Goal: Task Accomplishment & Management: Use online tool/utility

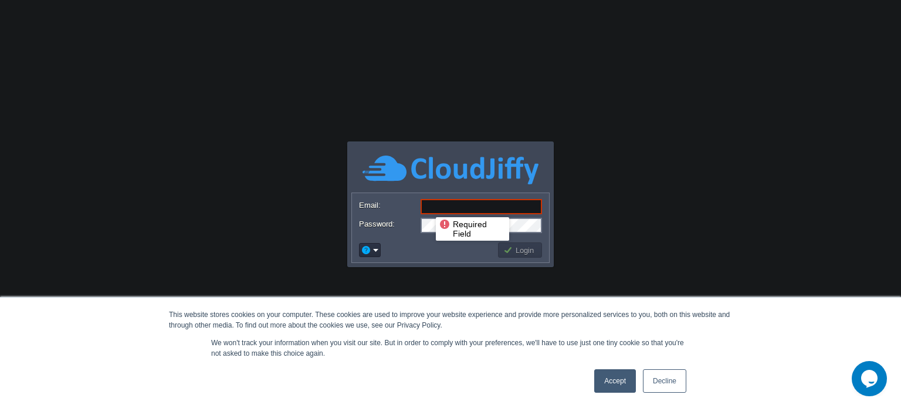
click at [427, 207] on input "Email:" at bounding box center [481, 206] width 121 height 15
paste input "[EMAIL_ADDRESS][DOMAIN_NAME]"
type input "[EMAIL_ADDRESS][DOMAIN_NAME]"
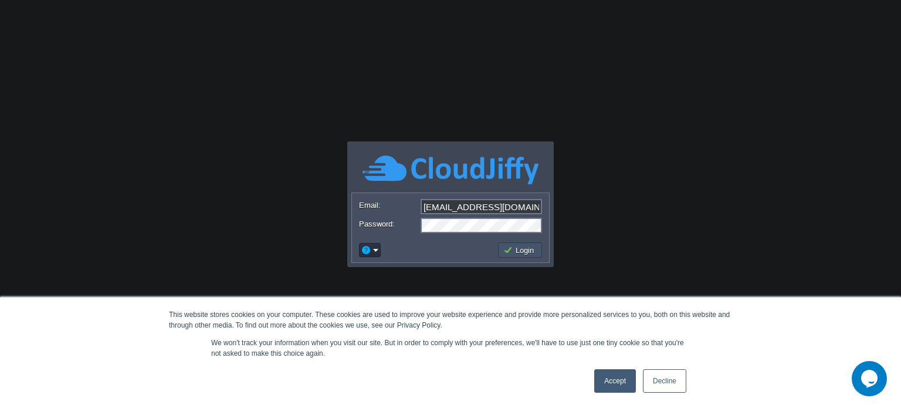
click at [514, 248] on button "Login" at bounding box center [520, 250] width 34 height 11
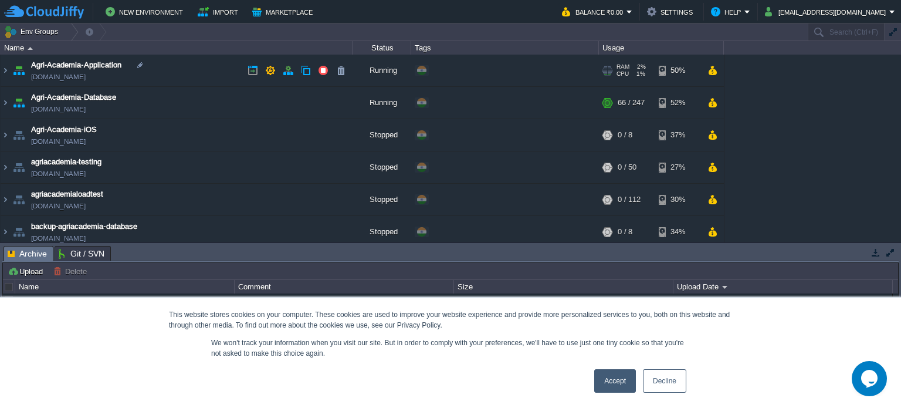
click at [82, 72] on link "[DOMAIN_NAME]" at bounding box center [58, 77] width 55 height 12
click at [249, 71] on button "button" at bounding box center [253, 70] width 11 height 11
click at [270, 73] on button "button" at bounding box center [270, 70] width 11 height 11
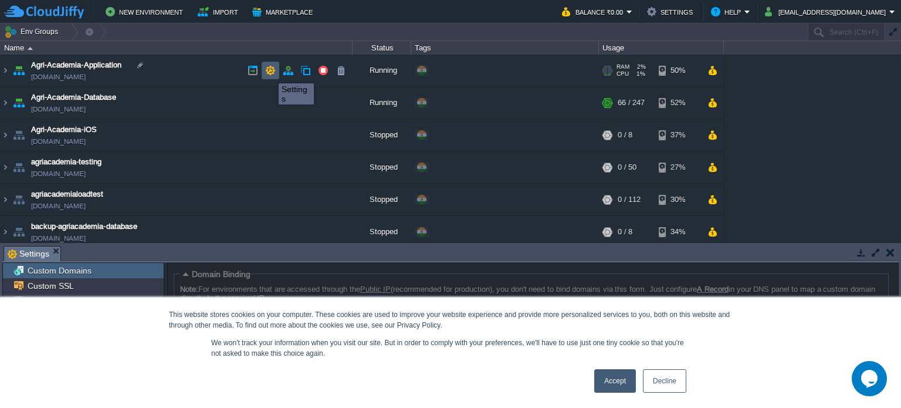
scroll to position [1, 0]
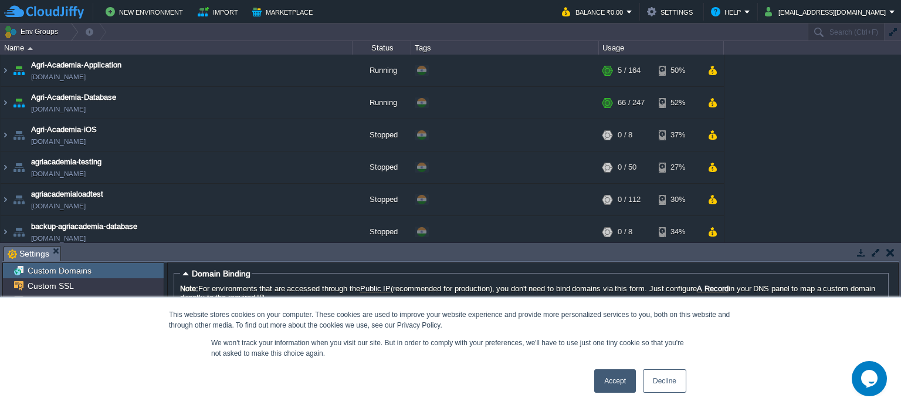
click at [613, 373] on link "Accept" at bounding box center [615, 380] width 42 height 23
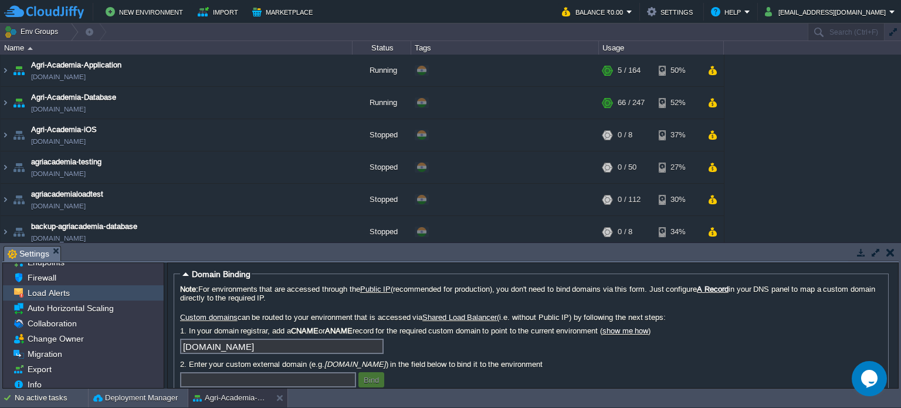
scroll to position [59, 0]
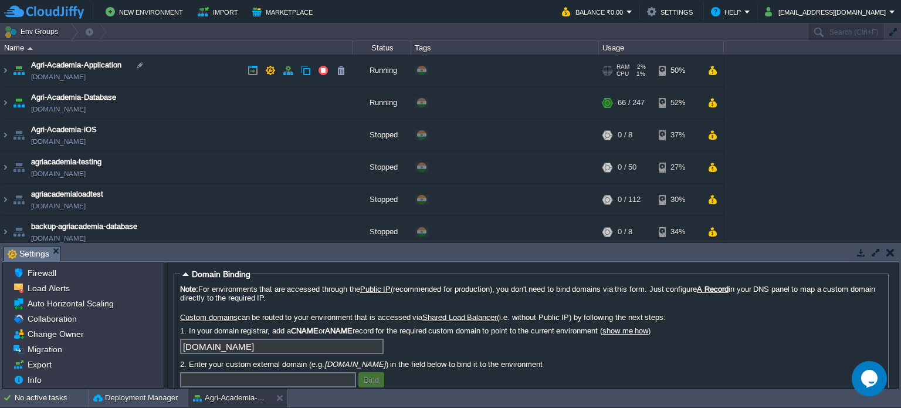
click at [86, 79] on link "[DOMAIN_NAME]" at bounding box center [58, 77] width 55 height 12
click at [284, 72] on button "button" at bounding box center [288, 70] width 11 height 11
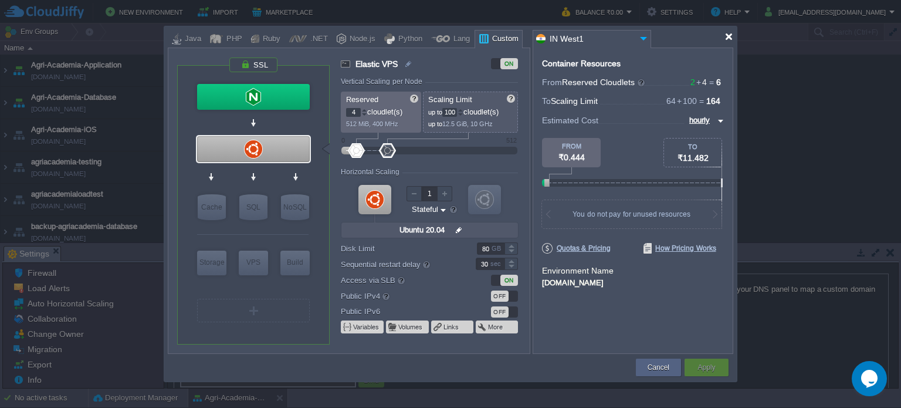
click at [730, 36] on div at bounding box center [729, 36] width 9 height 9
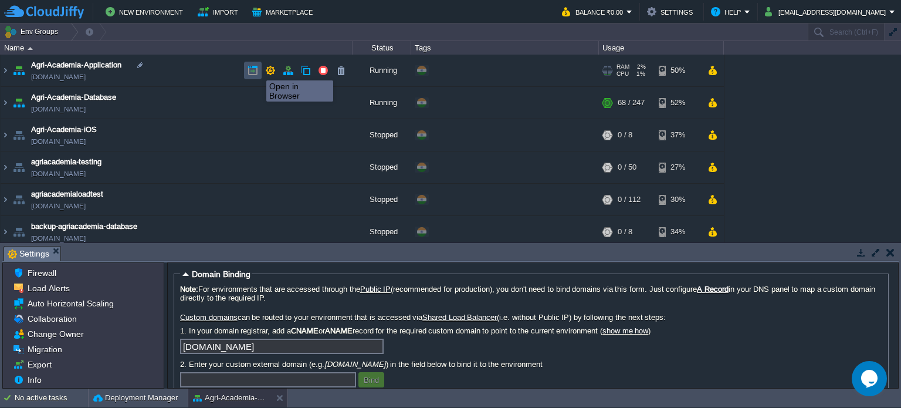
click at [256, 70] on button "button" at bounding box center [253, 70] width 11 height 11
click at [7, 69] on img at bounding box center [5, 71] width 9 height 32
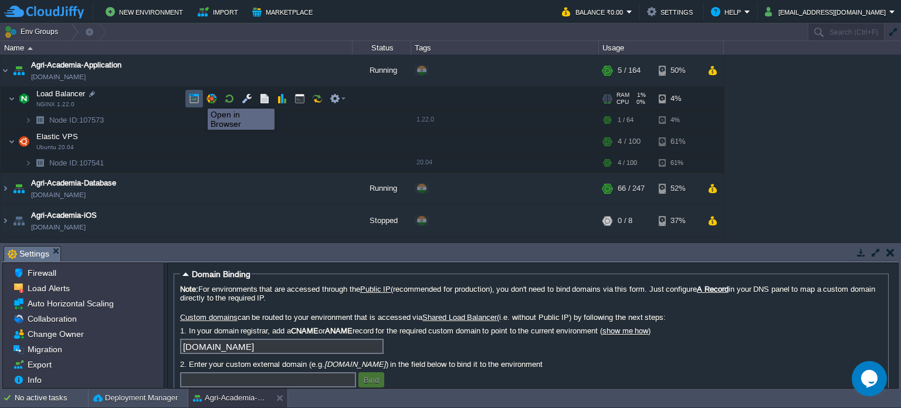
click at [190, 98] on button "button" at bounding box center [194, 98] width 11 height 11
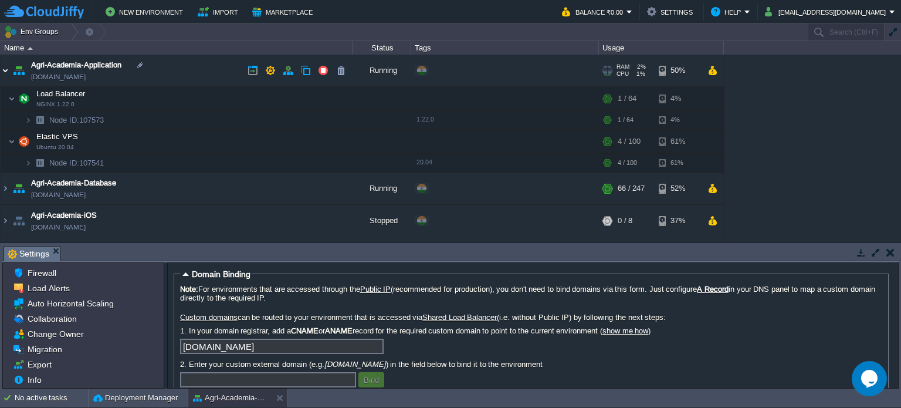
click at [6, 70] on img at bounding box center [5, 71] width 9 height 32
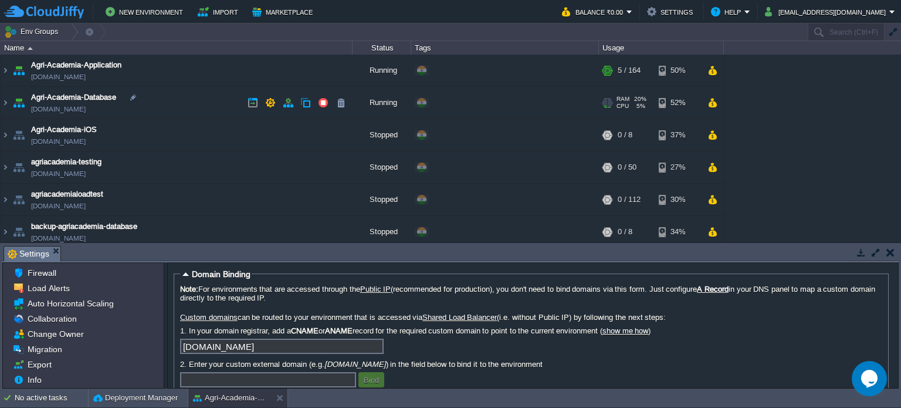
click at [66, 110] on link "[DOMAIN_NAME]" at bounding box center [58, 109] width 55 height 12
click at [76, 77] on link "[DOMAIN_NAME]" at bounding box center [58, 77] width 55 height 12
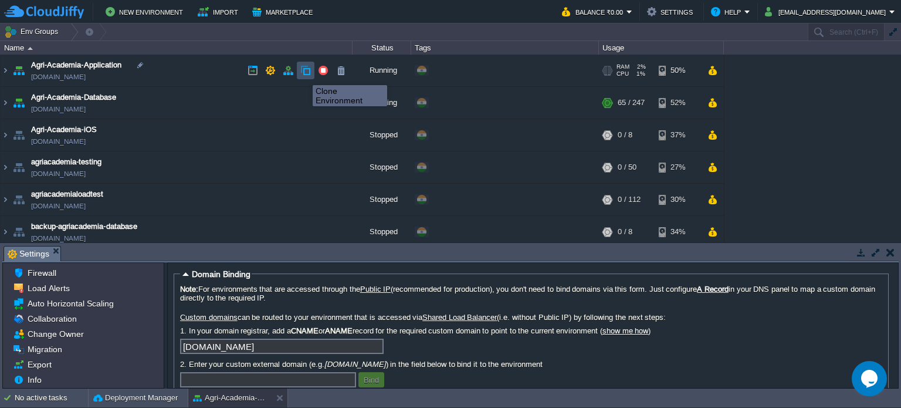
click at [304, 75] on button "button" at bounding box center [305, 70] width 11 height 11
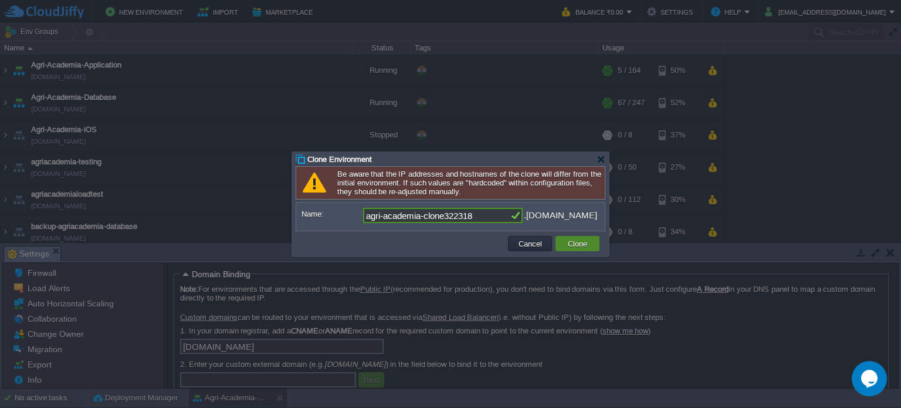
click at [567, 242] on button "Clone" at bounding box center [577, 243] width 26 height 11
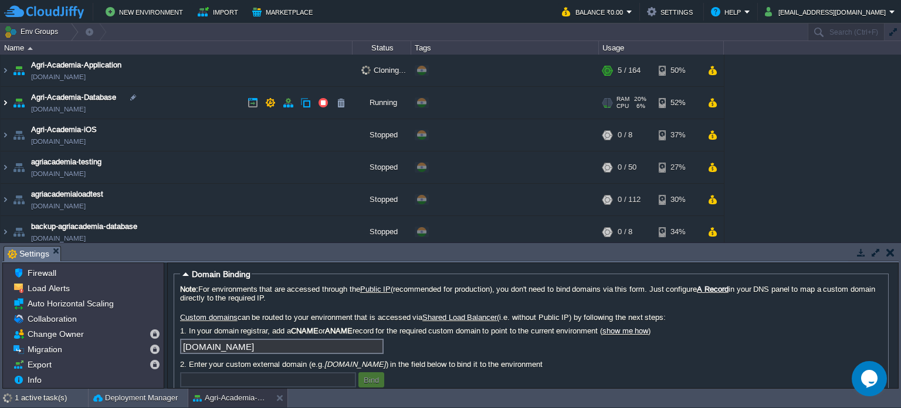
click at [4, 103] on img at bounding box center [5, 103] width 9 height 32
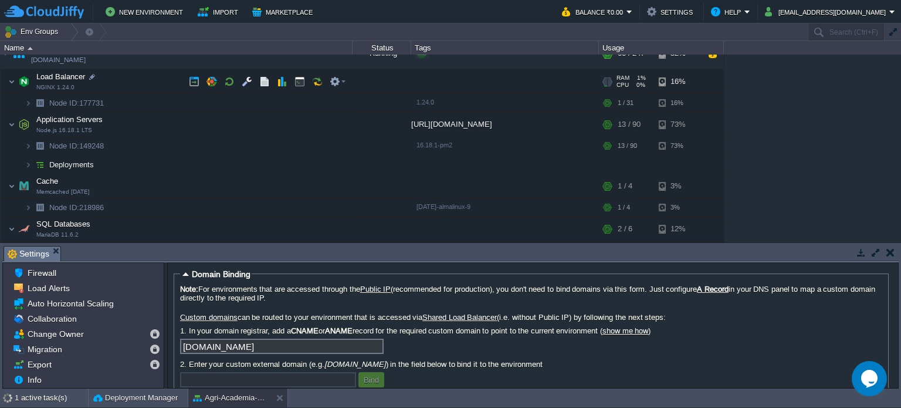
scroll to position [0, 0]
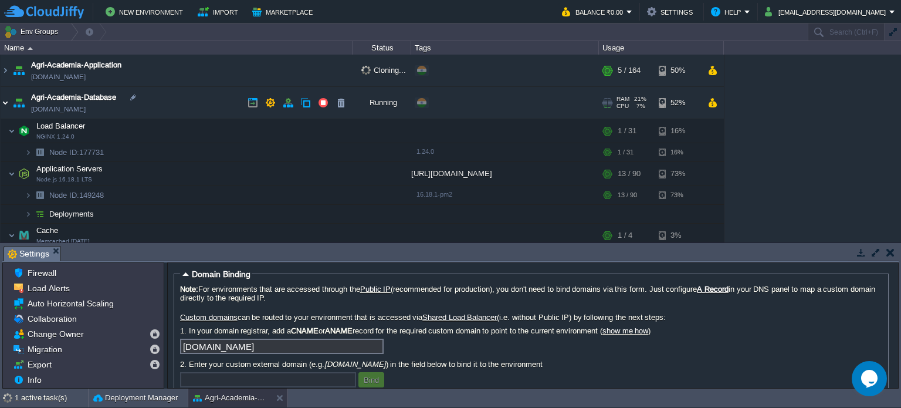
click at [5, 100] on img at bounding box center [5, 103] width 9 height 32
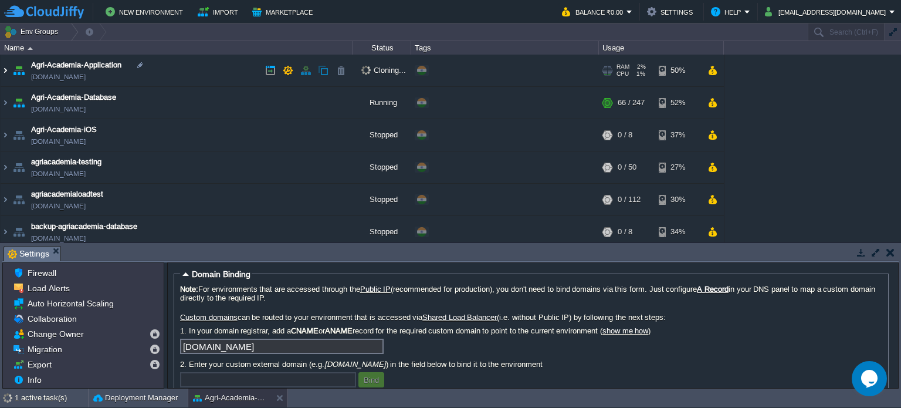
click at [6, 67] on img at bounding box center [5, 71] width 9 height 32
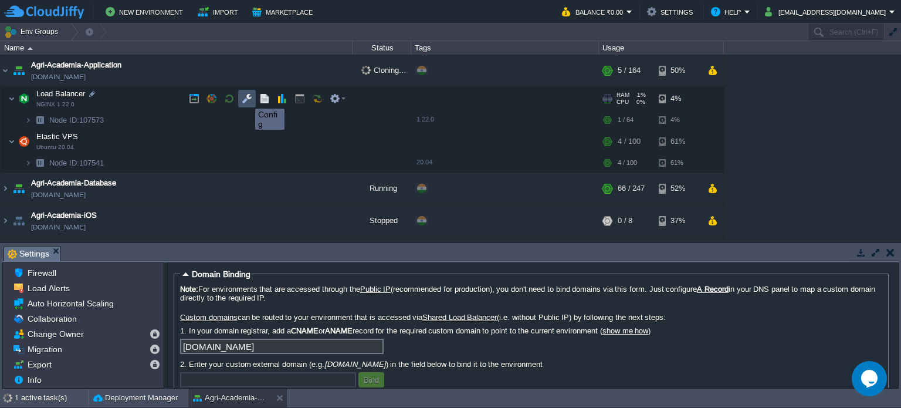
click at [246, 98] on button "button" at bounding box center [247, 98] width 11 height 11
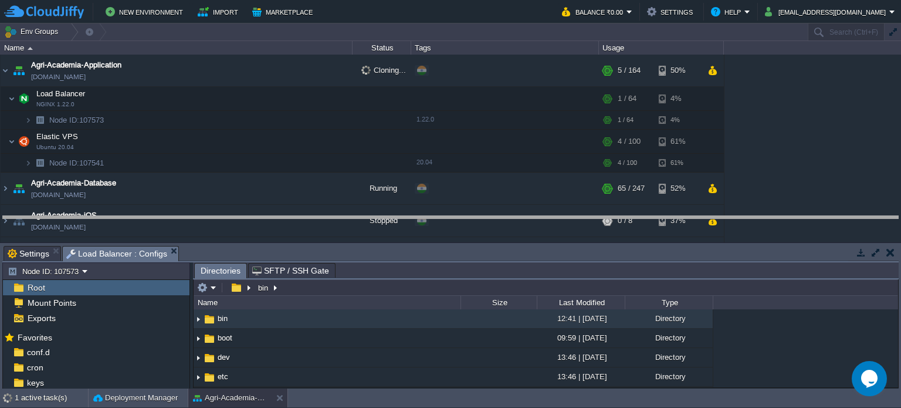
drag, startPoint x: 209, startPoint y: 246, endPoint x: 209, endPoint y: 215, distance: 30.5
click at [209, 215] on body "New Environment Import Marketplace Bonus ₹0.00 Upgrade Account Balance ₹0.00 Se…" at bounding box center [450, 204] width 901 height 408
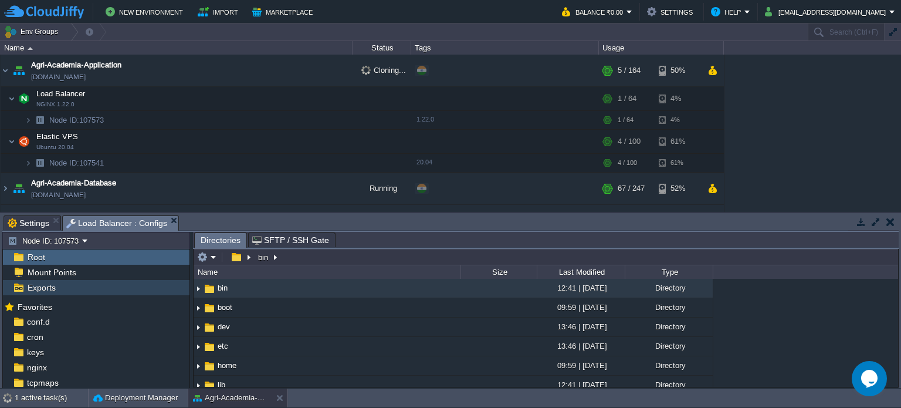
click at [65, 281] on div "Exports" at bounding box center [96, 287] width 187 height 15
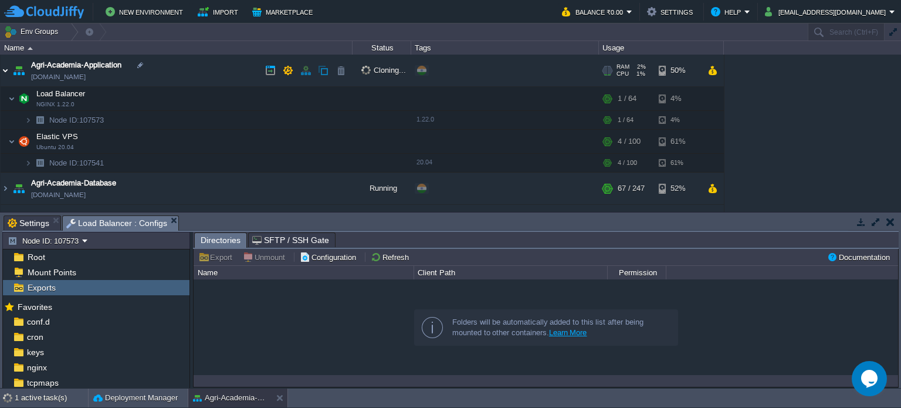
click at [6, 72] on img at bounding box center [5, 71] width 9 height 32
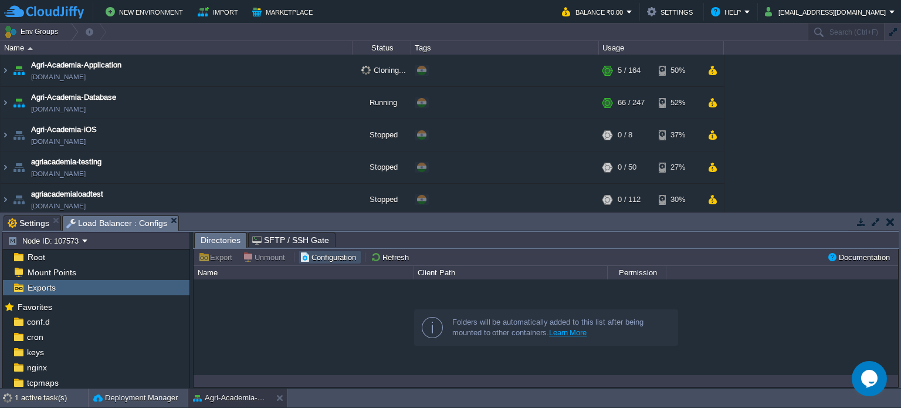
click at [319, 256] on button "Configuration" at bounding box center [330, 257] width 60 height 11
click at [215, 241] on span "Directories" at bounding box center [221, 240] width 40 height 15
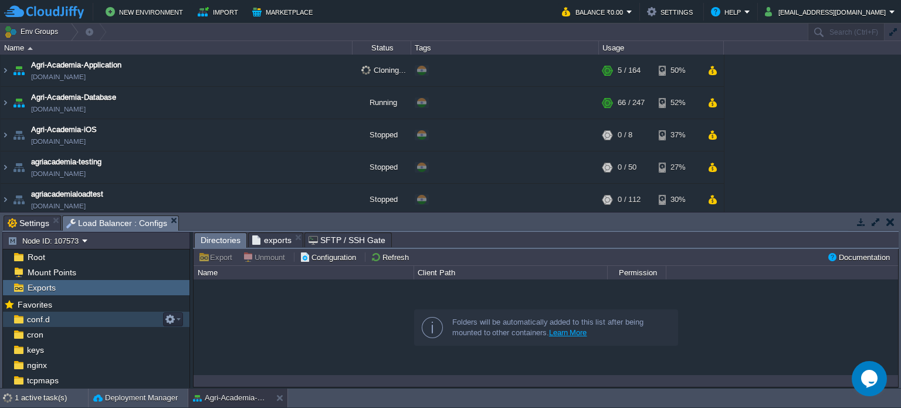
scroll to position [1, 0]
click at [5, 65] on img at bounding box center [5, 71] width 9 height 32
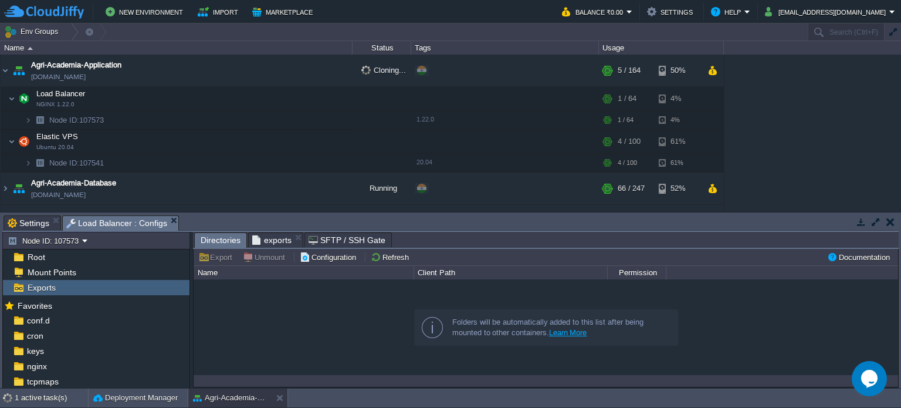
click at [28, 50] on img at bounding box center [30, 48] width 5 height 3
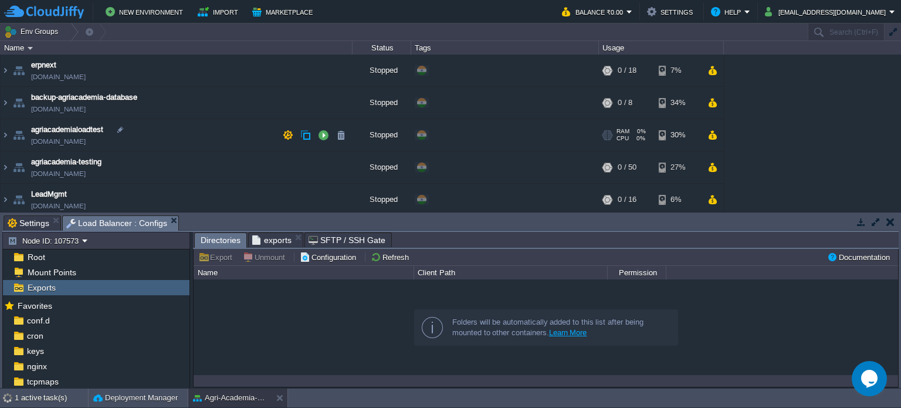
scroll to position [217, 0]
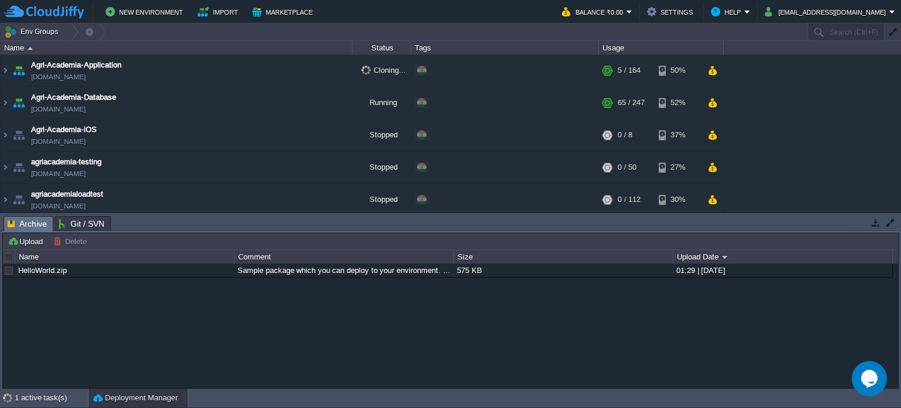
click at [25, 221] on span "Archive" at bounding box center [27, 224] width 39 height 15
click at [43, 66] on span "Agri-Academia-Application" at bounding box center [76, 65] width 90 height 12
click at [75, 77] on link "[DOMAIN_NAME]" at bounding box center [58, 77] width 55 height 12
click at [5, 69] on img at bounding box center [5, 71] width 9 height 32
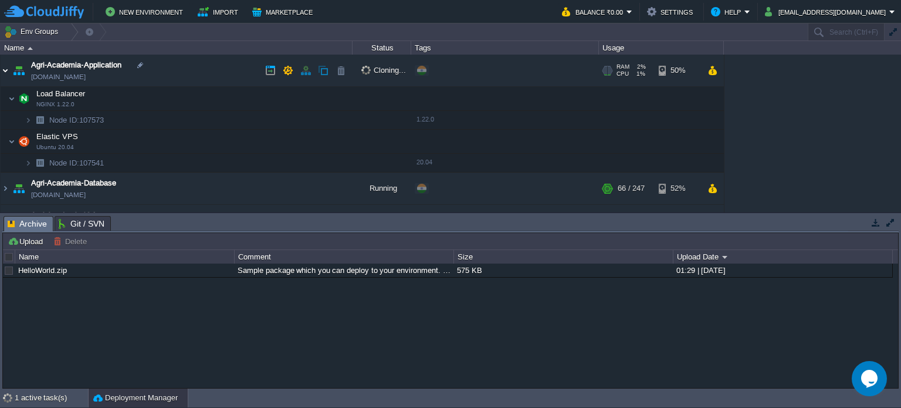
click at [6, 70] on img at bounding box center [5, 71] width 9 height 32
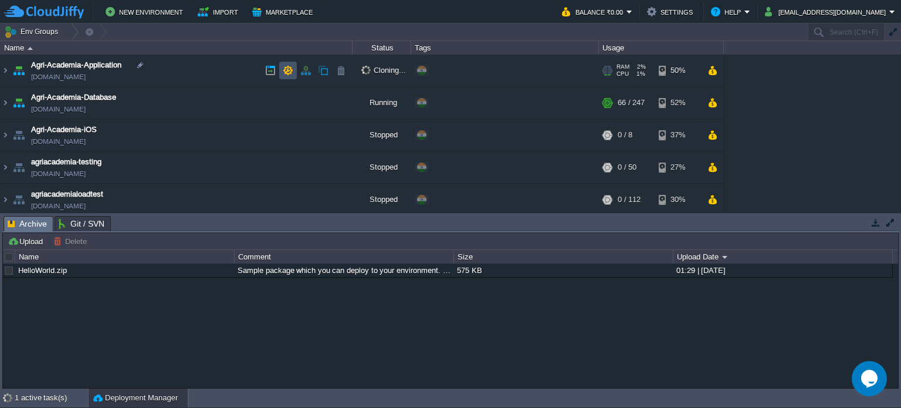
click at [284, 72] on button "button" at bounding box center [288, 70] width 11 height 11
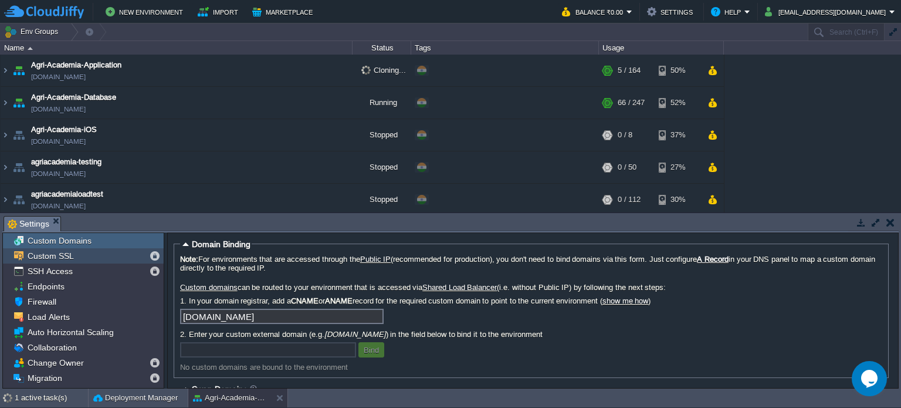
click at [83, 254] on div "Custom SSL" at bounding box center [83, 255] width 161 height 15
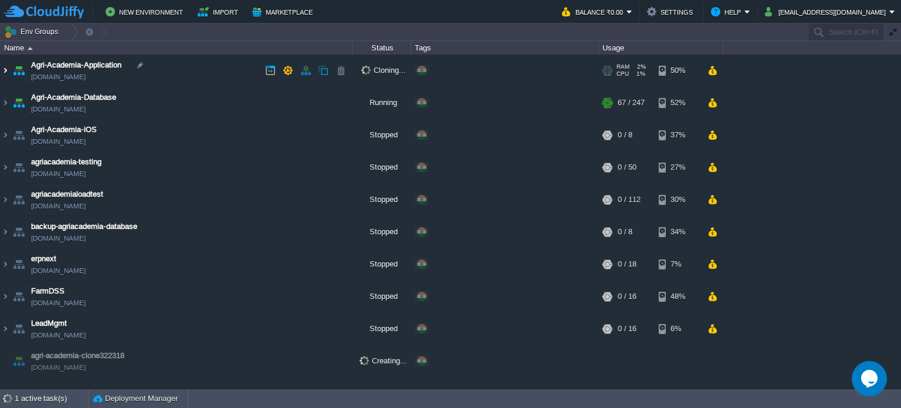
click at [8, 70] on img at bounding box center [5, 71] width 9 height 32
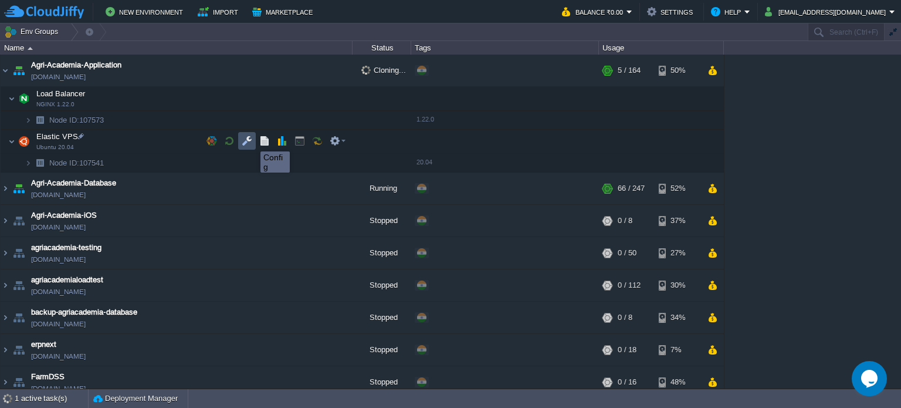
click at [249, 141] on button "button" at bounding box center [247, 141] width 11 height 11
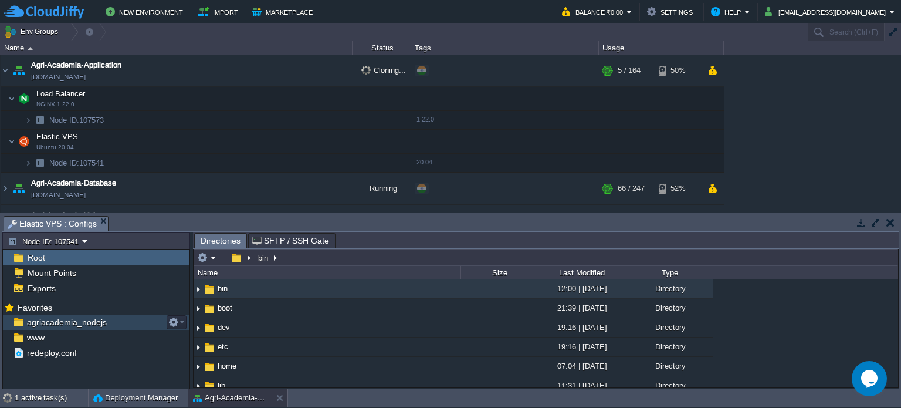
click at [62, 321] on span "agriacademia_nodejs" at bounding box center [67, 322] width 84 height 11
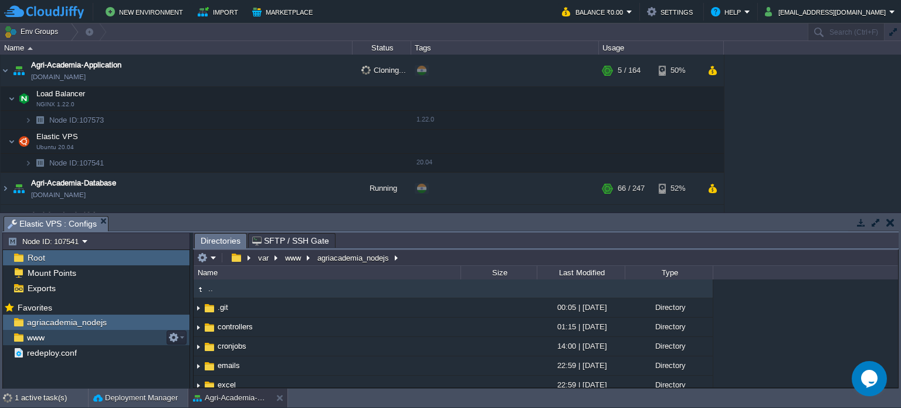
click at [51, 335] on div "www" at bounding box center [96, 337] width 187 height 15
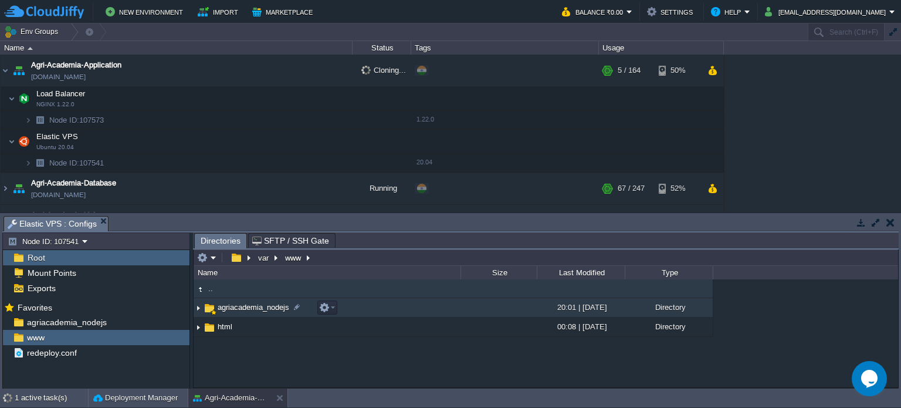
click at [201, 306] on img at bounding box center [198, 308] width 9 height 18
click at [199, 307] on img at bounding box center [198, 308] width 9 height 18
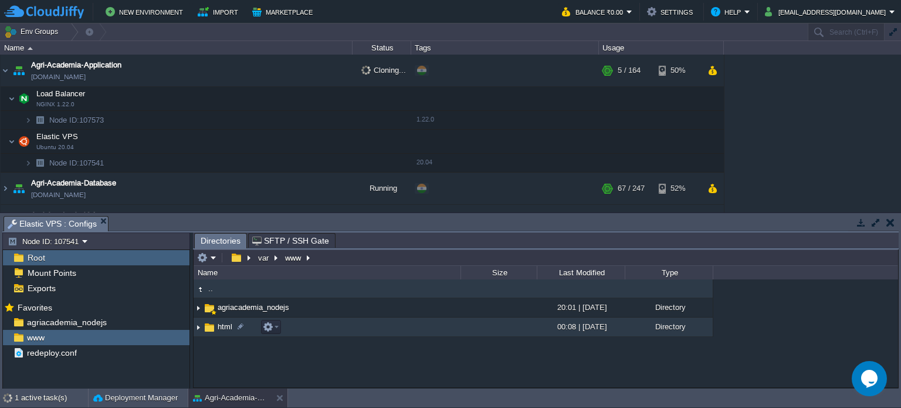
click at [201, 330] on img at bounding box center [198, 327] width 9 height 18
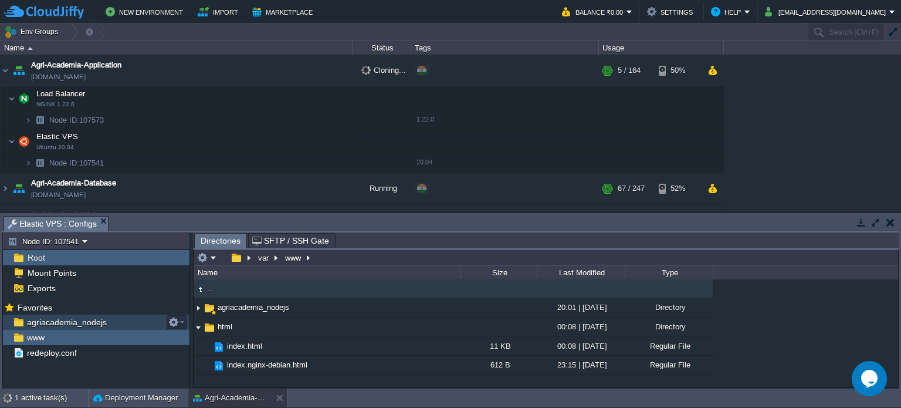
drag, startPoint x: 55, startPoint y: 320, endPoint x: 40, endPoint y: 320, distance: 14.7
click at [40, 320] on span "agriacademia_nodejs" at bounding box center [67, 322] width 84 height 11
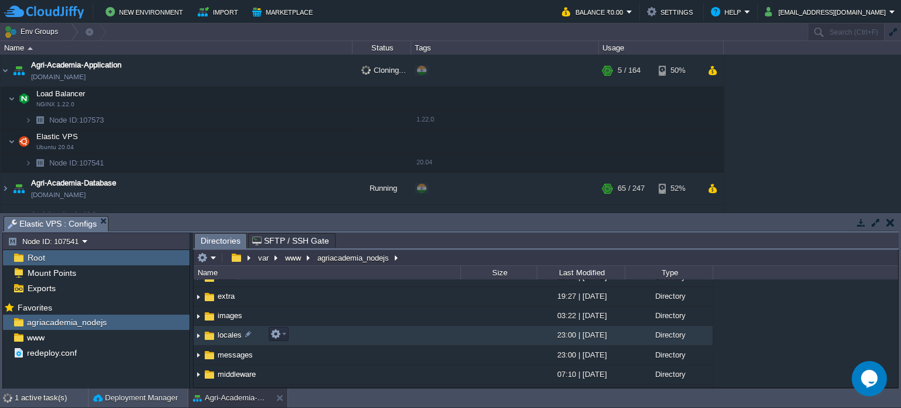
scroll to position [108, 0]
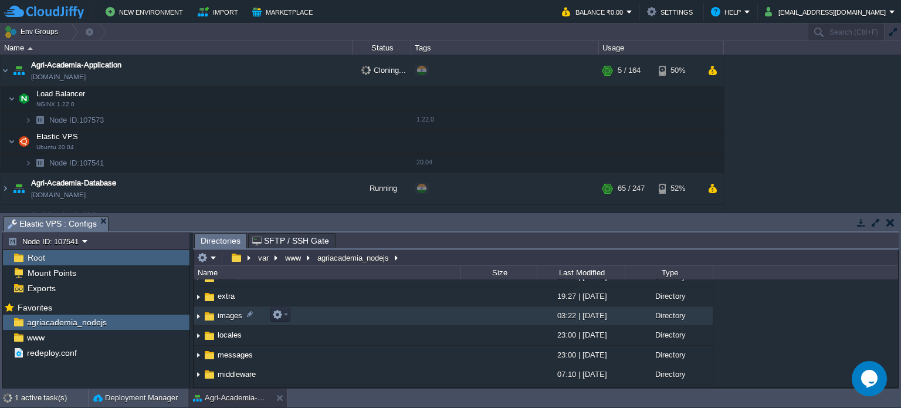
click at [229, 319] on span "images" at bounding box center [230, 315] width 28 height 10
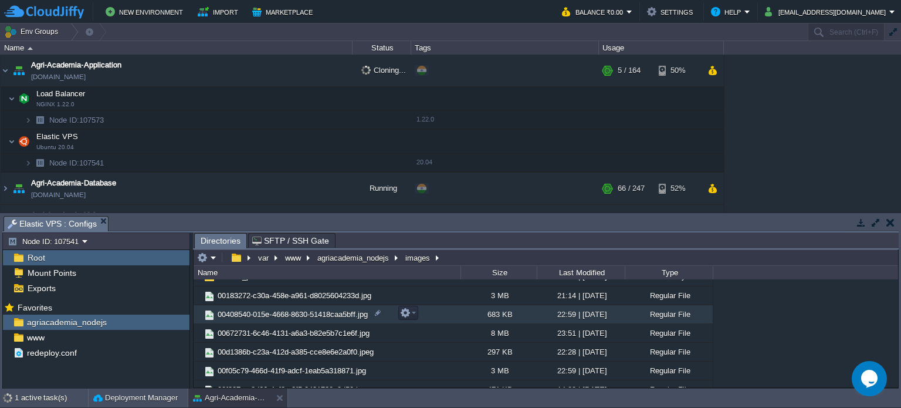
scroll to position [82, 0]
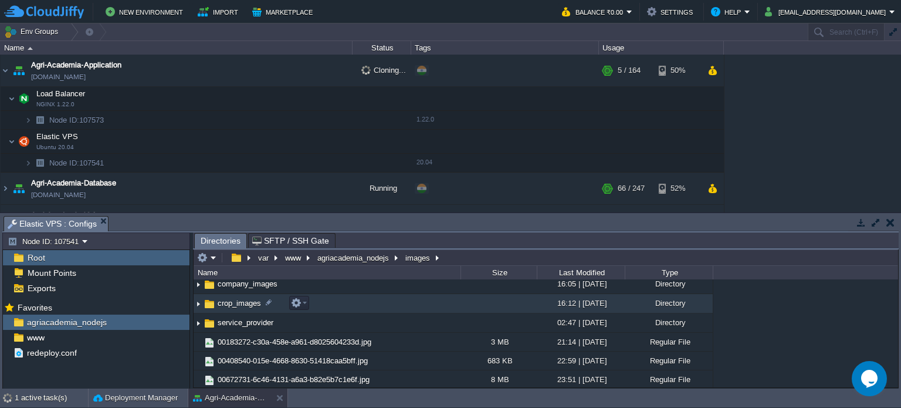
click at [228, 307] on span "crop_images" at bounding box center [239, 303] width 47 height 10
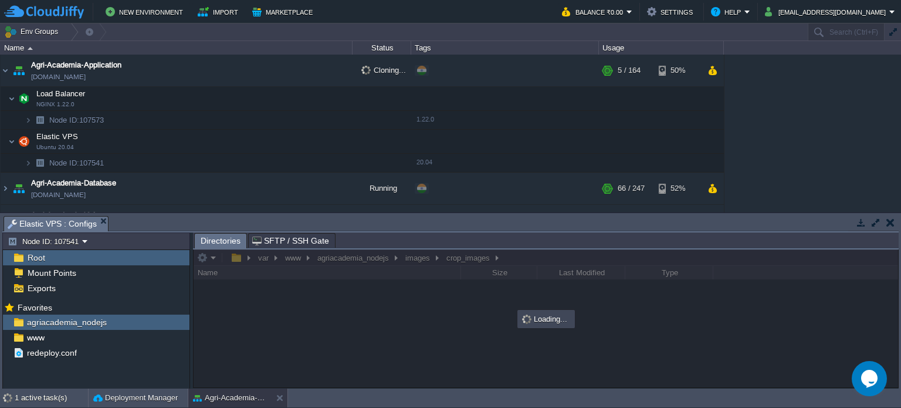
scroll to position [0, 0]
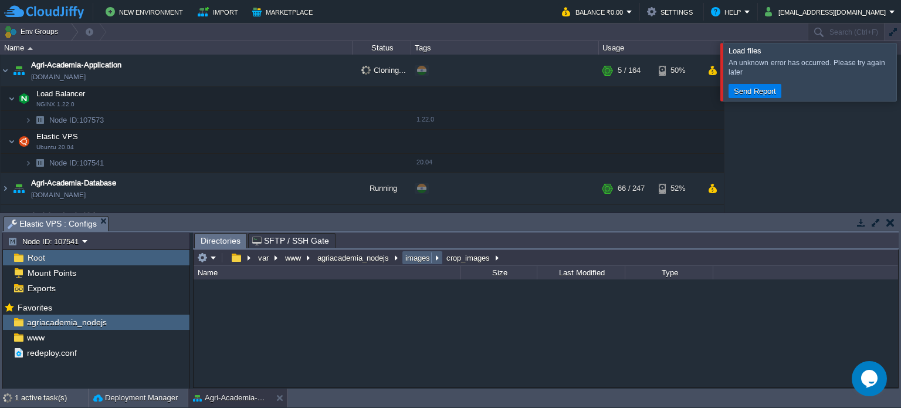
click at [415, 259] on button "images" at bounding box center [418, 257] width 29 height 11
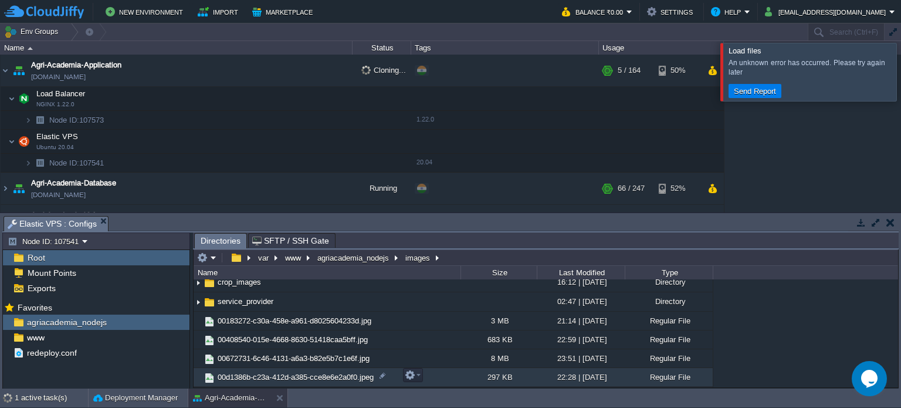
scroll to position [95, 0]
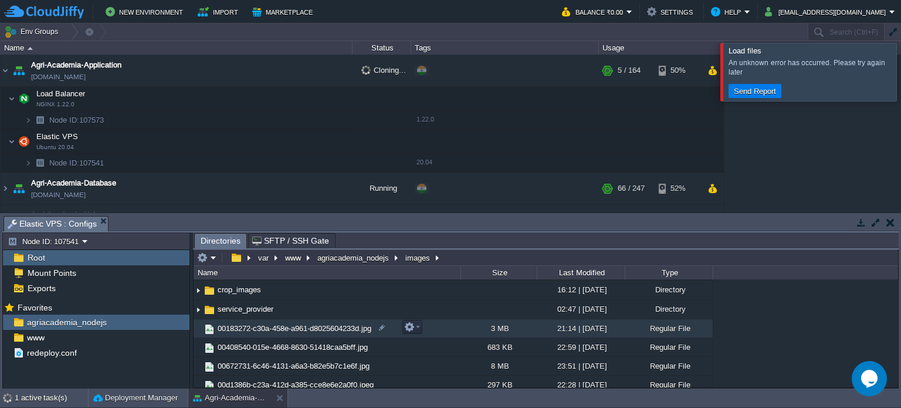
click at [312, 326] on span "00183272-c30a-458e-a961-d8025604233d.jpg" at bounding box center [294, 328] width 157 height 10
click at [261, 330] on span "00183272-c30a-458e-a961-d8025604233d.jpg" at bounding box center [294, 328] width 157 height 10
click at [340, 326] on span "00183272-c30a-458e-a961-d8025604233d.jpg" at bounding box center [294, 328] width 157 height 10
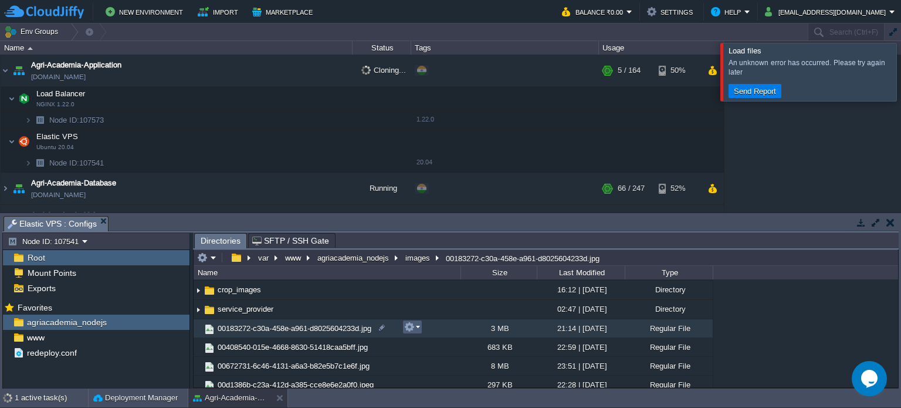
click at [418, 327] on em at bounding box center [412, 327] width 16 height 11
click at [417, 259] on button "images" at bounding box center [418, 257] width 29 height 11
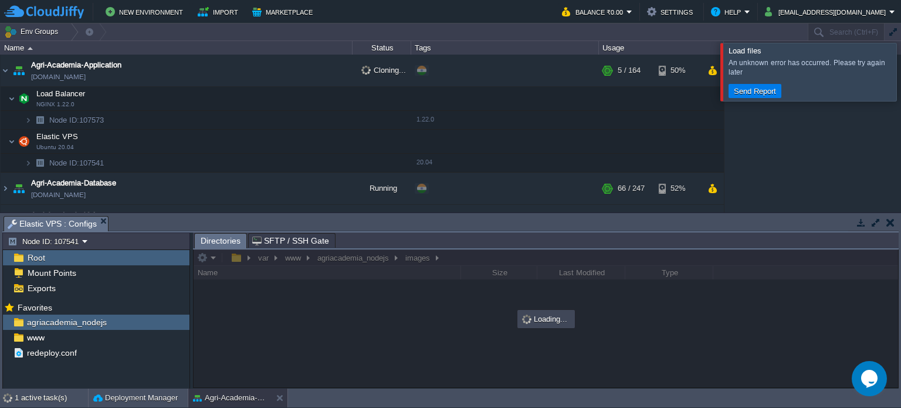
scroll to position [0, 0]
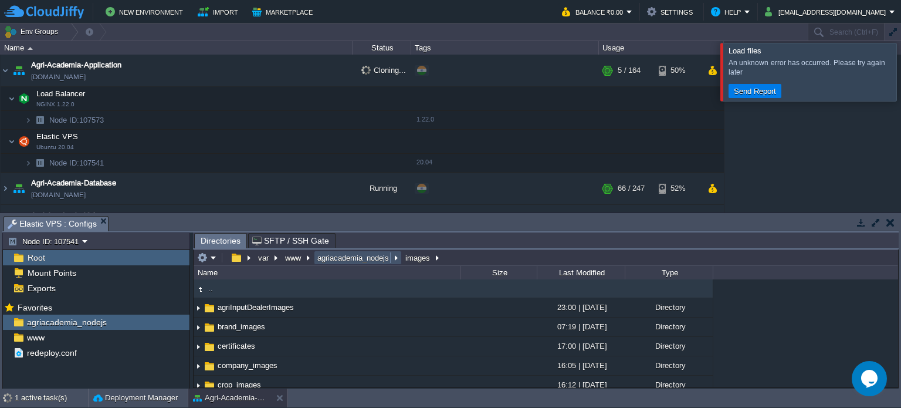
click at [364, 262] on button "agriacademia_nodejs" at bounding box center [354, 257] width 76 height 11
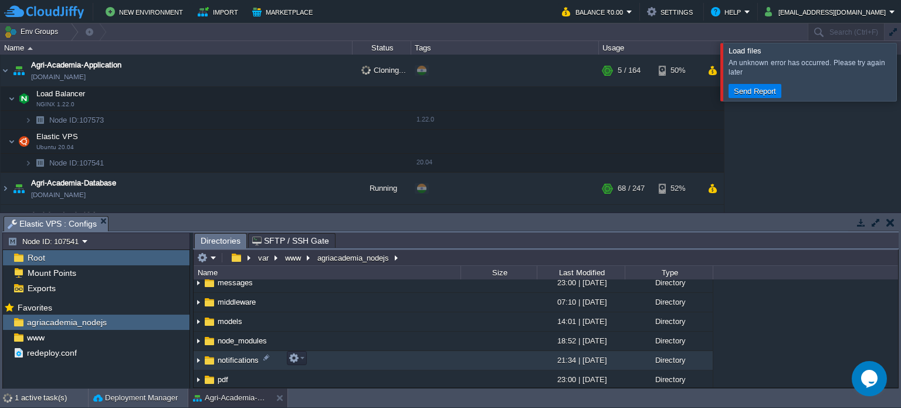
scroll to position [181, 0]
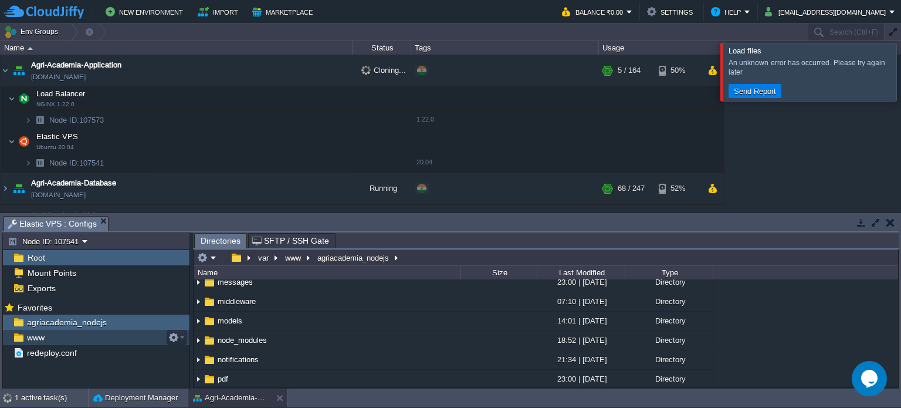
click at [65, 337] on div "www" at bounding box center [96, 337] width 187 height 15
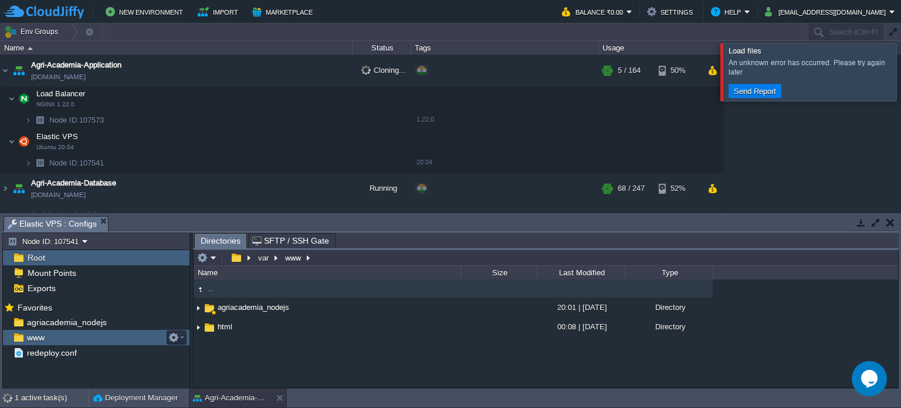
click at [65, 337] on div "www" at bounding box center [96, 337] width 187 height 15
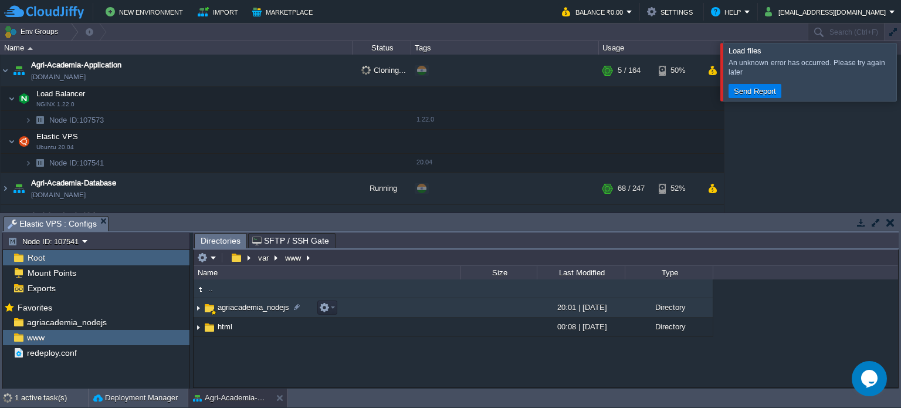
click at [199, 304] on img at bounding box center [198, 308] width 9 height 18
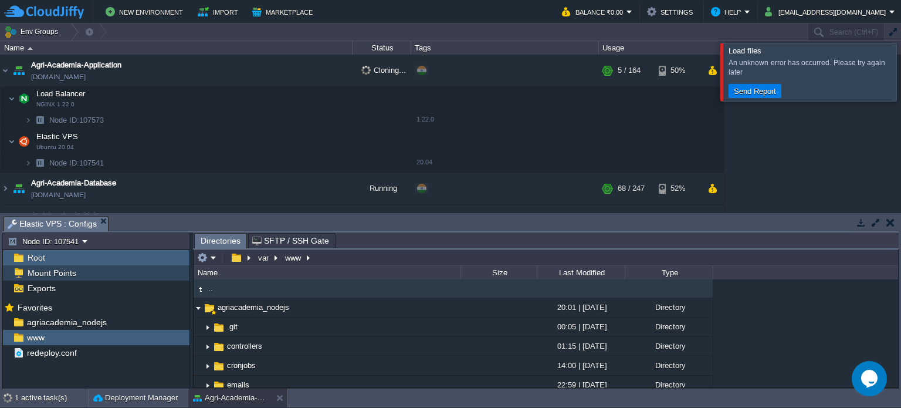
click at [41, 273] on span "Mount Points" at bounding box center [51, 273] width 53 height 11
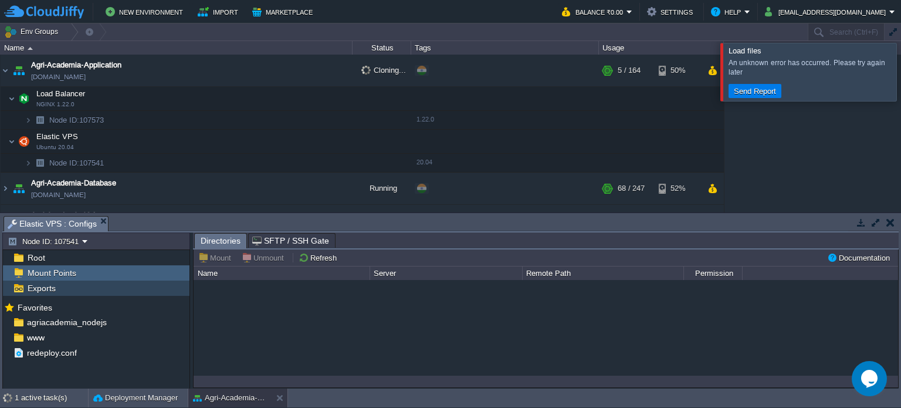
click at [46, 286] on span "Exports" at bounding box center [41, 288] width 32 height 11
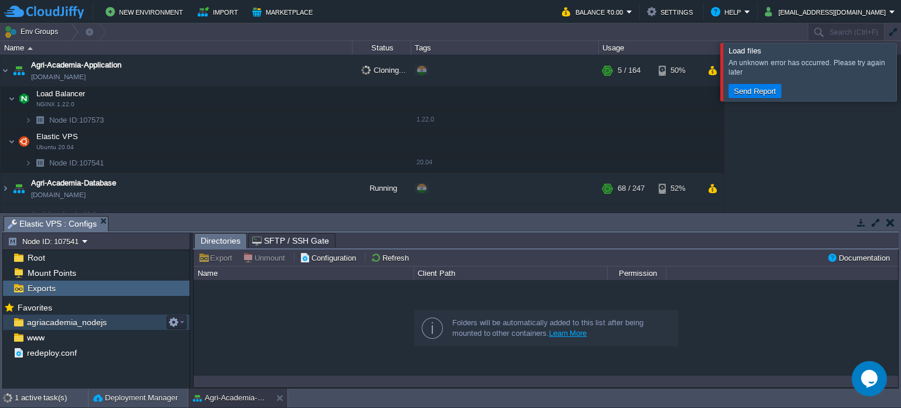
click at [42, 319] on span "agriacademia_nodejs" at bounding box center [67, 322] width 84 height 11
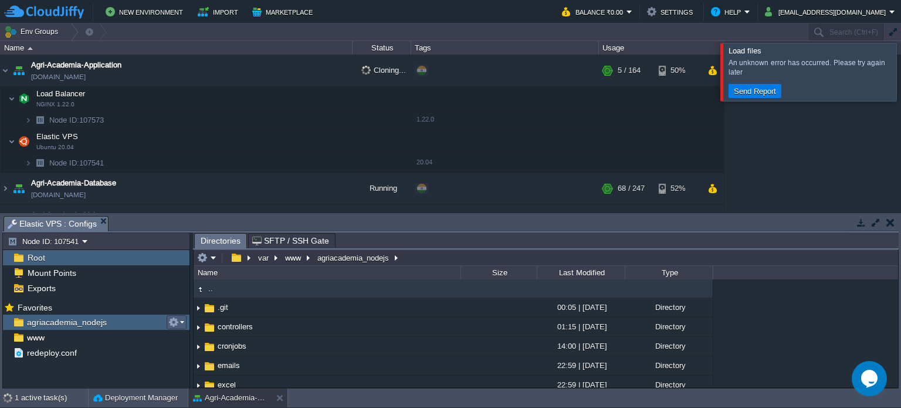
click at [182, 320] on em at bounding box center [176, 322] width 16 height 11
click at [204, 338] on span "Copy Path" at bounding box center [203, 337] width 36 height 9
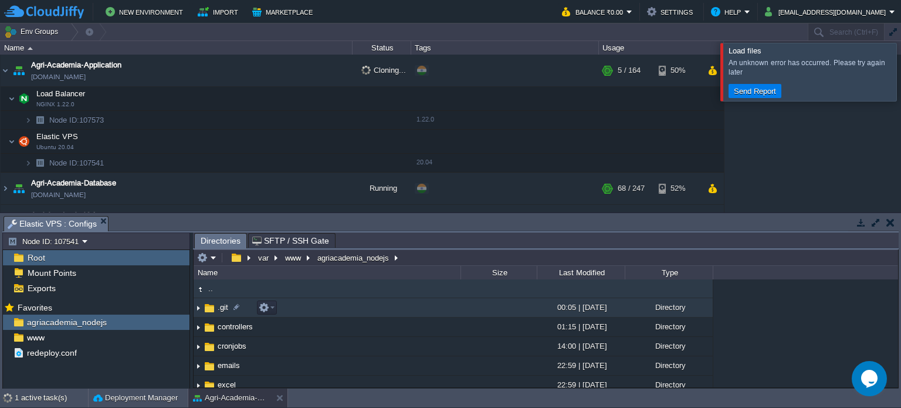
drag, startPoint x: 358, startPoint y: 256, endPoint x: 227, endPoint y: 310, distance: 141.9
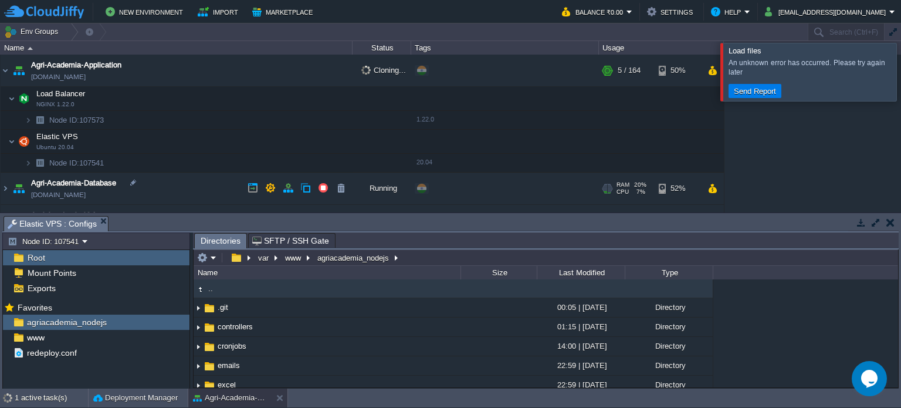
drag, startPoint x: 227, startPoint y: 310, endPoint x: 476, endPoint y: 192, distance: 275.8
click at [476, 192] on div "+ Add to Env Group" at bounding box center [505, 188] width 184 height 33
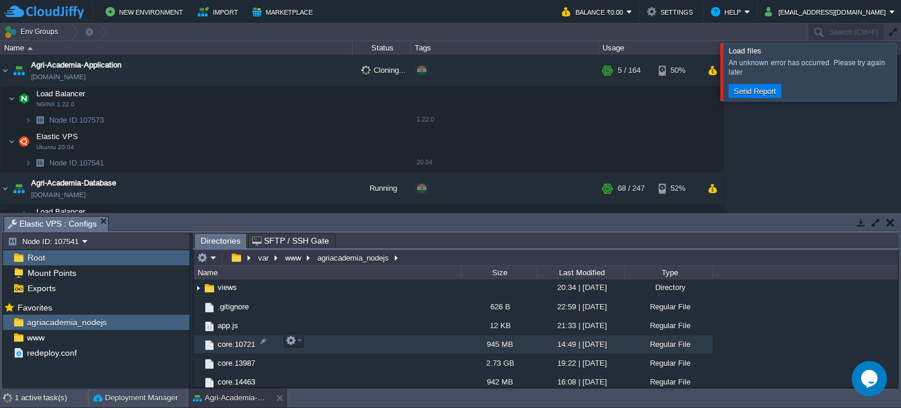
scroll to position [352, 0]
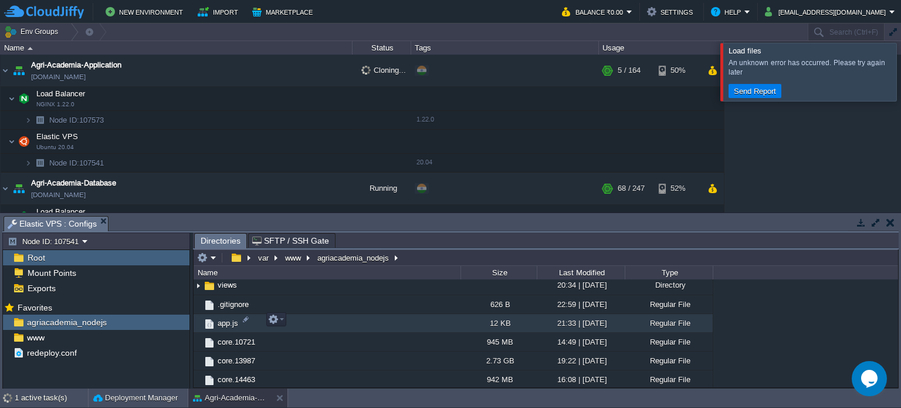
drag, startPoint x: 236, startPoint y: 317, endPoint x: 222, endPoint y: 317, distance: 14.1
click at [222, 318] on span "app.js" at bounding box center [228, 323] width 24 height 10
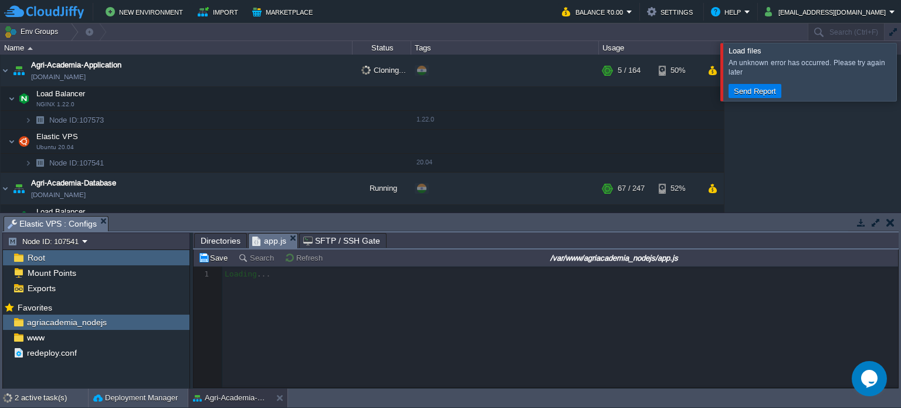
click at [901, 68] on div at bounding box center [915, 71] width 0 height 57
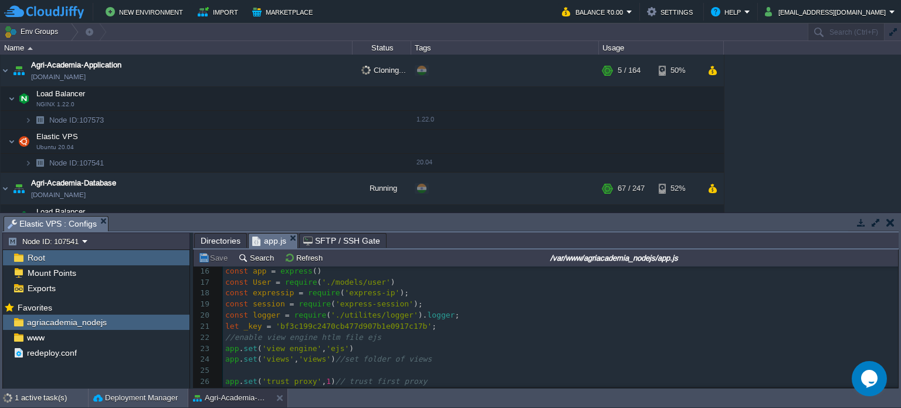
scroll to position [0, 0]
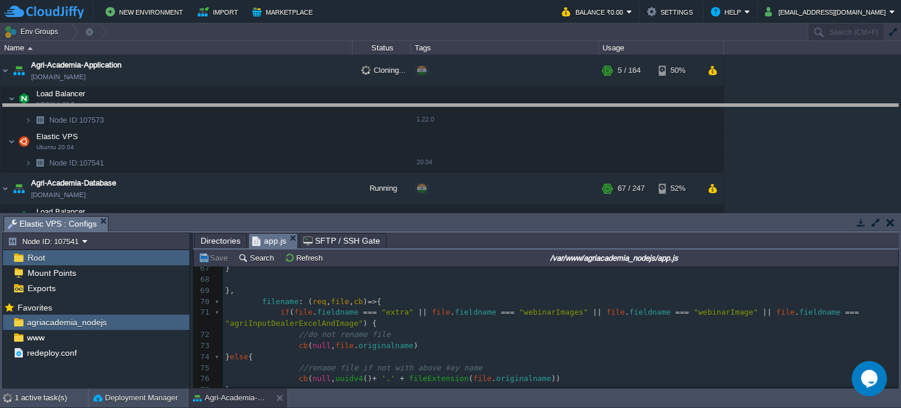
drag, startPoint x: 379, startPoint y: 231, endPoint x: 385, endPoint y: 113, distance: 118.1
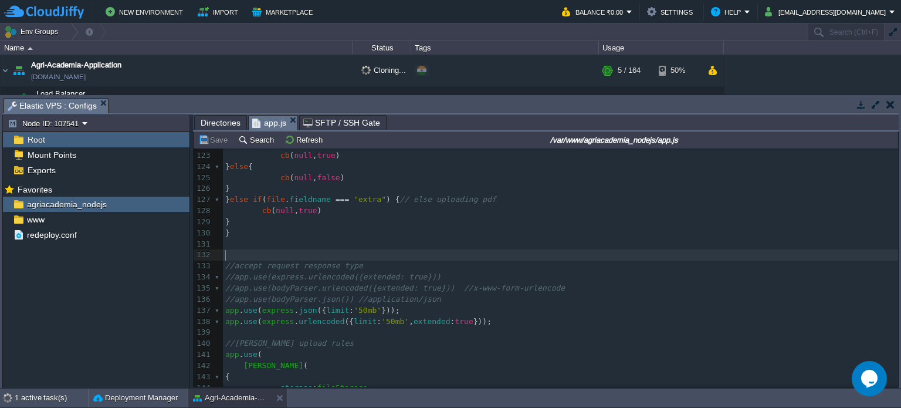
click at [399, 253] on pre "​" at bounding box center [560, 254] width 675 height 11
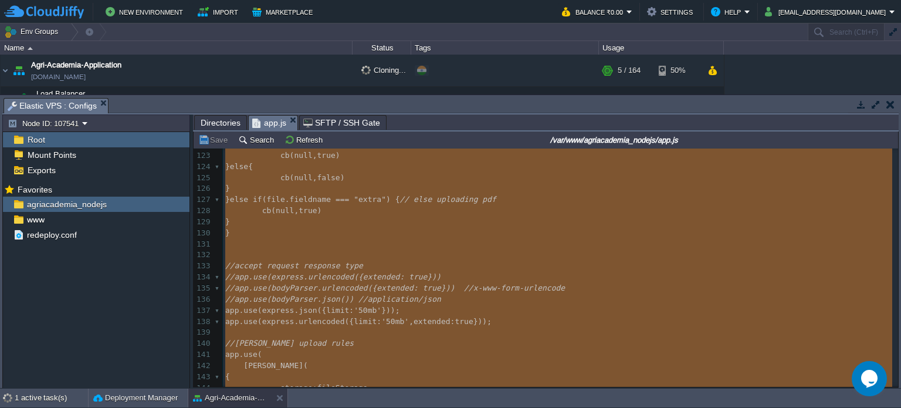
click at [399, 253] on pre "​" at bounding box center [560, 254] width 675 height 11
type textarea "-"
click at [399, 253] on pre "​" at bounding box center [560, 254] width 675 height 11
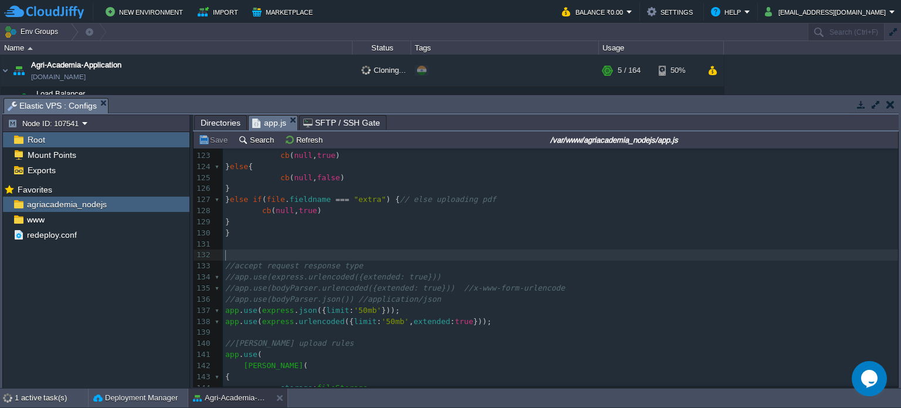
click at [399, 253] on pre "​" at bounding box center [560, 254] width 675 height 11
click at [28, 218] on span "www" at bounding box center [36, 219] width 22 height 11
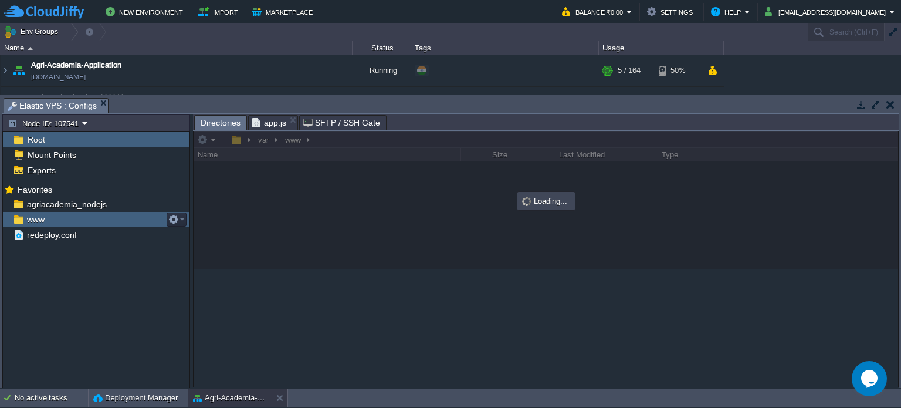
click at [28, 218] on span "www" at bounding box center [36, 219] width 22 height 11
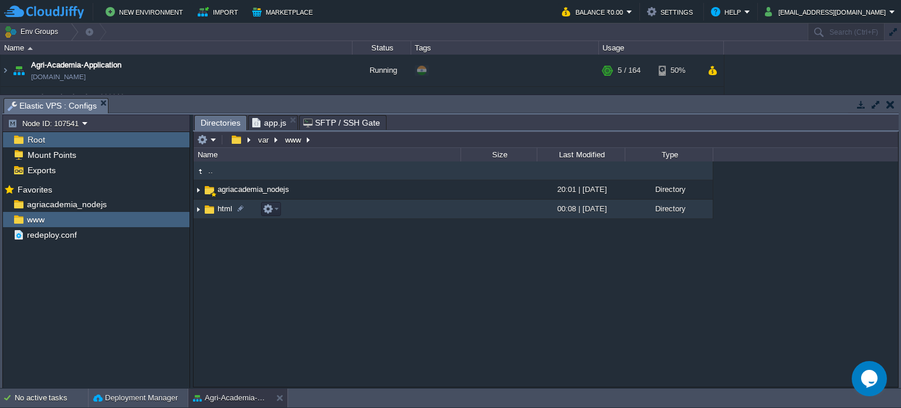
click at [197, 208] on img at bounding box center [198, 209] width 9 height 18
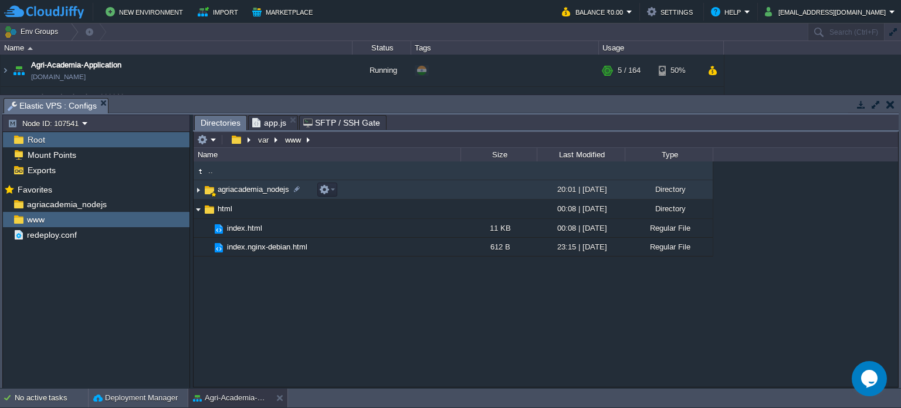
click at [197, 188] on img at bounding box center [198, 190] width 9 height 18
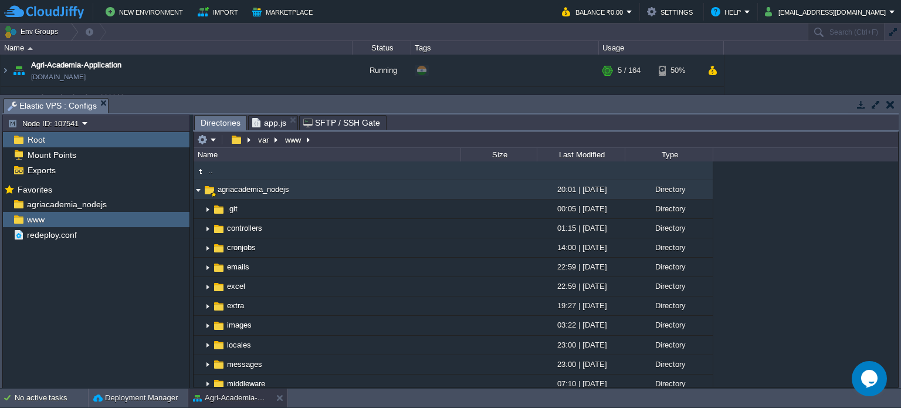
click at [197, 188] on img at bounding box center [198, 190] width 9 height 18
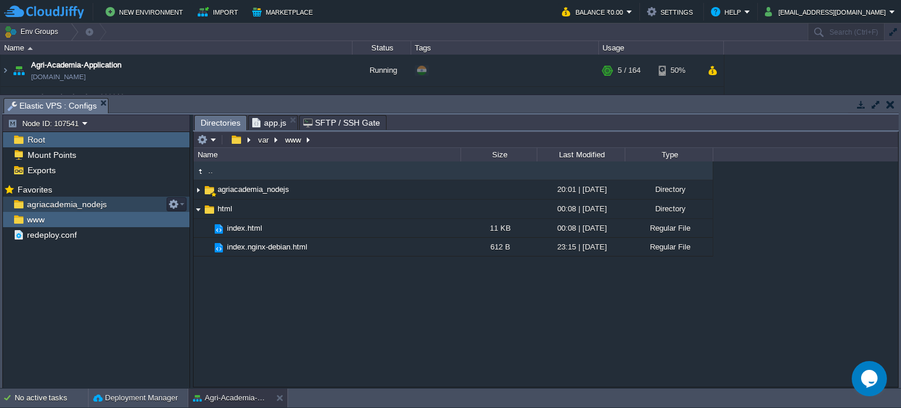
click at [42, 198] on div "agriacademia_nodejs" at bounding box center [96, 204] width 187 height 15
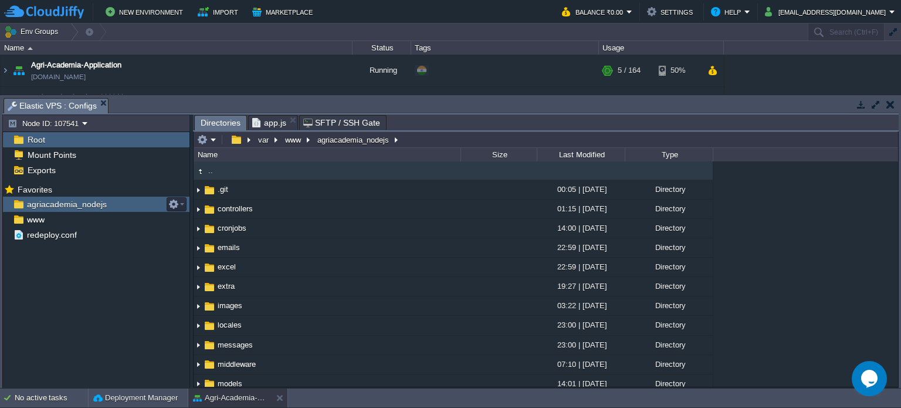
click at [42, 198] on div "agriacademia_nodejs" at bounding box center [96, 204] width 187 height 15
click at [212, 134] on td at bounding box center [206, 140] width 23 height 14
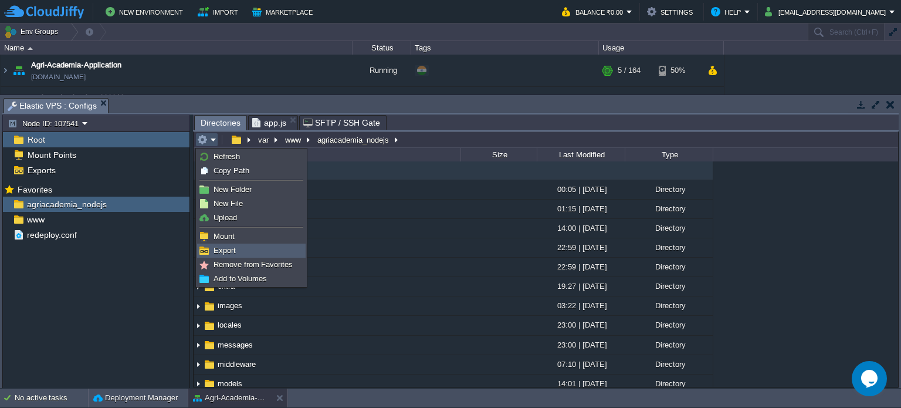
click at [228, 248] on span "Export" at bounding box center [225, 250] width 22 height 9
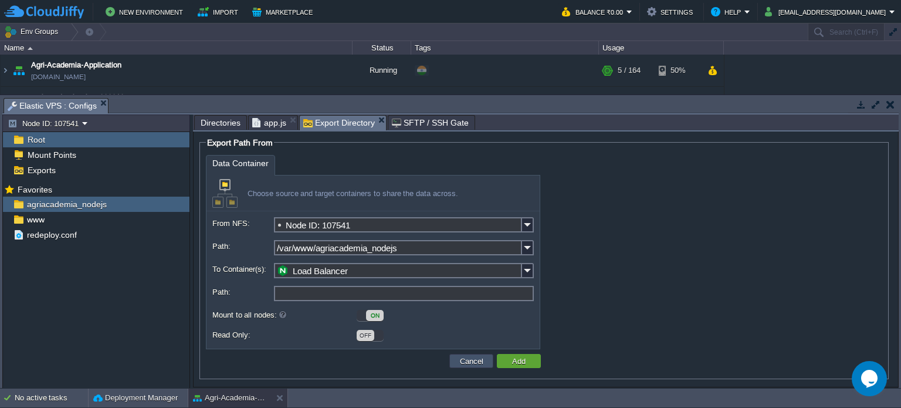
click at [469, 362] on button "Cancel" at bounding box center [471, 361] width 31 height 11
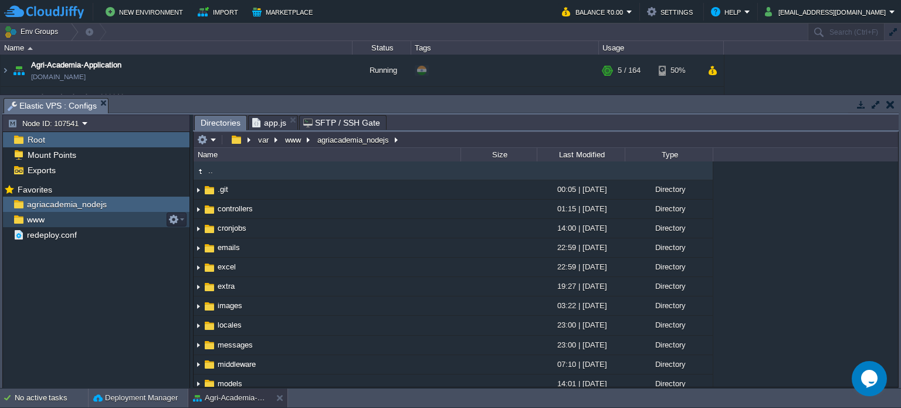
click at [42, 214] on span "www" at bounding box center [36, 219] width 22 height 11
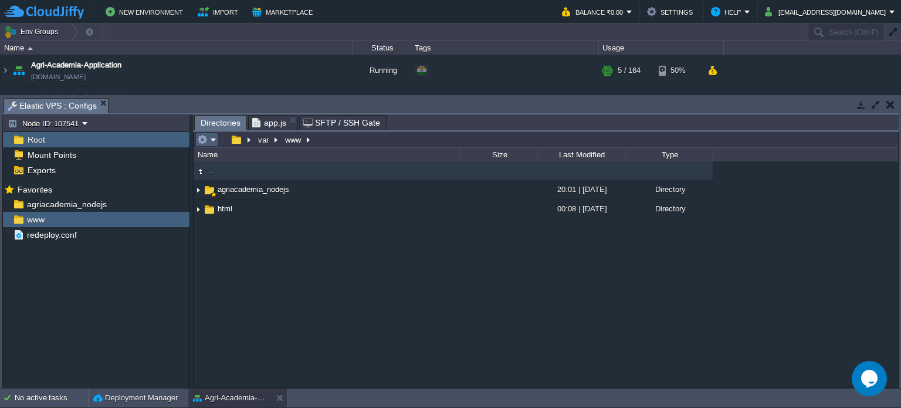
click at [211, 141] on em at bounding box center [206, 139] width 19 height 11
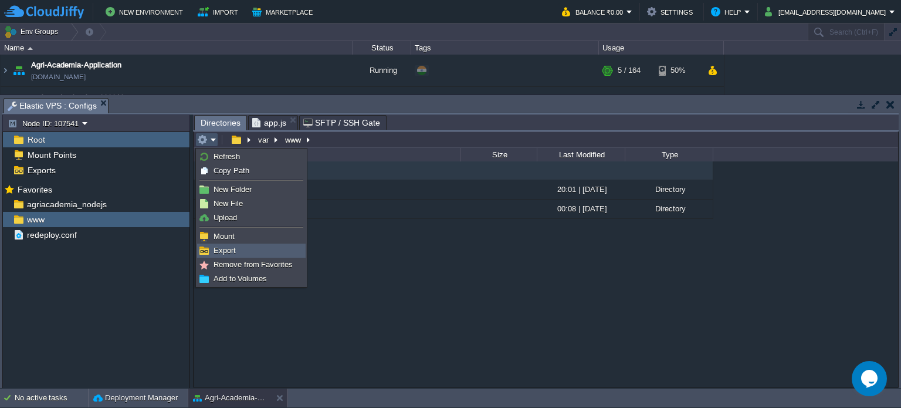
click at [221, 249] on span "Export" at bounding box center [225, 250] width 22 height 9
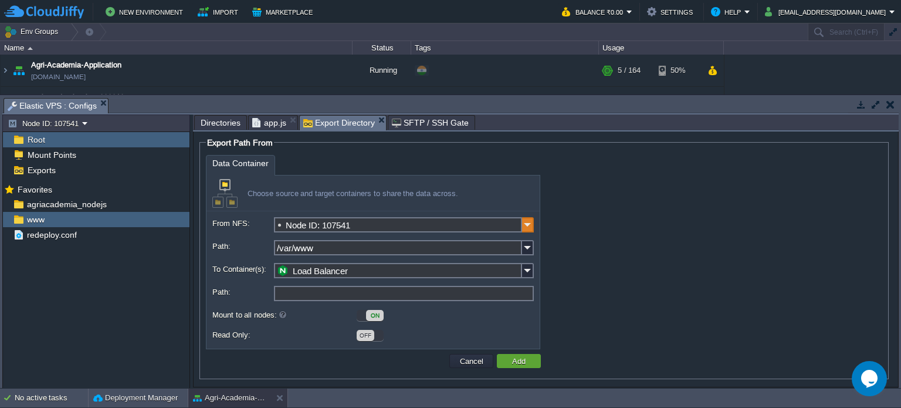
click at [526, 226] on img at bounding box center [528, 224] width 12 height 15
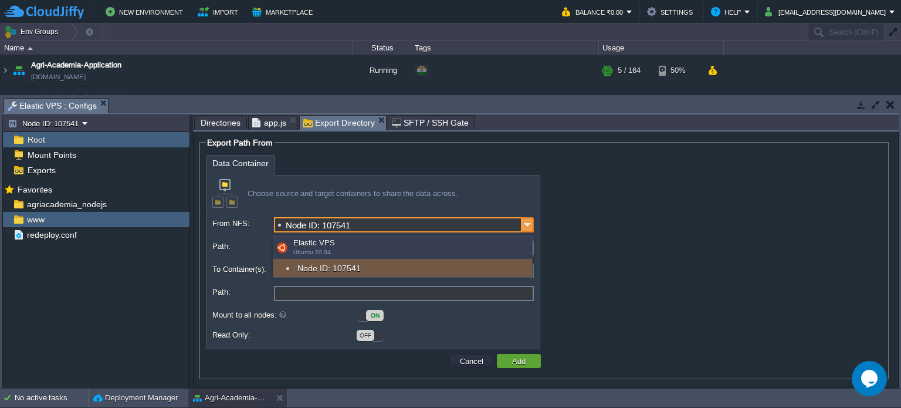
click at [526, 226] on img at bounding box center [528, 224] width 12 height 15
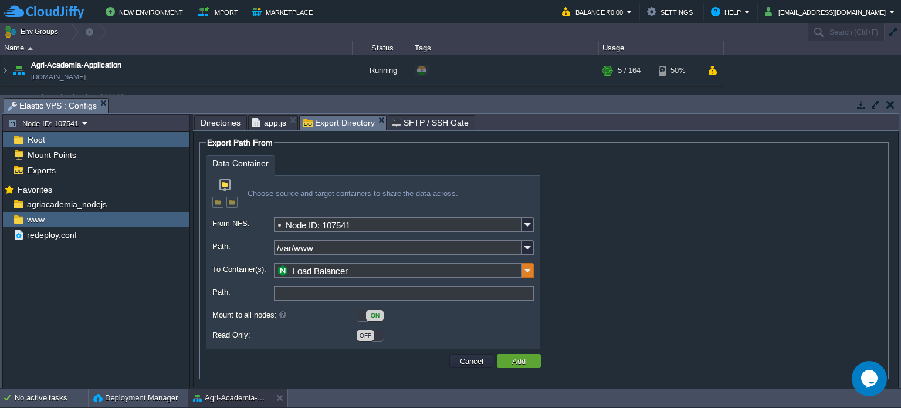
click at [529, 272] on img at bounding box center [528, 270] width 12 height 15
click at [603, 215] on div "Data Container Choose source and target containers to share the data across. Fr…" at bounding box center [544, 252] width 676 height 194
click at [525, 271] on img at bounding box center [528, 270] width 12 height 15
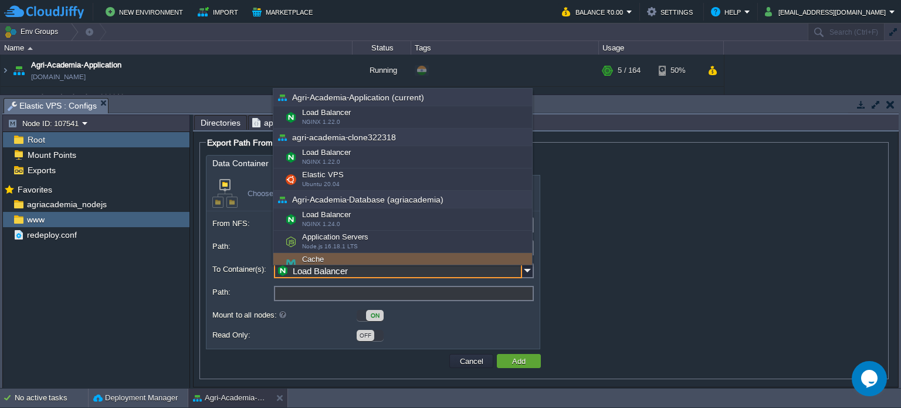
click at [580, 269] on div "Data Container Choose source and target containers to share the data across. Fr…" at bounding box center [544, 252] width 676 height 194
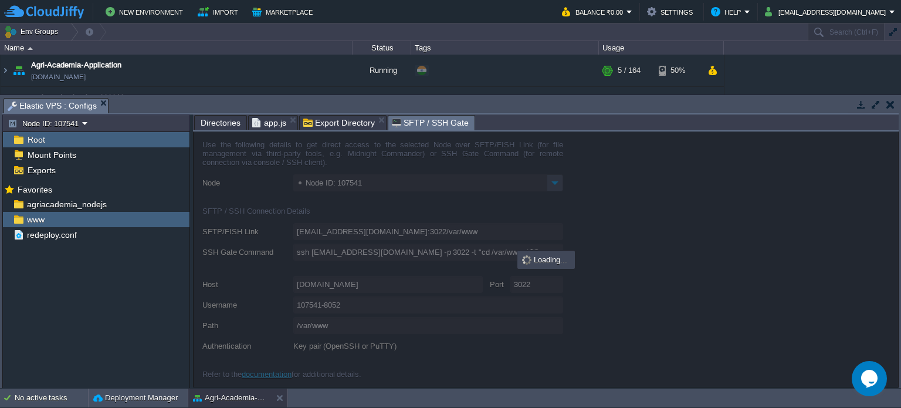
click at [443, 121] on span "SFTP / SSH Gate" at bounding box center [430, 123] width 77 height 15
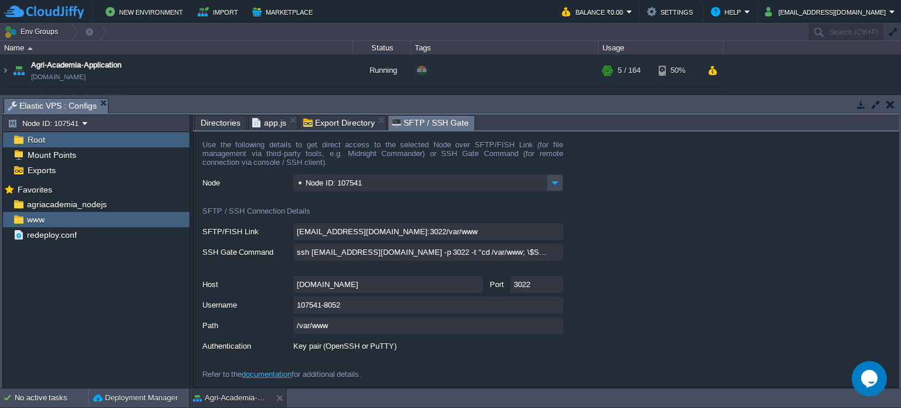
scroll to position [1, 0]
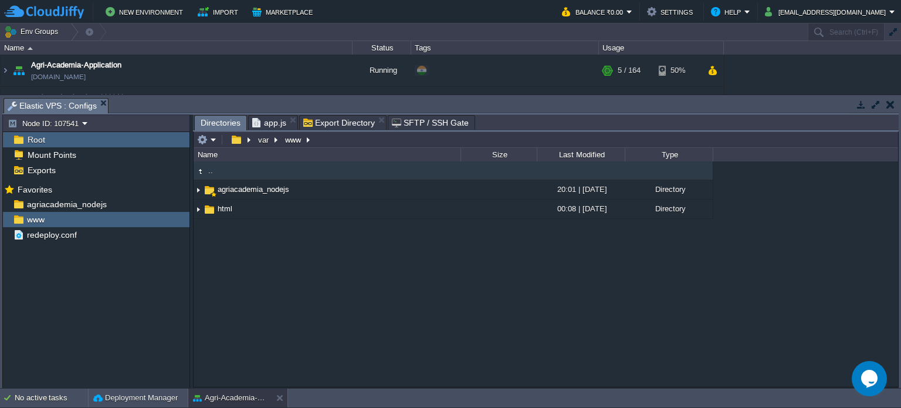
click at [222, 122] on span "Directories" at bounding box center [221, 123] width 40 height 15
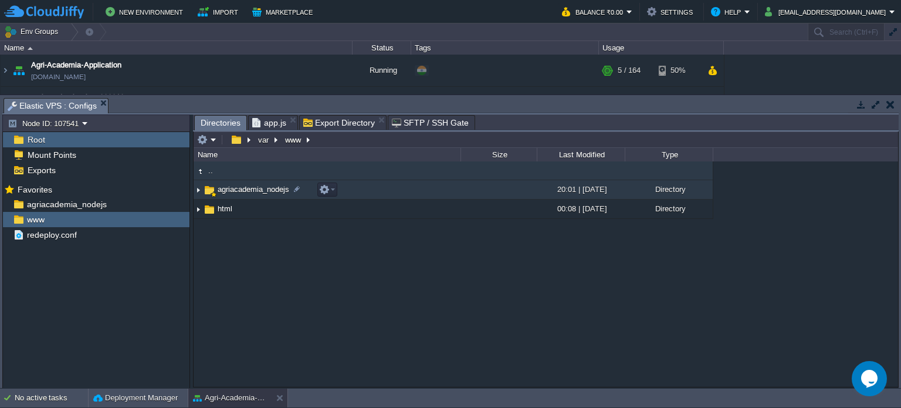
drag, startPoint x: 209, startPoint y: 185, endPoint x: 432, endPoint y: 310, distance: 255.6
click at [432, 310] on div ".. agriacademia_nodejs 20:01 | 12 Jun 2025 Directory html 00:08 | 06 Jul 2022 D…" at bounding box center [546, 273] width 705 height 225
click at [231, 188] on span "agriacademia_nodejs" at bounding box center [253, 189] width 75 height 10
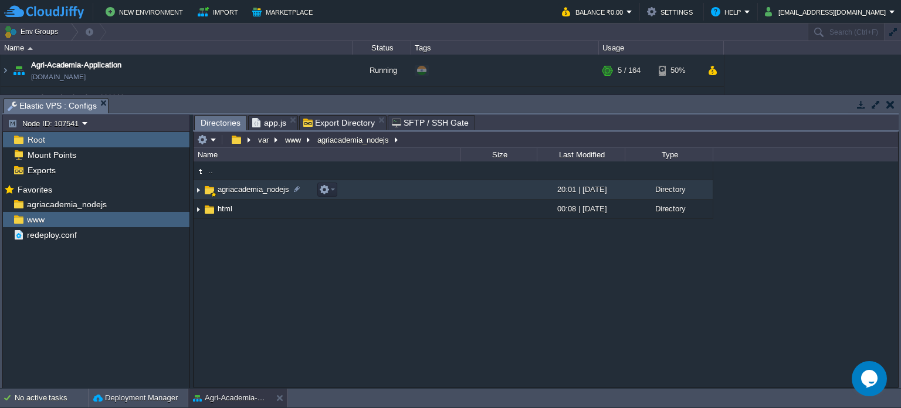
click at [231, 188] on span "agriacademia_nodejs" at bounding box center [253, 189] width 75 height 10
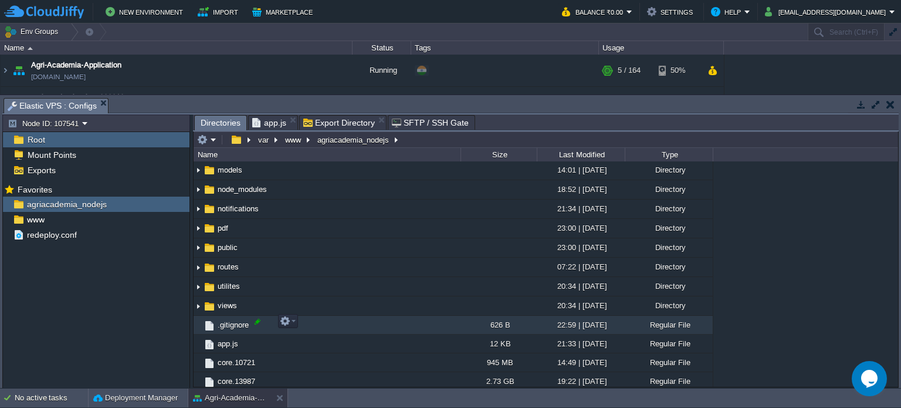
scroll to position [0, 0]
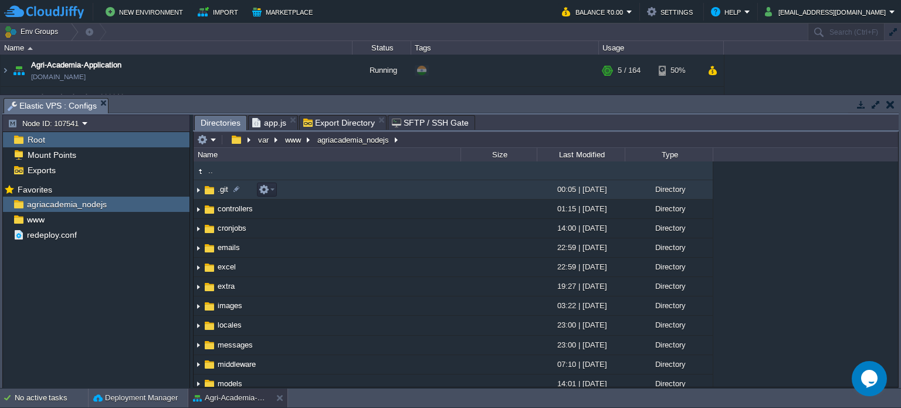
click at [199, 185] on img at bounding box center [198, 190] width 9 height 18
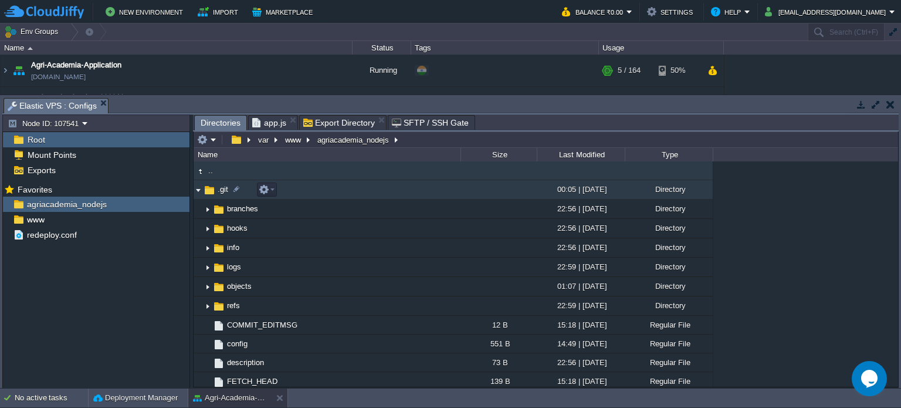
click at [199, 192] on img at bounding box center [198, 190] width 9 height 18
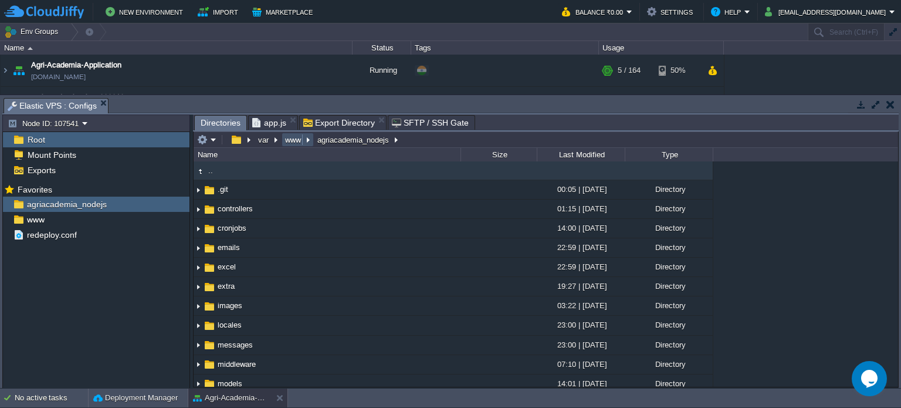
click at [288, 139] on button "www" at bounding box center [293, 139] width 21 height 11
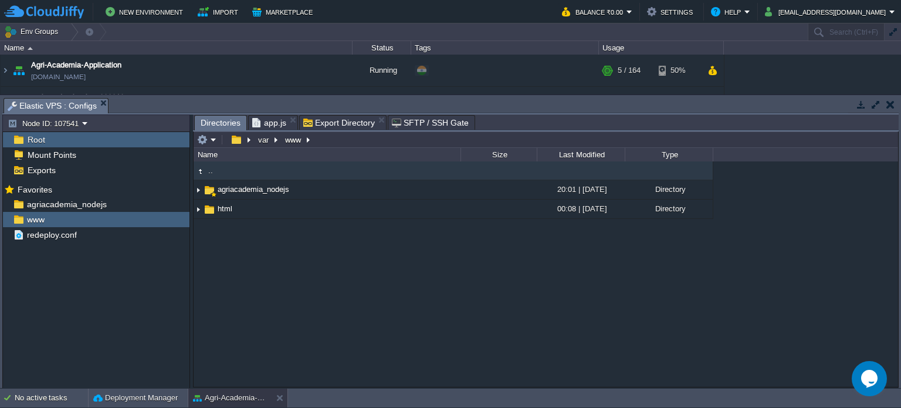
drag, startPoint x: 289, startPoint y: 143, endPoint x: 235, endPoint y: 305, distance: 170.7
click at [235, 305] on div ".. agriacademia_nodejs 20:01 | 12 Jun 2025 Directory html 00:08 | 06 Jul 2022 D…" at bounding box center [546, 273] width 705 height 225
click at [179, 221] on em at bounding box center [176, 219] width 16 height 11
click at [203, 234] on span "Copy Path" at bounding box center [203, 235] width 36 height 9
type textarea "/var/www"
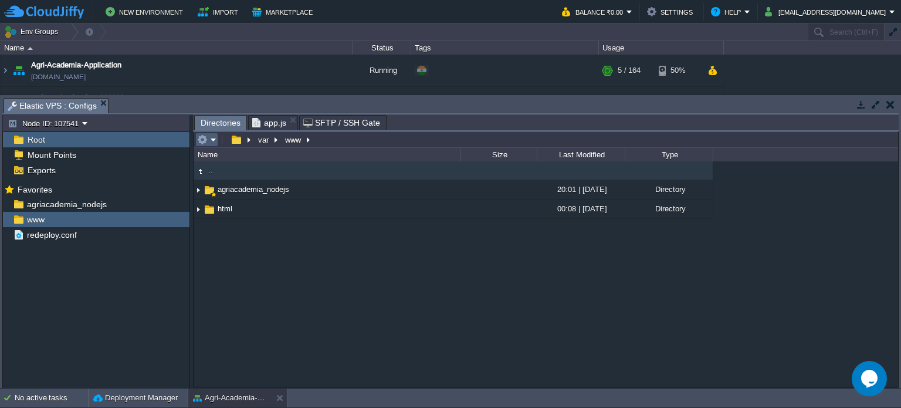
click at [209, 140] on em at bounding box center [206, 139] width 19 height 11
click at [383, 258] on div ".. agriacademia_nodejs 20:01 | 12 Jun 2025 Directory html 00:08 | 06 Jul 2022 D…" at bounding box center [546, 273] width 705 height 225
click at [206, 138] on button "button" at bounding box center [202, 139] width 11 height 11
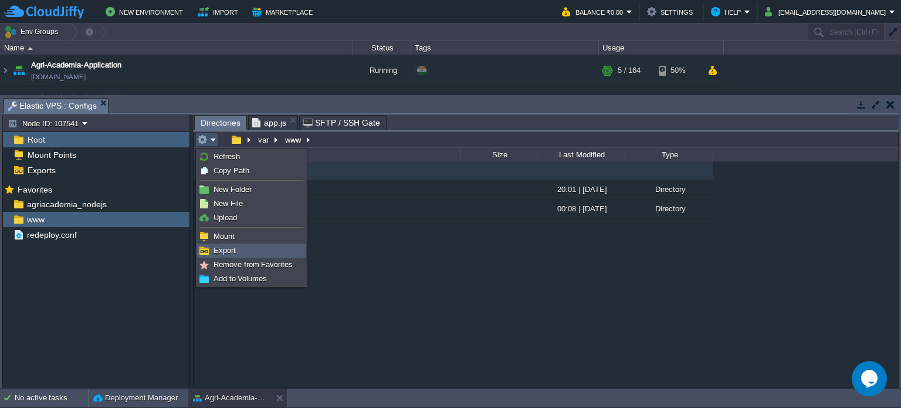
click at [238, 251] on link "Export" at bounding box center [251, 250] width 107 height 13
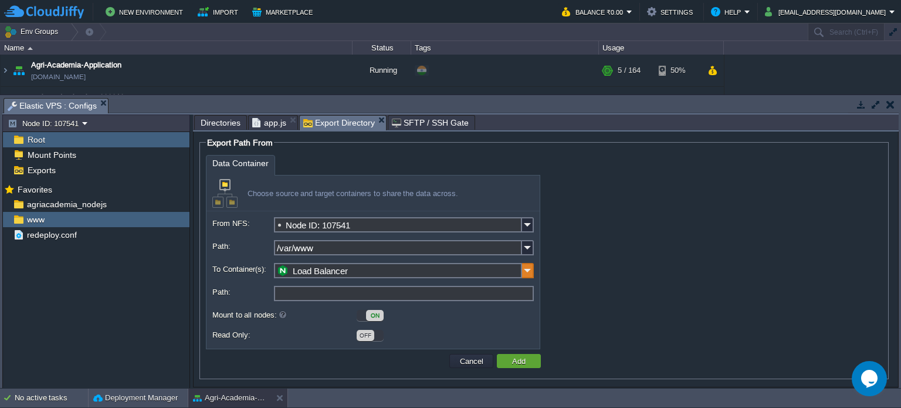
click at [529, 268] on img at bounding box center [528, 270] width 12 height 15
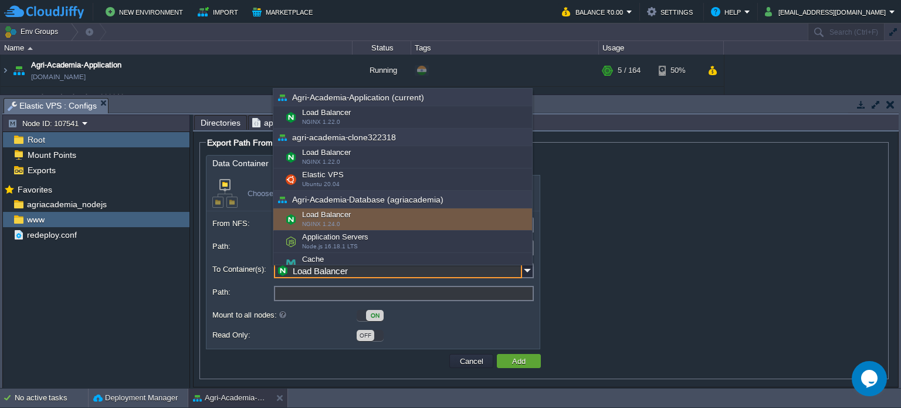
click at [613, 228] on div "Data Container Choose source and target containers to share the data across. Fr…" at bounding box center [544, 252] width 676 height 194
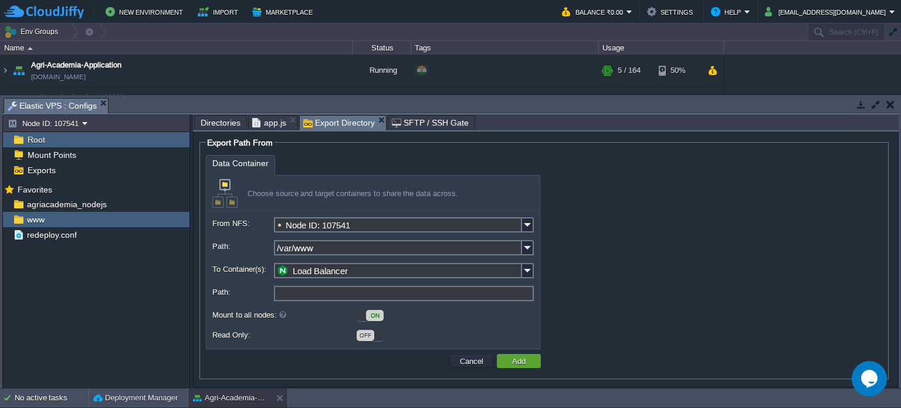
click at [598, 272] on div "Data Container Choose source and target containers to share the data across. Fr…" at bounding box center [544, 252] width 676 height 194
click at [466, 358] on button "Cancel" at bounding box center [471, 361] width 31 height 11
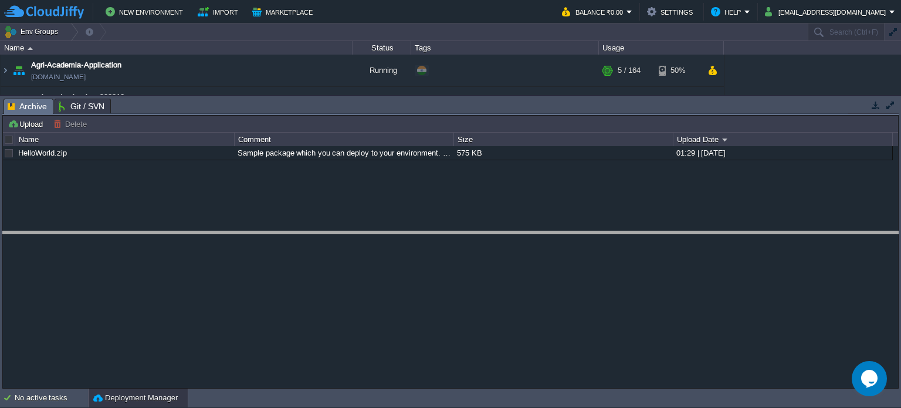
drag, startPoint x: 134, startPoint y: 107, endPoint x: 132, endPoint y: 239, distance: 132.6
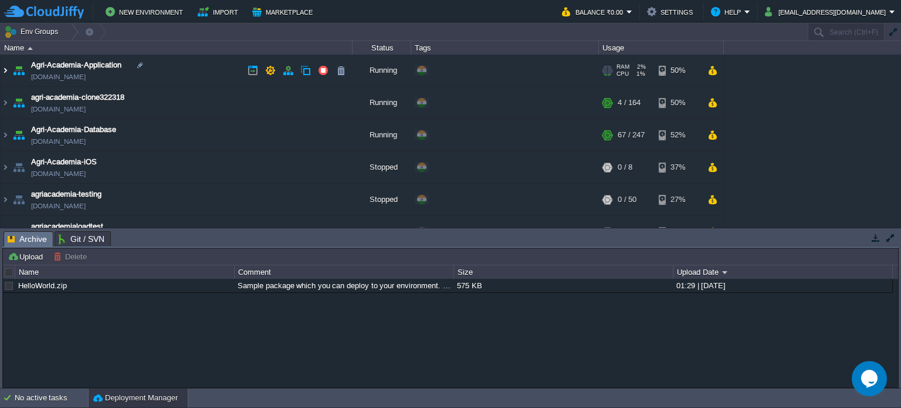
click at [9, 67] on img at bounding box center [5, 71] width 9 height 32
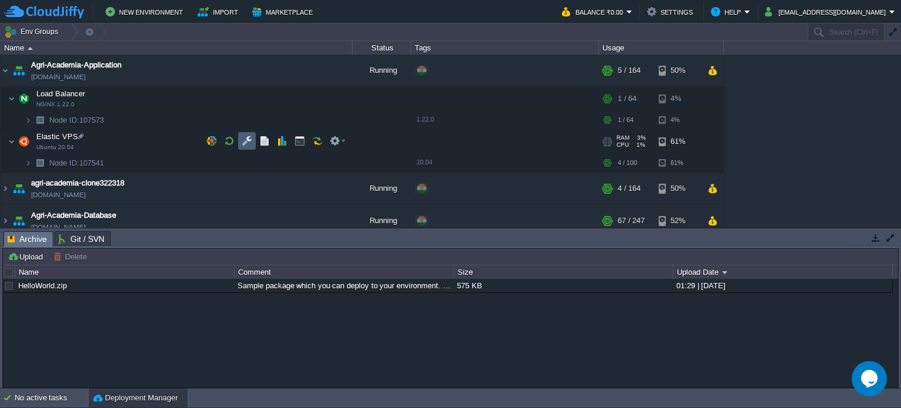
click at [244, 141] on button "button" at bounding box center [247, 141] width 11 height 11
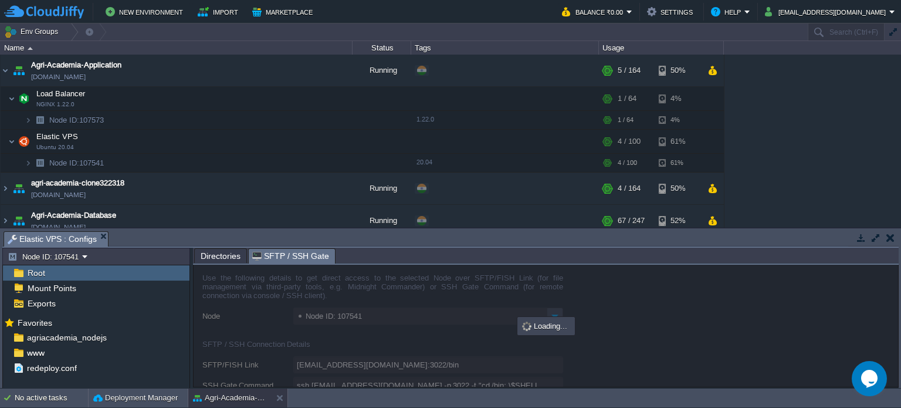
click at [283, 254] on span "SFTP / SSH Gate" at bounding box center [290, 256] width 77 height 15
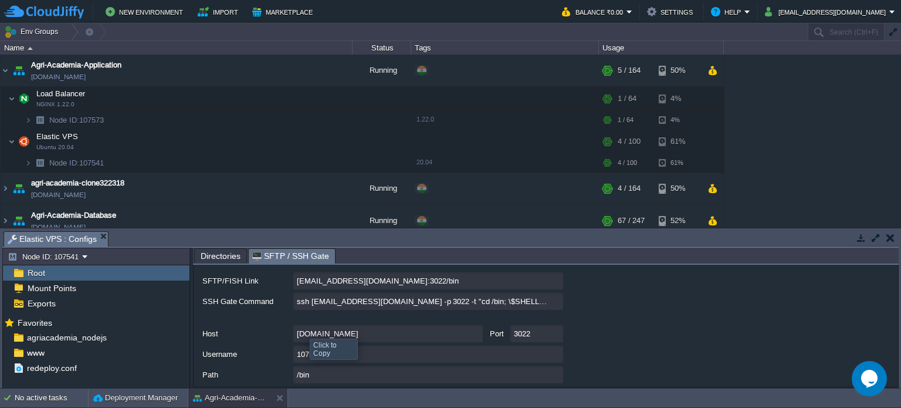
scroll to position [86, 0]
drag, startPoint x: 360, startPoint y: 330, endPoint x: 381, endPoint y: 349, distance: 28.7
click at [381, 349] on input "107541-8052" at bounding box center [428, 352] width 270 height 17
click at [333, 331] on input "gate.cloudjiffy.com" at bounding box center [388, 331] width 190 height 17
click at [344, 330] on input "gate.cloudjiffy.com" at bounding box center [388, 331] width 190 height 17
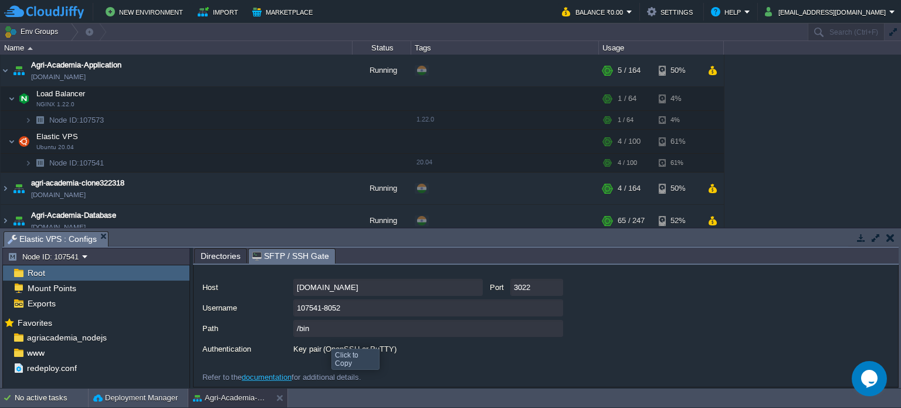
scroll to position [134, 0]
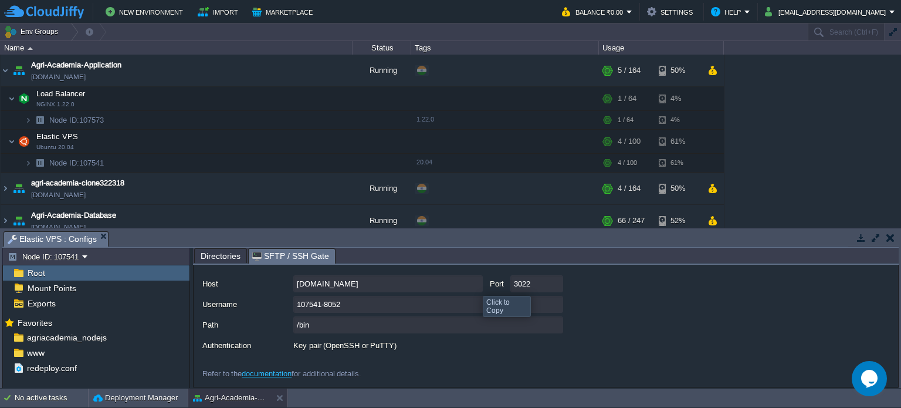
click at [474, 285] on input "gate.cloudjiffy.com" at bounding box center [388, 283] width 190 height 17
click at [331, 305] on input "107541-8052" at bounding box center [428, 304] width 270 height 17
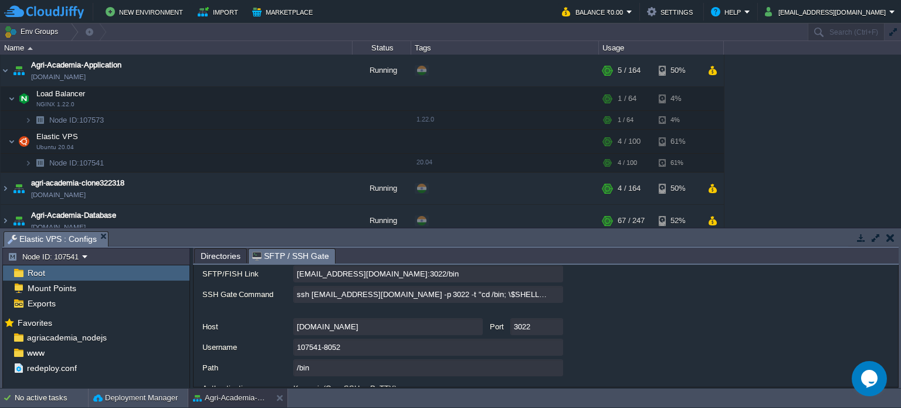
scroll to position [96, 0]
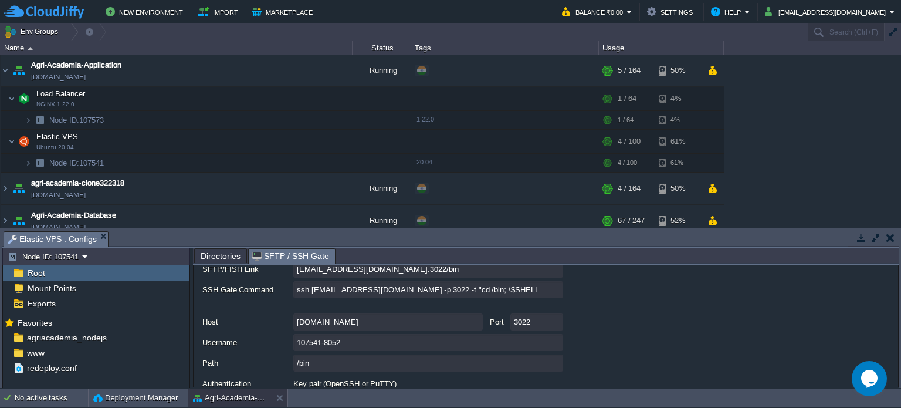
click at [317, 339] on input "107541-8052" at bounding box center [428, 342] width 270 height 17
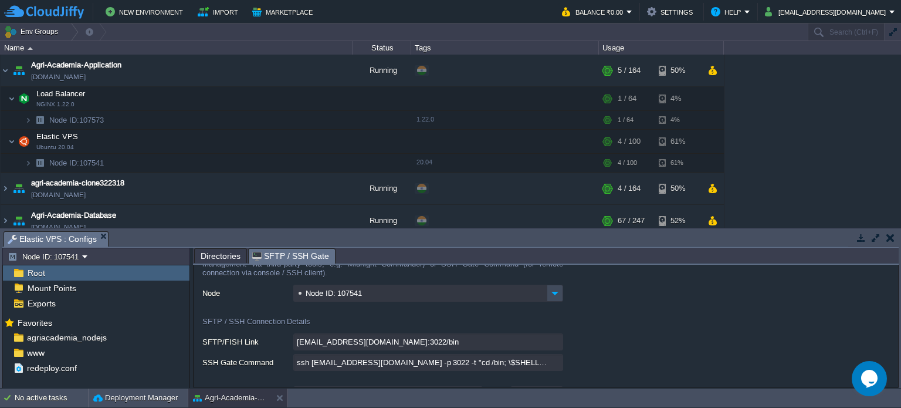
scroll to position [0, 0]
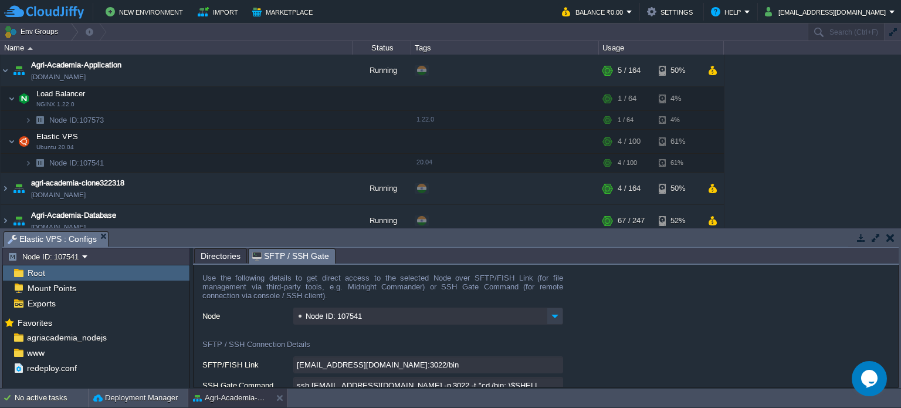
click at [554, 320] on img at bounding box center [555, 315] width 16 height 17
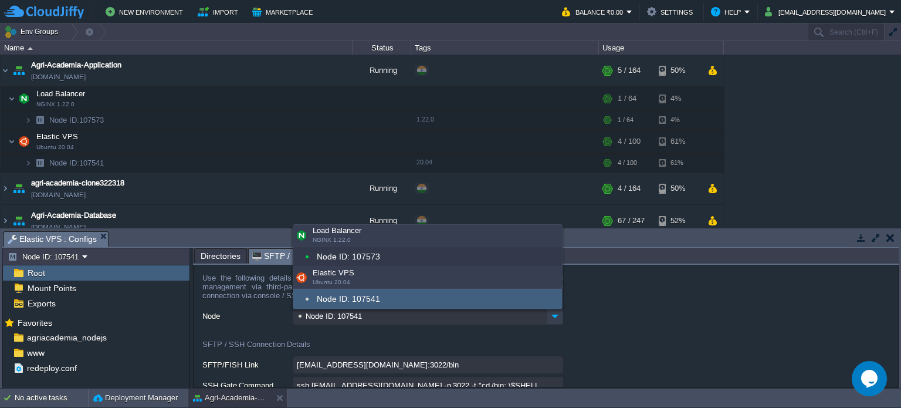
click at [554, 320] on img at bounding box center [555, 315] width 16 height 17
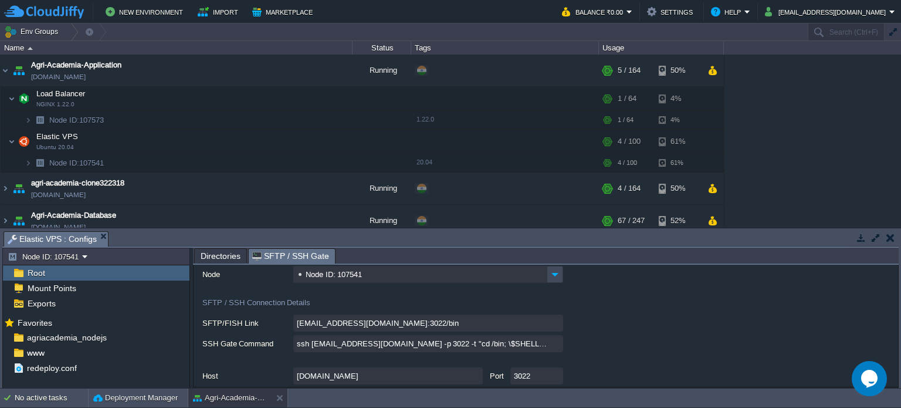
scroll to position [46, 0]
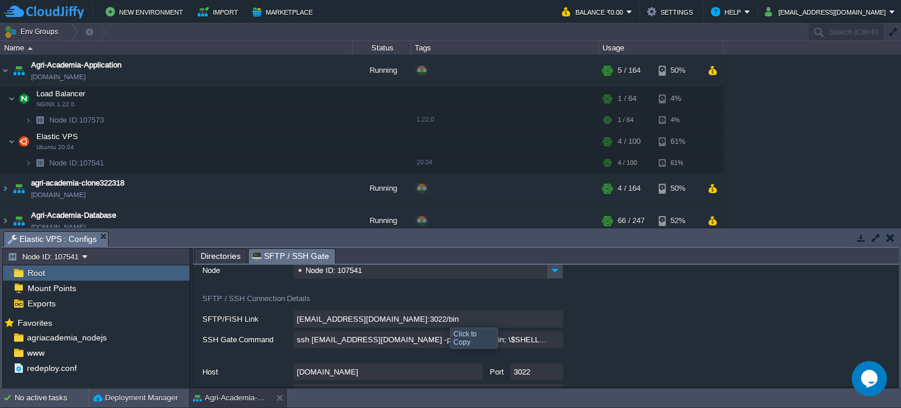
click at [554, 317] on input "107541-8052@gate.cloudjiffy.com:3022/bin" at bounding box center [428, 318] width 270 height 17
type textarea "107541-8052@gate.cloudjiffy.com:3022/bin"
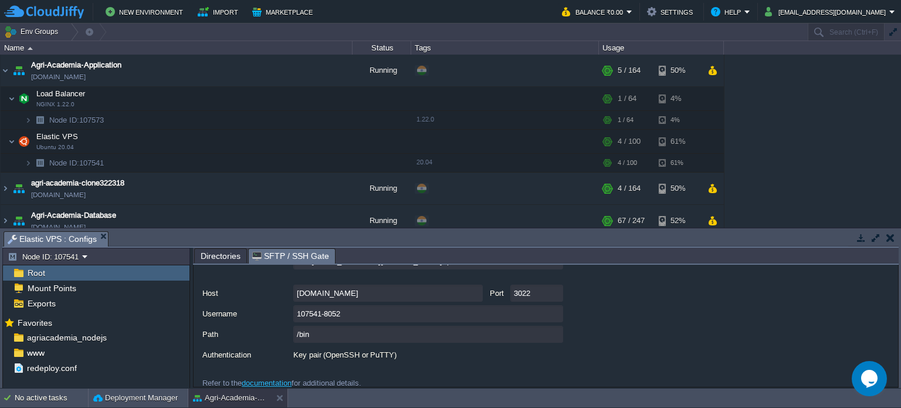
scroll to position [134, 0]
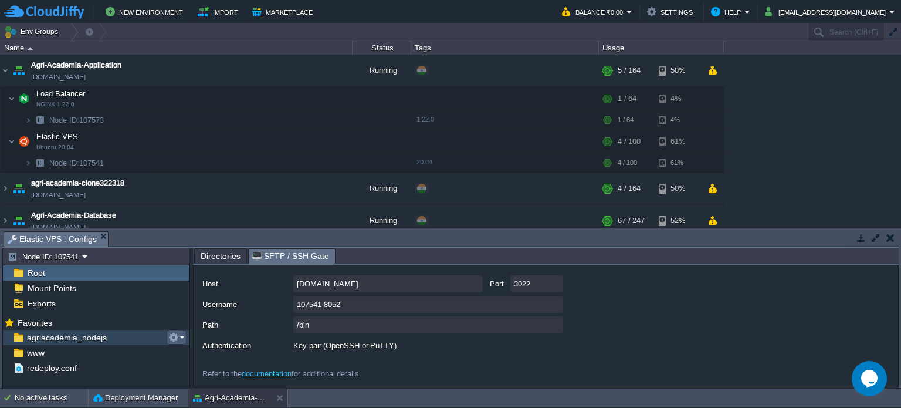
click at [181, 337] on em at bounding box center [176, 337] width 16 height 11
click at [49, 334] on span "agriacademia_nodejs" at bounding box center [67, 337] width 84 height 11
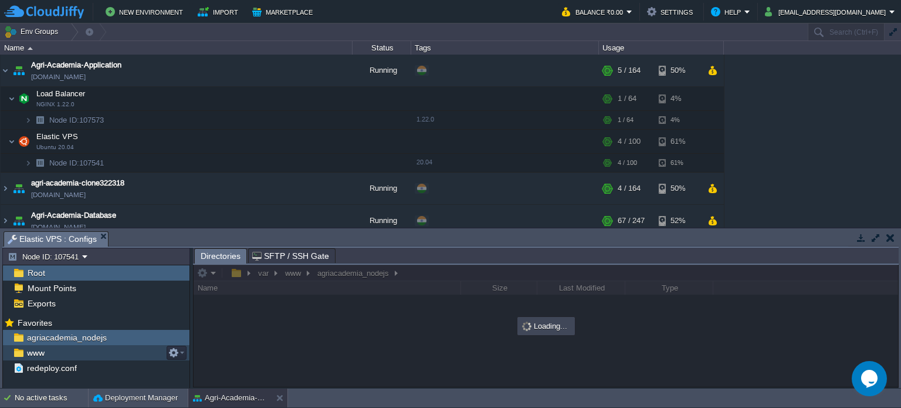
click at [52, 349] on div "www" at bounding box center [96, 352] width 187 height 15
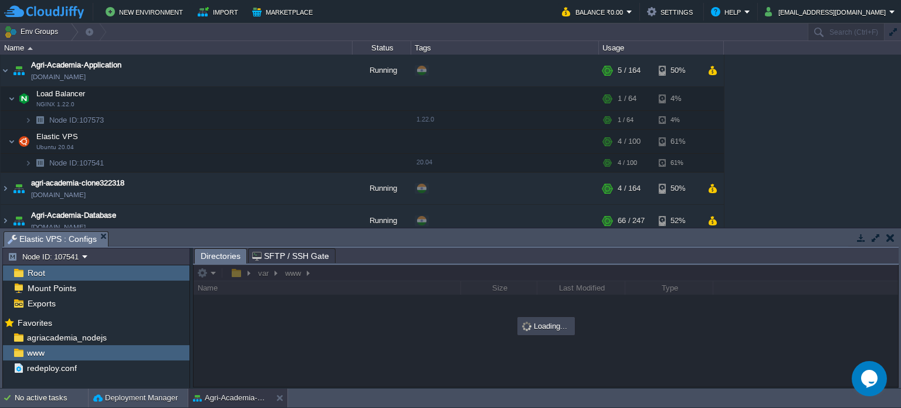
click at [215, 273] on div at bounding box center [546, 326] width 705 height 122
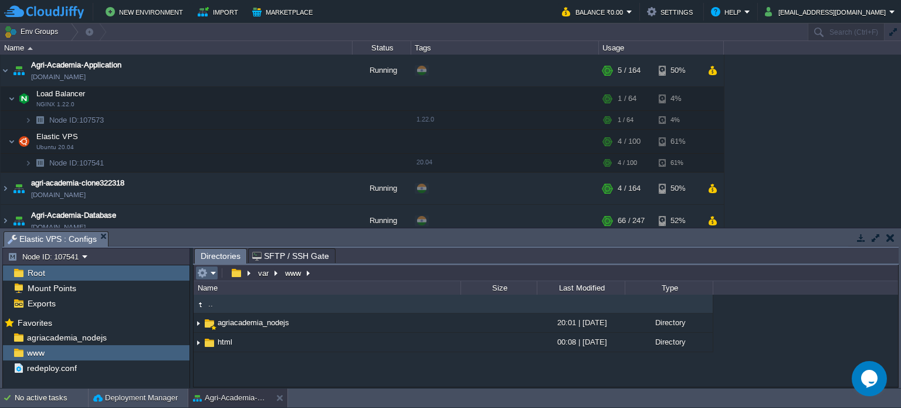
click at [215, 273] on em at bounding box center [206, 273] width 19 height 11
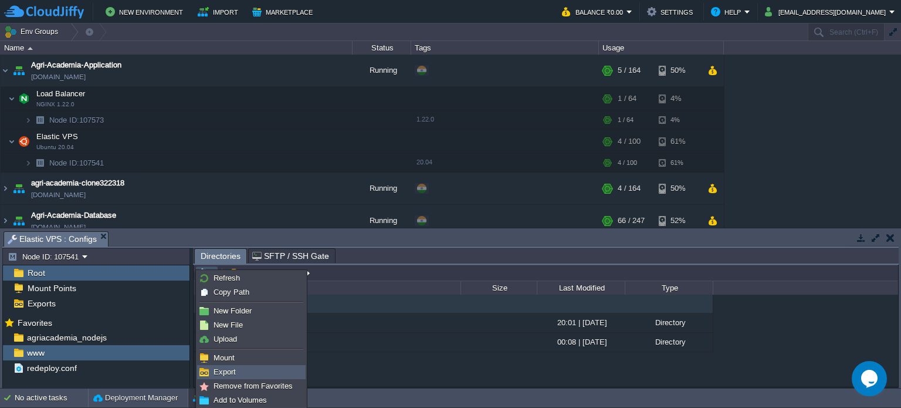
click at [229, 367] on span "Export" at bounding box center [225, 371] width 22 height 9
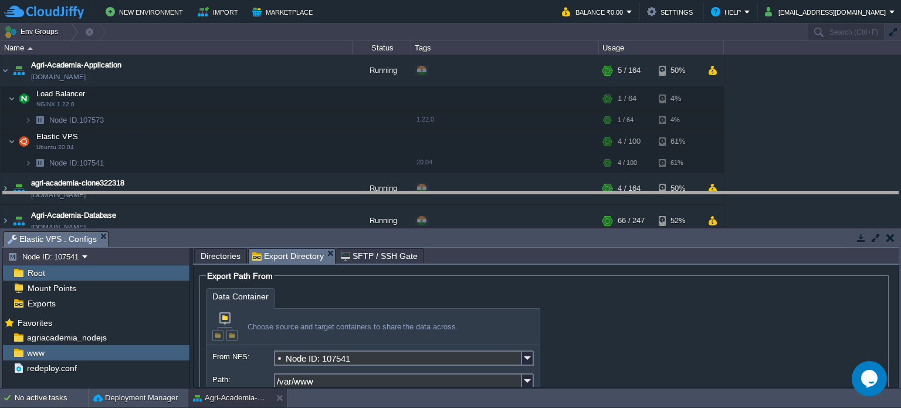
drag, startPoint x: 434, startPoint y: 232, endPoint x: 430, endPoint y: 192, distance: 40.1
click at [430, 192] on body "New Environment Import Marketplace Bonus ₹0.00 Upgrade Account Balance ₹0.00 Se…" at bounding box center [450, 204] width 901 height 408
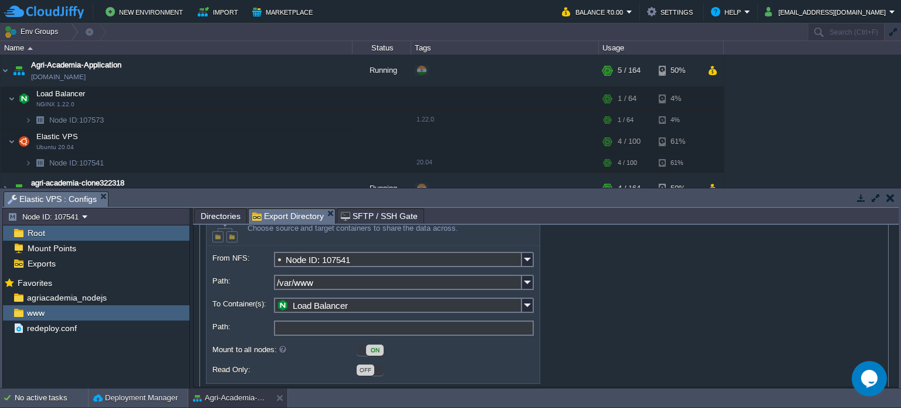
scroll to position [60, 0]
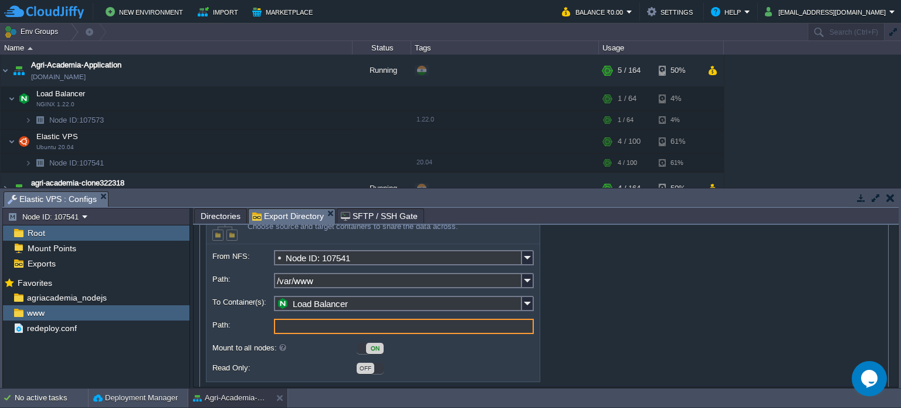
click at [311, 329] on input "Path:" at bounding box center [404, 326] width 260 height 15
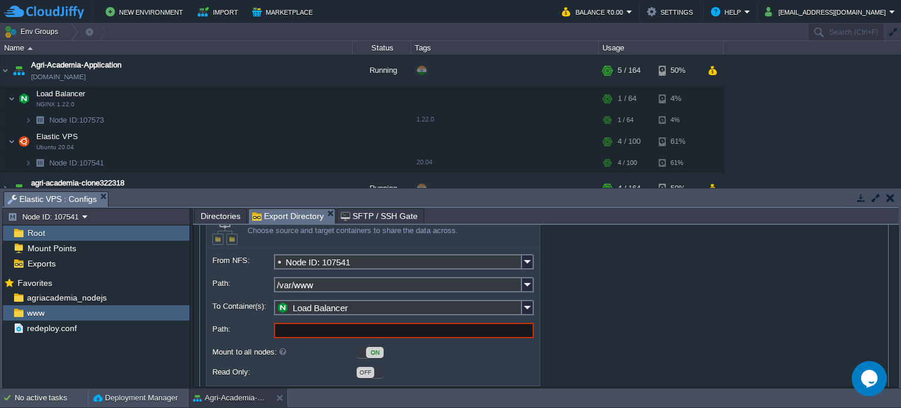
scroll to position [57, 0]
drag, startPoint x: 377, startPoint y: 380, endPoint x: 214, endPoint y: 258, distance: 203.7
click at [214, 258] on div "From NFS: Node ID: 107541 Client Type: NFS (Network File System) Path: /var/www…" at bounding box center [373, 315] width 333 height 137
drag, startPoint x: 214, startPoint y: 258, endPoint x: 256, endPoint y: 259, distance: 42.8
click at [256, 259] on label "From NFS:" at bounding box center [242, 259] width 60 height 12
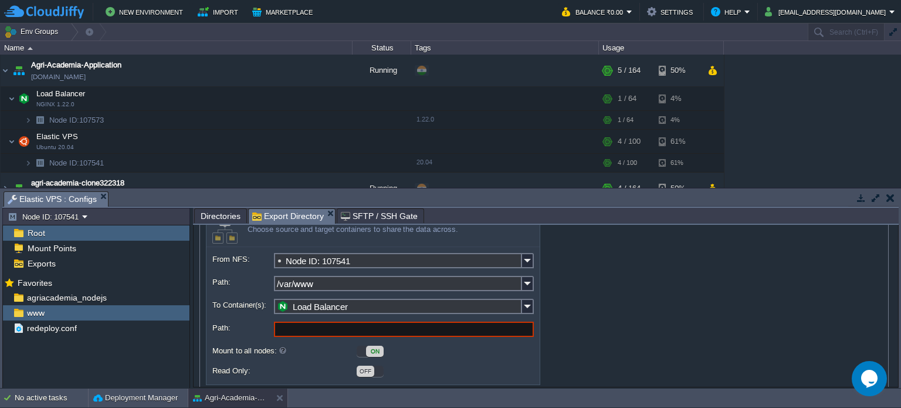
click at [210, 256] on div "From NFS: Node ID: 107541 Client Type: NFS (Network File System) Path: /var/www…" at bounding box center [373, 315] width 333 height 137
click at [209, 259] on div "From NFS: Node ID: 107541 Client Type: NFS (Network File System) Path: /var/www…" at bounding box center [373, 315] width 333 height 137
click at [208, 253] on div "From NFS: Node ID: 107541 Client Type: NFS (Network File System) Path: /var/www…" at bounding box center [373, 315] width 333 height 137
drag, startPoint x: 211, startPoint y: 254, endPoint x: 225, endPoint y: 266, distance: 18.3
click at [225, 266] on div "From NFS: Node ID: 107541 Client Type: NFS (Network File System) Path: /var/www…" at bounding box center [373, 315] width 333 height 137
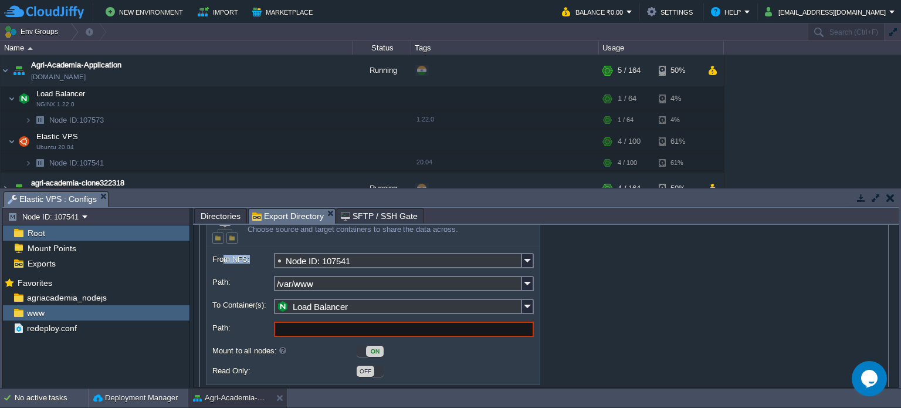
click at [210, 255] on div "From NFS: Node ID: 107541 Client Type: NFS (Network File System) Path: /var/www…" at bounding box center [373, 315] width 333 height 137
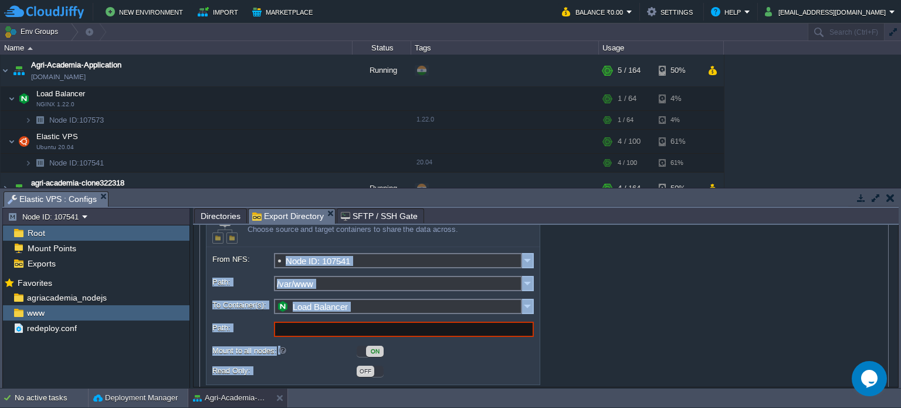
drag, startPoint x: 210, startPoint y: 255, endPoint x: 385, endPoint y: 373, distance: 210.6
click at [385, 373] on div "From NFS: Node ID: 107541 Client Type: NFS (Network File System) Path: /var/www…" at bounding box center [373, 315] width 333 height 137
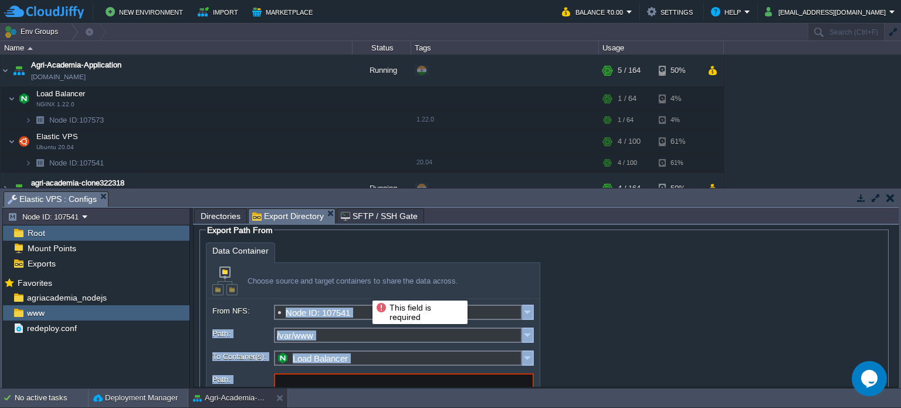
scroll to position [5, 0]
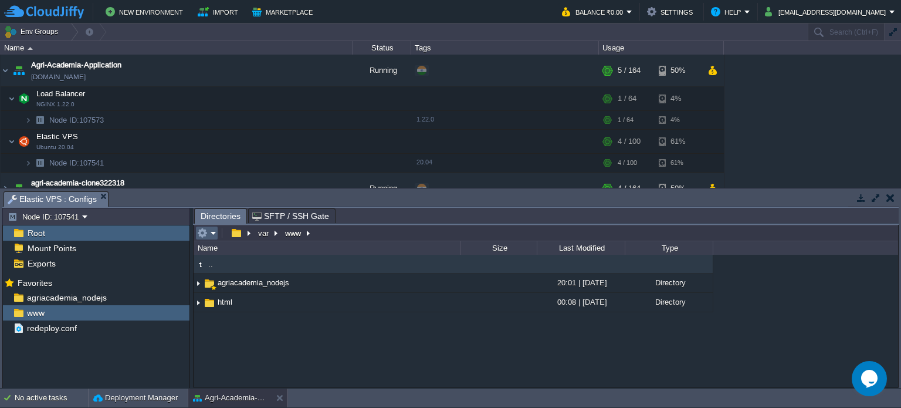
click at [208, 229] on em at bounding box center [206, 233] width 19 height 11
click at [362, 324] on div ".. agriacademia_nodejs 20:01 | 12 Jun 2025 Directory html 00:08 | 06 Jul 2022 D…" at bounding box center [546, 321] width 705 height 132
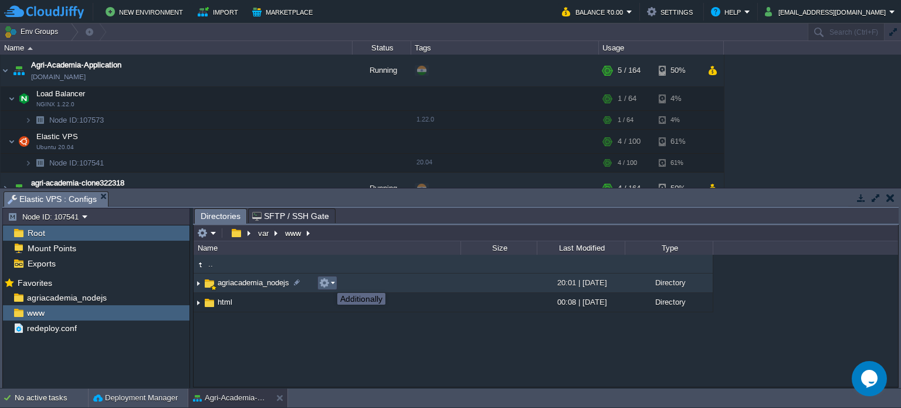
click at [329, 282] on button "button" at bounding box center [324, 283] width 11 height 11
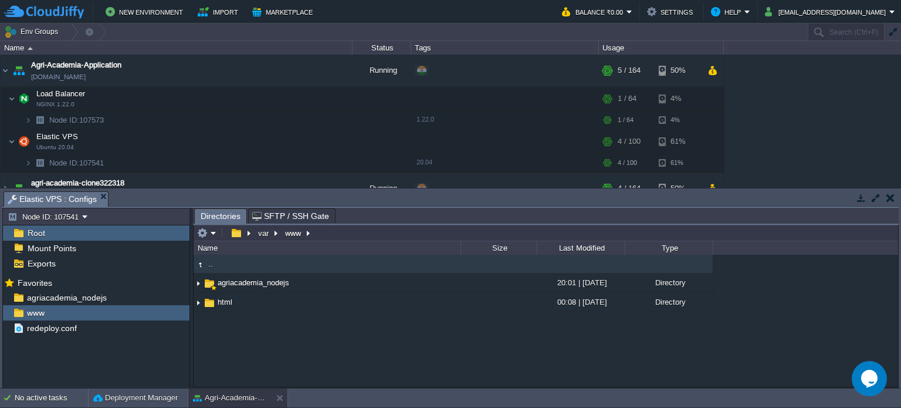
click at [268, 333] on div ".. agriacademia_nodejs 20:01 | 12 Jun 2025 Directory html 00:08 | 06 Jul 2022 D…" at bounding box center [546, 321] width 705 height 132
drag, startPoint x: 253, startPoint y: 283, endPoint x: 239, endPoint y: 333, distance: 51.7
click at [239, 333] on div ".. agriacademia_nodejs 20:01 | 12 Jun 2025 Directory html 00:08 | 06 Jul 2022 D…" at bounding box center [546, 321] width 705 height 132
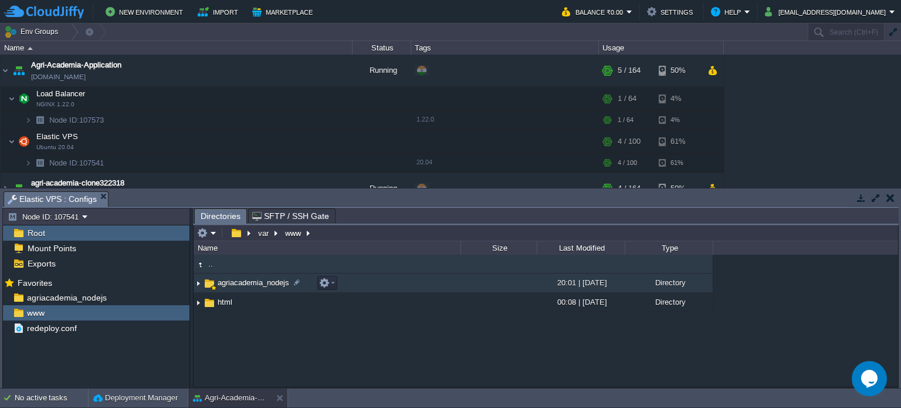
click at [201, 282] on img at bounding box center [198, 283] width 9 height 18
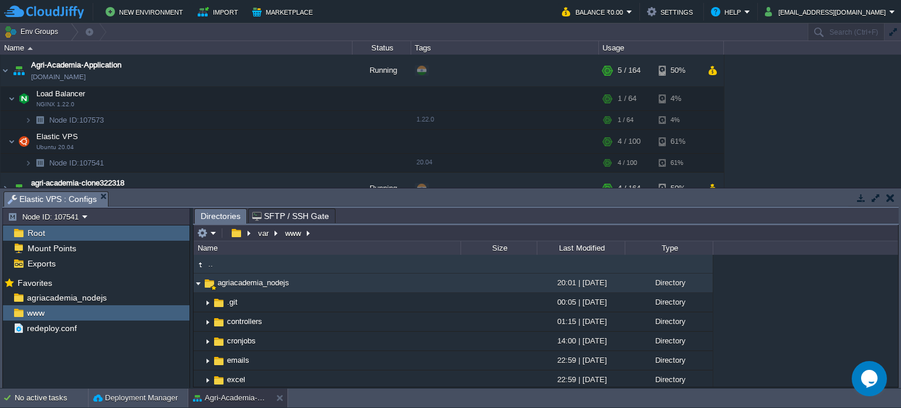
click at [201, 282] on img at bounding box center [198, 283] width 9 height 18
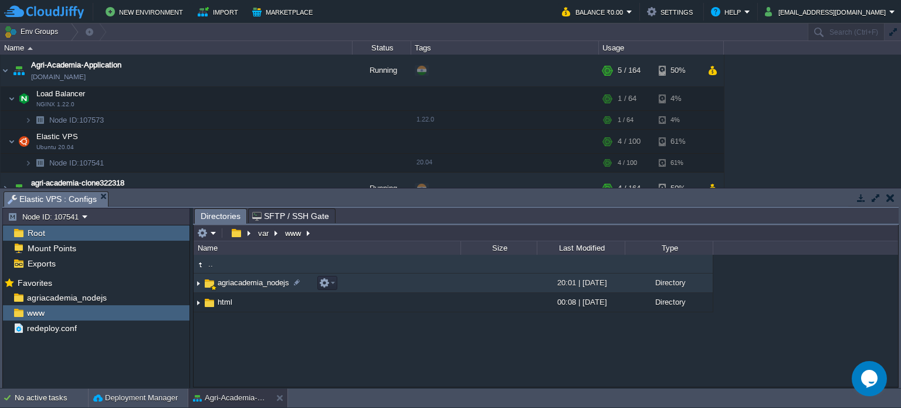
click at [219, 282] on span "agriacademia_nodejs" at bounding box center [253, 283] width 75 height 10
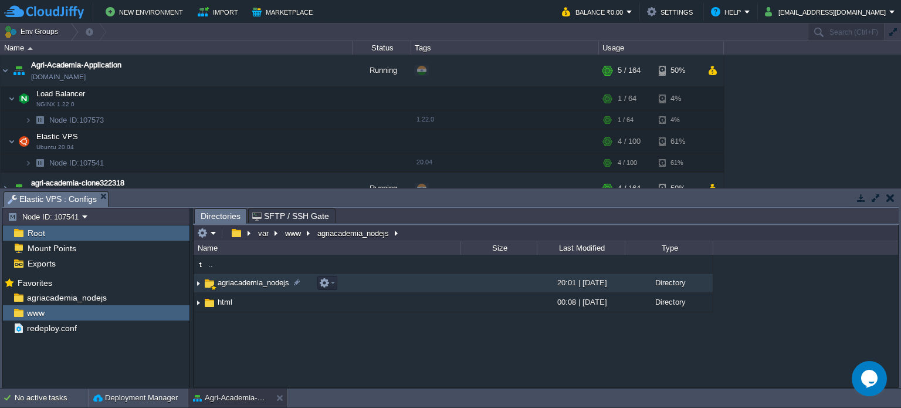
click at [219, 282] on span "agriacademia_nodejs" at bounding box center [253, 283] width 75 height 10
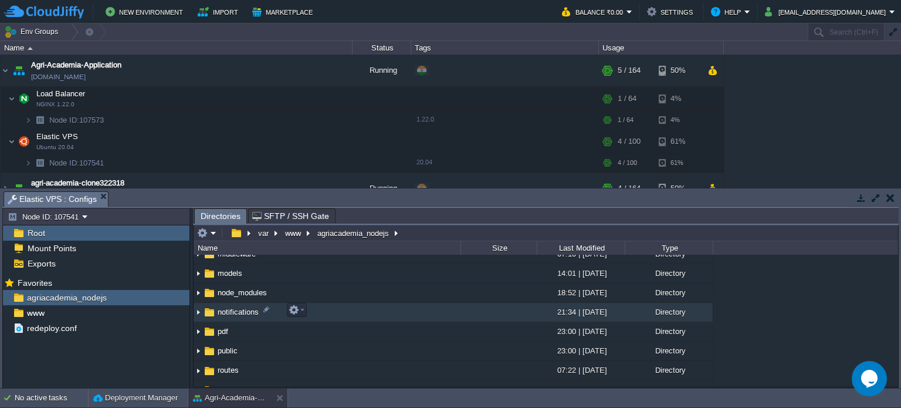
scroll to position [213, 0]
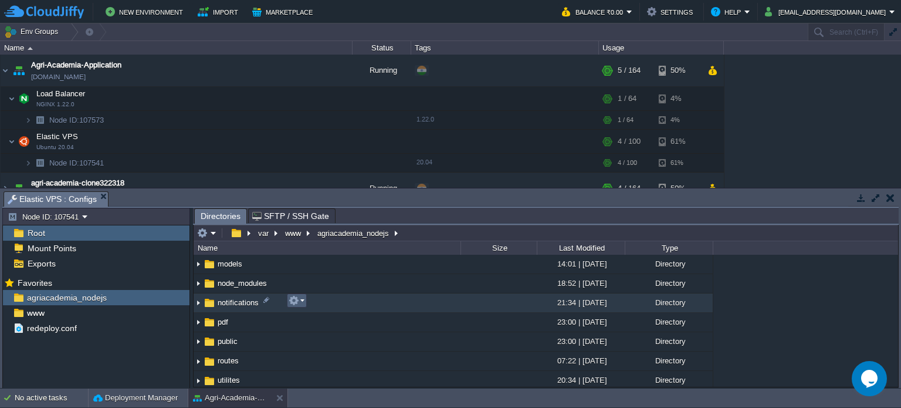
click at [303, 297] on em at bounding box center [297, 300] width 16 height 11
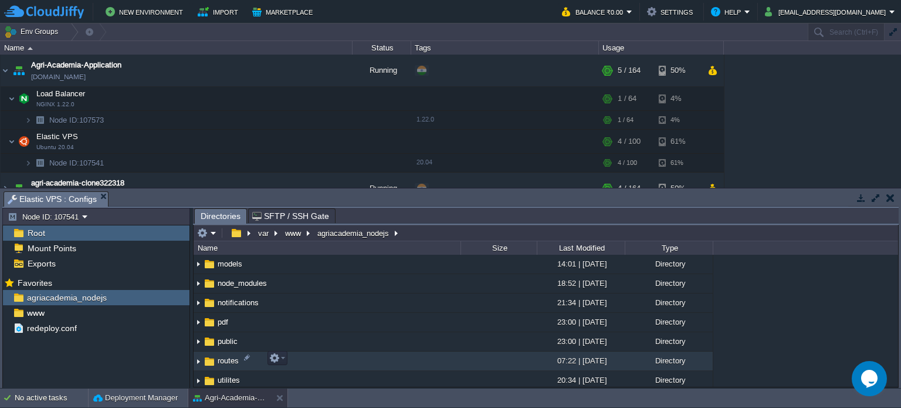
click at [283, 351] on td "routes" at bounding box center [327, 360] width 267 height 19
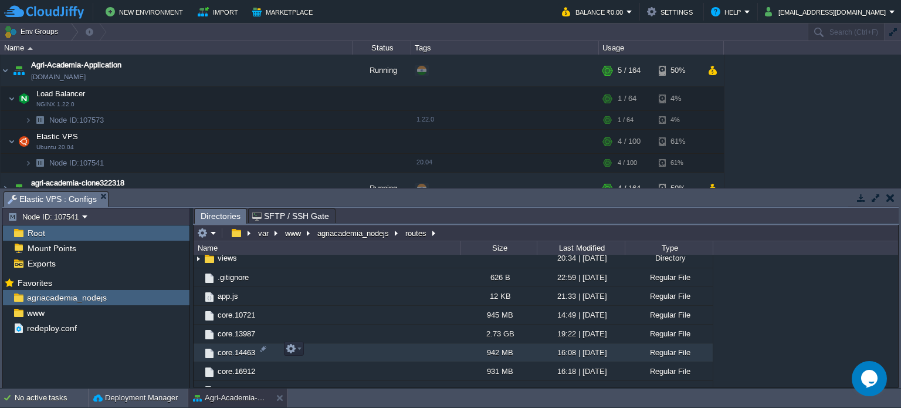
scroll to position [347, 0]
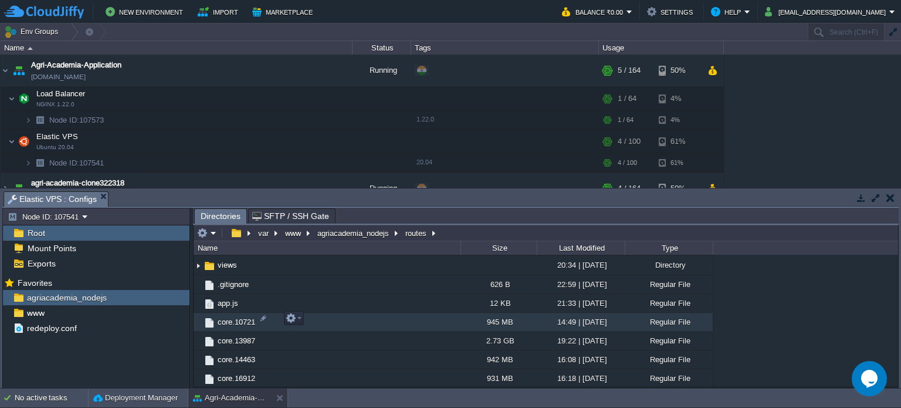
click at [231, 317] on span "core.10721" at bounding box center [236, 322] width 41 height 10
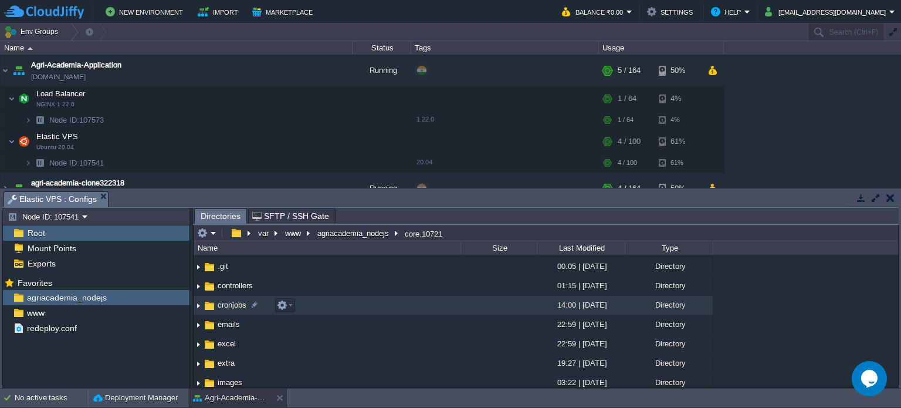
scroll to position [0, 0]
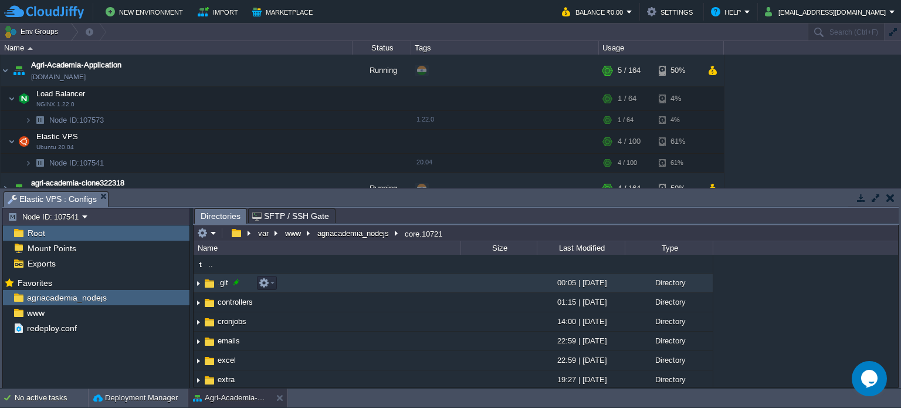
click at [232, 286] on div at bounding box center [236, 282] width 11 height 11
click at [232, 286] on div ".. .git 00:05 | 19 Sep 2025 Directory controllers 01:15 | 30 Jul 2023 Directory…" at bounding box center [546, 321] width 705 height 132
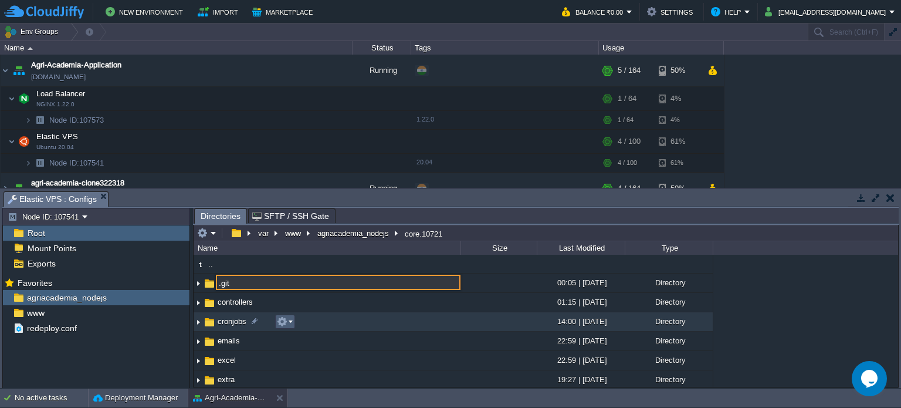
click at [286, 318] on button "button" at bounding box center [282, 321] width 11 height 11
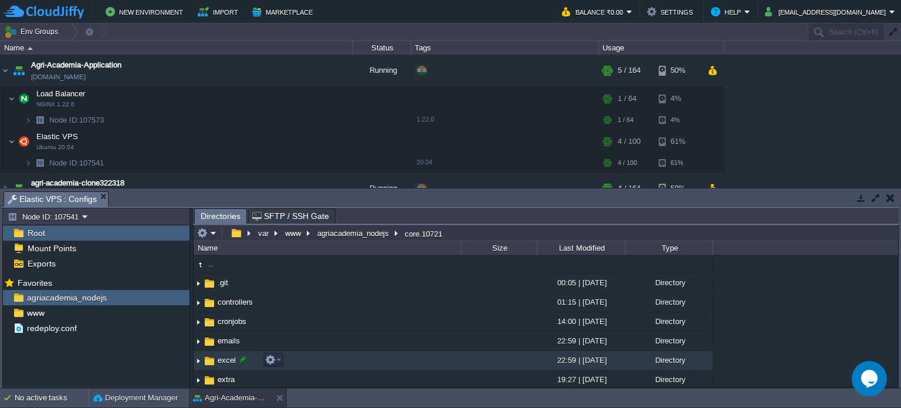
click at [242, 364] on div ".. .git 00:05 | 19 Sep 2025 Directory controllers 01:15 | 30 Jul 2023 Directory…" at bounding box center [546, 321] width 705 height 132
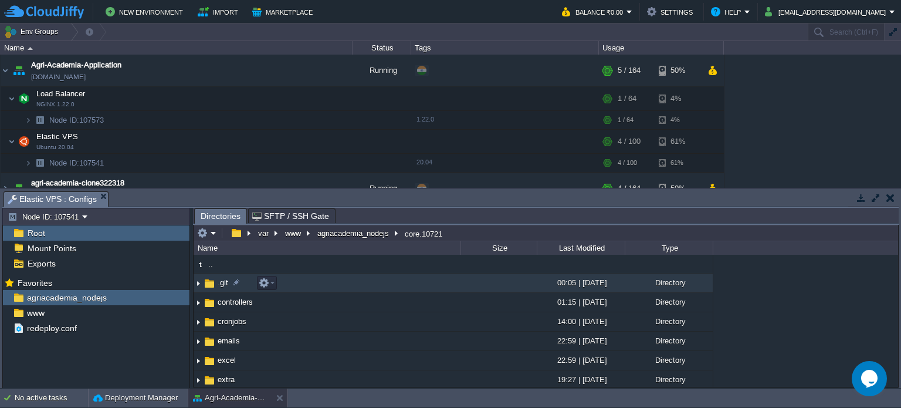
click at [249, 282] on td ".git" at bounding box center [327, 282] width 267 height 19
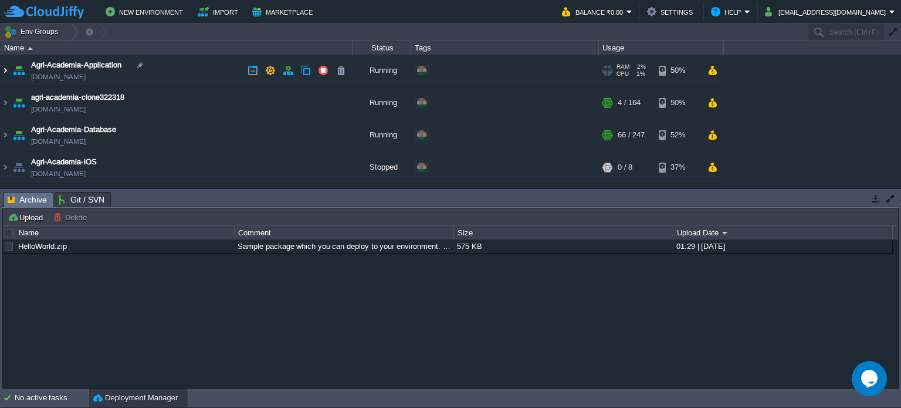
click at [6, 66] on img at bounding box center [5, 71] width 9 height 32
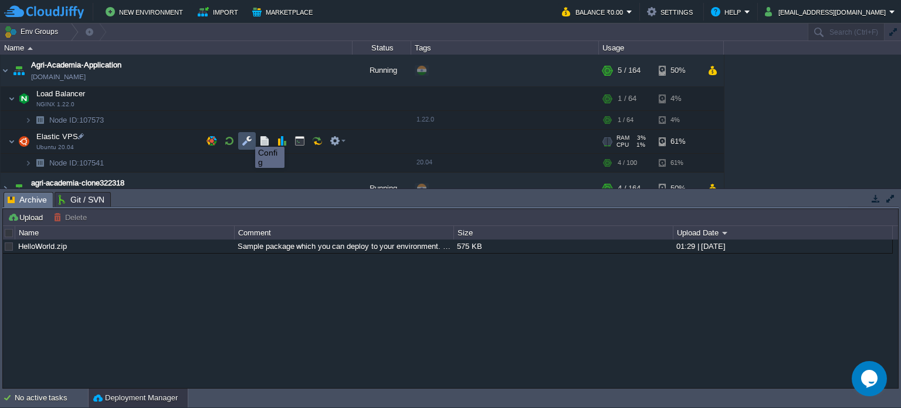
click at [246, 136] on button "button" at bounding box center [247, 141] width 11 height 11
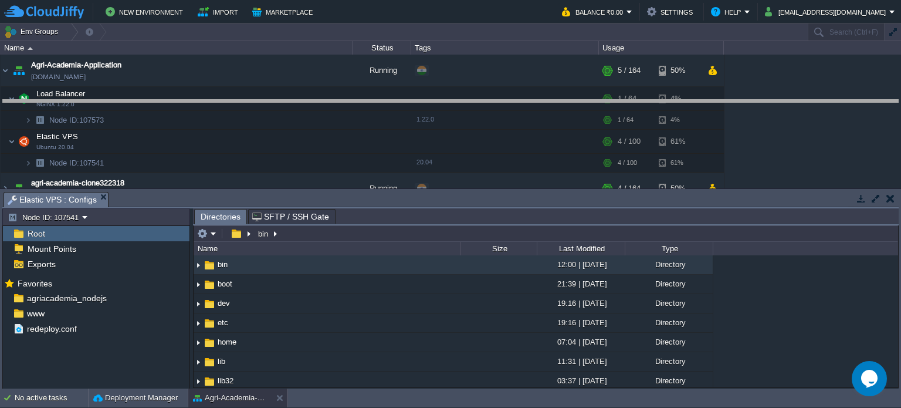
drag, startPoint x: 528, startPoint y: 194, endPoint x: 533, endPoint y: 91, distance: 103.4
click at [533, 91] on body "New Environment Import Marketplace Bonus ₹0.00 Upgrade Account Balance ₹0.00 Se…" at bounding box center [450, 204] width 901 height 408
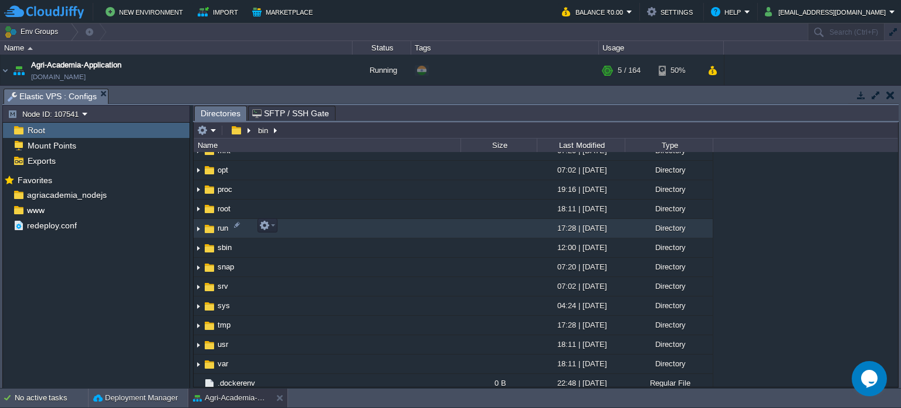
scroll to position [237, 0]
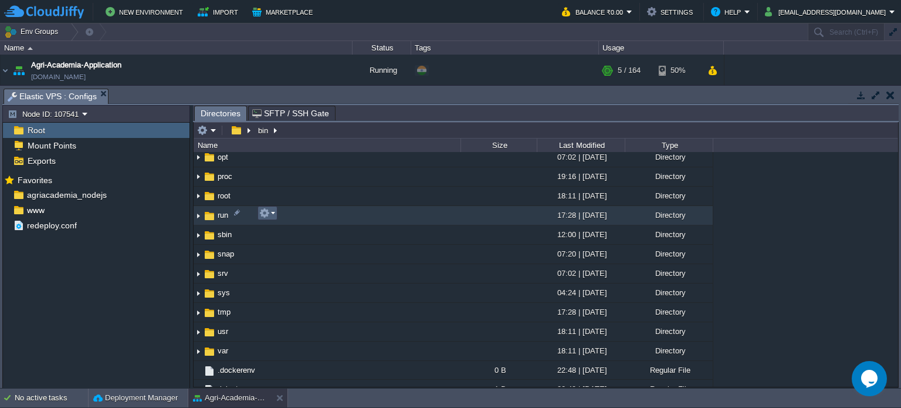
click at [275, 211] on em at bounding box center [267, 213] width 16 height 11
click at [349, 217] on td "run" at bounding box center [327, 215] width 267 height 19
drag, startPoint x: 326, startPoint y: 213, endPoint x: 296, endPoint y: 55, distance: 161.2
click at [296, 55] on div "Name Status Tags Usage Agri-Academia-Application [DOMAIN_NAME] Running + Add to…" at bounding box center [450, 63] width 901 height 44
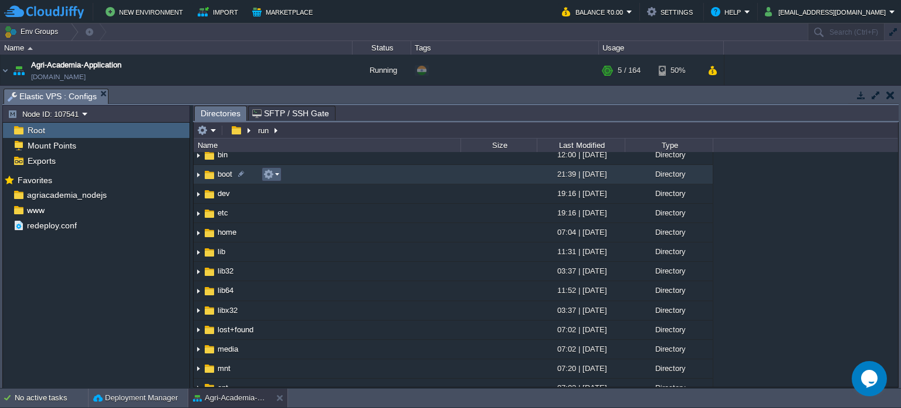
scroll to position [12, 0]
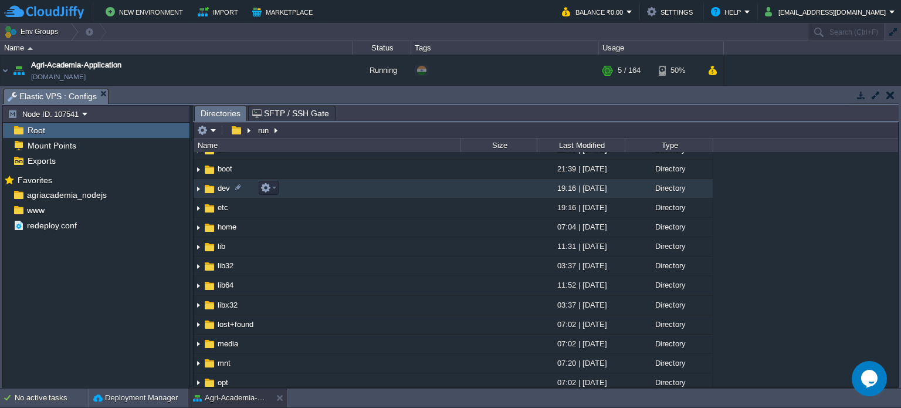
click at [213, 190] on img at bounding box center [209, 188] width 13 height 13
click at [217, 187] on span "dev" at bounding box center [224, 188] width 16 height 10
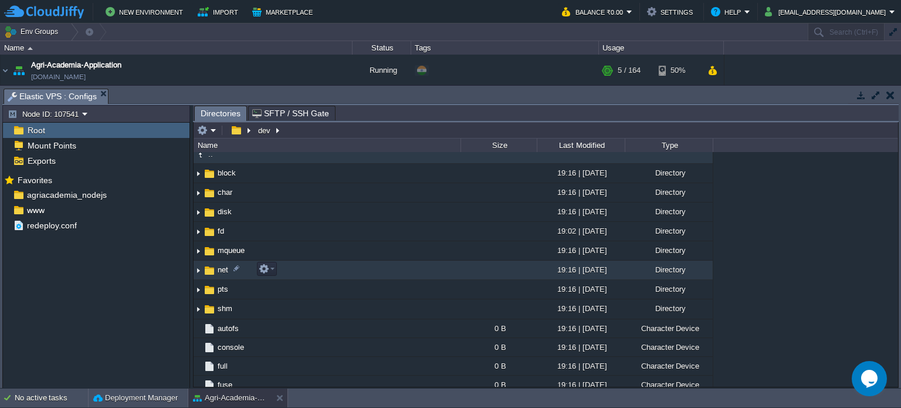
scroll to position [0, 0]
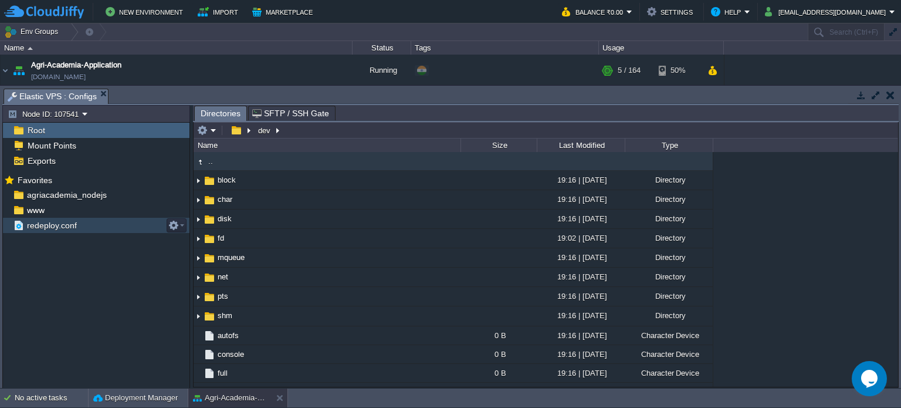
click at [58, 222] on span "redeploy.conf" at bounding box center [52, 225] width 54 height 11
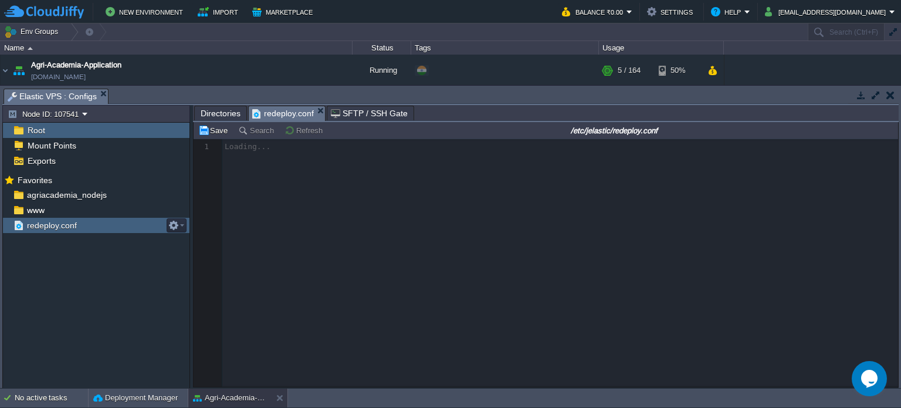
click at [58, 222] on span "redeploy.conf" at bounding box center [52, 225] width 54 height 11
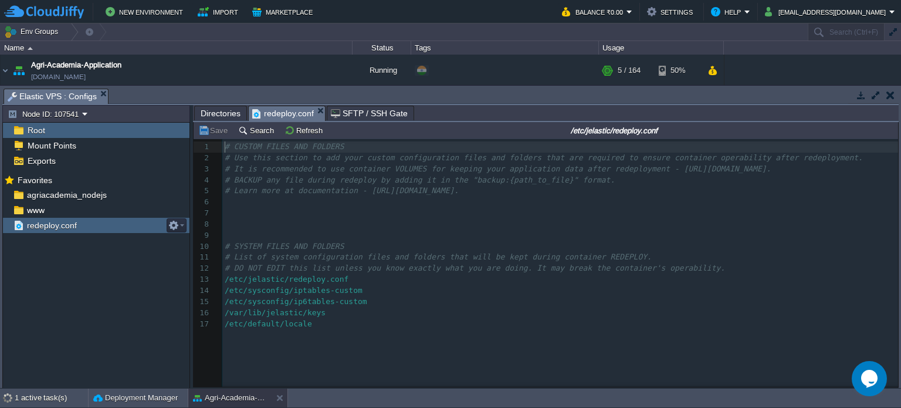
scroll to position [4, 0]
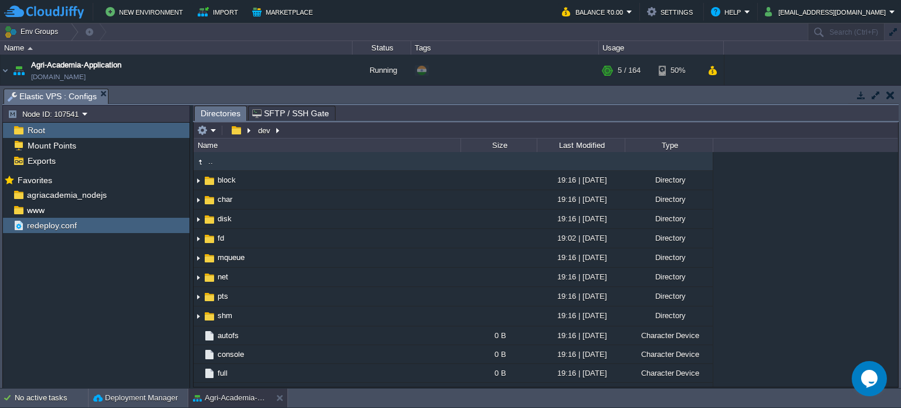
click at [43, 126] on span "Root" at bounding box center [36, 130] width 22 height 11
click at [52, 127] on div "Root" at bounding box center [96, 130] width 187 height 15
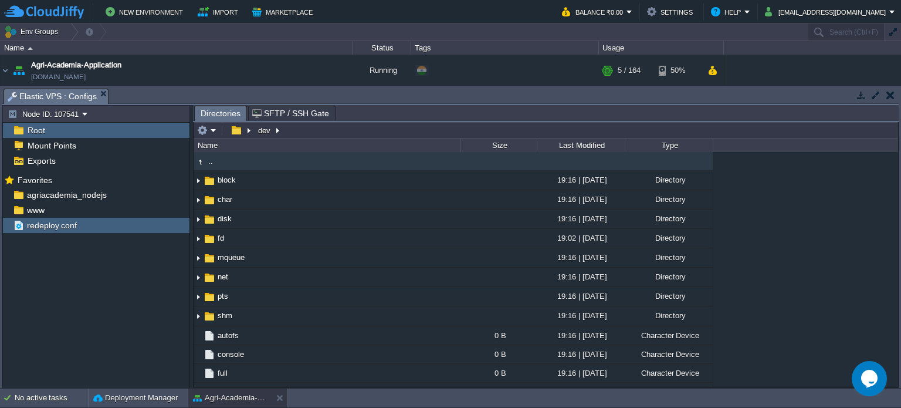
click at [52, 127] on div "Root" at bounding box center [96, 130] width 187 height 15
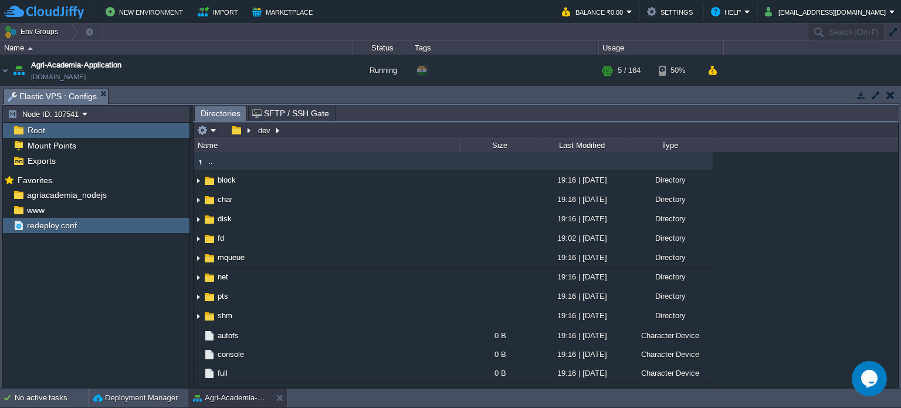
click at [52, 127] on div "Root" at bounding box center [96, 130] width 187 height 15
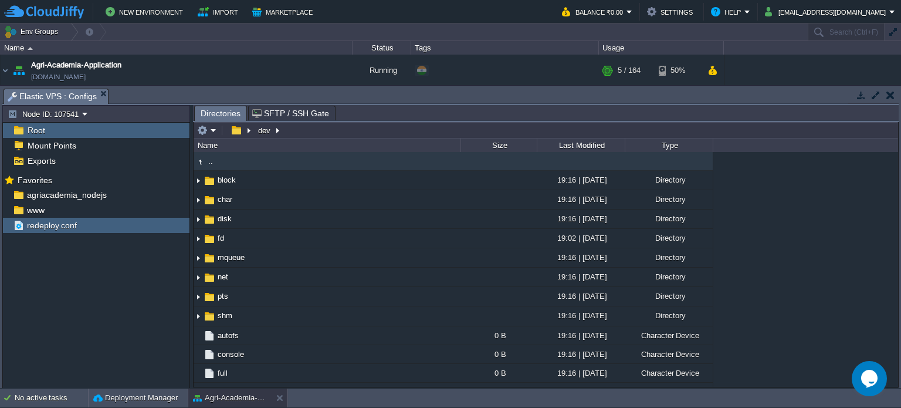
click at [52, 127] on div "Root" at bounding box center [96, 130] width 187 height 15
click at [201, 131] on button "button" at bounding box center [202, 130] width 11 height 11
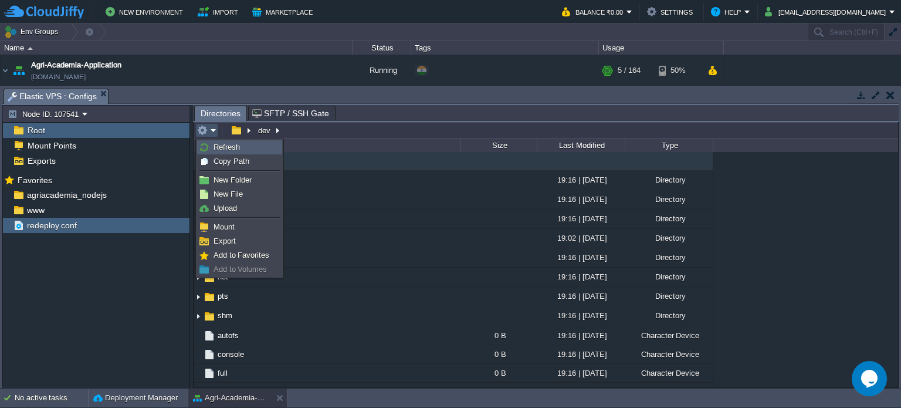
click at [222, 148] on span "Refresh" at bounding box center [227, 147] width 26 height 9
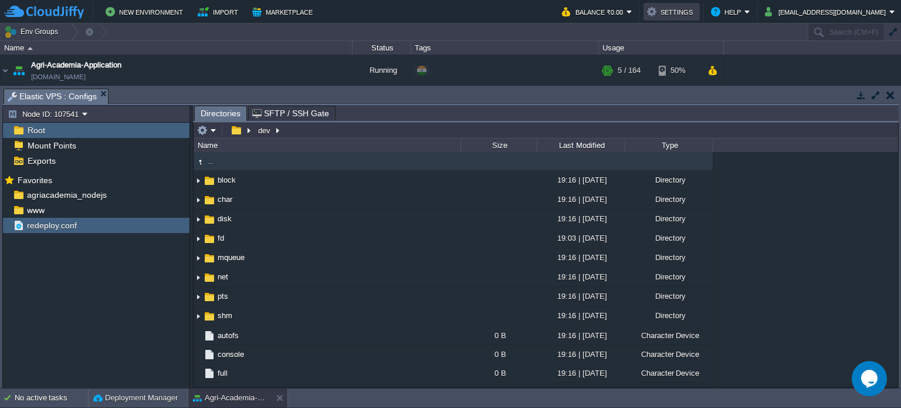
click at [695, 19] on td "Settings" at bounding box center [672, 12] width 56 height 18
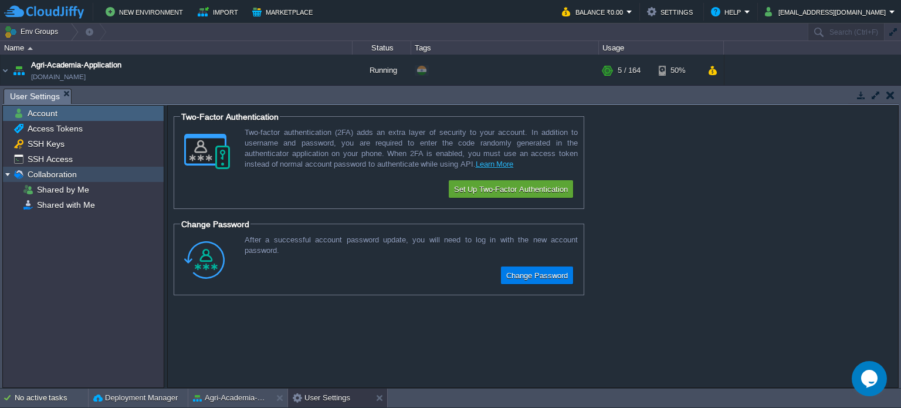
click at [5, 171] on img at bounding box center [7, 174] width 9 height 15
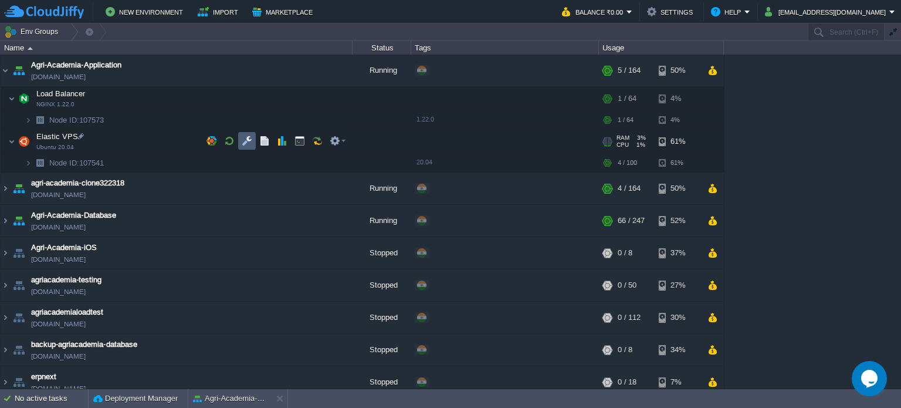
click at [248, 143] on button "button" at bounding box center [247, 141] width 11 height 11
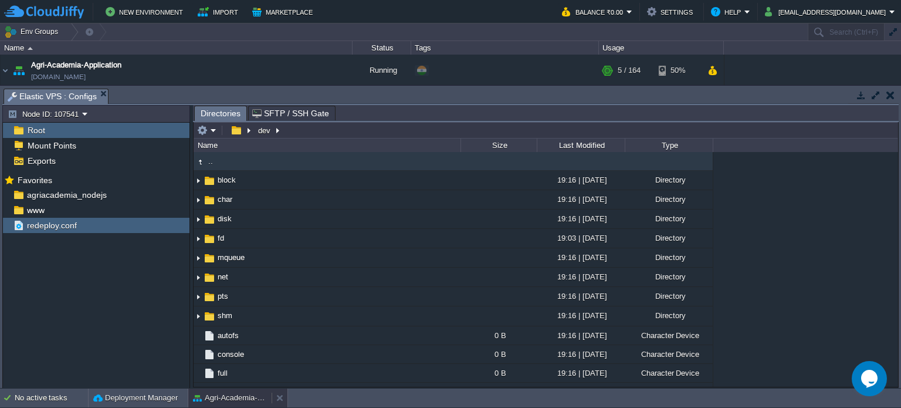
click at [231, 393] on button "Agri-Academia-Application" at bounding box center [230, 398] width 74 height 12
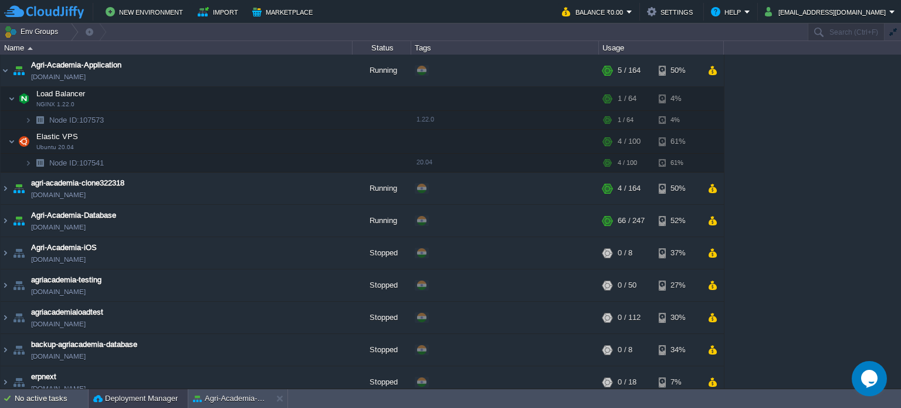
click at [145, 398] on button "Deployment Manager" at bounding box center [135, 399] width 84 height 12
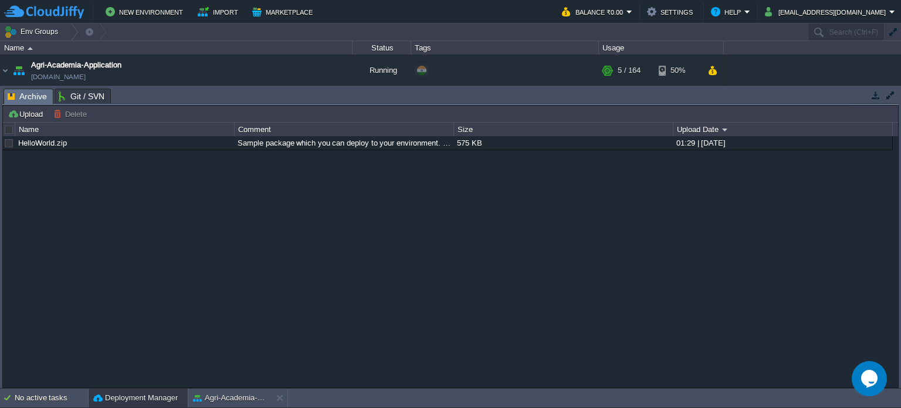
click at [35, 99] on span "Archive" at bounding box center [27, 96] width 39 height 15
click at [33, 96] on span "Archive" at bounding box center [27, 96] width 39 height 15
click at [55, 393] on div "No active tasks" at bounding box center [51, 397] width 73 height 19
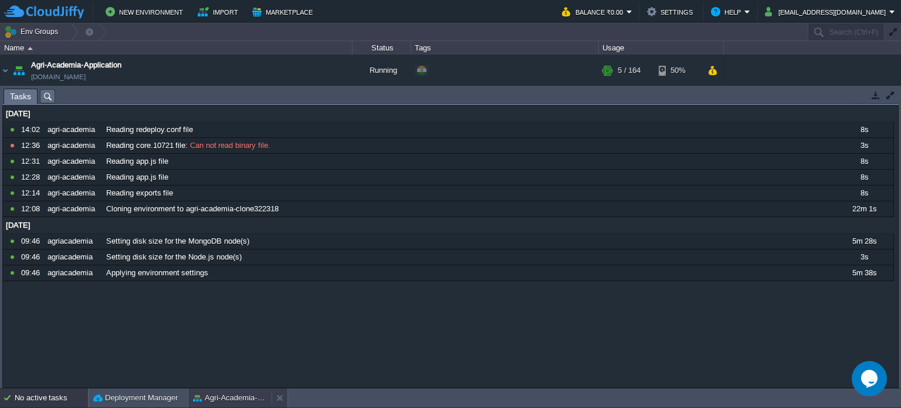
click at [226, 395] on button "Agri-Academia-Application" at bounding box center [230, 398] width 74 height 12
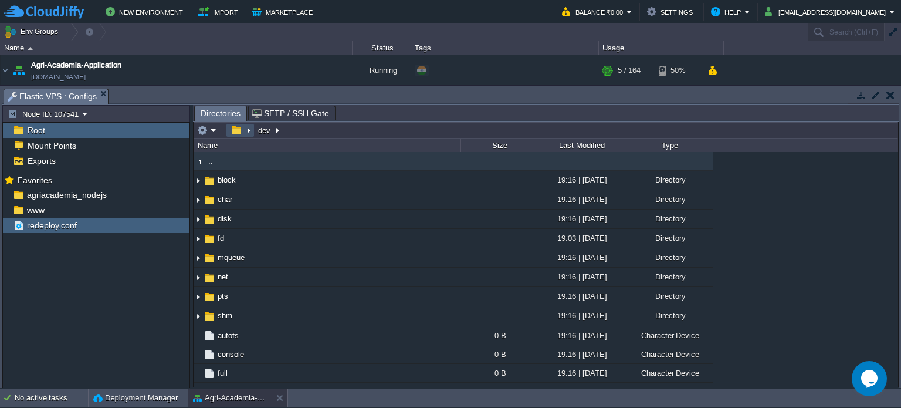
click at [239, 131] on button "button" at bounding box center [236, 130] width 17 height 11
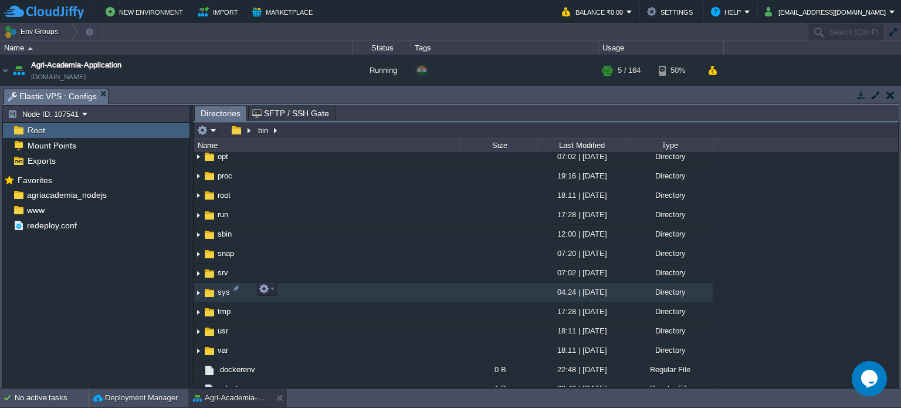
scroll to position [237, 0]
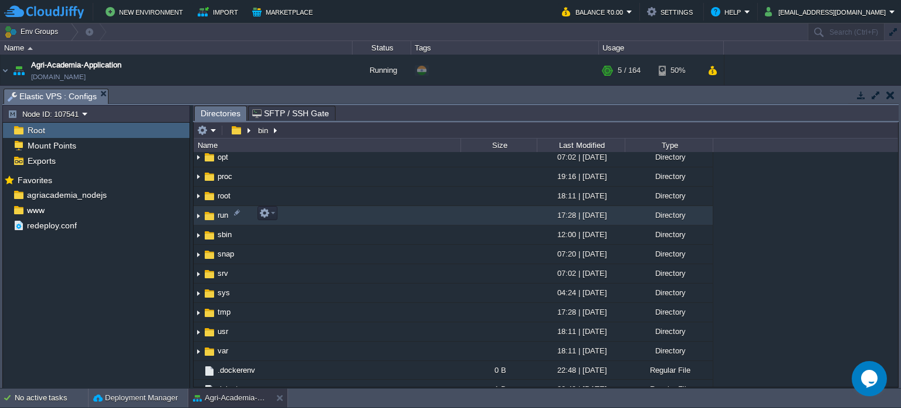
click at [317, 214] on td "run" at bounding box center [327, 215] width 267 height 19
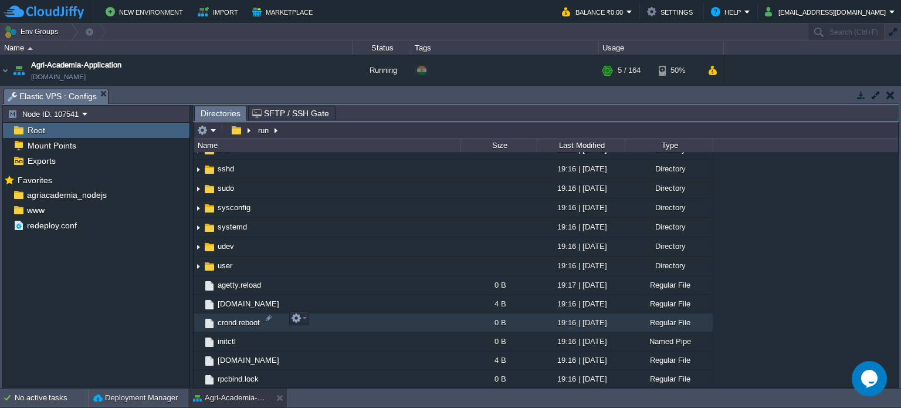
scroll to position [319, 0]
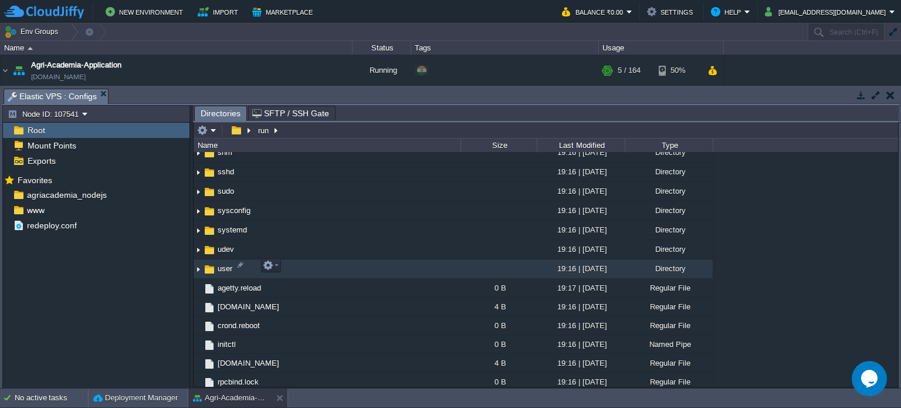
click at [329, 259] on td "user" at bounding box center [327, 268] width 267 height 19
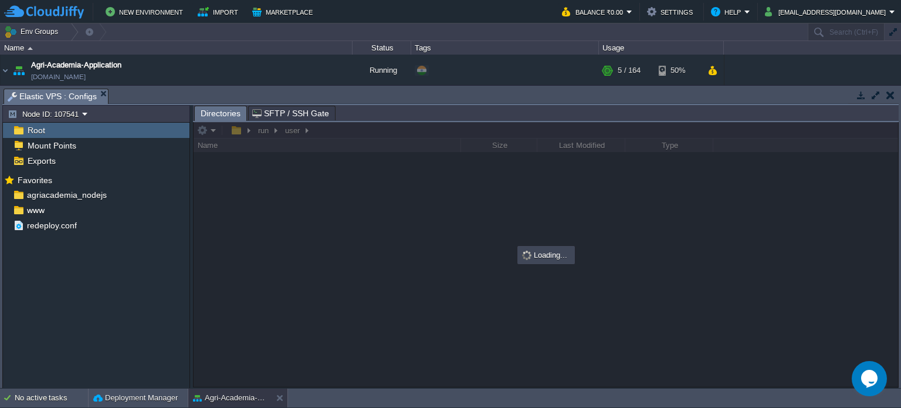
scroll to position [0, 0]
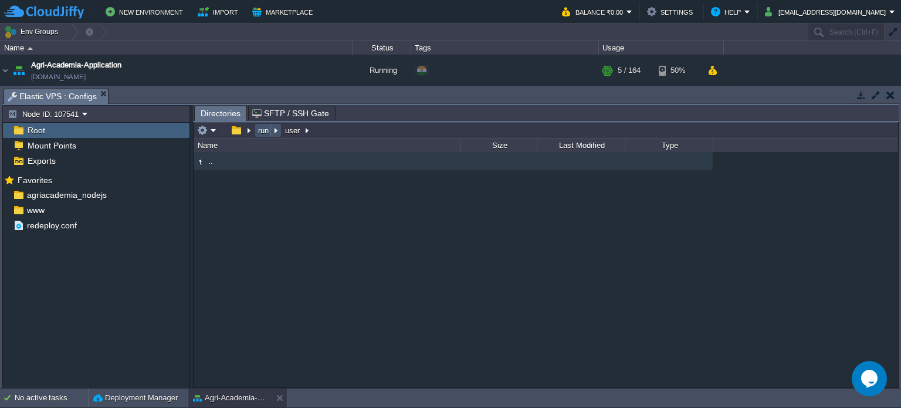
click at [258, 128] on button "run" at bounding box center [263, 130] width 15 height 11
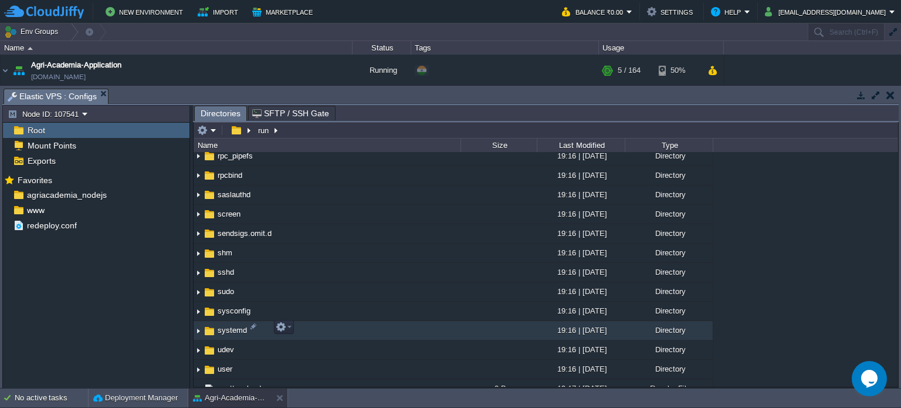
scroll to position [222, 0]
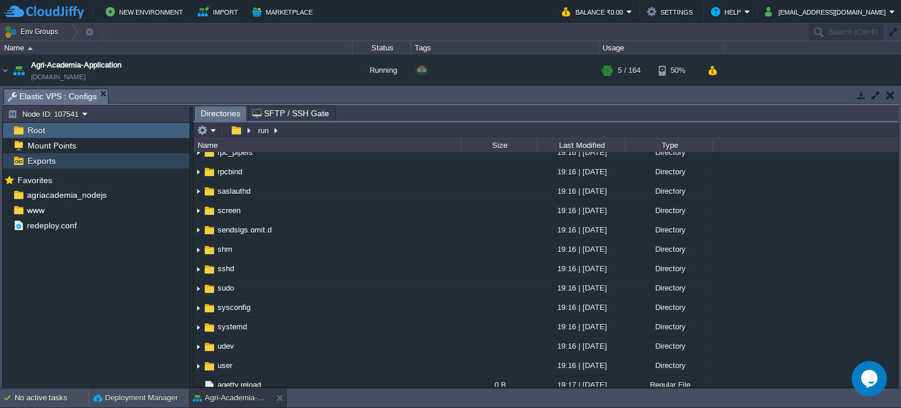
click at [28, 159] on span "Exports" at bounding box center [41, 160] width 32 height 11
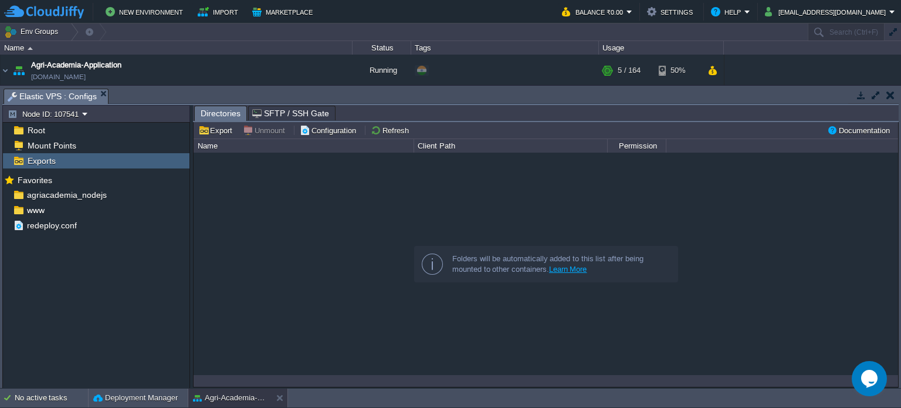
click at [226, 112] on span "Directories" at bounding box center [221, 113] width 40 height 15
click at [44, 201] on div "agriacademia_nodejs" at bounding box center [96, 194] width 187 height 15
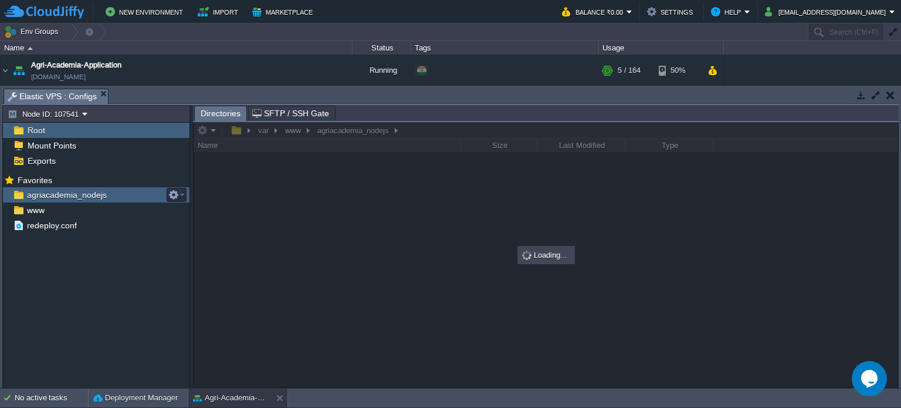
scroll to position [0, 0]
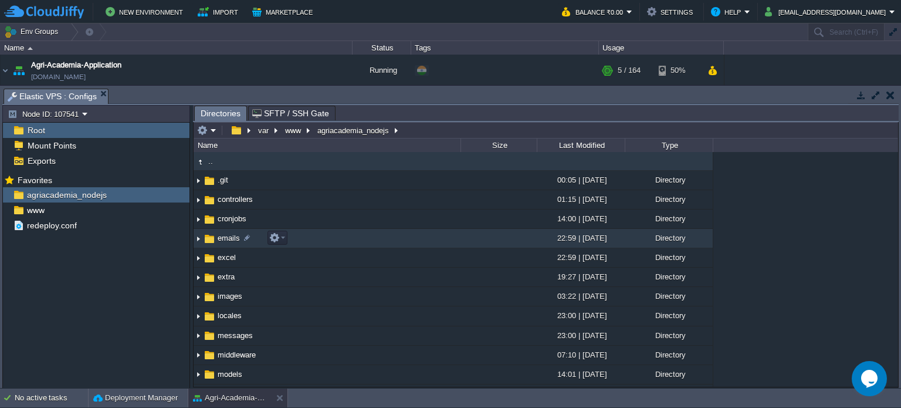
click at [330, 236] on td "emails" at bounding box center [327, 238] width 267 height 19
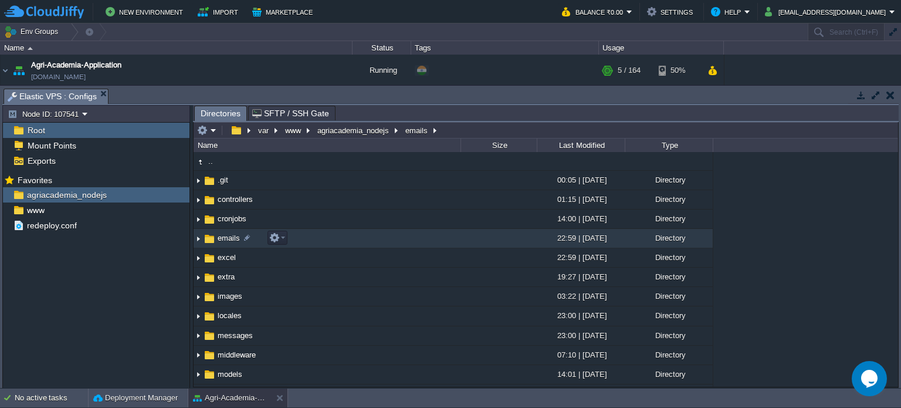
click at [330, 236] on td "emails" at bounding box center [327, 238] width 267 height 19
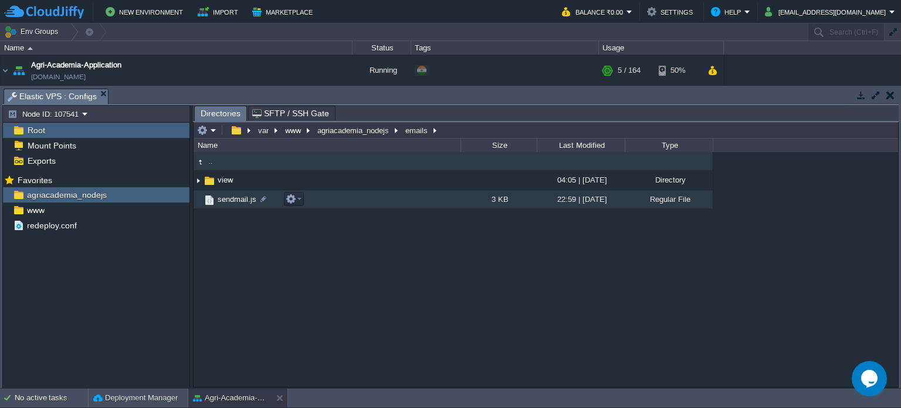
click at [309, 198] on td "sendmail.js" at bounding box center [327, 199] width 267 height 19
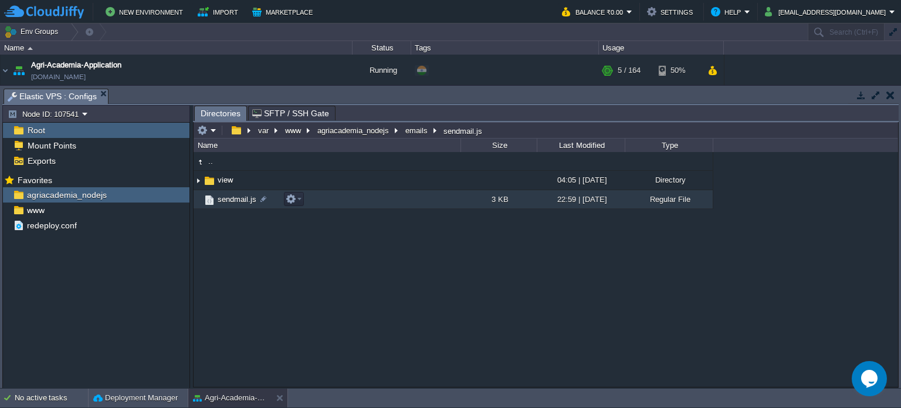
click at [309, 198] on td "sendmail.js" at bounding box center [327, 199] width 267 height 19
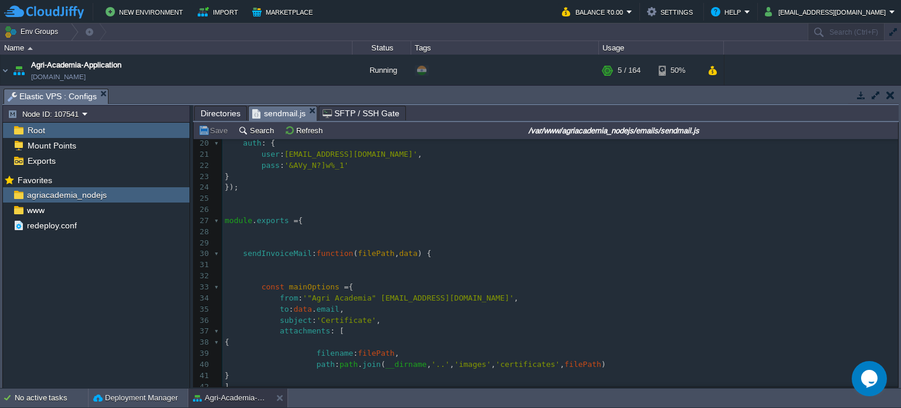
scroll to position [232, 0]
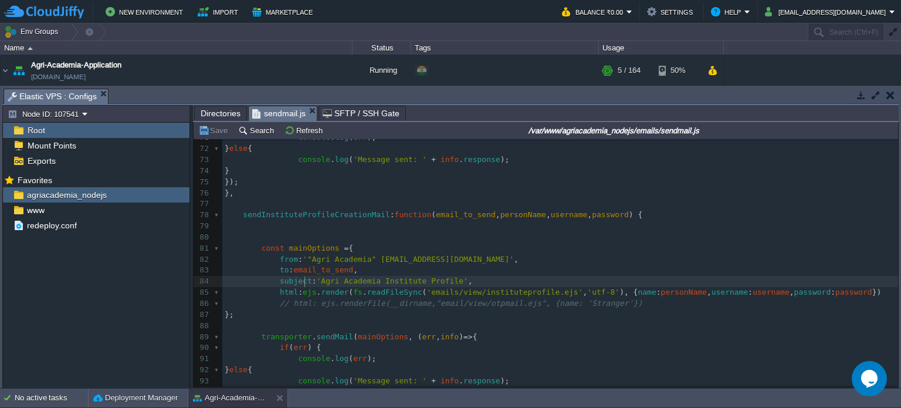
click at [304, 283] on div "97 const fs = require ( "fs" ); 43 html : ejs . render ( fs . readFileSync ( 'e…" at bounding box center [560, 127] width 676 height 608
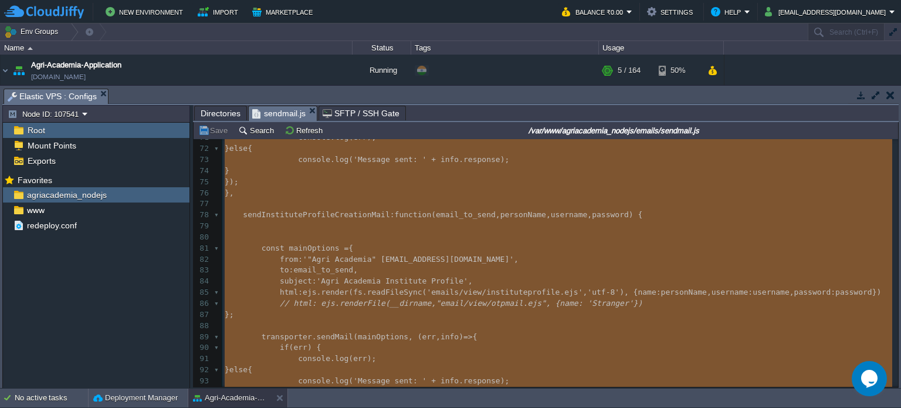
type textarea "-"
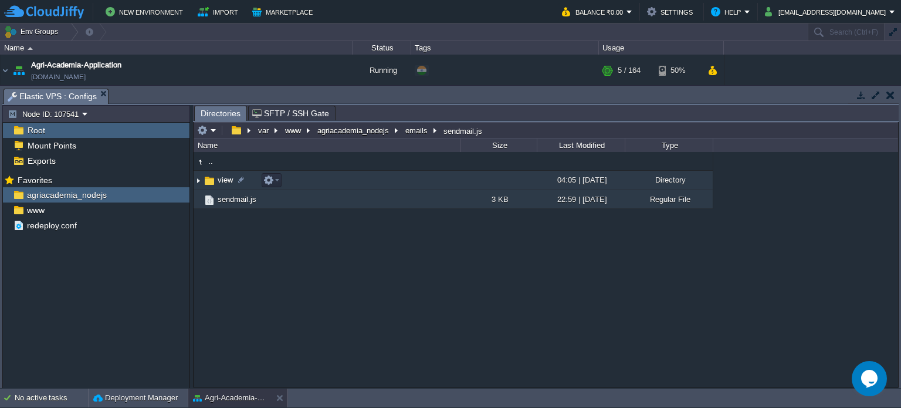
click at [312, 175] on td "view" at bounding box center [327, 180] width 267 height 19
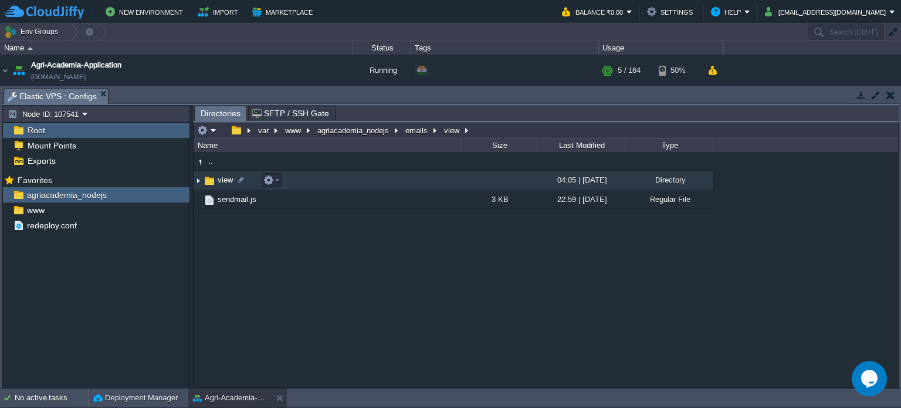
click at [312, 175] on td "view" at bounding box center [327, 180] width 267 height 19
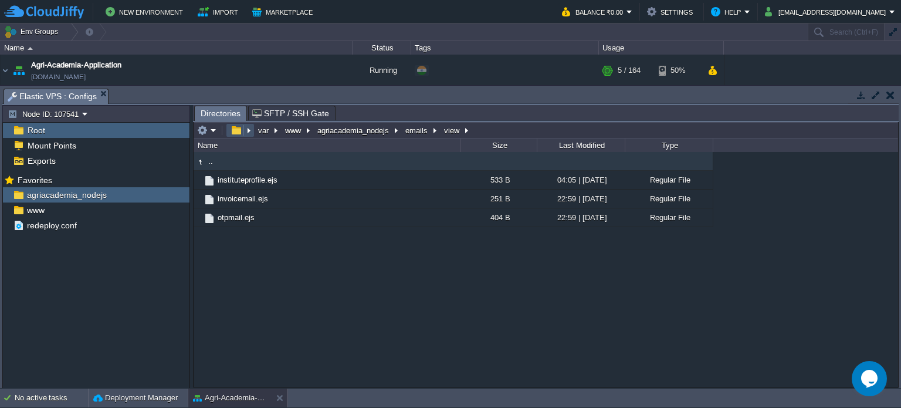
click at [236, 133] on button "button" at bounding box center [236, 130] width 17 height 11
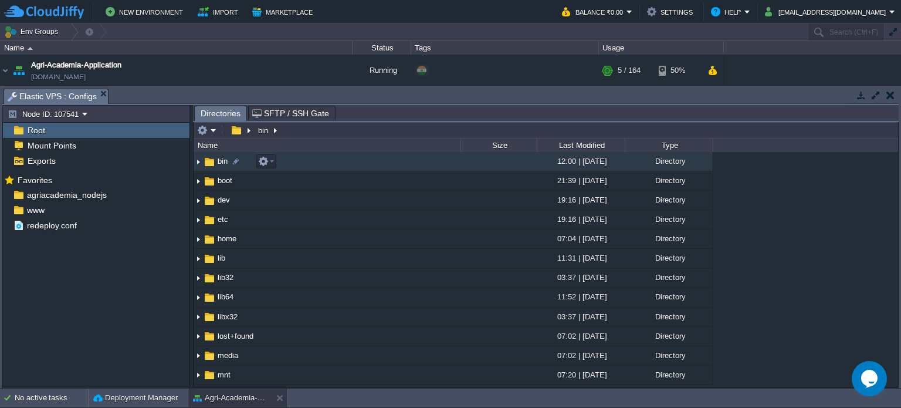
click at [328, 167] on td "bin" at bounding box center [327, 161] width 267 height 19
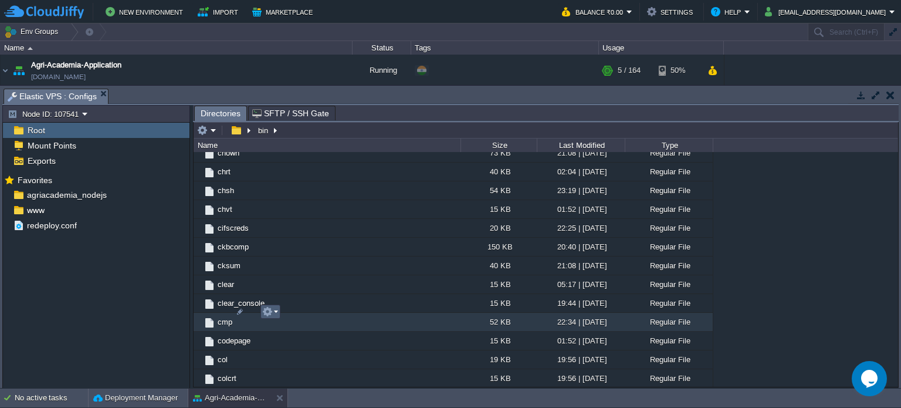
scroll to position [1449, 0]
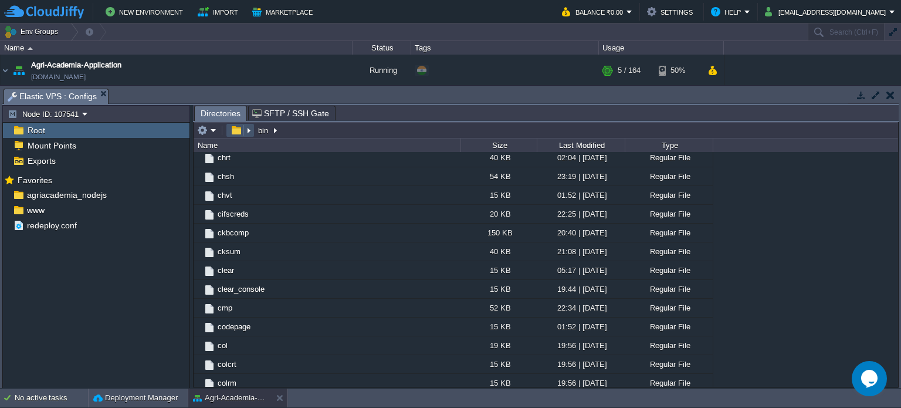
click at [236, 131] on button "button" at bounding box center [236, 130] width 17 height 11
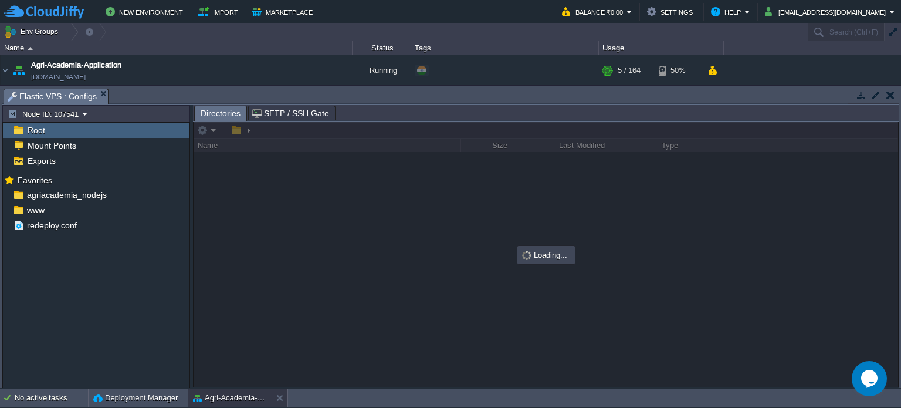
scroll to position [0, 0]
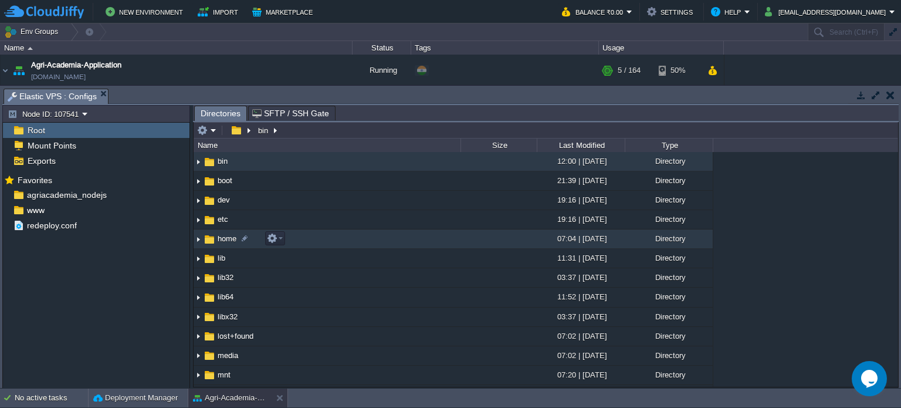
click at [290, 233] on td "home" at bounding box center [327, 238] width 267 height 19
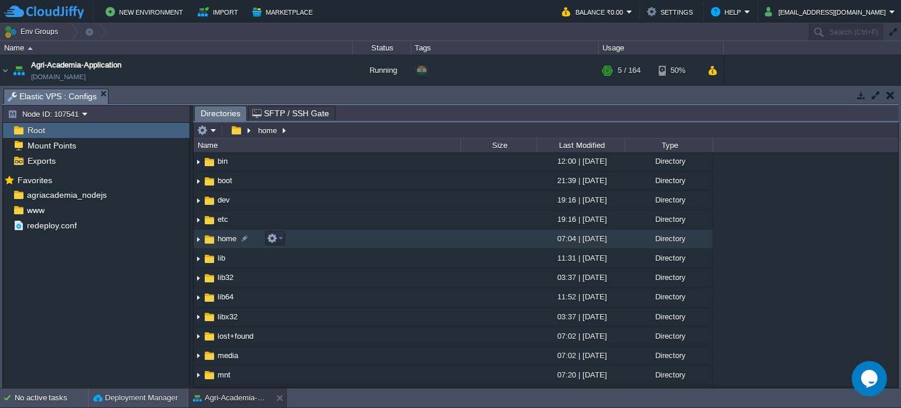
click at [290, 233] on td "home" at bounding box center [327, 238] width 267 height 19
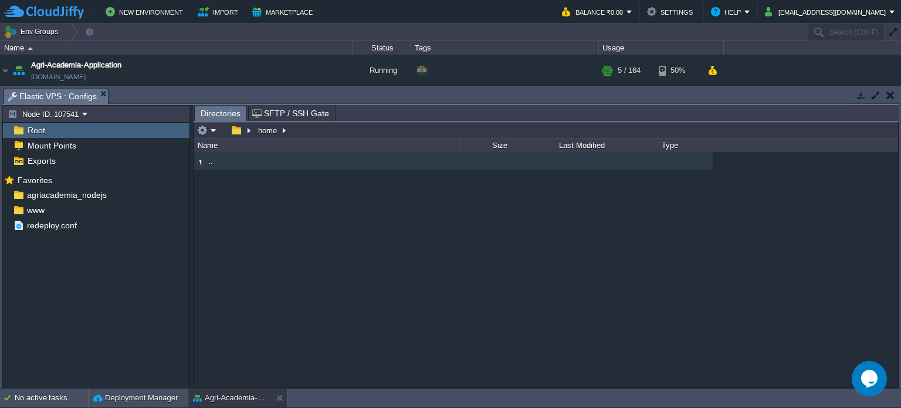
click at [240, 164] on td ".." at bounding box center [327, 161] width 267 height 19
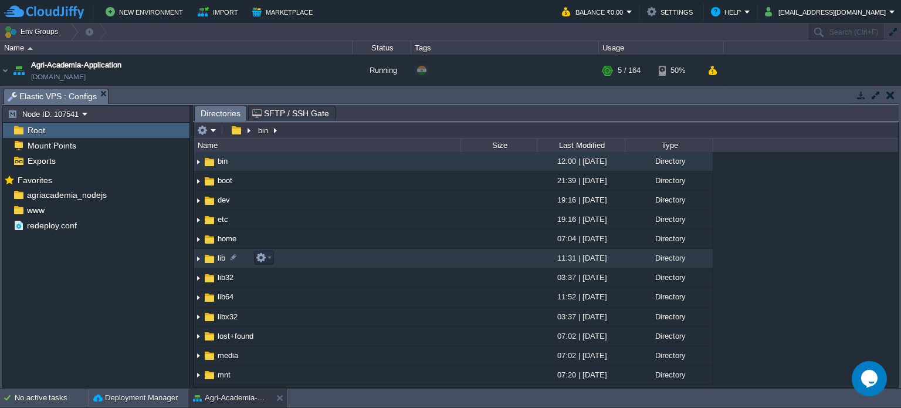
click at [321, 260] on td "lib" at bounding box center [327, 258] width 267 height 19
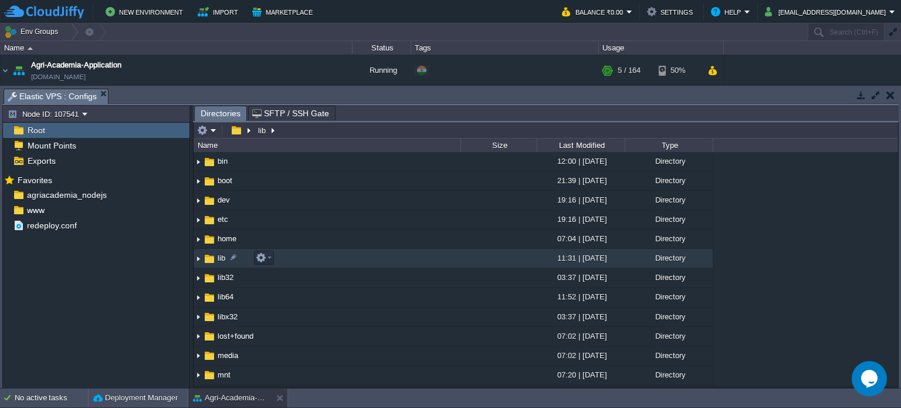
click at [321, 260] on td "lib" at bounding box center [327, 258] width 267 height 19
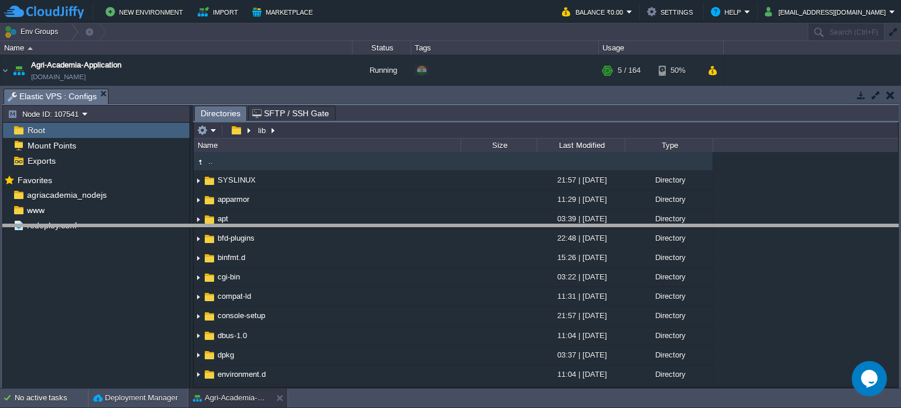
drag, startPoint x: 305, startPoint y: 90, endPoint x: 300, endPoint y: 225, distance: 135.6
click at [300, 225] on body "New Environment Import Marketplace Bonus ₹0.00 Upgrade Account Balance ₹0.00 Se…" at bounding box center [450, 204] width 901 height 408
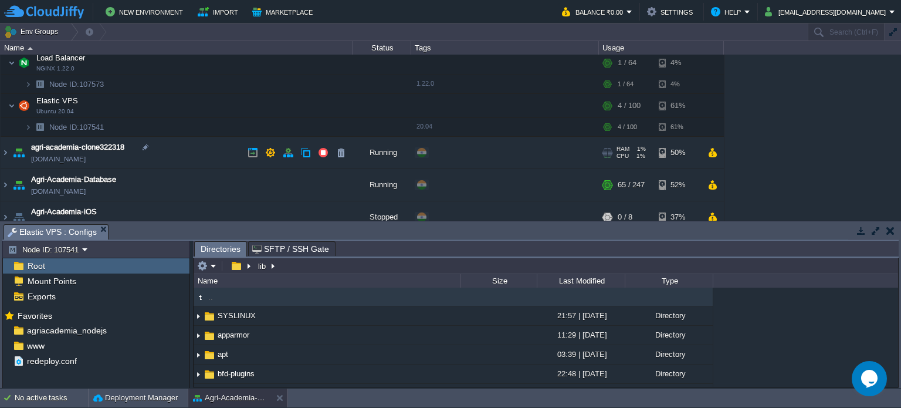
scroll to position [37, 0]
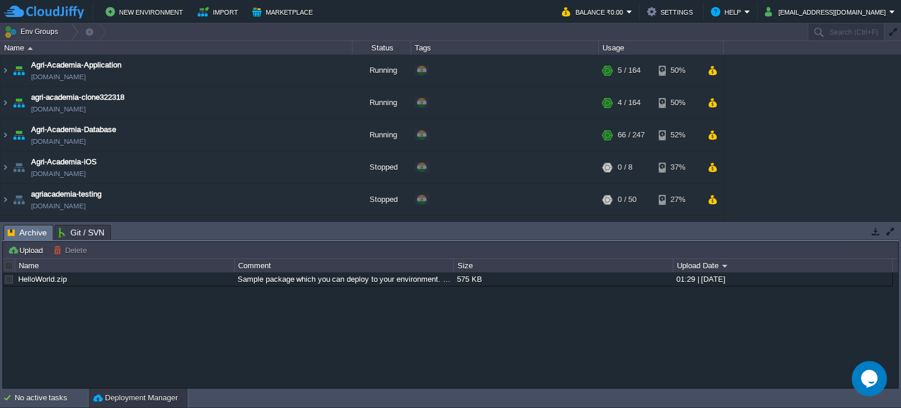
click at [31, 235] on span "Archive" at bounding box center [27, 232] width 39 height 15
click at [5, 103] on img at bounding box center [5, 103] width 9 height 32
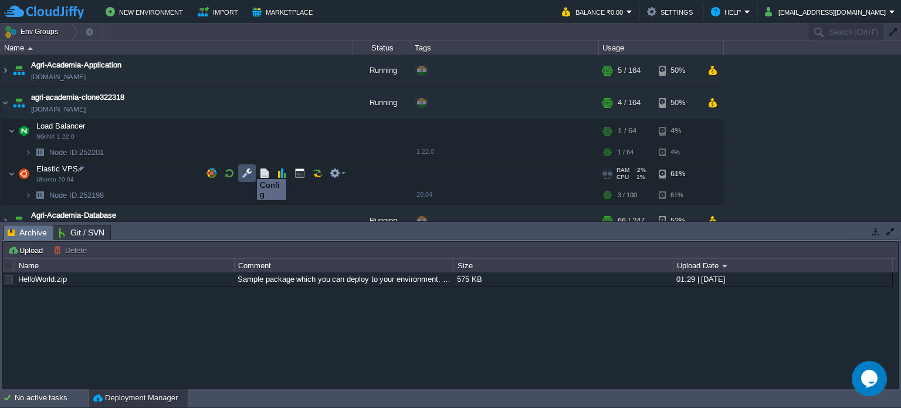
click at [248, 168] on button "button" at bounding box center [247, 173] width 11 height 11
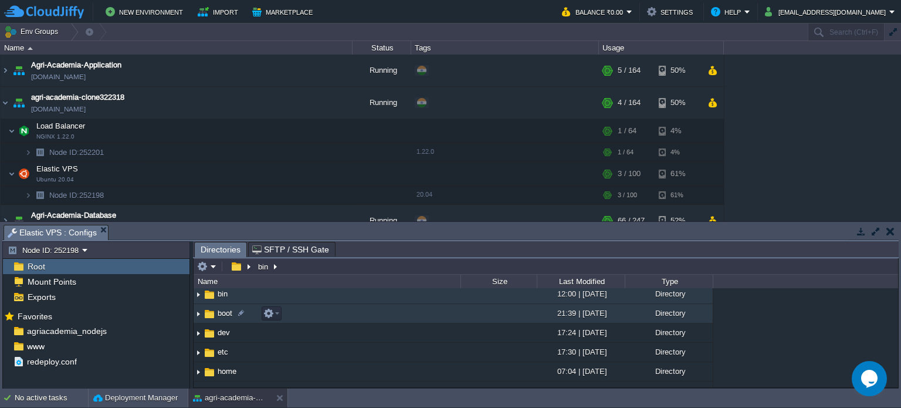
scroll to position [2, 0]
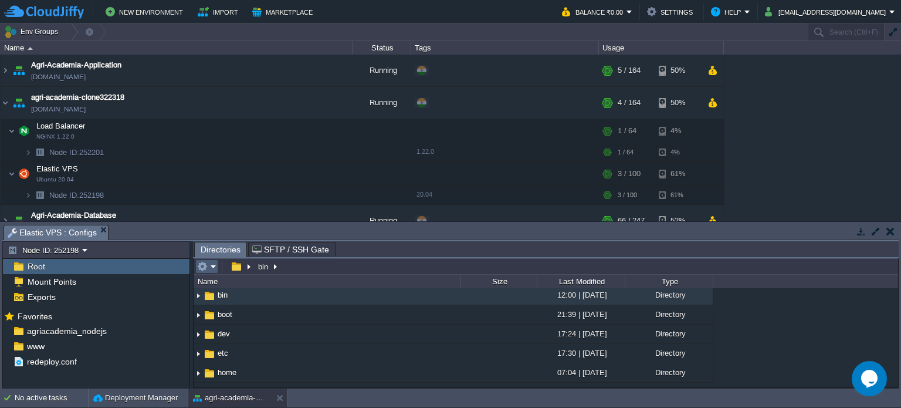
click at [209, 266] on em at bounding box center [206, 266] width 19 height 11
click at [86, 110] on link "[DOMAIN_NAME]" at bounding box center [58, 109] width 55 height 12
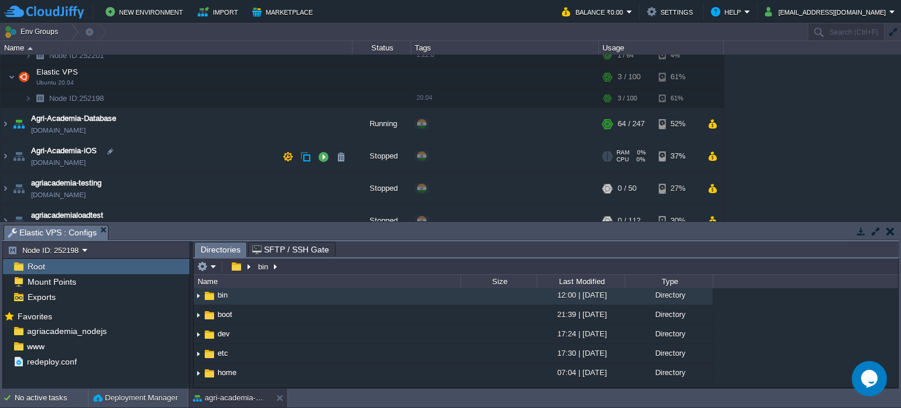
scroll to position [96, 0]
click at [6, 124] on img at bounding box center [5, 125] width 9 height 32
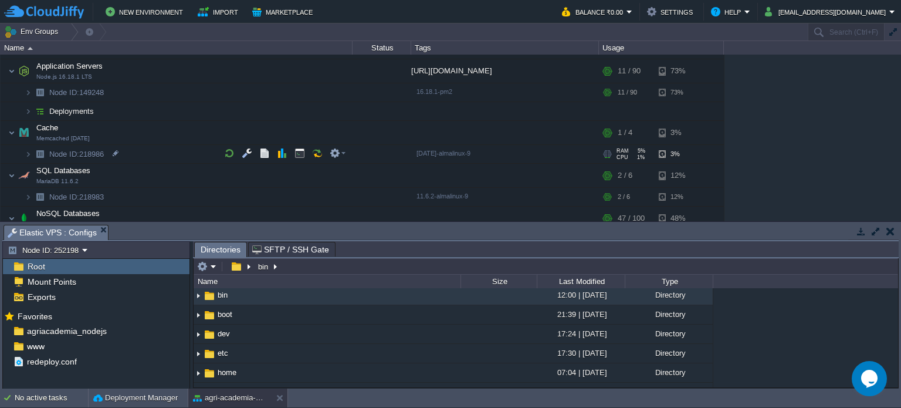
scroll to position [221, 0]
click at [891, 234] on button "button" at bounding box center [891, 231] width 8 height 11
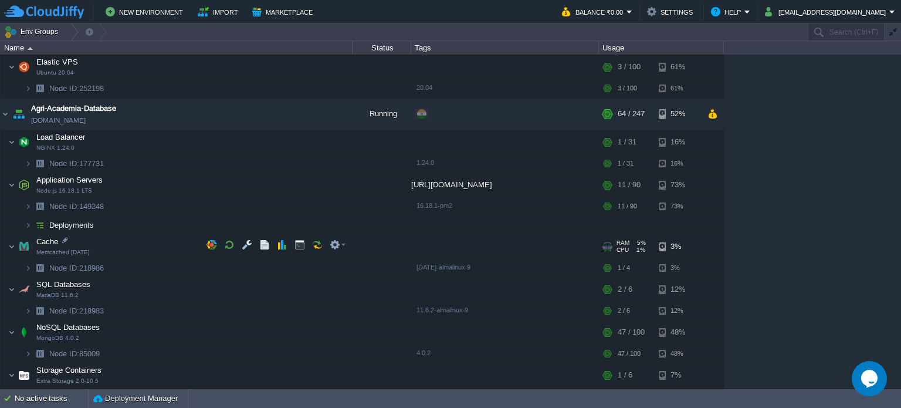
scroll to position [83, 0]
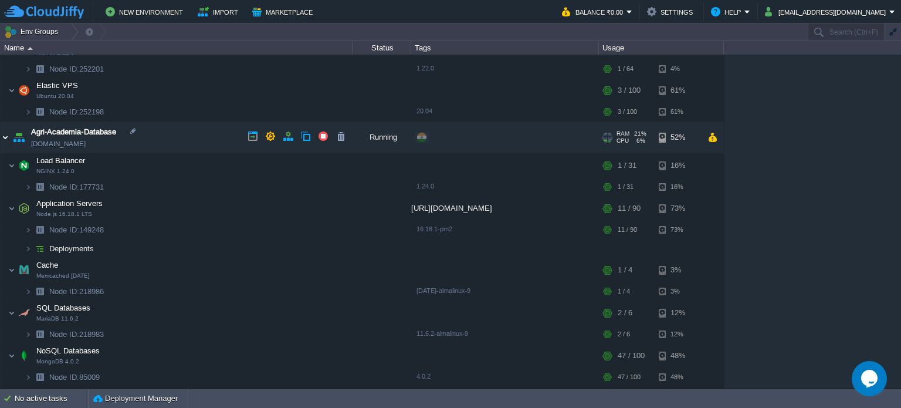
click at [5, 137] on img at bounding box center [5, 137] width 9 height 32
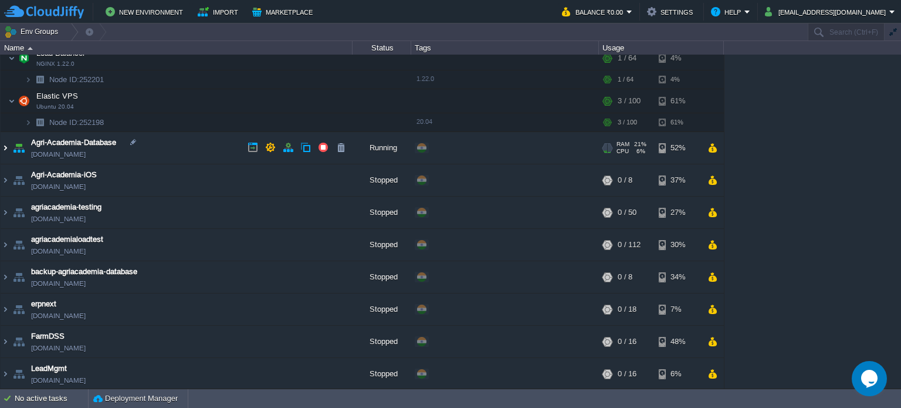
click at [5, 139] on img at bounding box center [5, 148] width 9 height 32
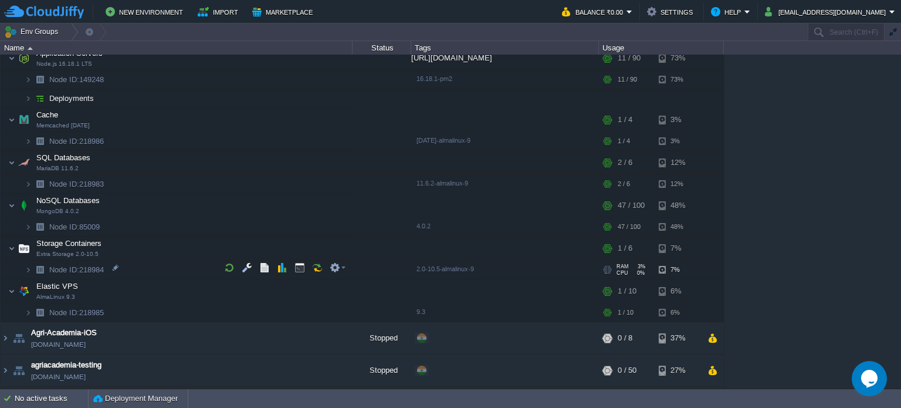
scroll to position [234, 0]
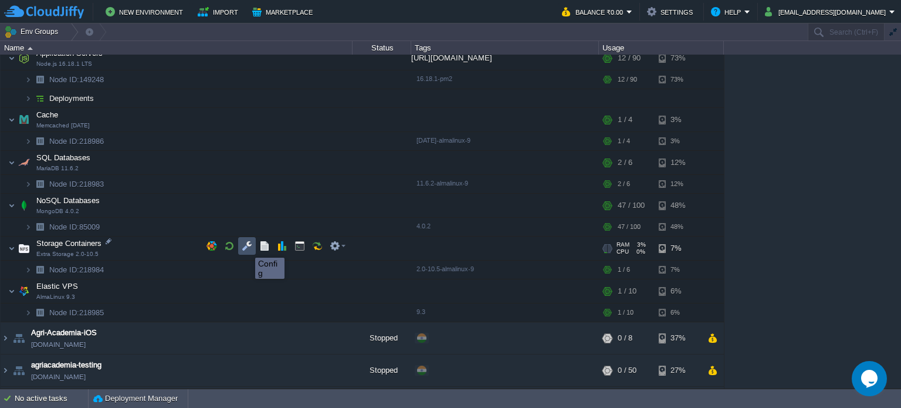
click at [246, 247] on button "button" at bounding box center [247, 246] width 11 height 11
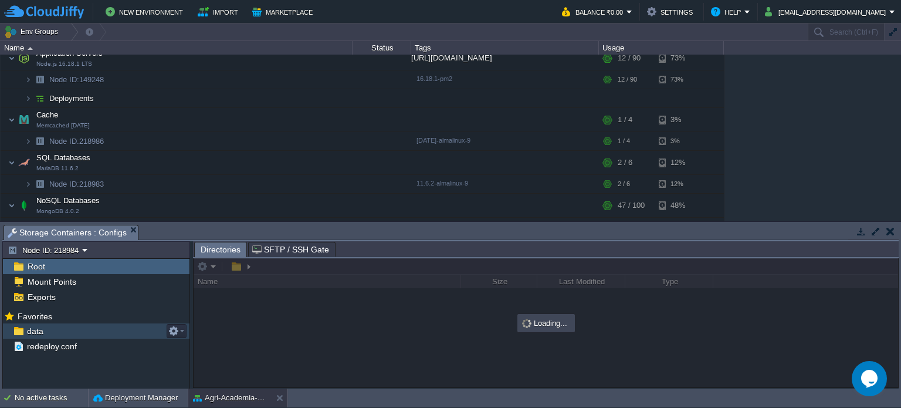
click at [64, 326] on div "data" at bounding box center [96, 330] width 187 height 15
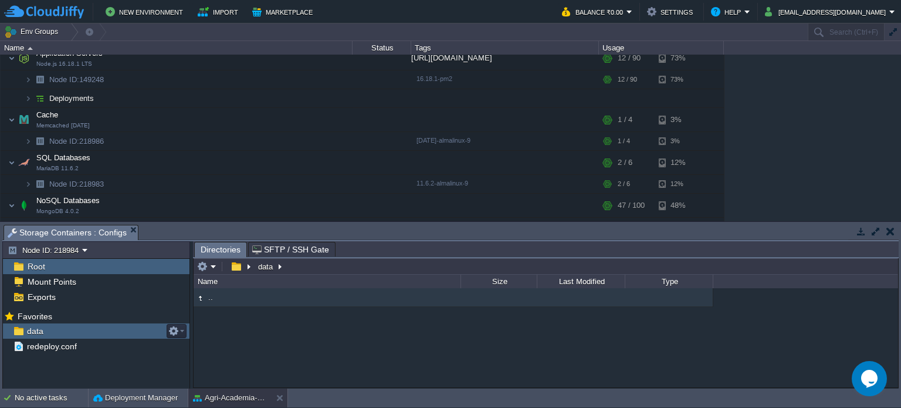
click at [55, 330] on div "data" at bounding box center [96, 330] width 187 height 15
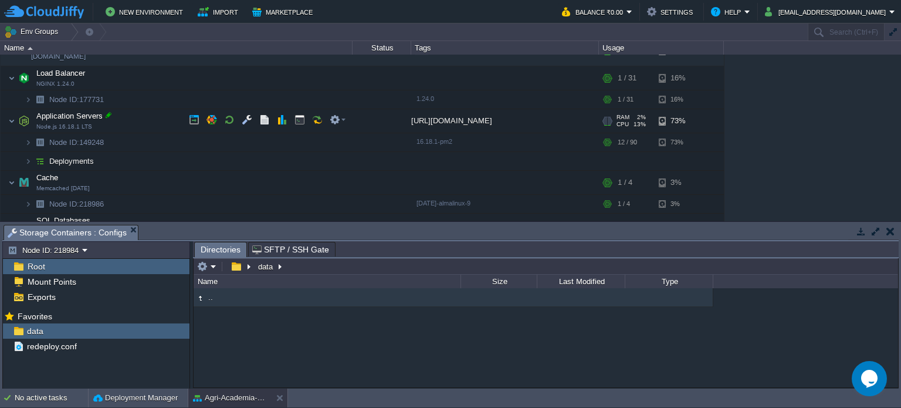
scroll to position [170, 0]
click at [244, 123] on button "button" at bounding box center [247, 120] width 11 height 11
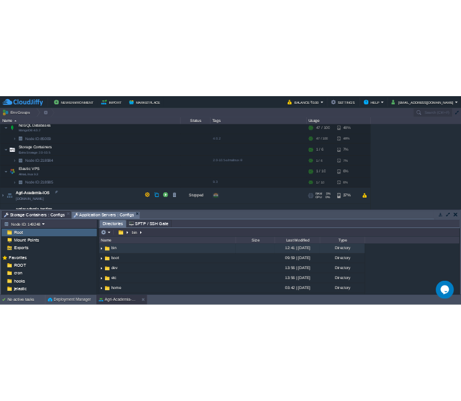
scroll to position [371, 0]
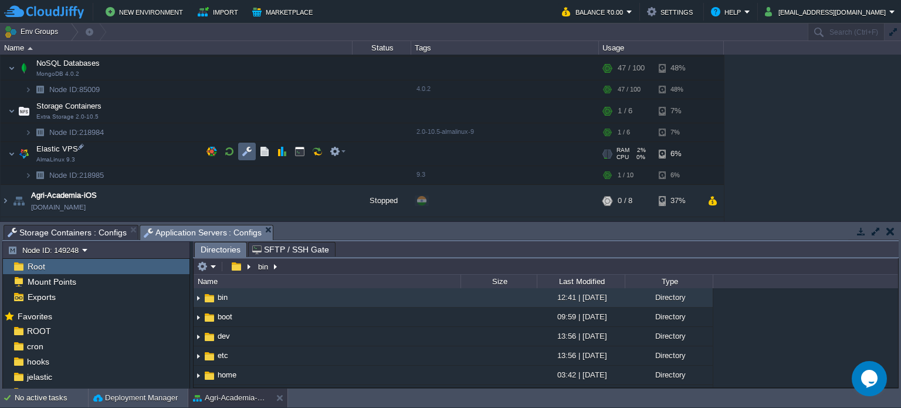
click at [242, 156] on td at bounding box center [247, 152] width 18 height 18
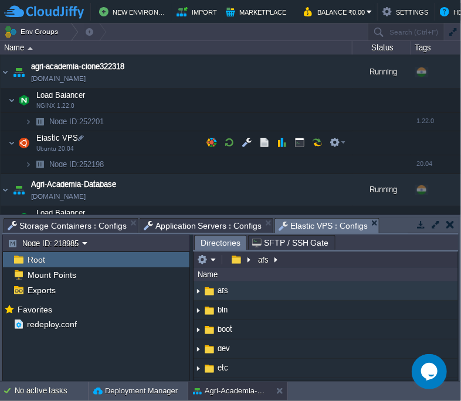
scroll to position [0, 0]
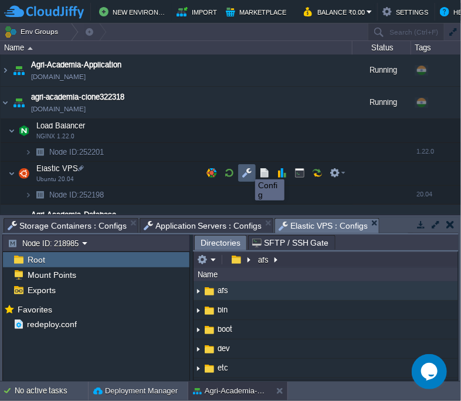
click at [246, 169] on button "button" at bounding box center [247, 173] width 11 height 11
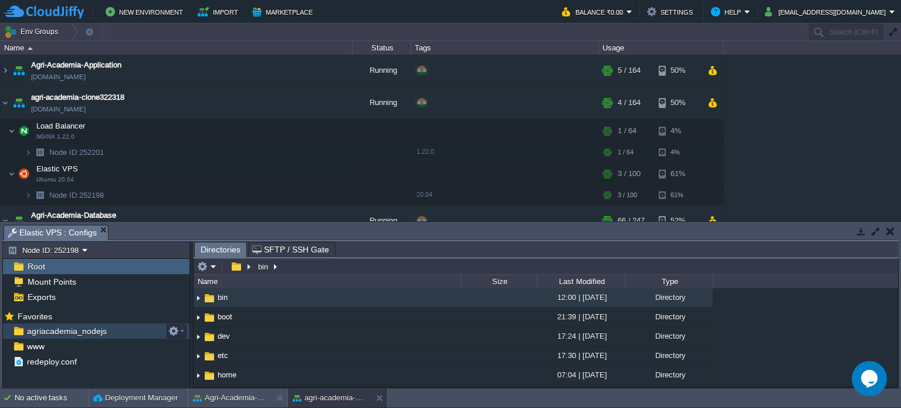
drag, startPoint x: 52, startPoint y: 330, endPoint x: 162, endPoint y: 333, distance: 109.8
click at [162, 333] on div "agriacademia_nodejs" at bounding box center [96, 330] width 187 height 15
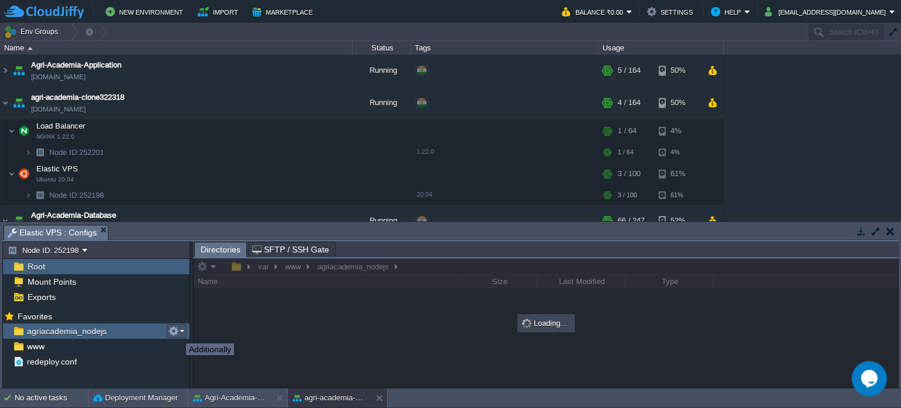
click at [177, 333] on button "button" at bounding box center [173, 331] width 11 height 11
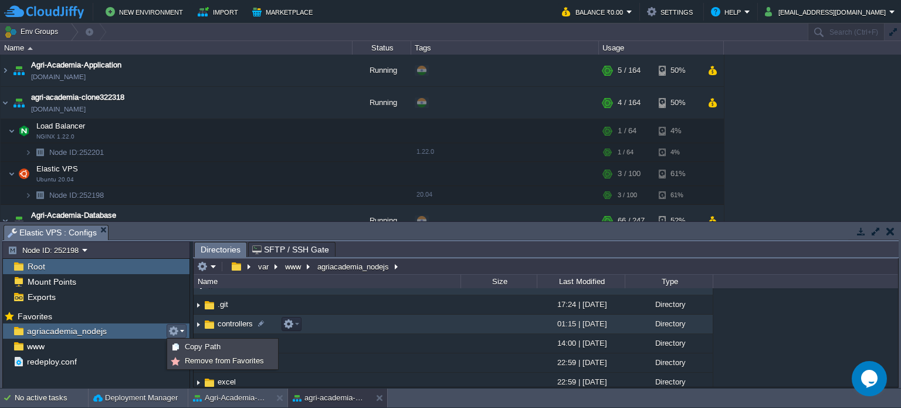
scroll to position [9, 0]
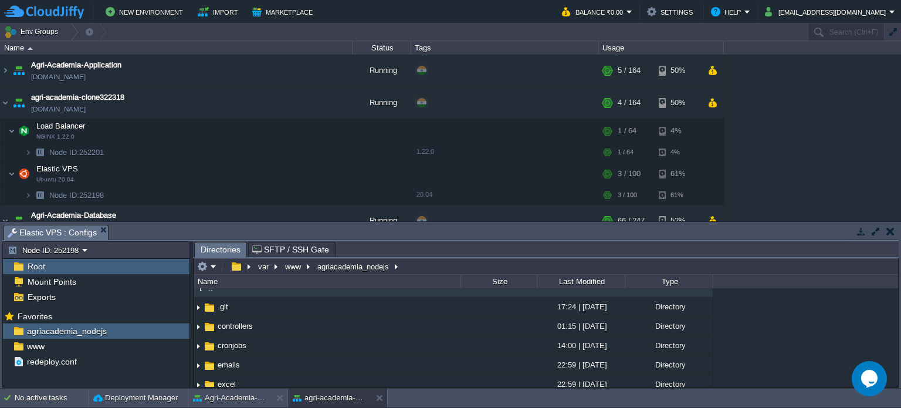
drag, startPoint x: 533, startPoint y: 224, endPoint x: 521, endPoint y: 227, distance: 12.3
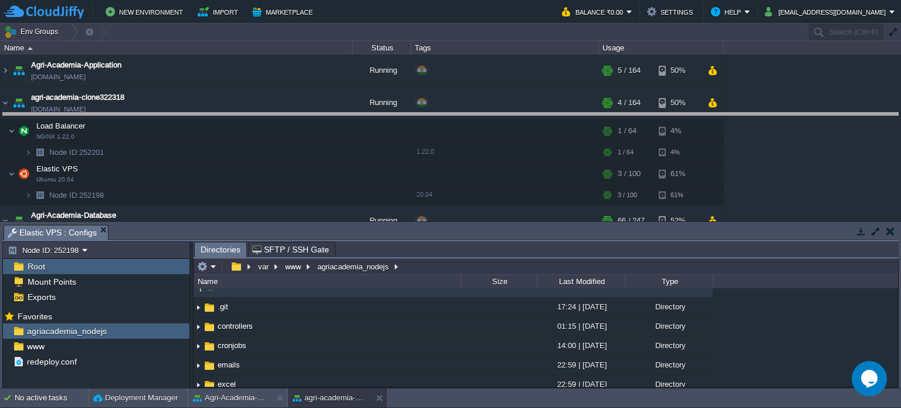
drag, startPoint x: 521, startPoint y: 227, endPoint x: 523, endPoint y: 115, distance: 112.1
click at [523, 115] on body "New Environment Import Marketplace Bonus ₹0.00 Upgrade Account Balance ₹0.00 Se…" at bounding box center [450, 204] width 901 height 408
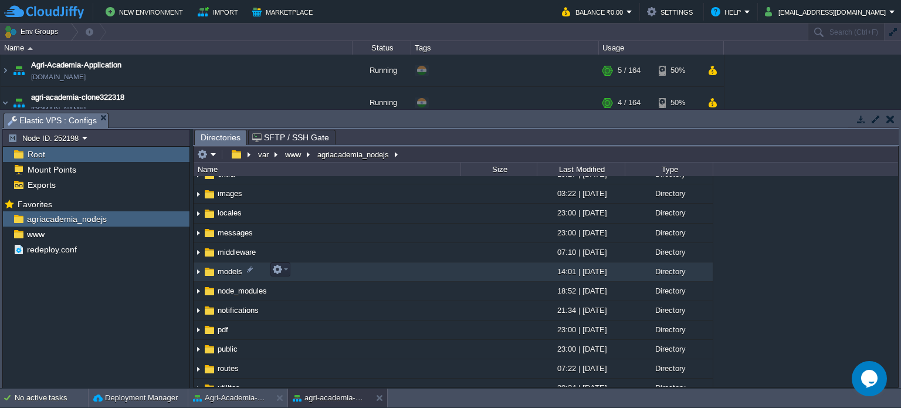
scroll to position [128, 0]
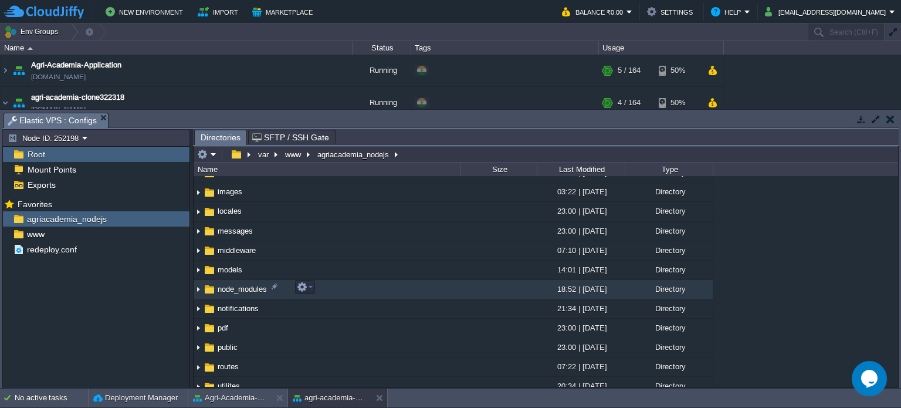
click at [337, 289] on td "node_modules" at bounding box center [327, 289] width 267 height 19
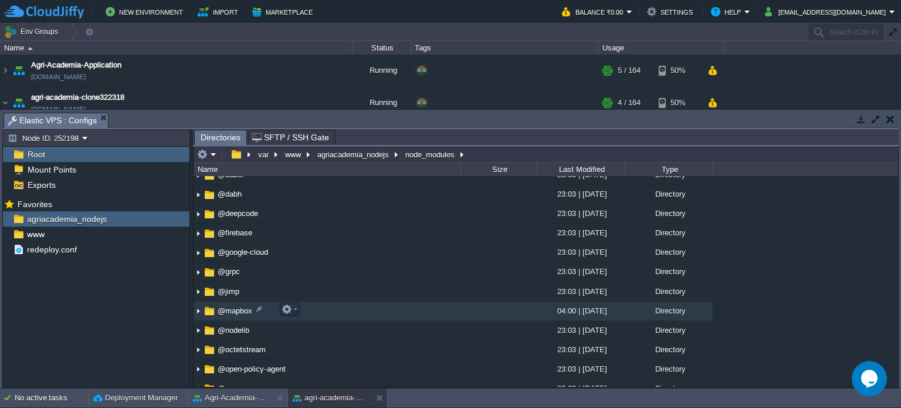
scroll to position [0, 0]
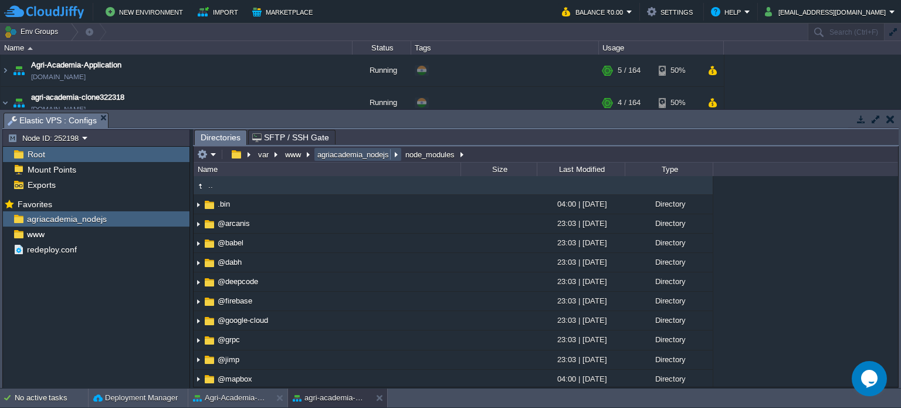
click at [354, 153] on button "agriacademia_nodejs" at bounding box center [354, 154] width 76 height 11
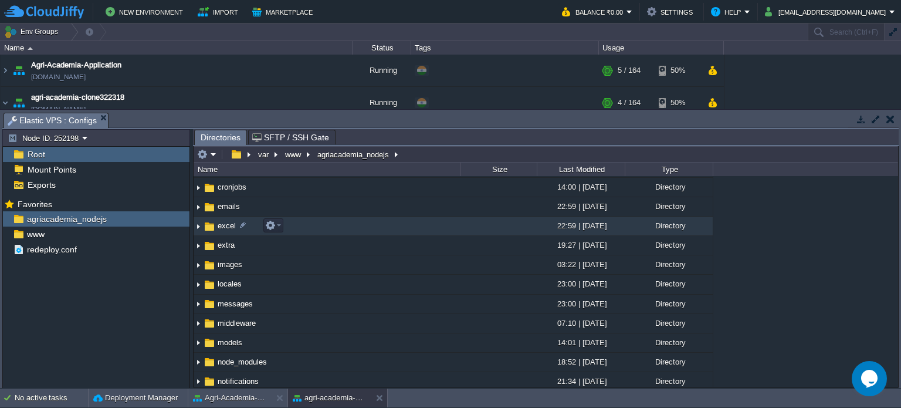
scroll to position [60, 0]
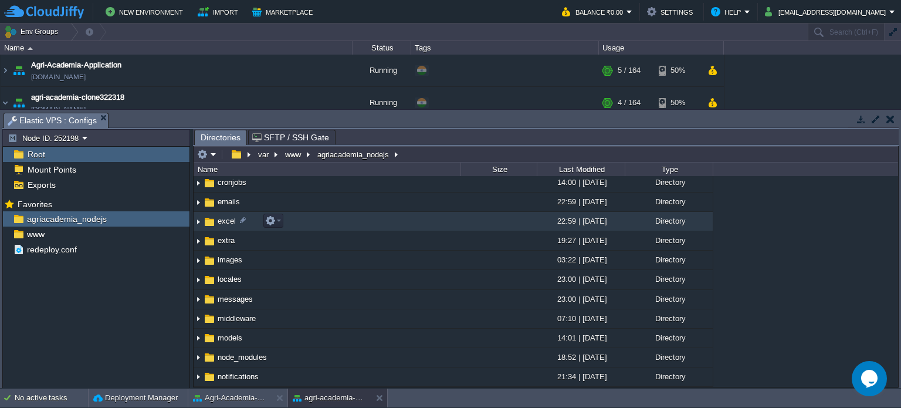
click at [304, 218] on td "excel" at bounding box center [327, 221] width 267 height 19
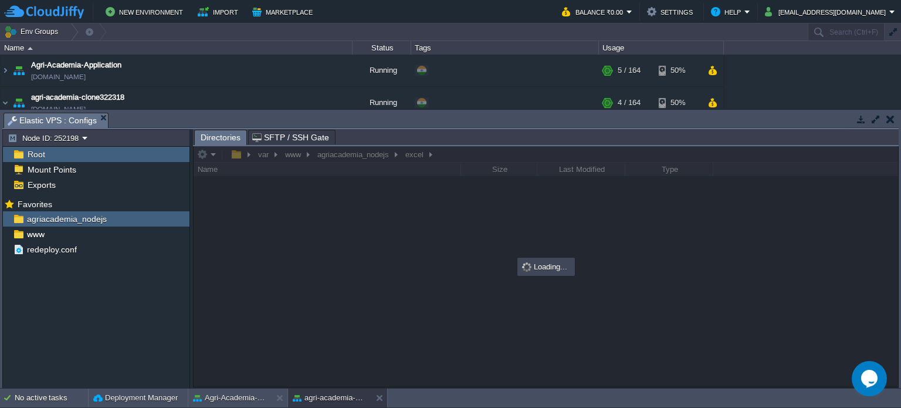
scroll to position [0, 0]
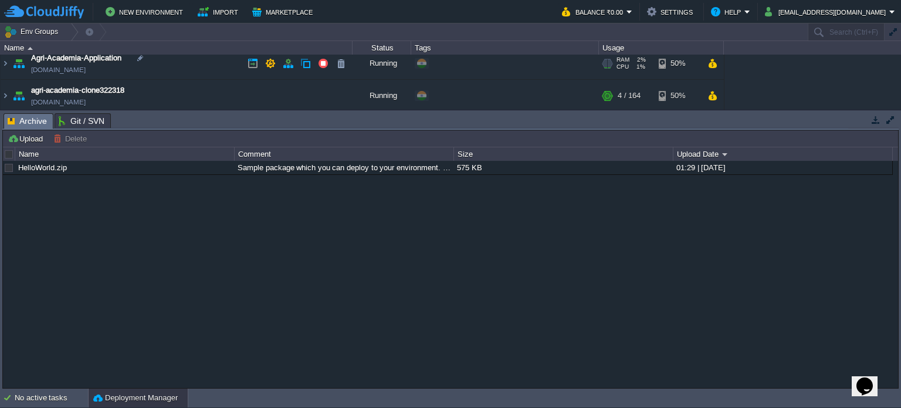
scroll to position [5, 0]
click at [4, 63] on img at bounding box center [5, 66] width 9 height 32
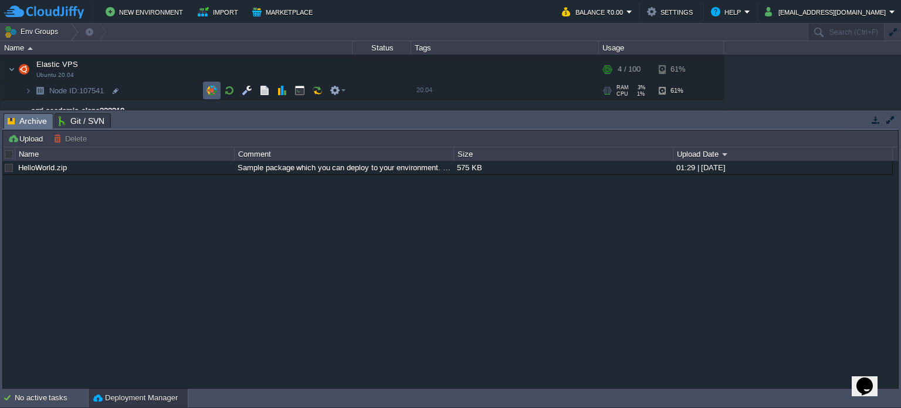
scroll to position [68, 0]
click at [250, 96] on button "button" at bounding box center [247, 94] width 11 height 11
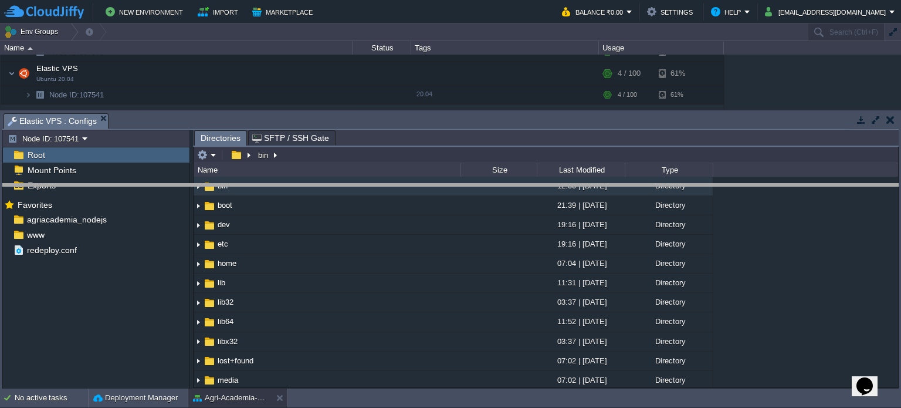
drag, startPoint x: 326, startPoint y: 119, endPoint x: 329, endPoint y: 194, distance: 74.6
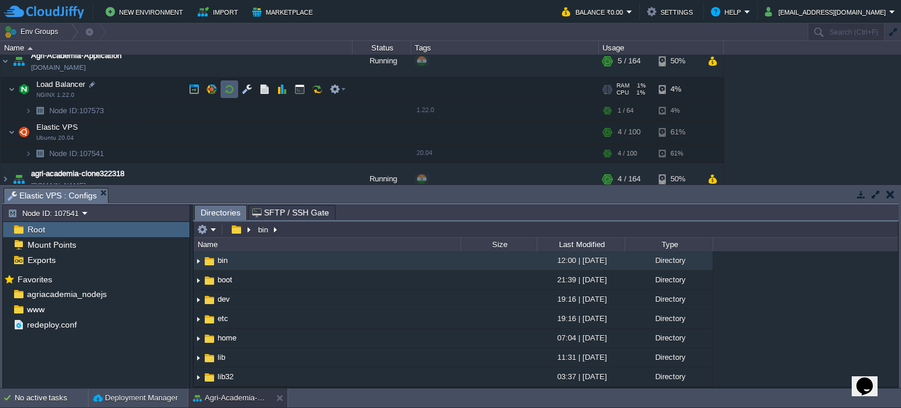
scroll to position [0, 0]
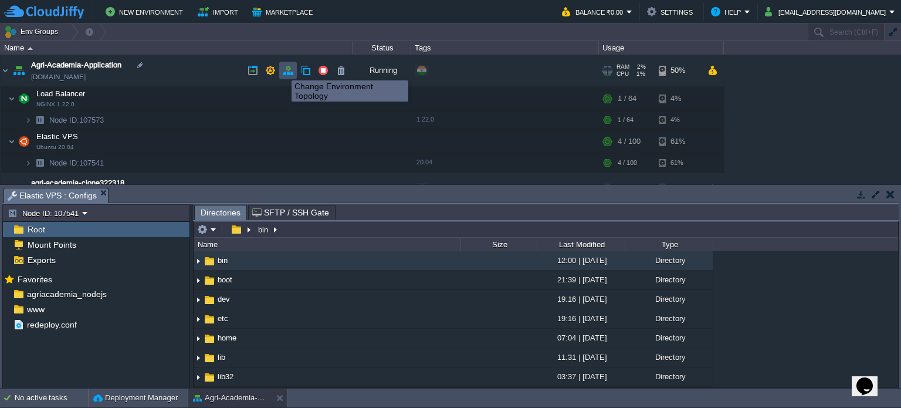
click at [285, 70] on button "button" at bounding box center [288, 70] width 11 height 11
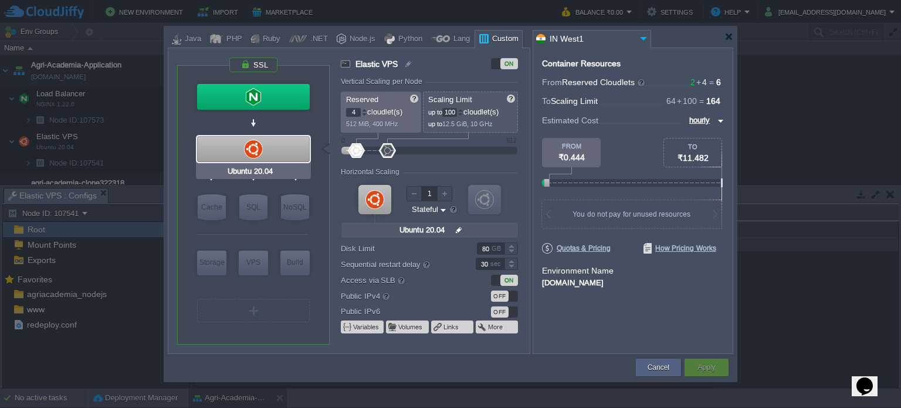
type input "NGINX 1.22.0"
click at [453, 325] on button "Links" at bounding box center [452, 326] width 16 height 9
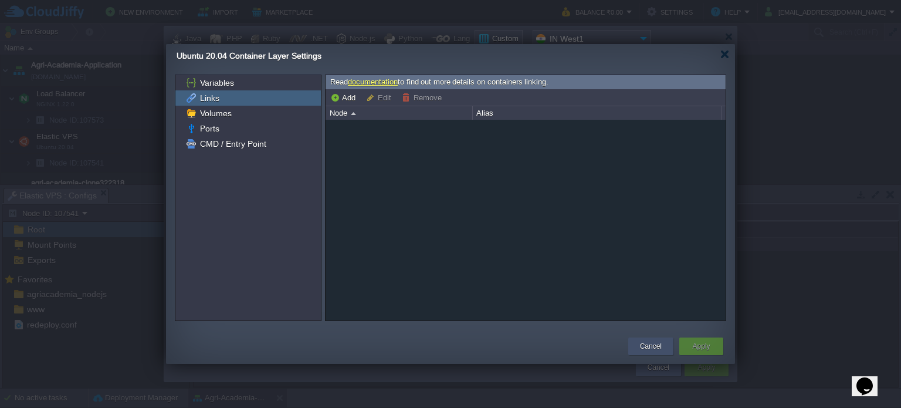
click at [645, 347] on button "Cancel" at bounding box center [651, 346] width 22 height 12
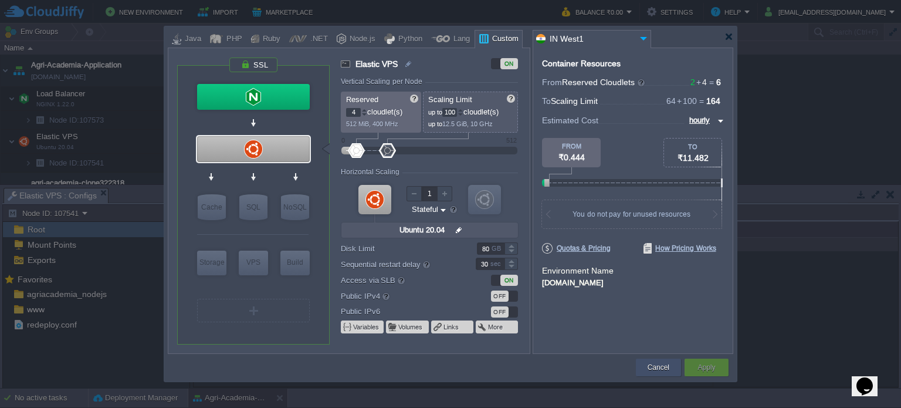
click at [657, 367] on button "Cancel" at bounding box center [659, 367] width 22 height 12
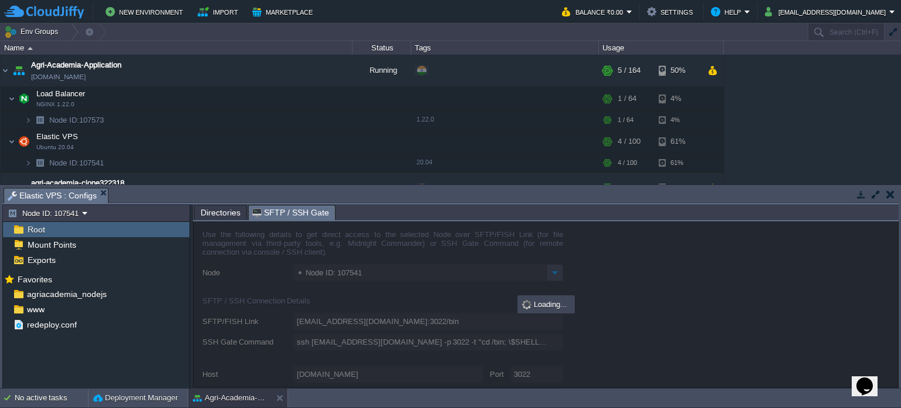
click at [278, 207] on span "SFTP / SSH Gate" at bounding box center [290, 212] width 77 height 15
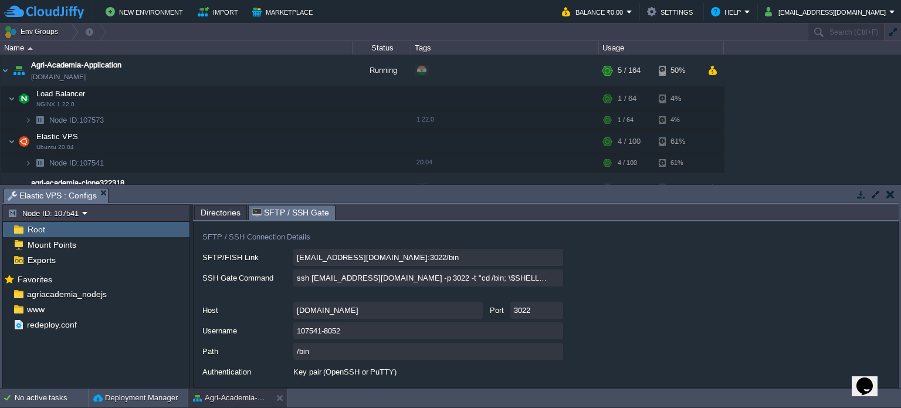
scroll to position [90, 0]
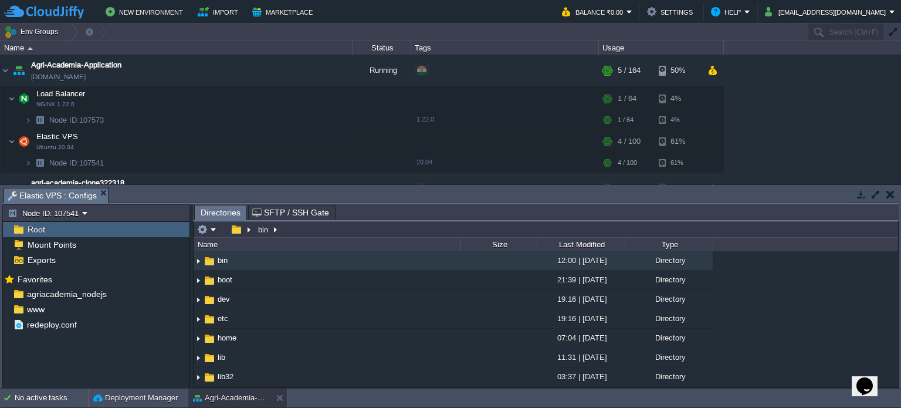
click at [221, 211] on span "Directories" at bounding box center [221, 212] width 40 height 15
drag, startPoint x: 206, startPoint y: 257, endPoint x: 385, endPoint y: 191, distance: 190.6
click at [72, 32] on div at bounding box center [71, 31] width 16 height 17
click at [31, 96] on span "Manage" at bounding box center [32, 96] width 27 height 9
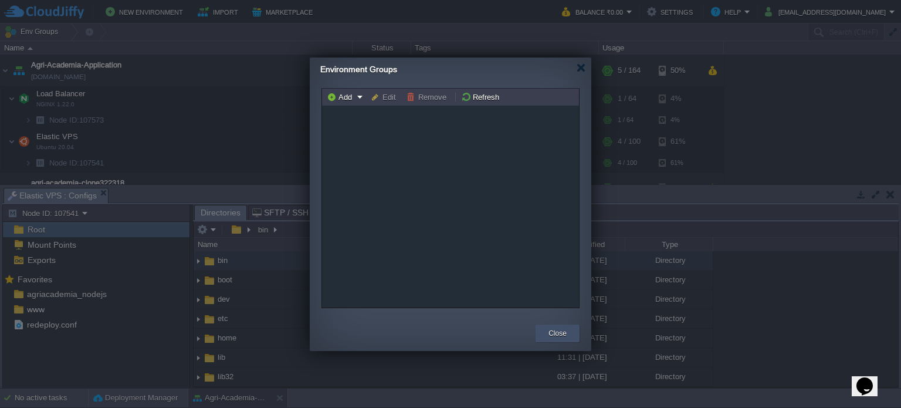
click at [557, 333] on button "Close" at bounding box center [558, 333] width 18 height 12
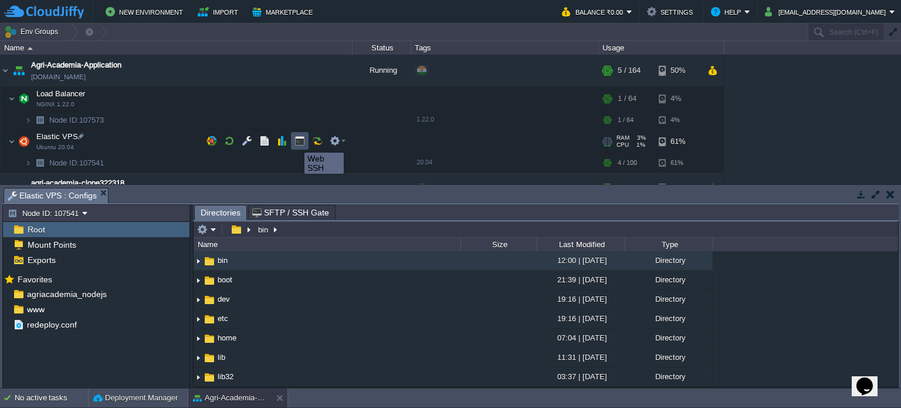
click at [302, 142] on button "button" at bounding box center [300, 141] width 11 height 11
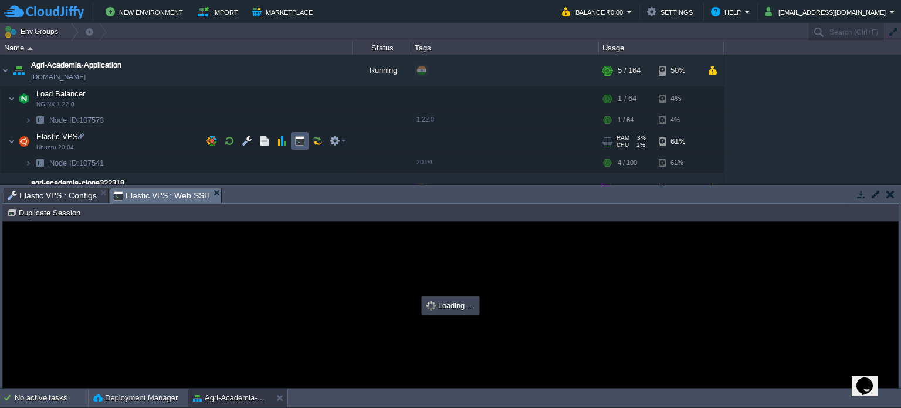
scroll to position [0, 0]
type input "#000000"
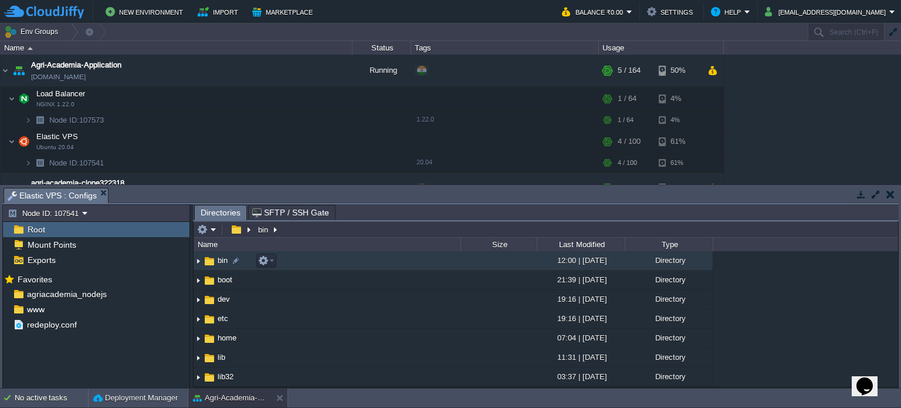
click at [217, 262] on span "bin" at bounding box center [222, 260] width 13 height 10
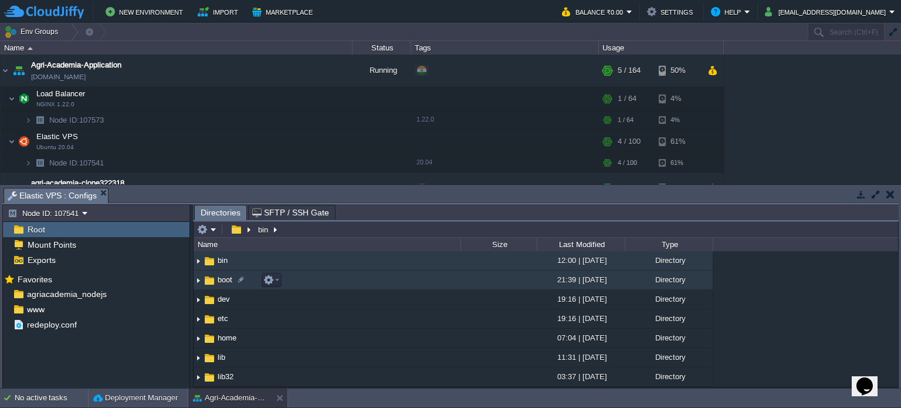
click at [215, 287] on img at bounding box center [209, 280] width 13 height 13
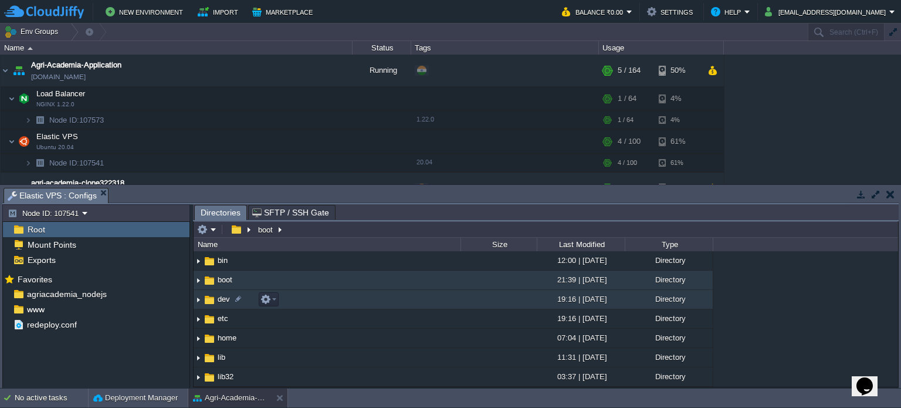
click at [215, 295] on img at bounding box center [209, 299] width 13 height 13
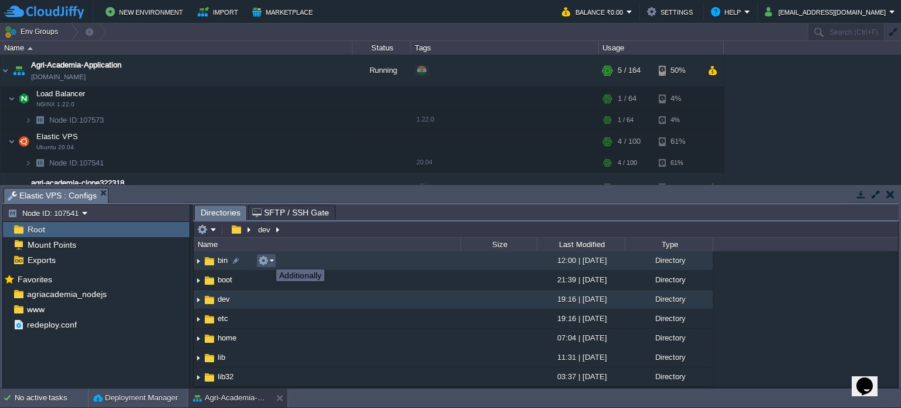
click at [268, 259] on button "button" at bounding box center [263, 260] width 11 height 11
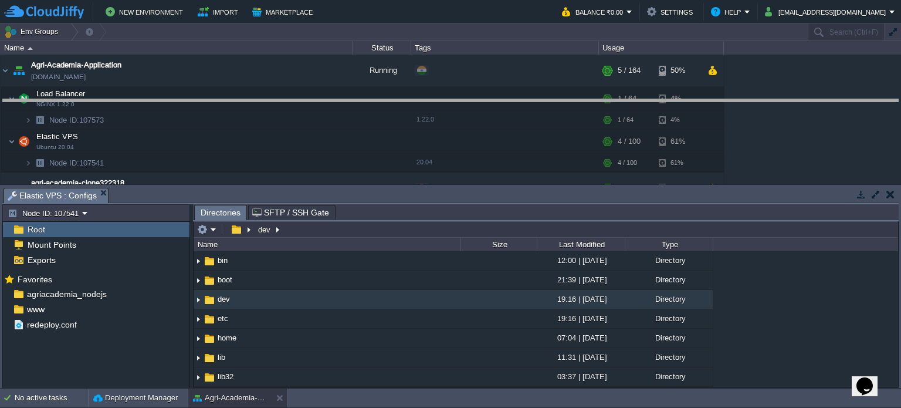
drag, startPoint x: 387, startPoint y: 188, endPoint x: 384, endPoint y: 90, distance: 98.0
click at [384, 90] on body "New Environment Import Marketplace Bonus ₹0.00 Upgrade Account Balance ₹0.00 Se…" at bounding box center [450, 204] width 901 height 408
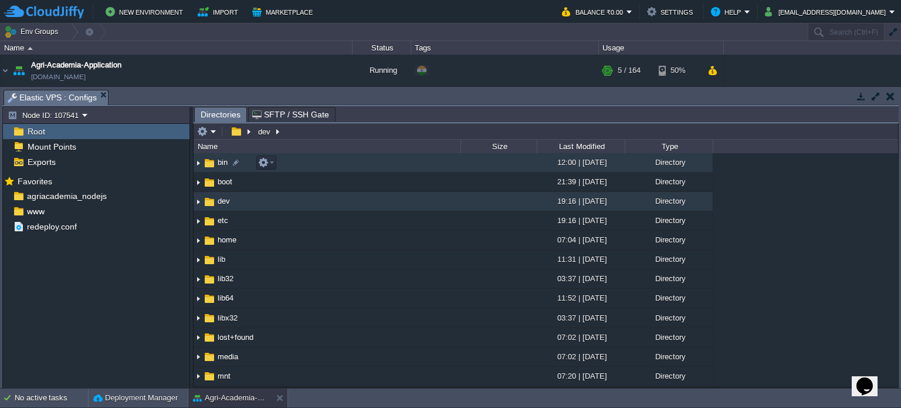
click at [314, 163] on td "bin" at bounding box center [327, 162] width 267 height 19
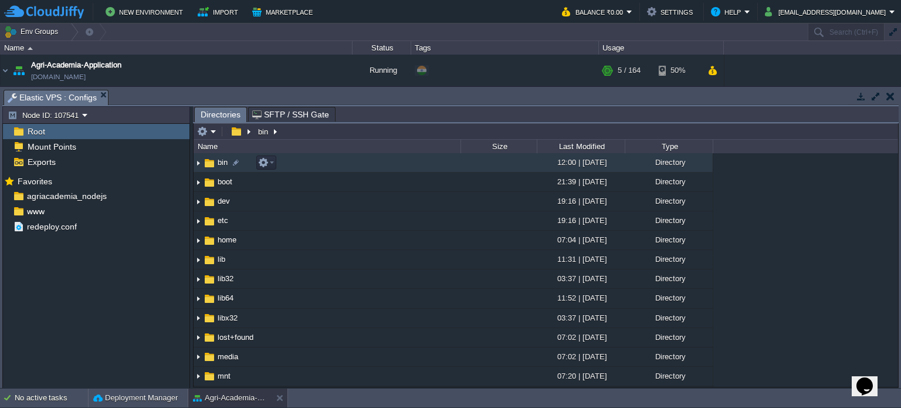
click at [314, 163] on td "bin" at bounding box center [327, 162] width 267 height 19
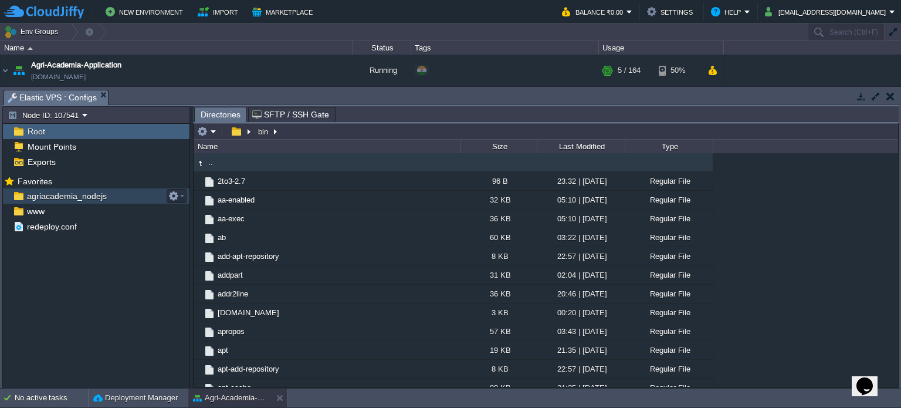
click at [39, 194] on span "agriacademia_nodejs" at bounding box center [67, 196] width 84 height 11
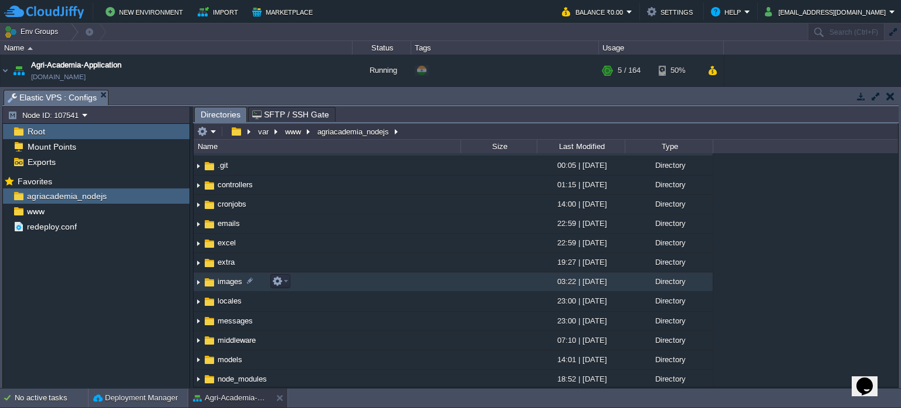
scroll to position [15, 0]
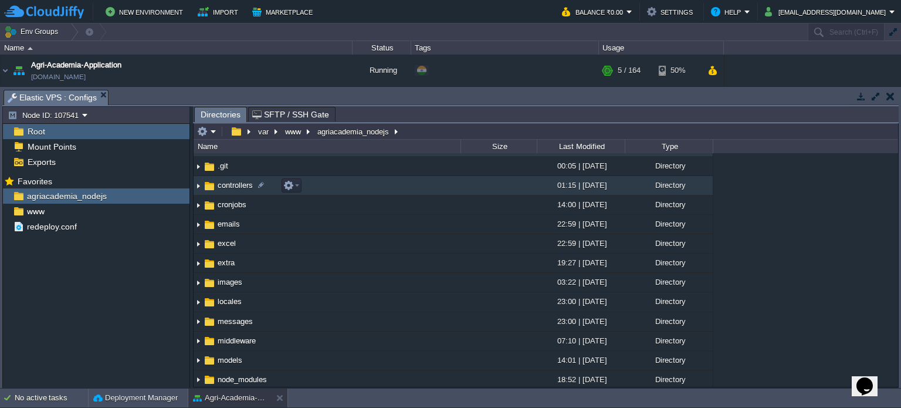
click at [334, 182] on td "controllers" at bounding box center [327, 185] width 267 height 19
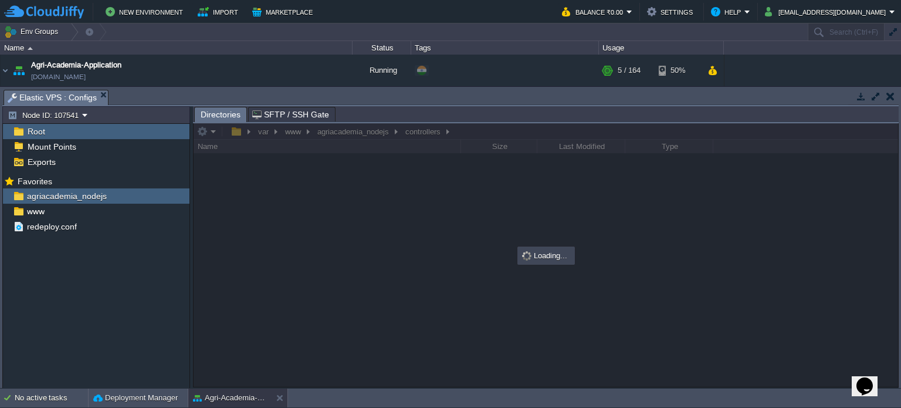
scroll to position [0, 0]
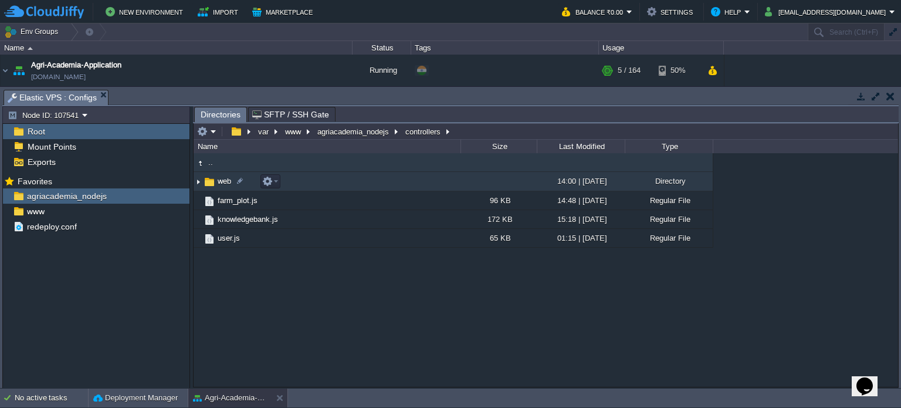
click at [199, 183] on img at bounding box center [198, 181] width 9 height 18
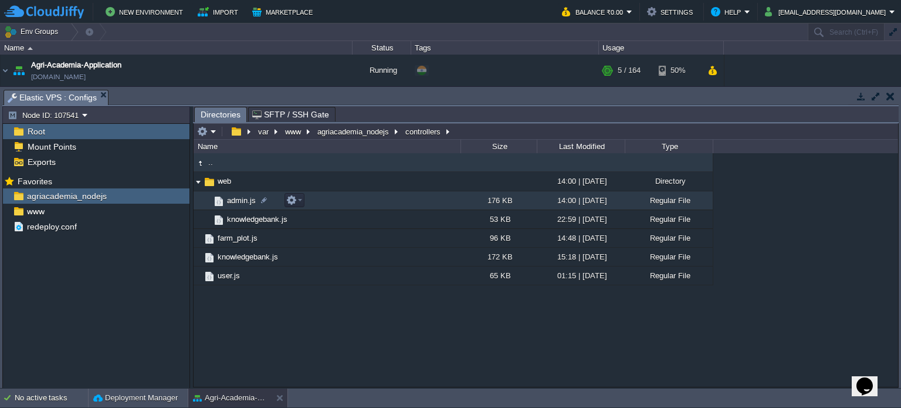
click at [336, 198] on td "admin.js" at bounding box center [327, 200] width 267 height 19
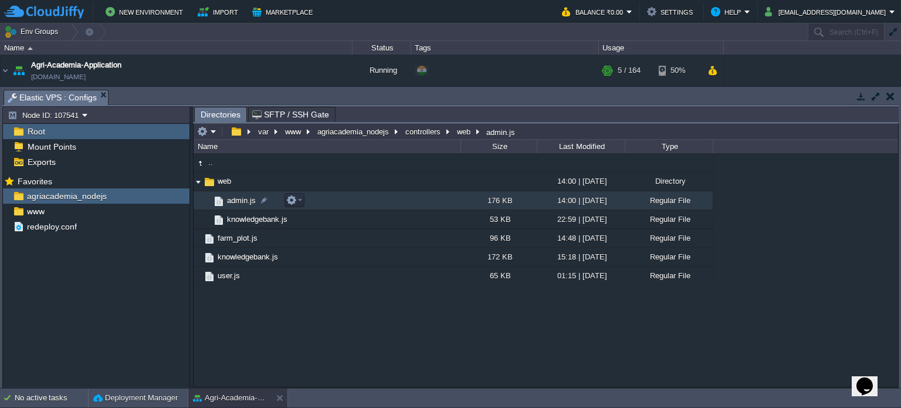
click at [336, 198] on td "admin.js" at bounding box center [327, 200] width 267 height 19
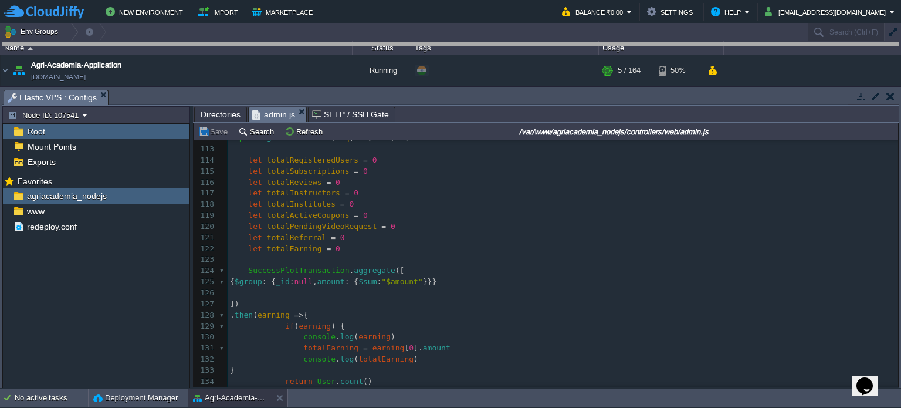
drag, startPoint x: 466, startPoint y: 90, endPoint x: 476, endPoint y: 4, distance: 86.8
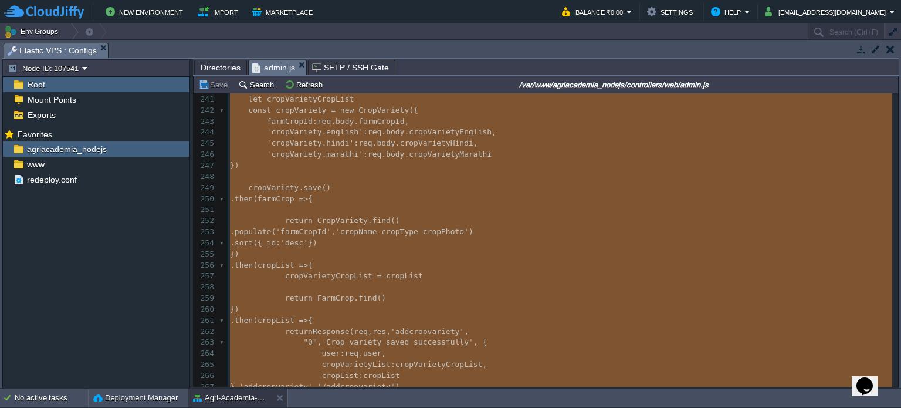
type textarea "-"
click at [338, 296] on span "FarmCrop" at bounding box center [335, 297] width 37 height 9
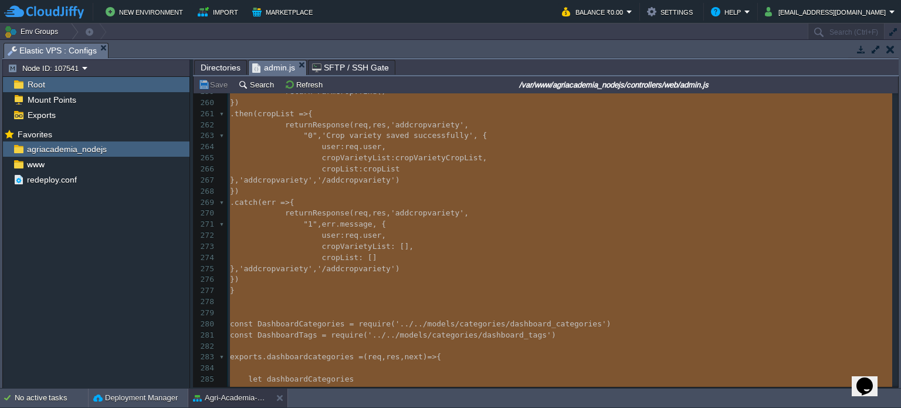
click at [313, 272] on span "'addcropvariety'" at bounding box center [275, 268] width 73 height 9
type textarea "}"
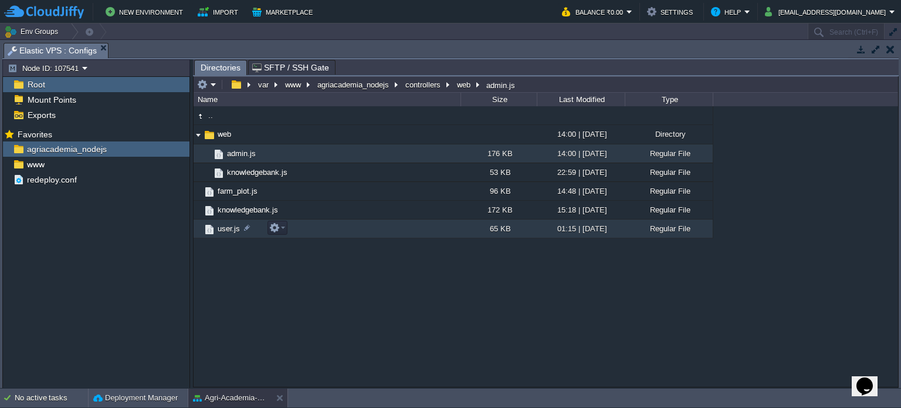
click at [310, 231] on td "user.js" at bounding box center [327, 228] width 267 height 19
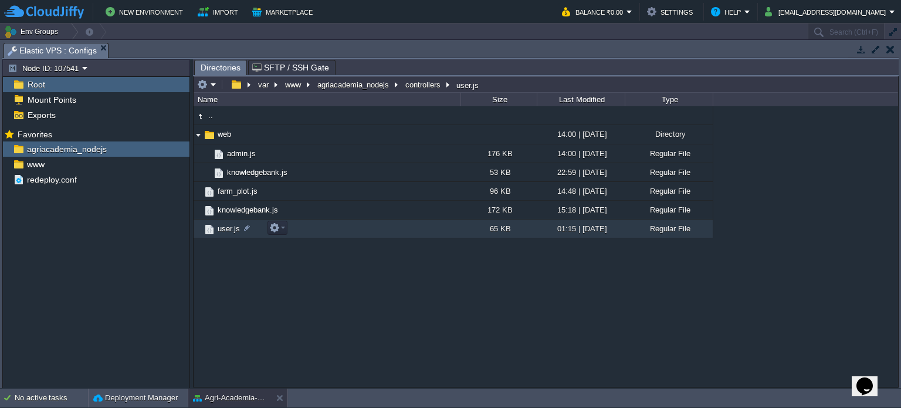
click at [310, 231] on td "user.js" at bounding box center [327, 228] width 267 height 19
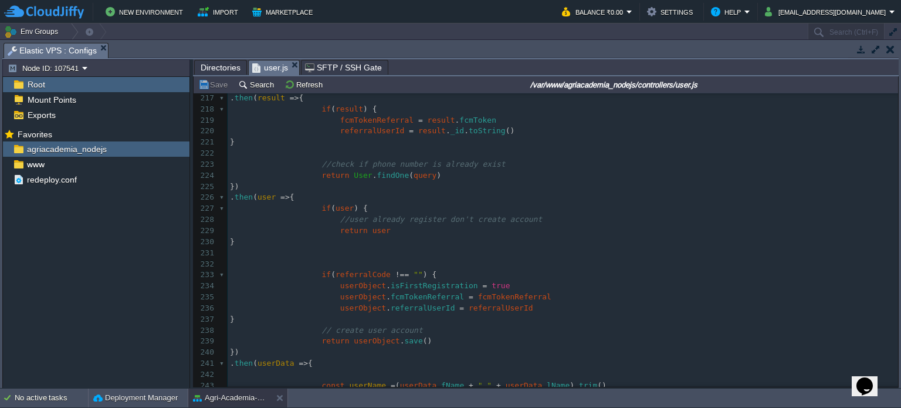
scroll to position [2435, 0]
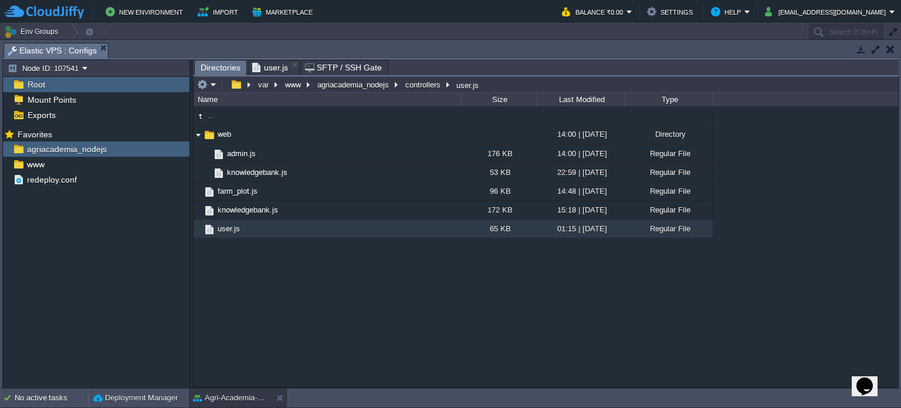
click at [225, 69] on span "Directories" at bounding box center [221, 67] width 40 height 15
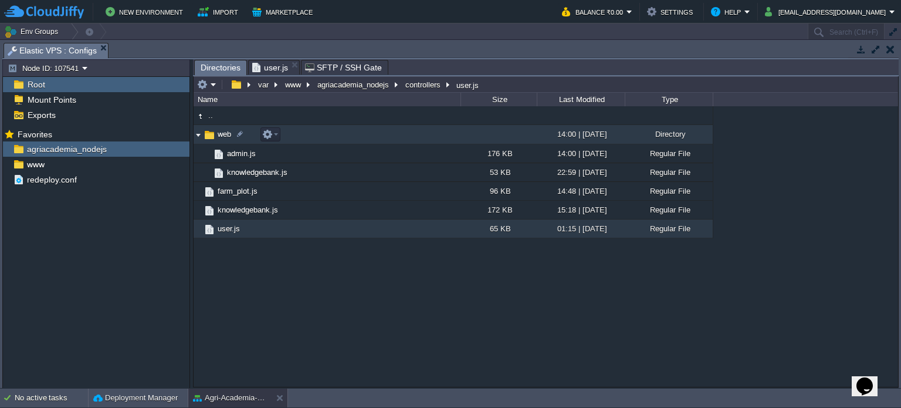
click at [205, 134] on img at bounding box center [209, 134] width 13 height 13
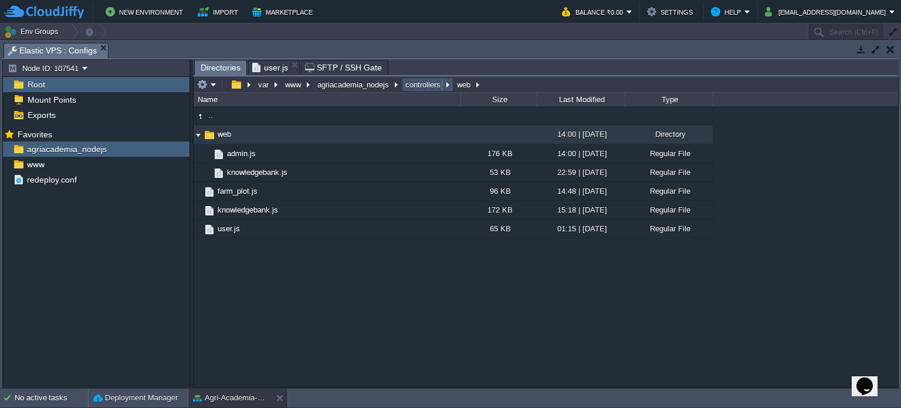
click at [422, 82] on button "controllers" at bounding box center [424, 84] width 40 height 11
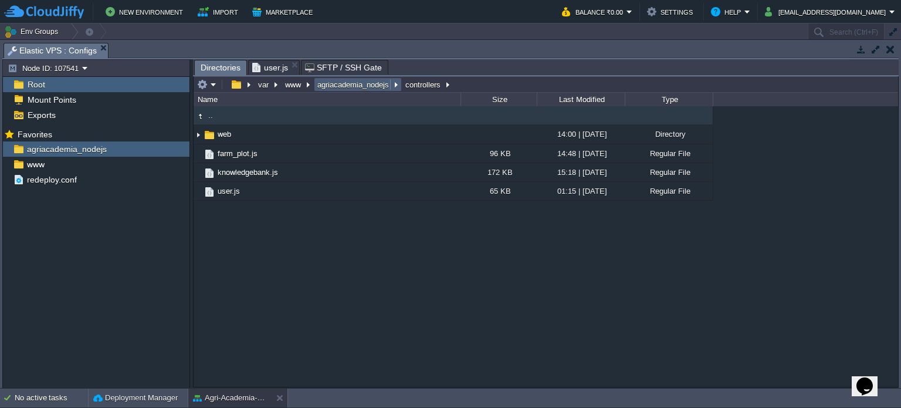
click at [384, 83] on button "agriacademia_nodejs" at bounding box center [354, 84] width 76 height 11
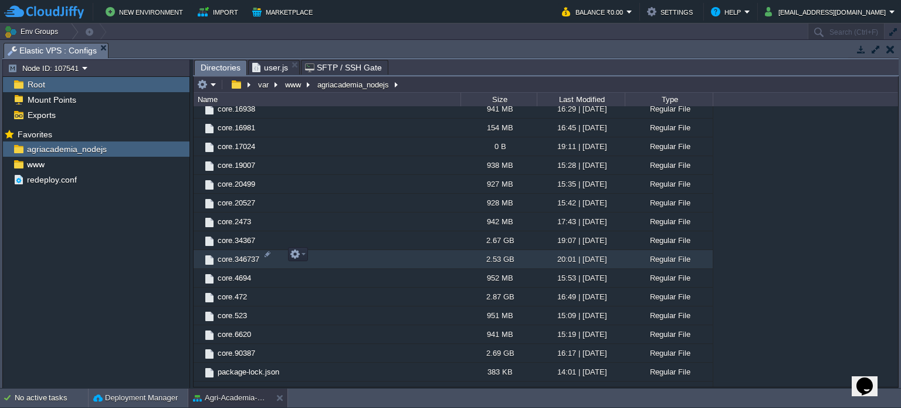
scroll to position [513, 0]
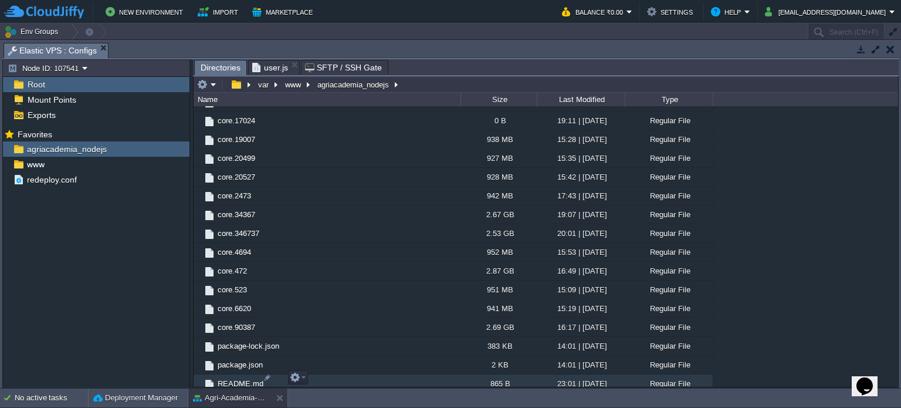
click at [333, 374] on td "README.md" at bounding box center [327, 383] width 267 height 19
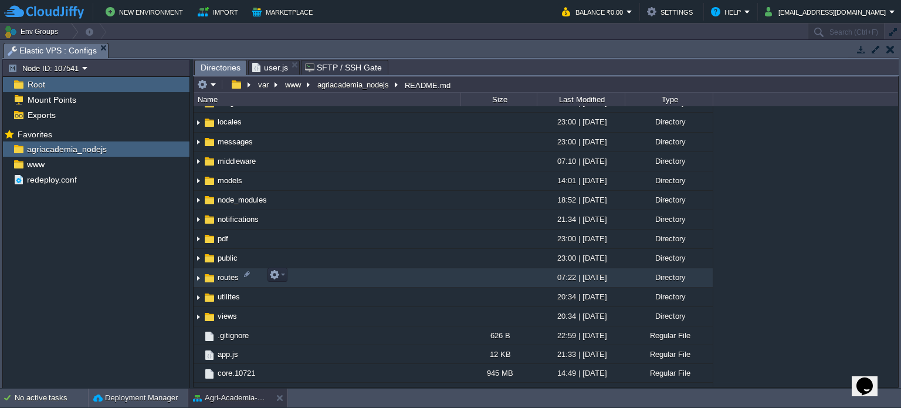
scroll to position [140, 0]
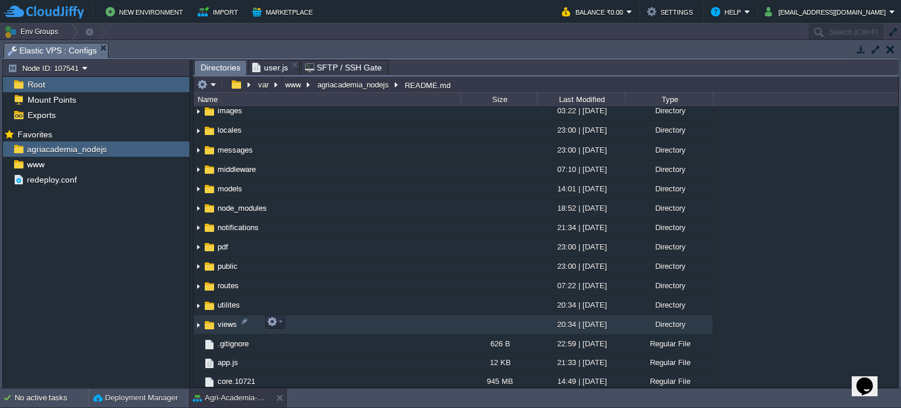
click at [309, 317] on td "views" at bounding box center [327, 324] width 267 height 19
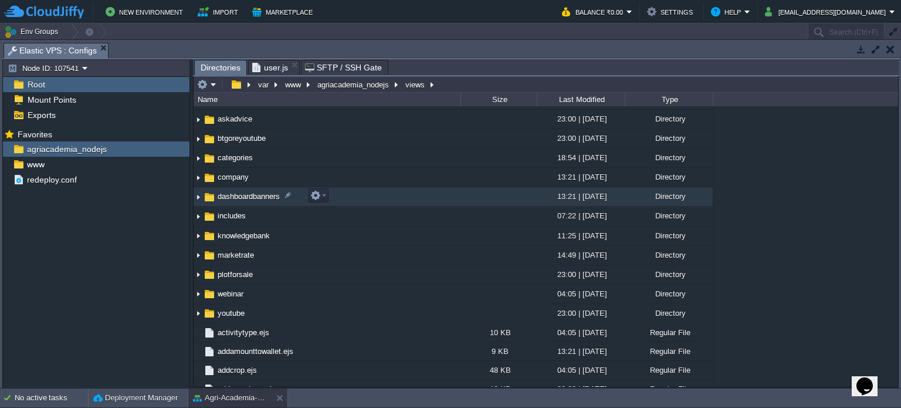
scroll to position [56, 0]
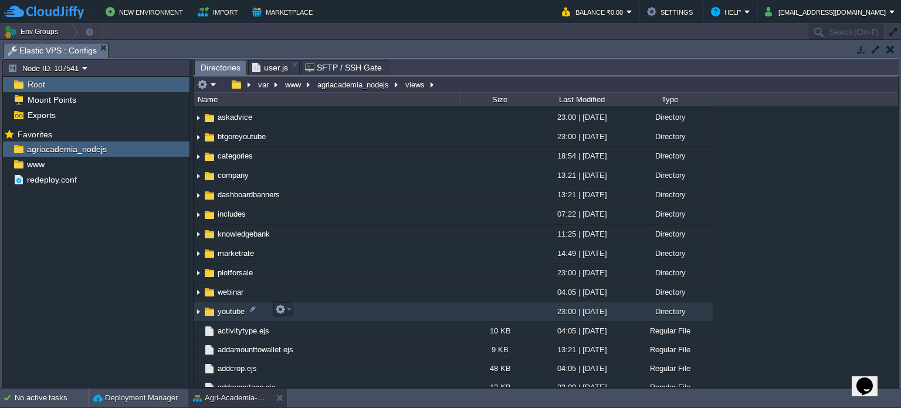
click at [328, 307] on td "youtube" at bounding box center [327, 311] width 267 height 19
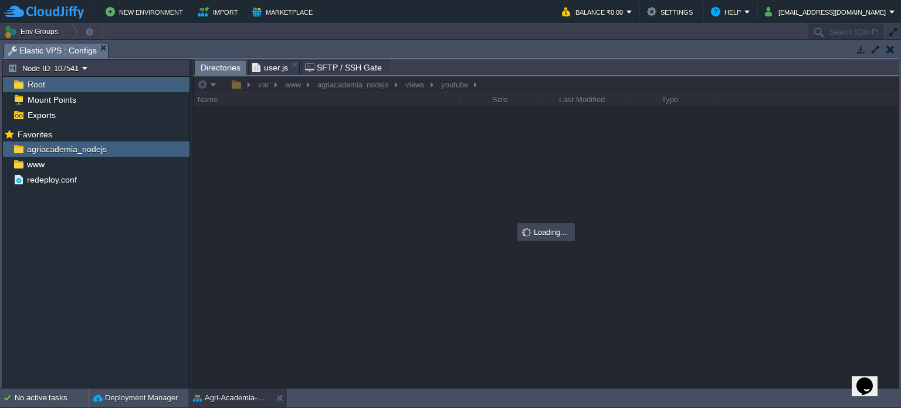
scroll to position [0, 0]
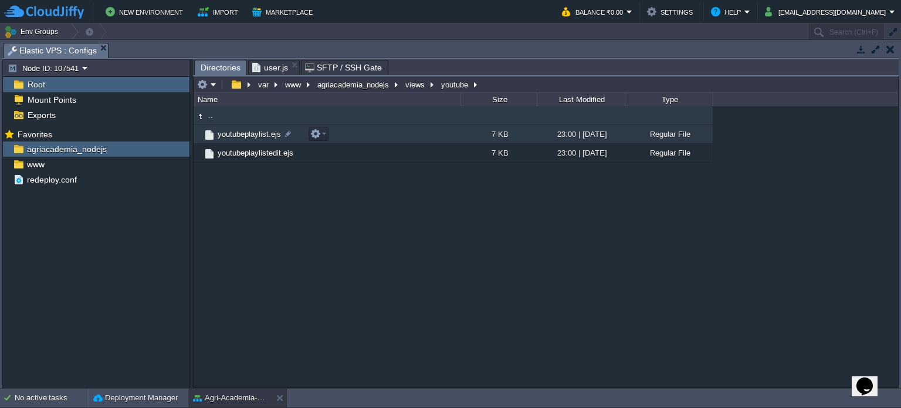
click at [374, 127] on td "youtubeplaylist.ejs" at bounding box center [327, 134] width 267 height 19
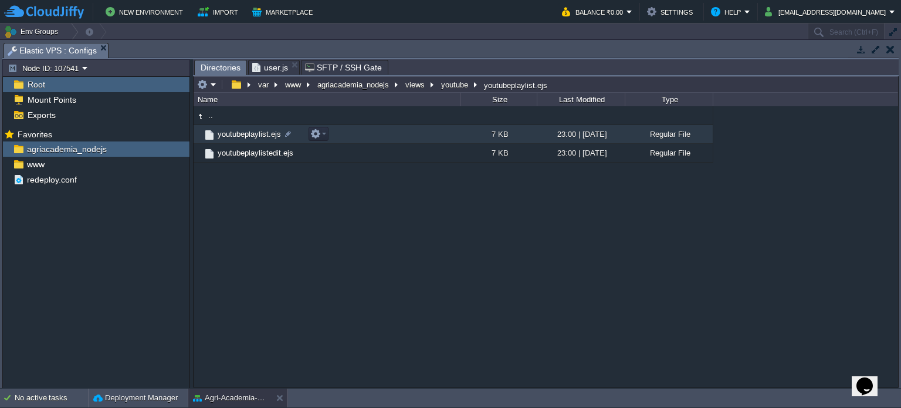
click at [374, 127] on td "youtubeplaylist.ejs" at bounding box center [327, 134] width 267 height 19
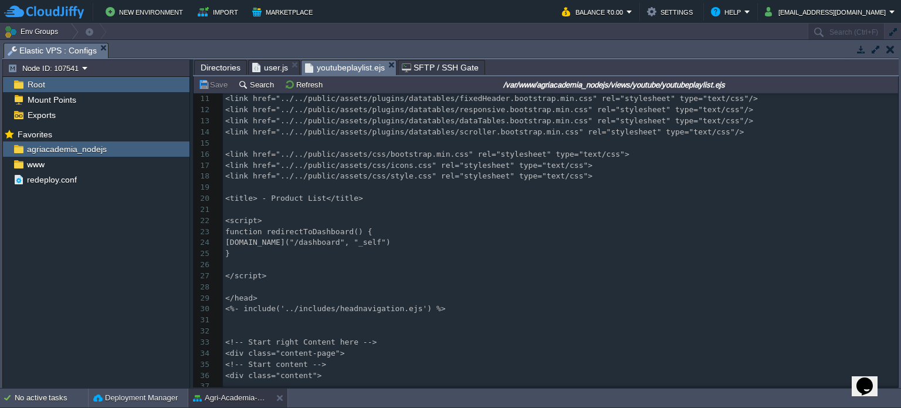
scroll to position [114, 0]
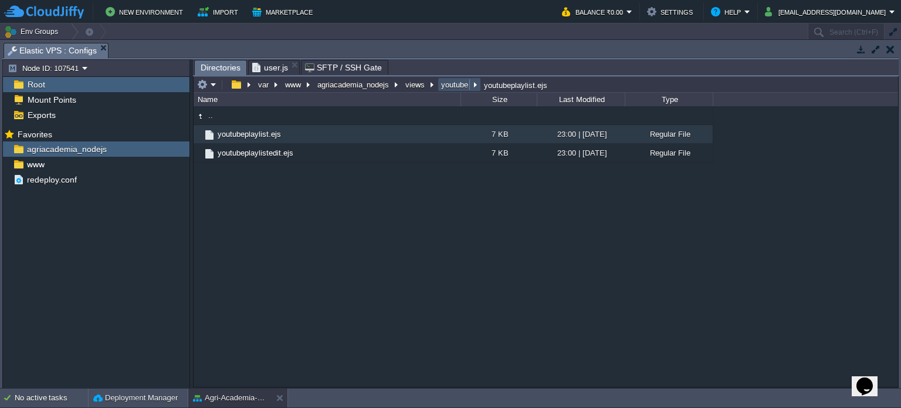
click at [455, 80] on button "youtube" at bounding box center [455, 84] width 32 height 11
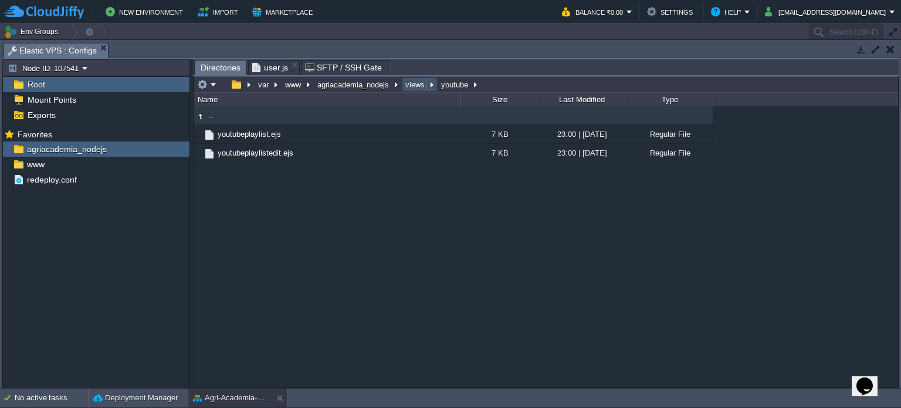
click at [413, 86] on button "views" at bounding box center [416, 84] width 24 height 11
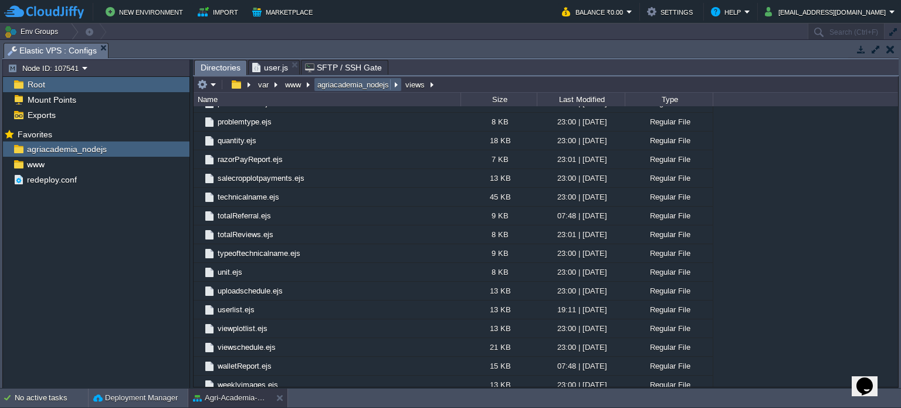
click at [361, 89] on button "agriacademia_nodejs" at bounding box center [354, 84] width 76 height 11
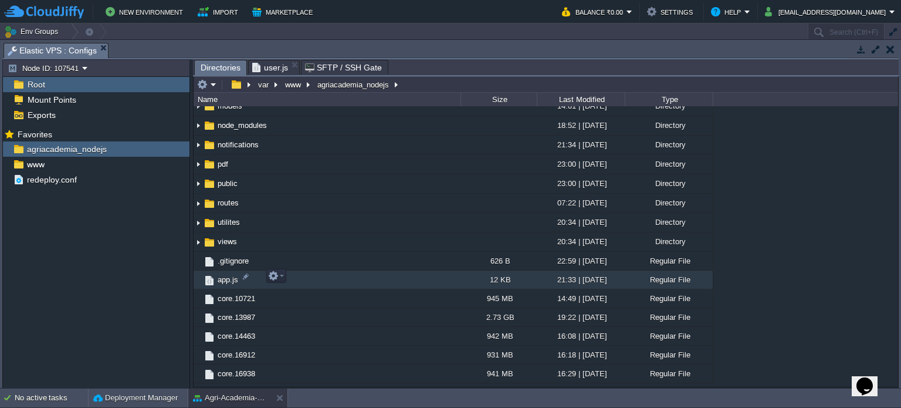
scroll to position [229, 0]
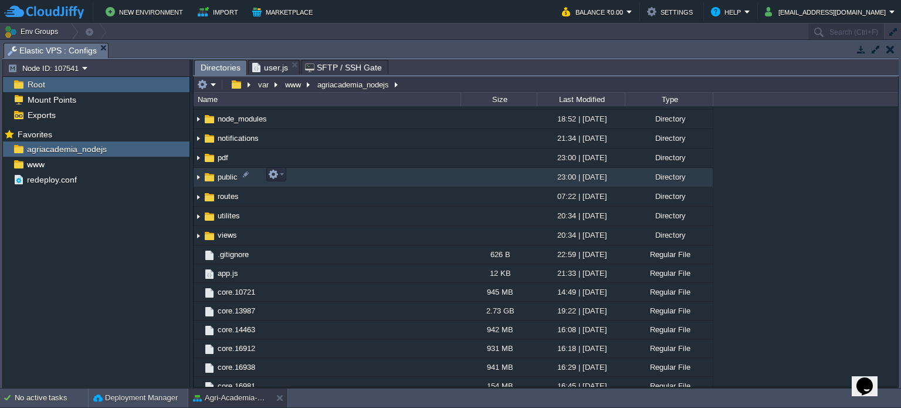
click at [367, 175] on td "public" at bounding box center [327, 177] width 267 height 19
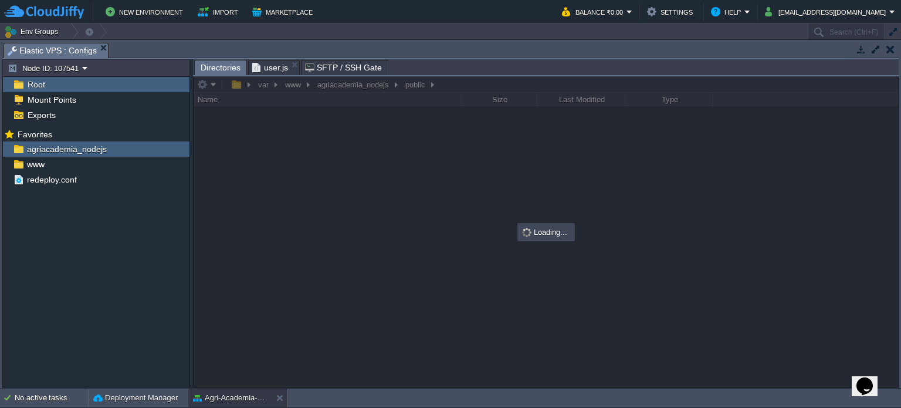
scroll to position [0, 0]
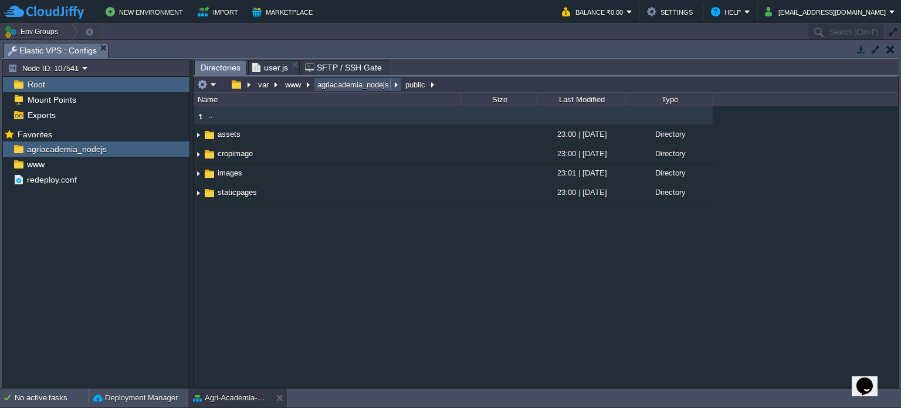
click at [380, 81] on button "agriacademia_nodejs" at bounding box center [354, 84] width 76 height 11
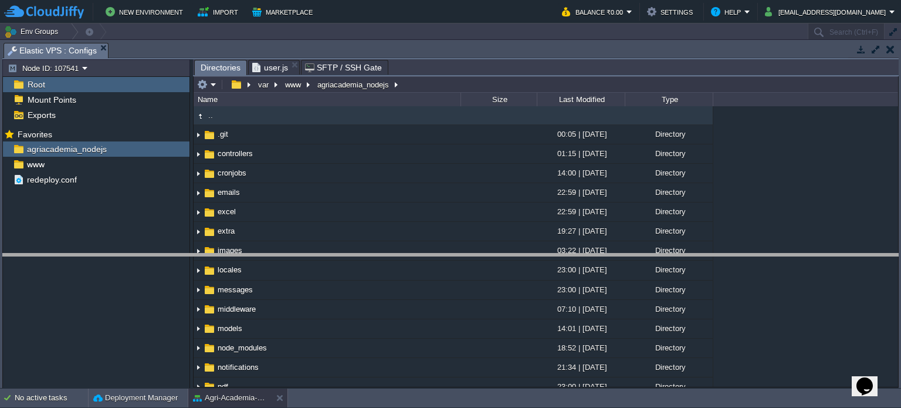
drag, startPoint x: 354, startPoint y: 45, endPoint x: 360, endPoint y: 256, distance: 210.7
click at [360, 256] on body "New Environment Import Marketplace Bonus ₹0.00 Upgrade Account Balance ₹0.00 Se…" at bounding box center [450, 204] width 901 height 408
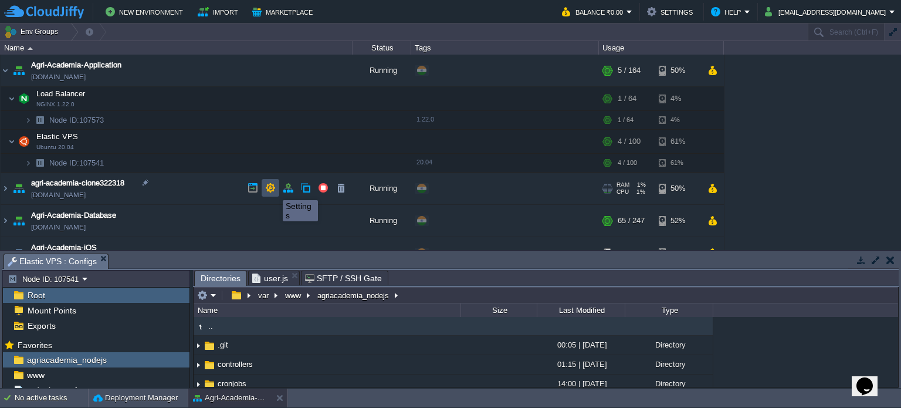
click at [274, 190] on button "button" at bounding box center [270, 187] width 11 height 11
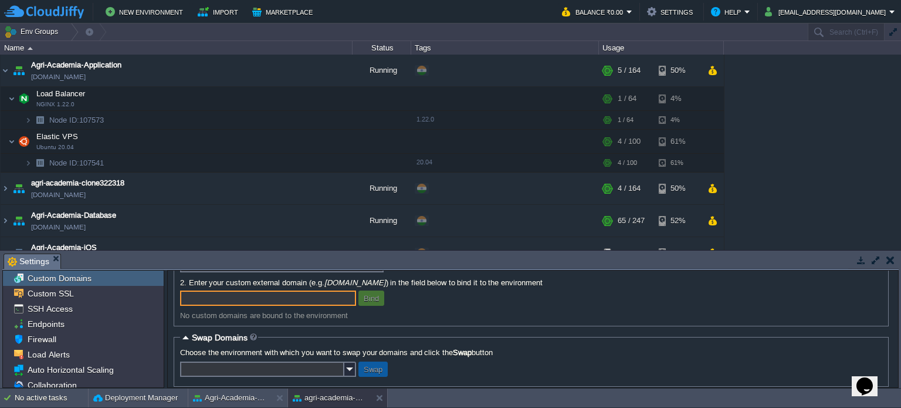
scroll to position [103, 0]
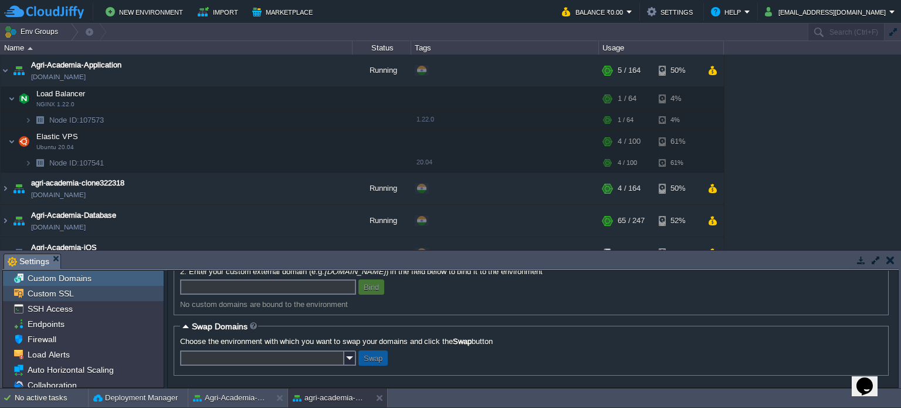
click at [65, 297] on span "Custom SSL" at bounding box center [50, 293] width 50 height 11
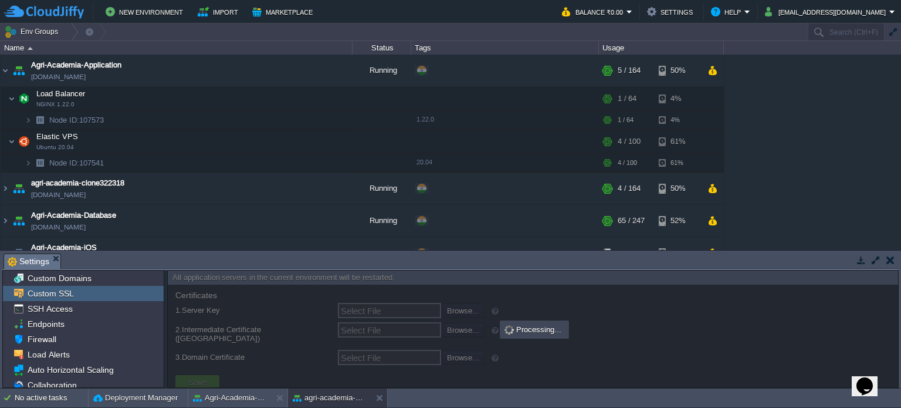
type input "Select File"
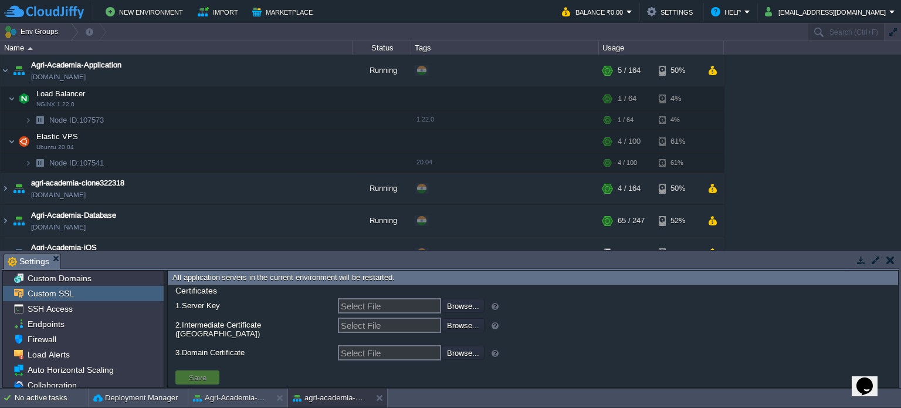
scroll to position [0, 0]
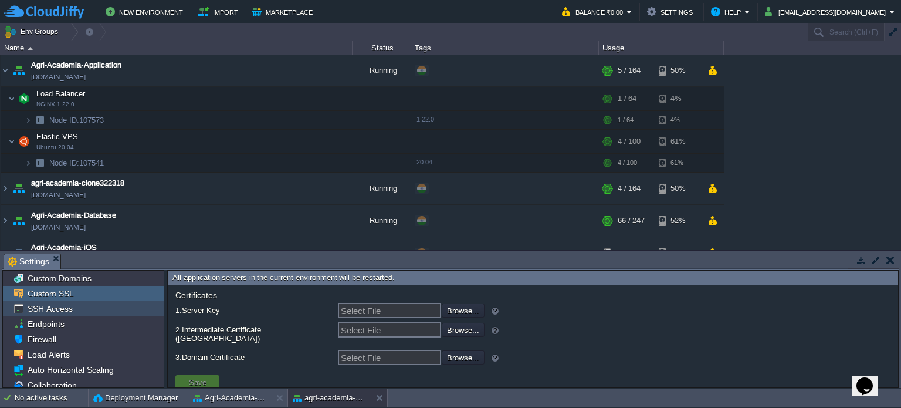
click at [87, 309] on div "SSH Access" at bounding box center [83, 308] width 161 height 15
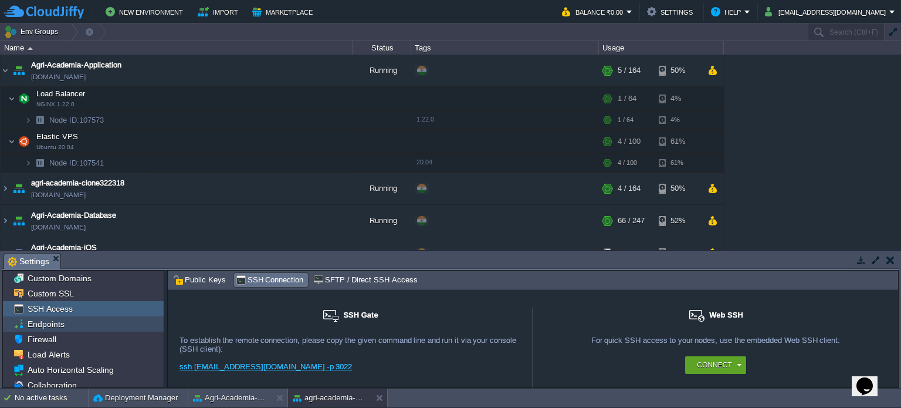
click at [75, 323] on div "Endpoints" at bounding box center [83, 323] width 161 height 15
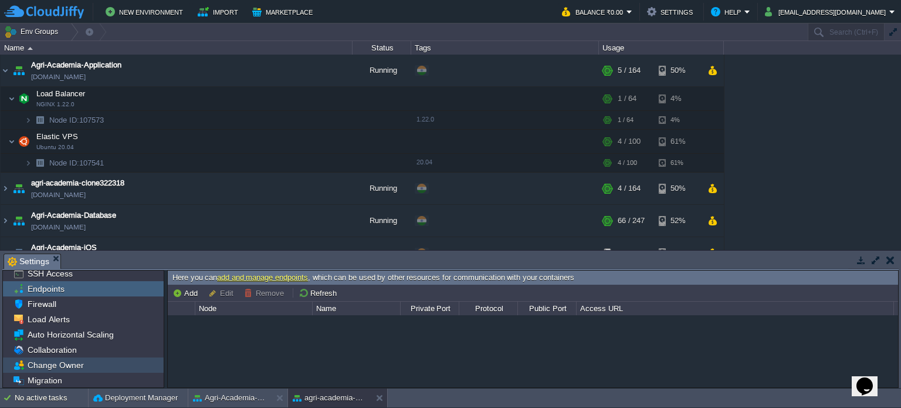
scroll to position [32, 0]
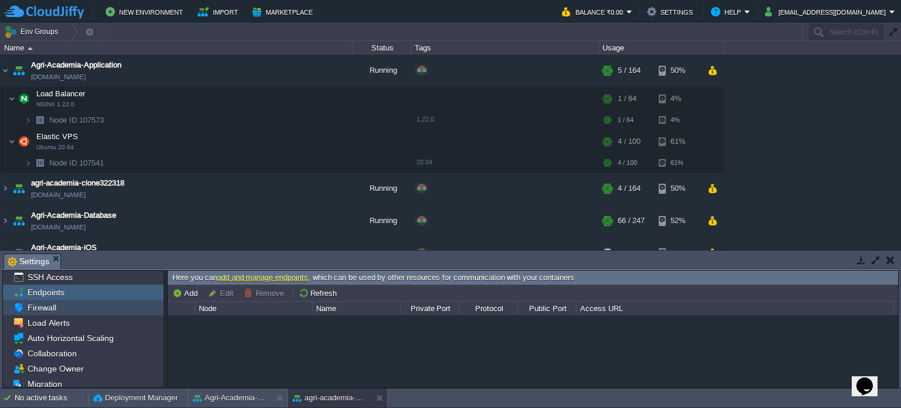
click at [62, 306] on div "Firewall" at bounding box center [83, 307] width 161 height 15
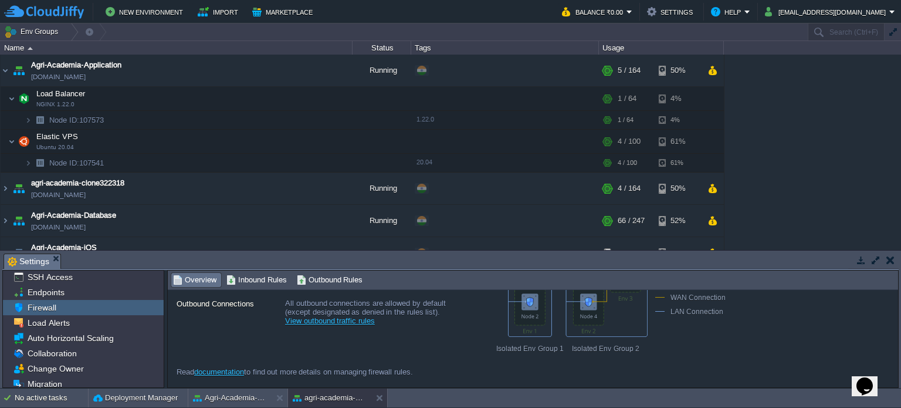
scroll to position [0, 0]
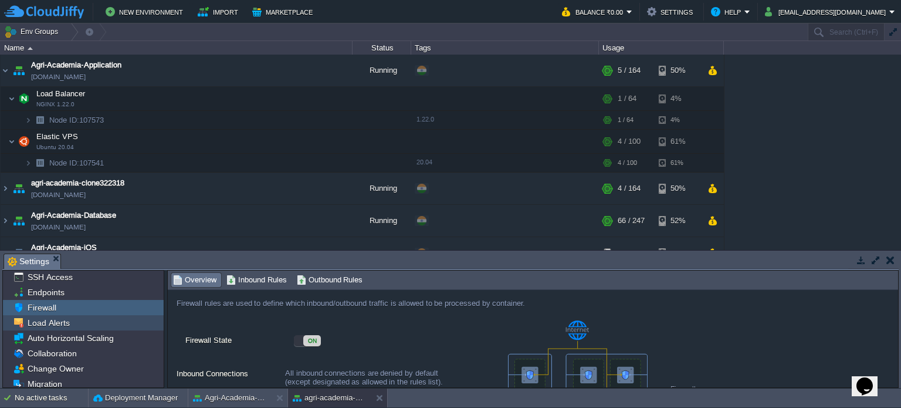
click at [75, 329] on div "Load Alerts" at bounding box center [83, 322] width 161 height 15
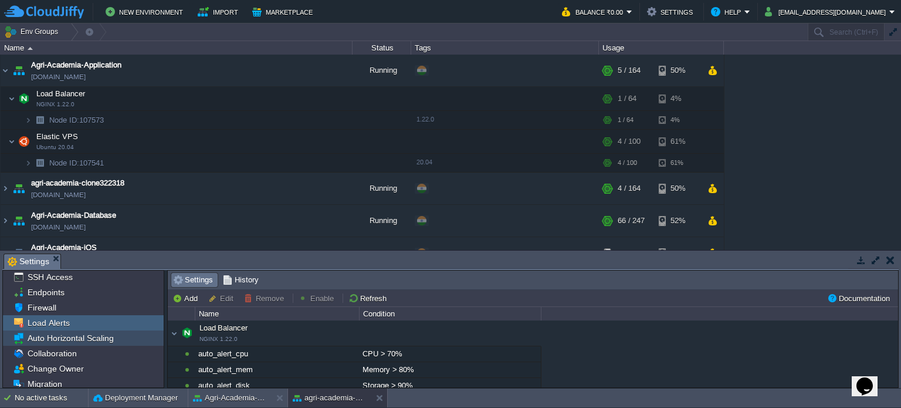
click at [86, 340] on span "Auto Horizontal Scaling" at bounding box center [70, 338] width 90 height 11
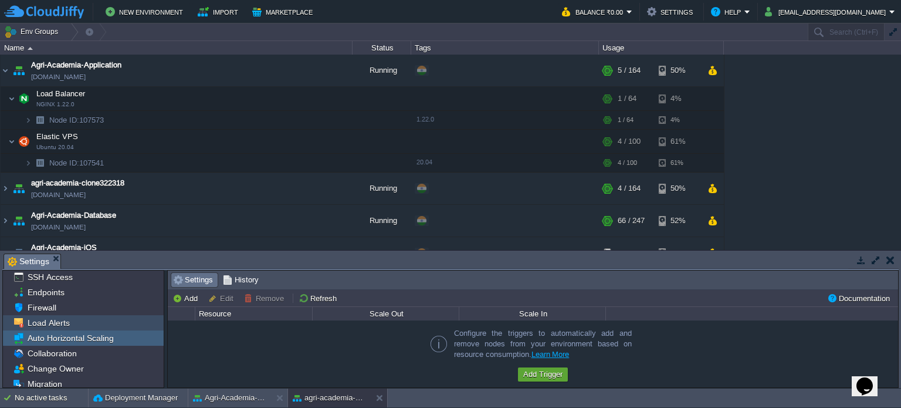
click at [80, 326] on div "Load Alerts" at bounding box center [83, 322] width 161 height 15
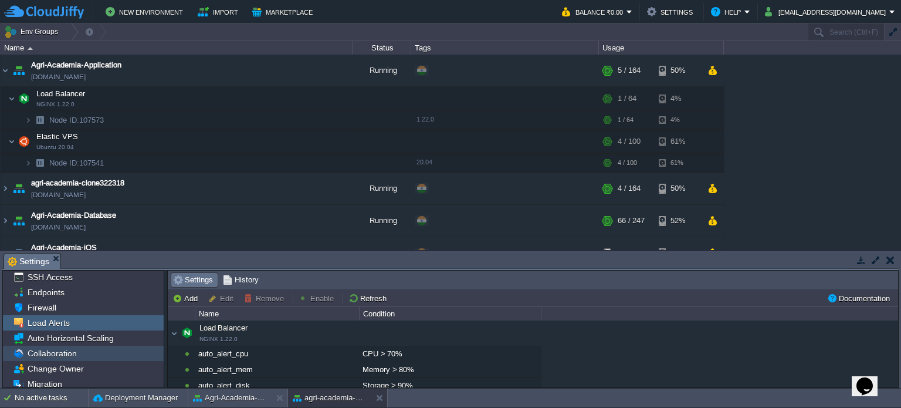
scroll to position [66, 0]
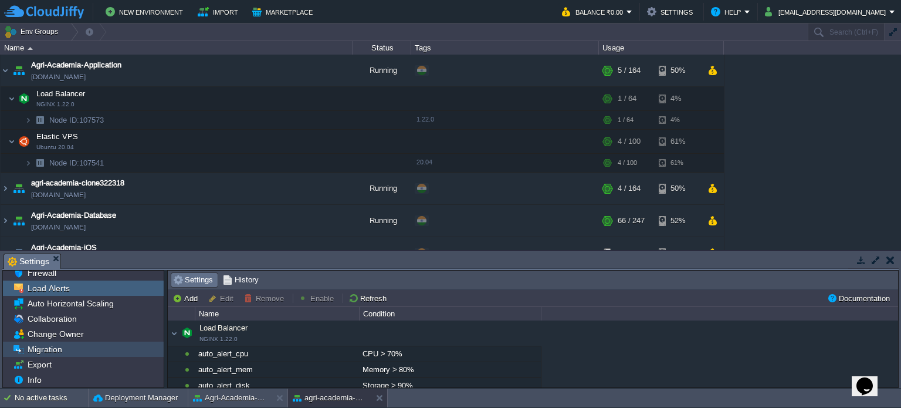
click at [82, 349] on div "Migration" at bounding box center [83, 348] width 161 height 15
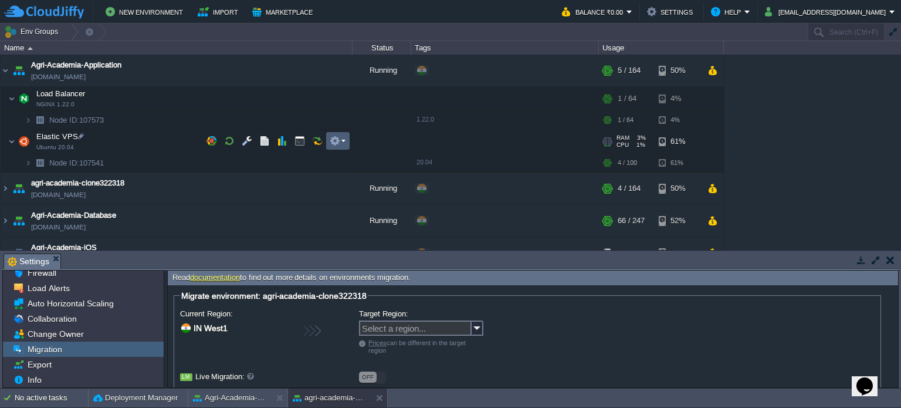
click at [342, 134] on td at bounding box center [337, 141] width 23 height 18
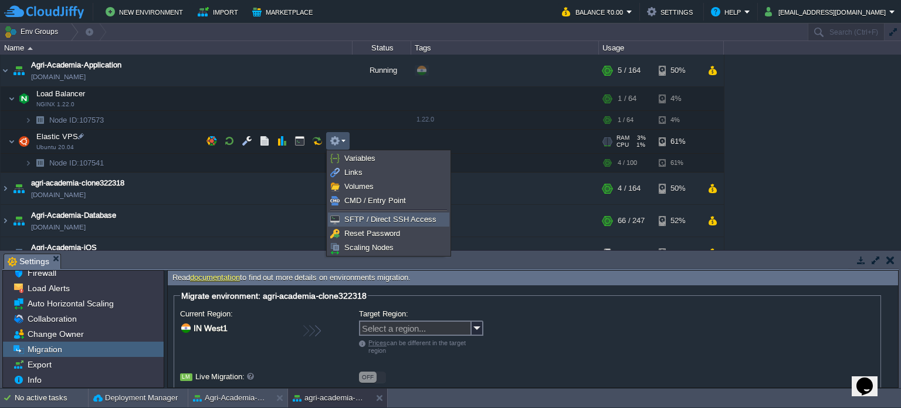
click at [369, 218] on span "SFTP / Direct SSH Access" at bounding box center [390, 219] width 92 height 9
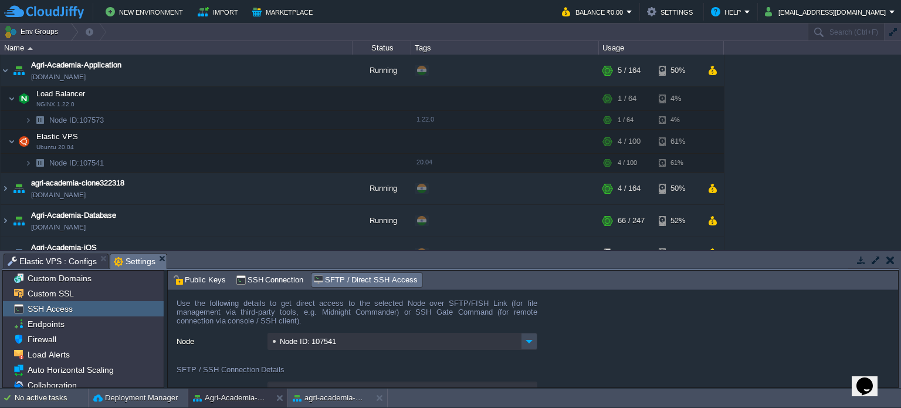
scroll to position [0, 0]
click at [178, 300] on form "Use the following details to get direct access to the selected Node over SFTP/F…" at bounding box center [533, 339] width 730 height 98
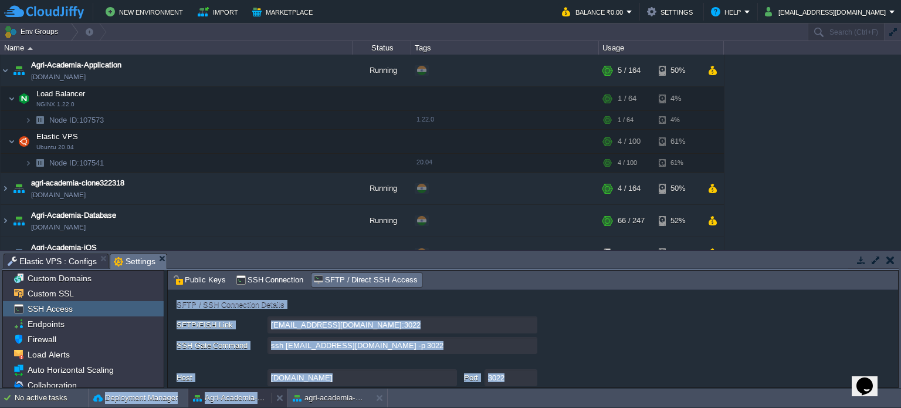
scroll to position [158, 0]
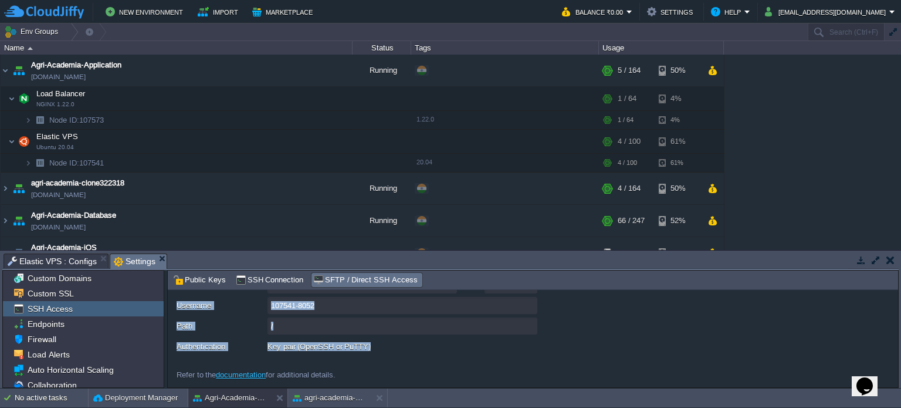
copy form "Use the following details to get direct access to the selected Node over SFTP/F…"
drag, startPoint x: 178, startPoint y: 300, endPoint x: 377, endPoint y: 344, distance: 203.1
click at [377, 344] on form "Use the following details to get direct access to the selected Node over SFTP/F…" at bounding box center [533, 339] width 730 height 98
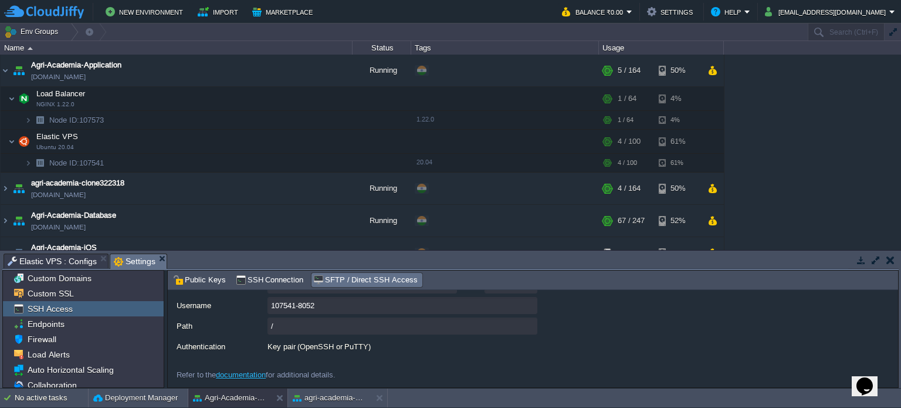
click at [368, 332] on input "/" at bounding box center [403, 325] width 270 height 17
copy div "uthentication Key pair (OpenSSH or PuTTY)"
drag, startPoint x: 377, startPoint y: 351, endPoint x: 181, endPoint y: 349, distance: 196.0
click at [181, 349] on div "Authentication Key pair (OpenSSH or PuTTY)" at bounding box center [538, 347] width 722 height 18
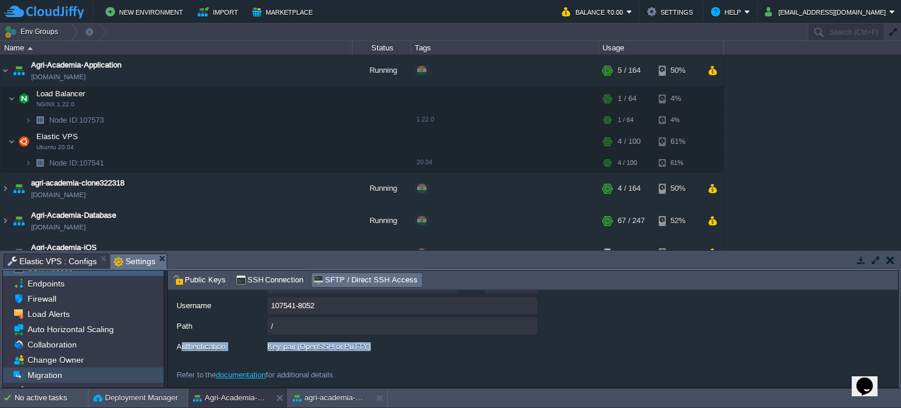
scroll to position [0, 0]
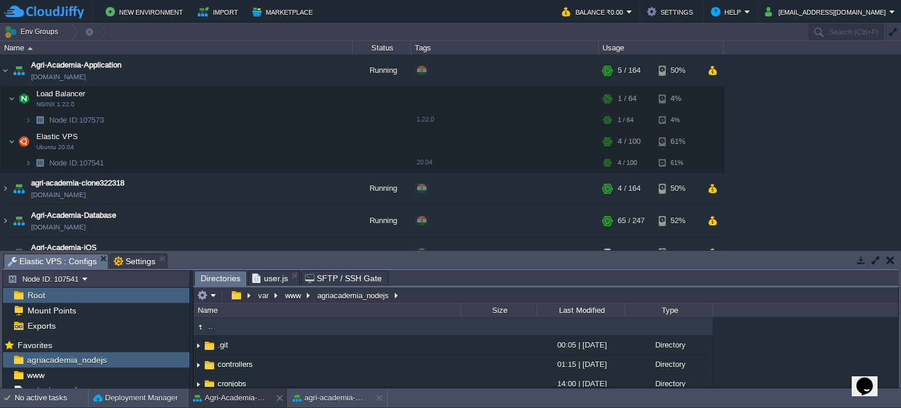
click at [57, 266] on span "Elastic VPS : Configs" at bounding box center [52, 261] width 89 height 15
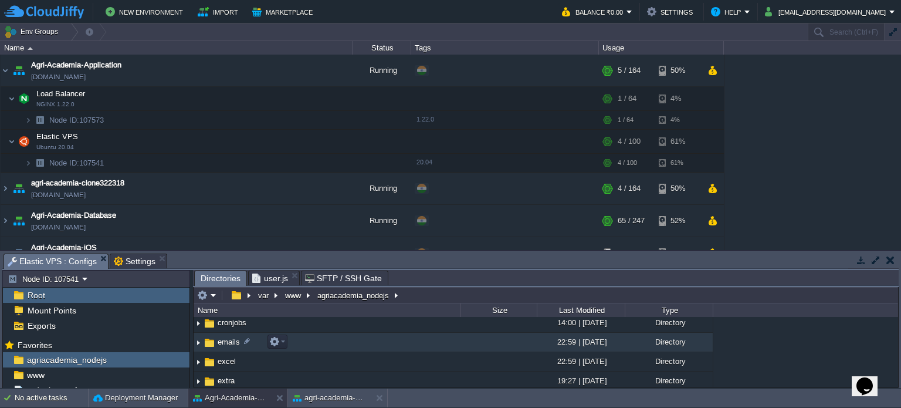
scroll to position [60, 0]
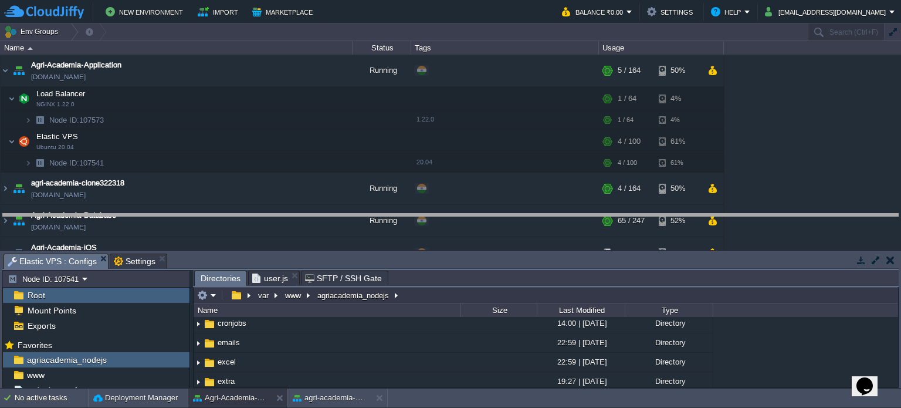
drag, startPoint x: 387, startPoint y: 255, endPoint x: 376, endPoint y: 215, distance: 41.3
click at [376, 215] on body "New Environment Import Marketplace Bonus ₹0.00 Upgrade Account Balance ₹0.00 Se…" at bounding box center [450, 204] width 901 height 408
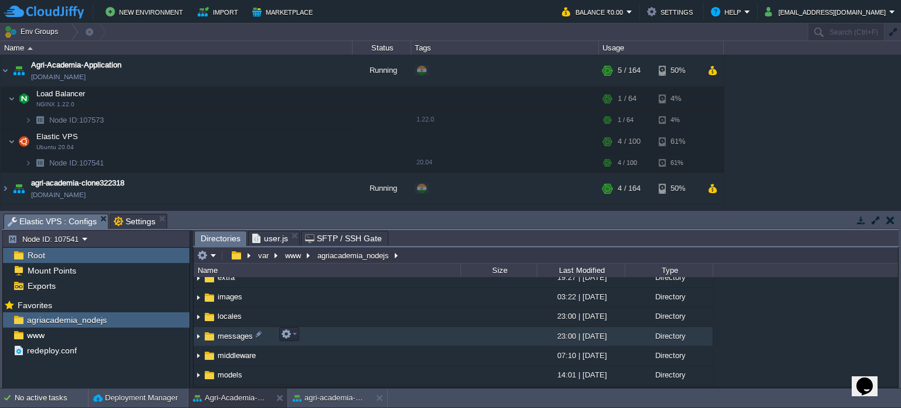
scroll to position [126, 0]
click at [334, 330] on td "messages" at bounding box center [327, 335] width 267 height 19
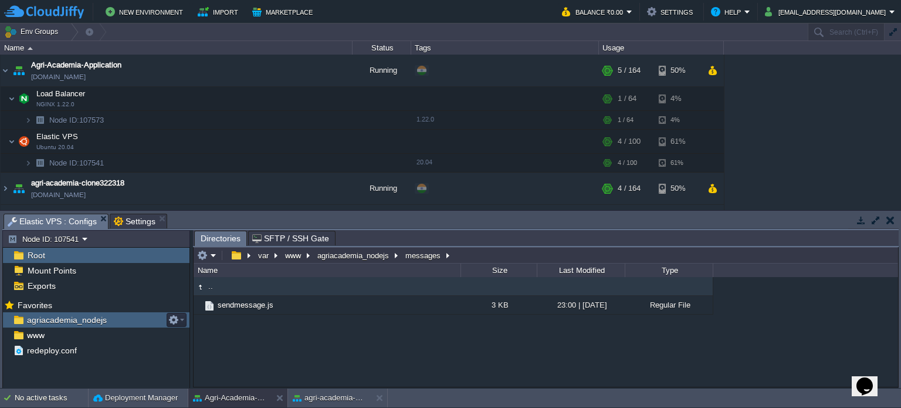
drag, startPoint x: 26, startPoint y: 315, endPoint x: 247, endPoint y: 222, distance: 239.8
click at [56, 321] on span "agriacademia_nodejs" at bounding box center [67, 319] width 84 height 11
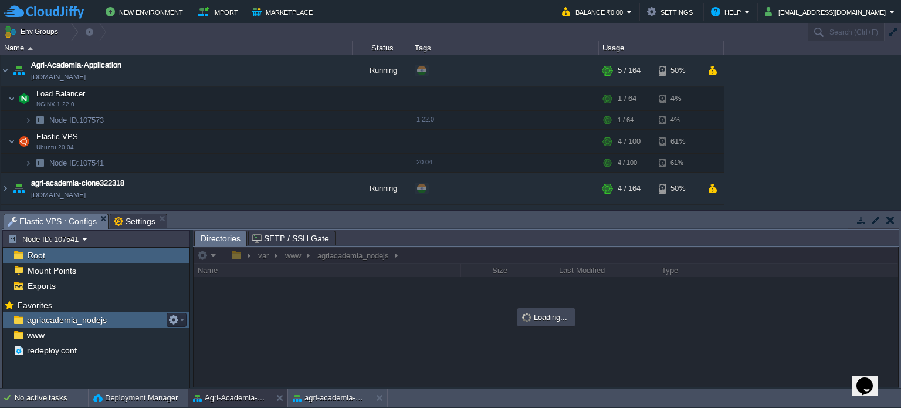
click at [56, 321] on span "agriacademia_nodejs" at bounding box center [67, 319] width 84 height 11
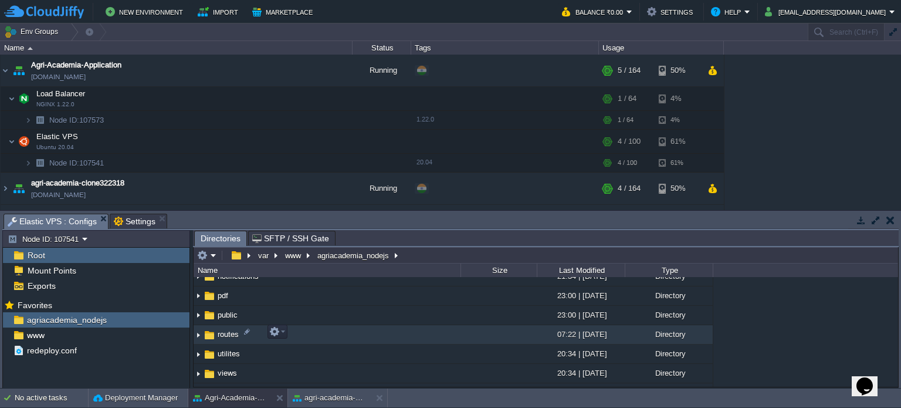
scroll to position [270, 0]
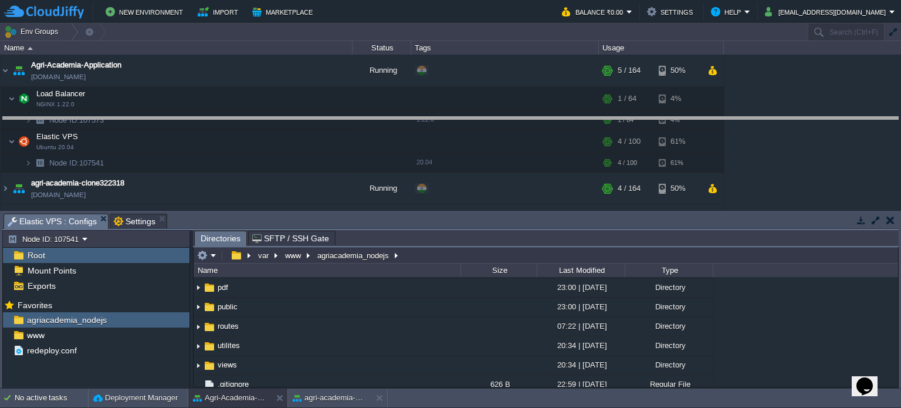
drag, startPoint x: 340, startPoint y: 220, endPoint x: 351, endPoint y: 123, distance: 98.0
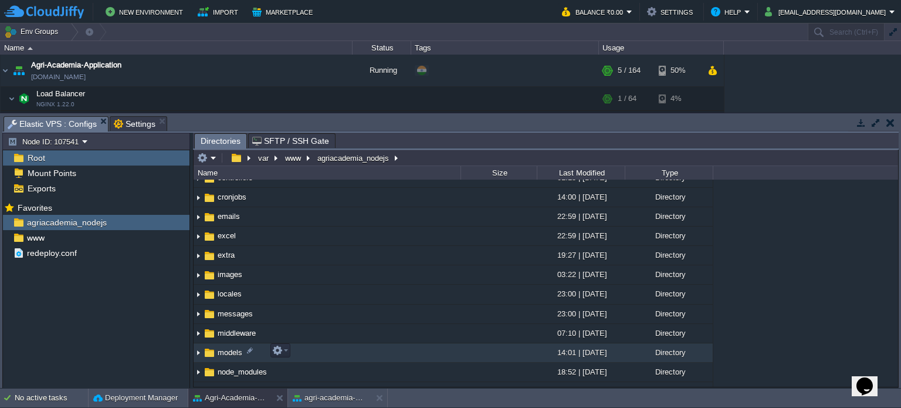
scroll to position [50, 0]
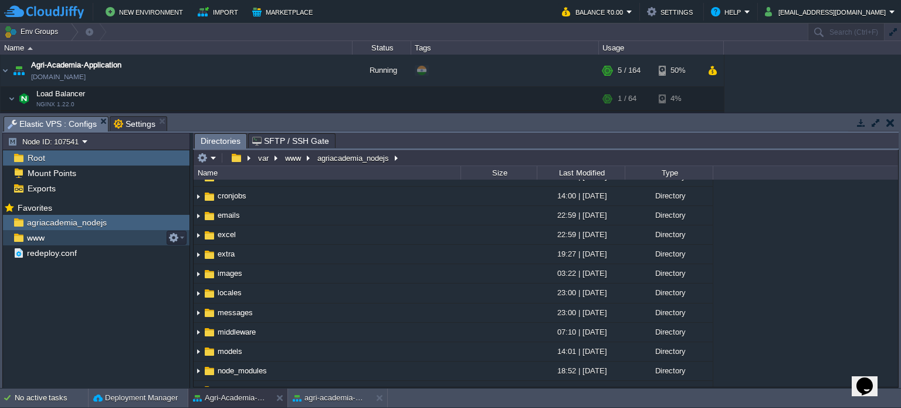
click at [45, 237] on span "www" at bounding box center [36, 237] width 22 height 11
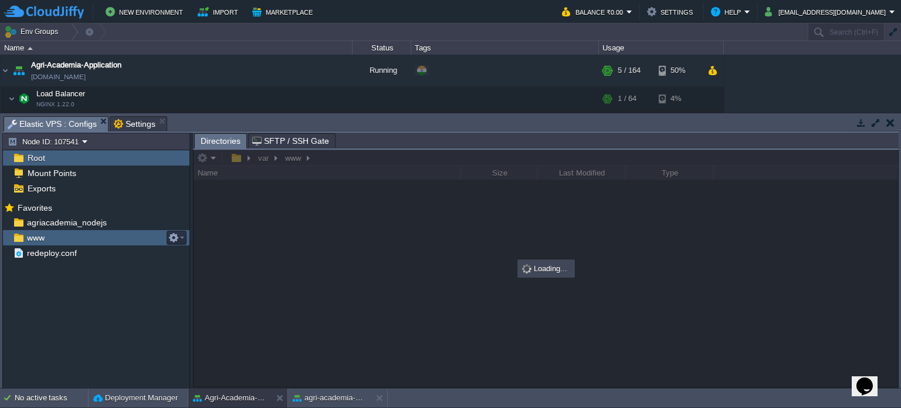
scroll to position [0, 0]
click at [45, 237] on span "www" at bounding box center [36, 237] width 22 height 11
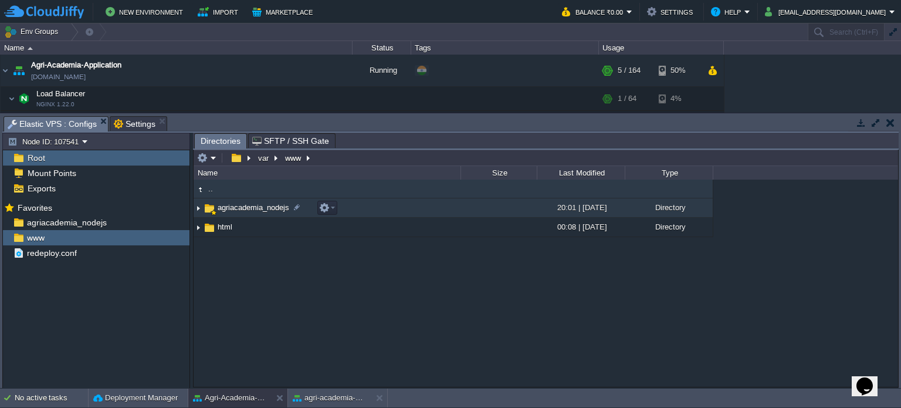
click at [232, 209] on span "agriacademia_nodejs" at bounding box center [253, 207] width 75 height 10
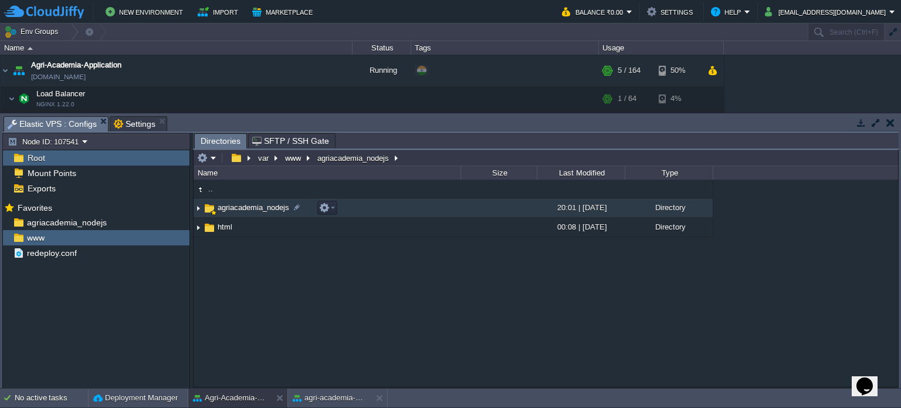
click at [232, 209] on span "agriacademia_nodejs" at bounding box center [253, 207] width 75 height 10
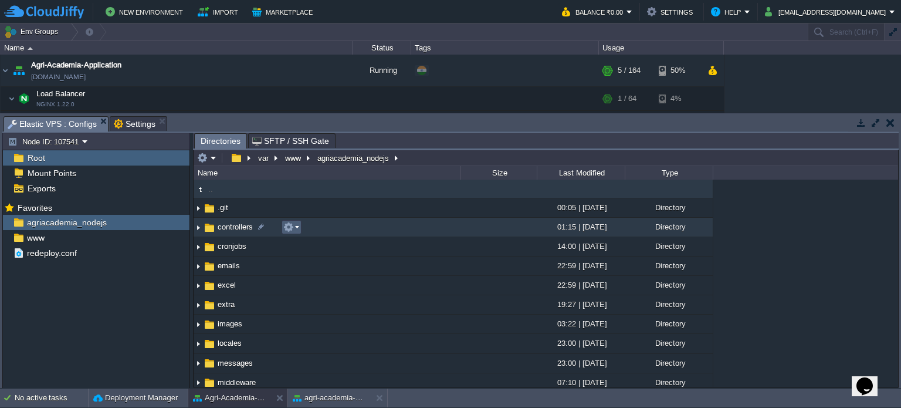
click at [300, 225] on td at bounding box center [292, 227] width 20 height 14
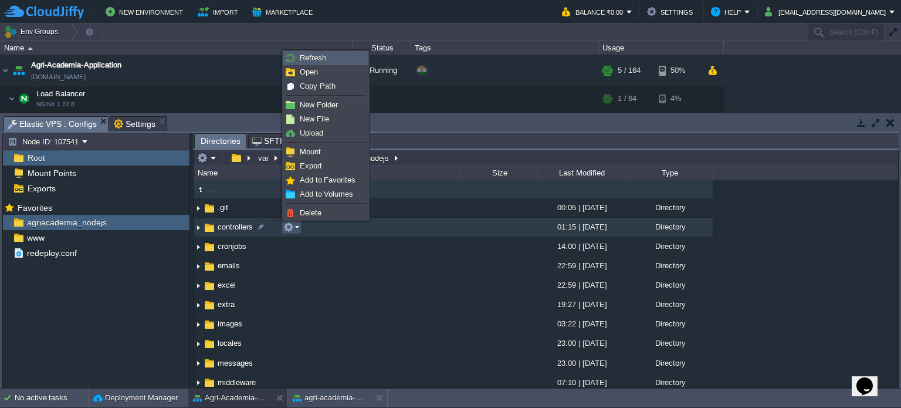
click at [315, 60] on span "Refresh" at bounding box center [313, 57] width 26 height 9
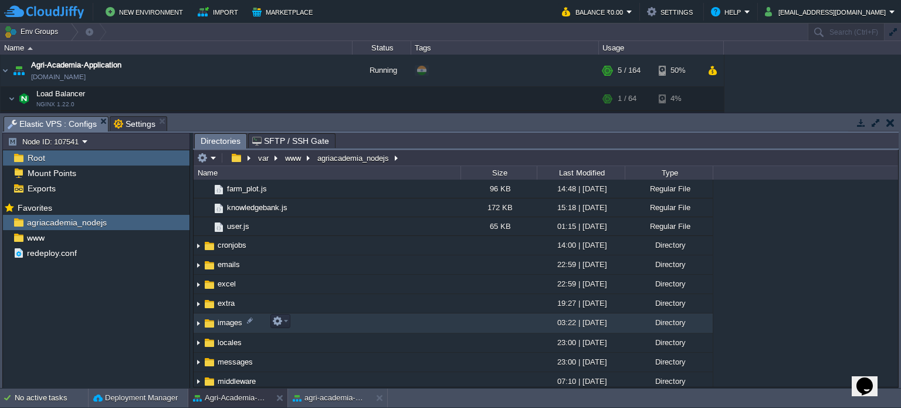
scroll to position [89, 0]
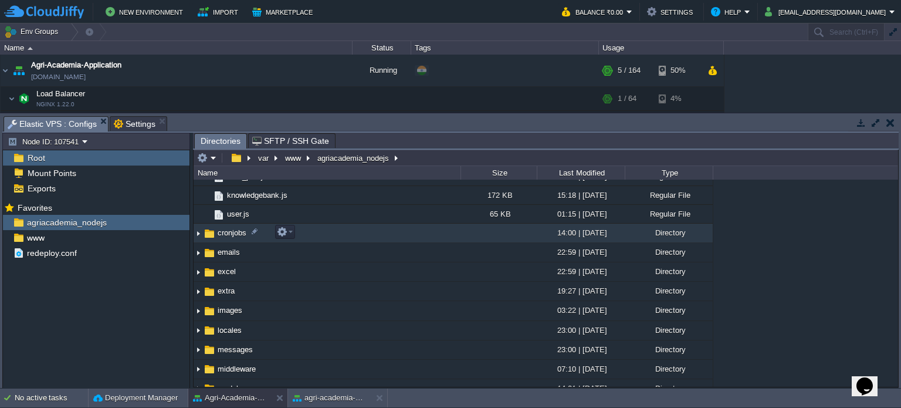
click at [320, 228] on td "cronjobs" at bounding box center [327, 233] width 267 height 19
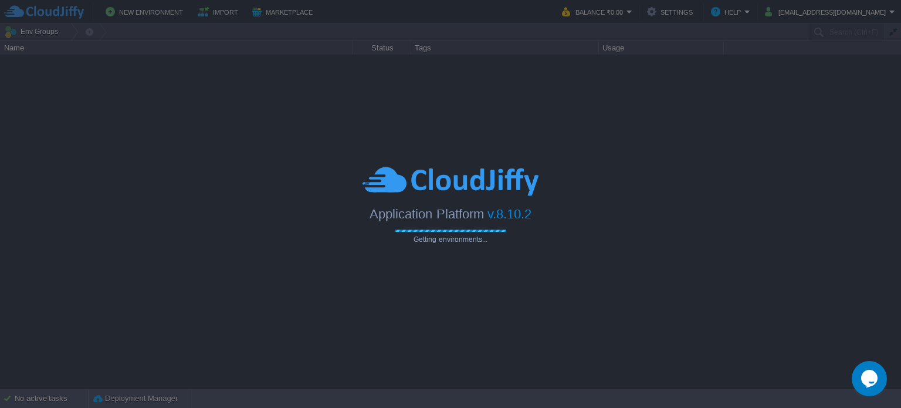
drag, startPoint x: 0, startPoint y: 0, endPoint x: 659, endPoint y: 55, distance: 661.7
click at [659, 55] on div at bounding box center [450, 204] width 901 height 408
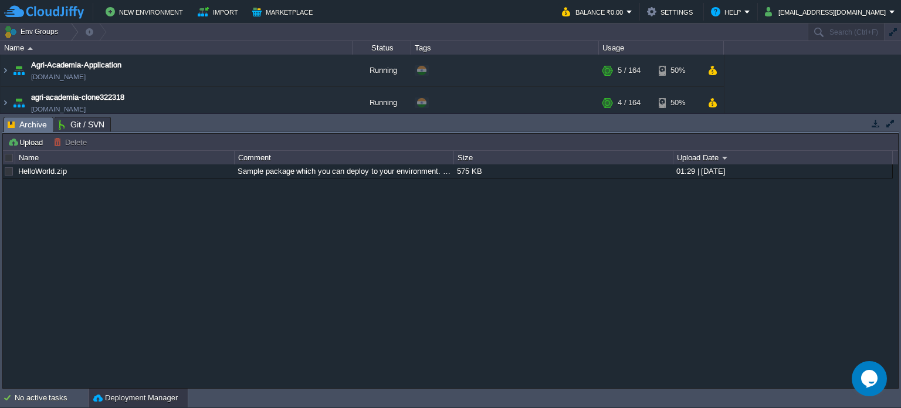
click at [31, 124] on span "Archive" at bounding box center [27, 124] width 39 height 15
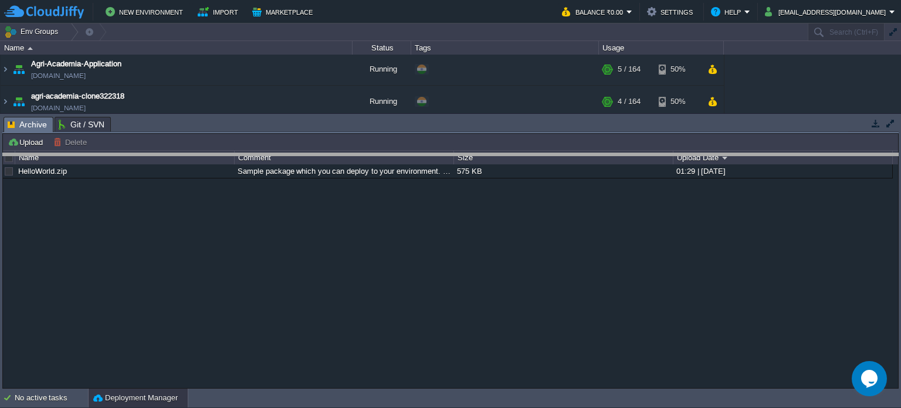
drag, startPoint x: 198, startPoint y: 119, endPoint x: 202, endPoint y: 156, distance: 37.2
click at [202, 156] on body "New Environment Import Marketplace Bonus ₹0.00 Upgrade Account Balance ₹0.00 Se…" at bounding box center [450, 204] width 901 height 408
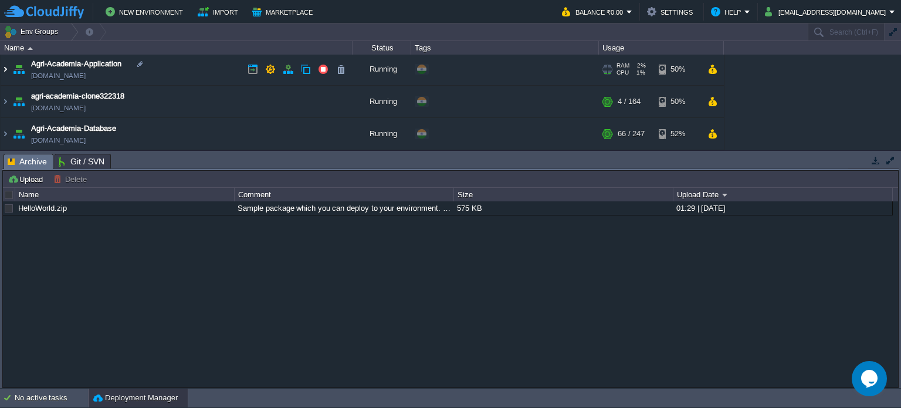
click at [5, 71] on img at bounding box center [5, 69] width 9 height 32
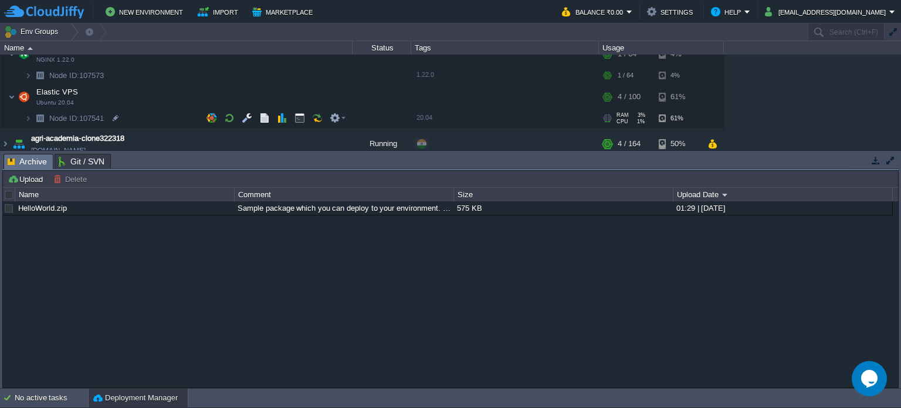
scroll to position [47, 0]
click at [245, 115] on button "button" at bounding box center [247, 115] width 11 height 11
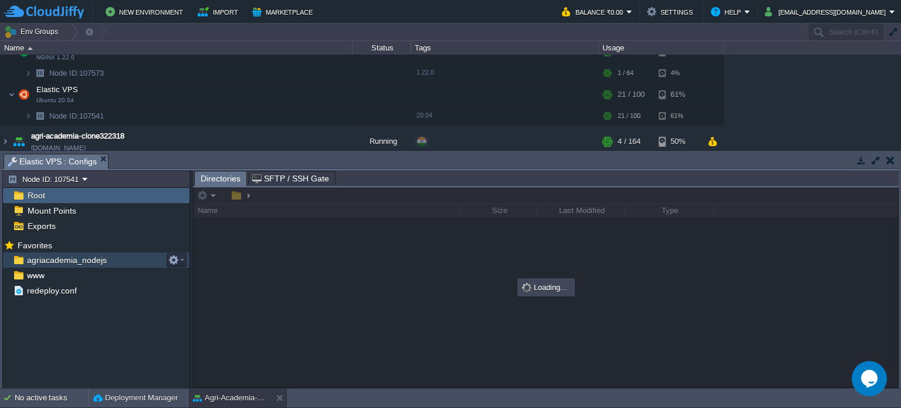
click at [55, 259] on span "agriacademia_nodejs" at bounding box center [67, 260] width 84 height 11
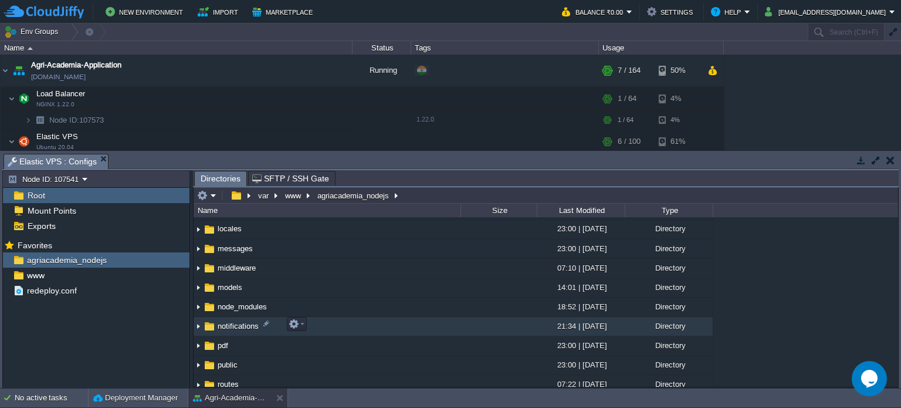
scroll to position [153, 0]
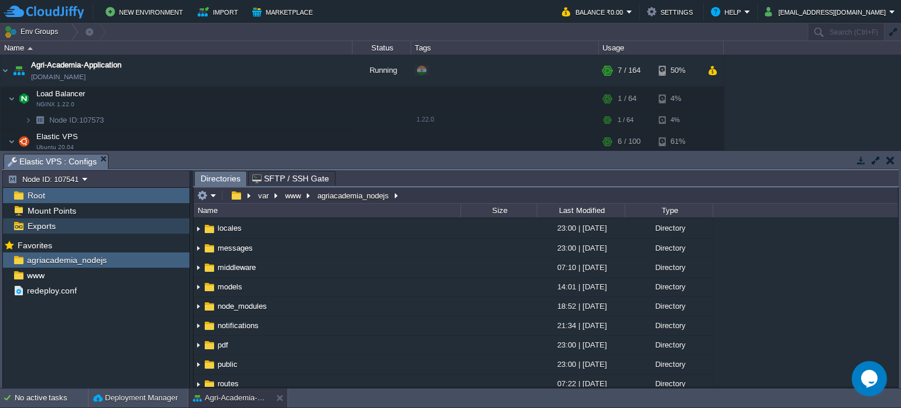
click at [48, 221] on span "Exports" at bounding box center [41, 226] width 32 height 11
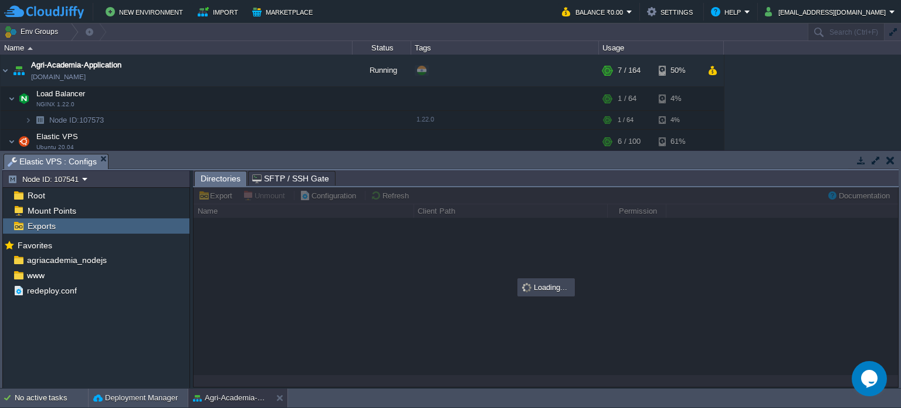
click at [48, 221] on span "Exports" at bounding box center [41, 226] width 32 height 11
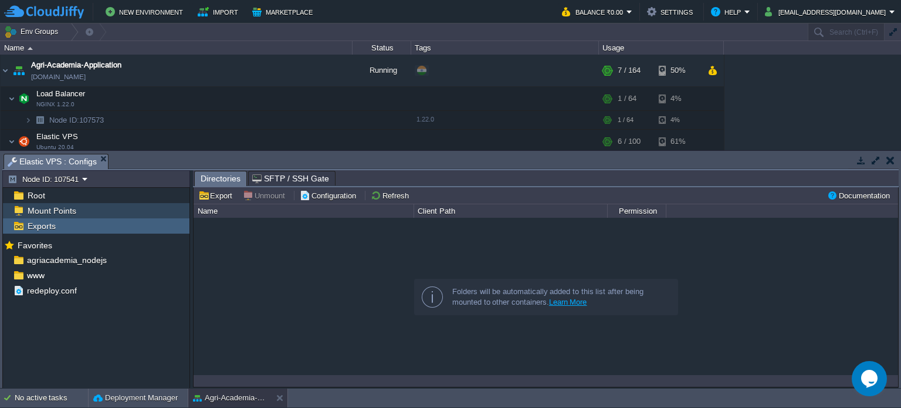
click at [54, 209] on span "Mount Points" at bounding box center [51, 210] width 53 height 11
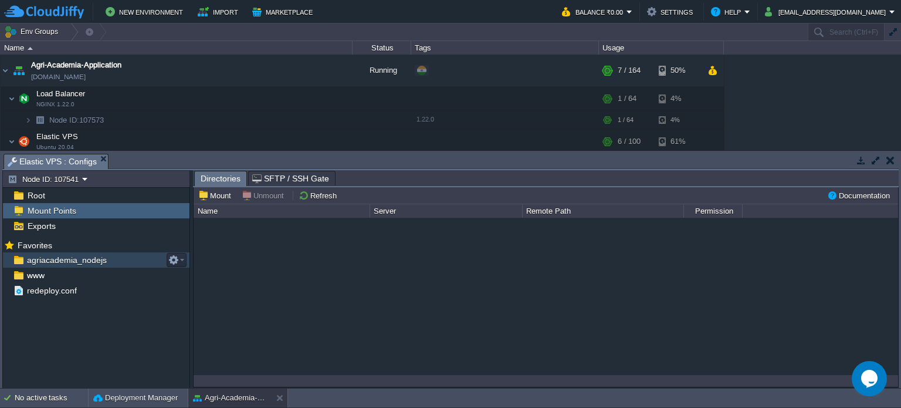
click at [59, 260] on span "agriacademia_nodejs" at bounding box center [67, 260] width 84 height 11
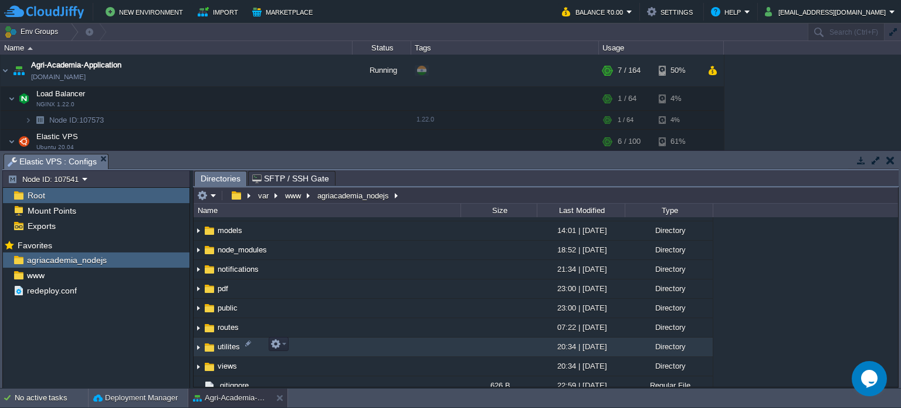
scroll to position [214, 0]
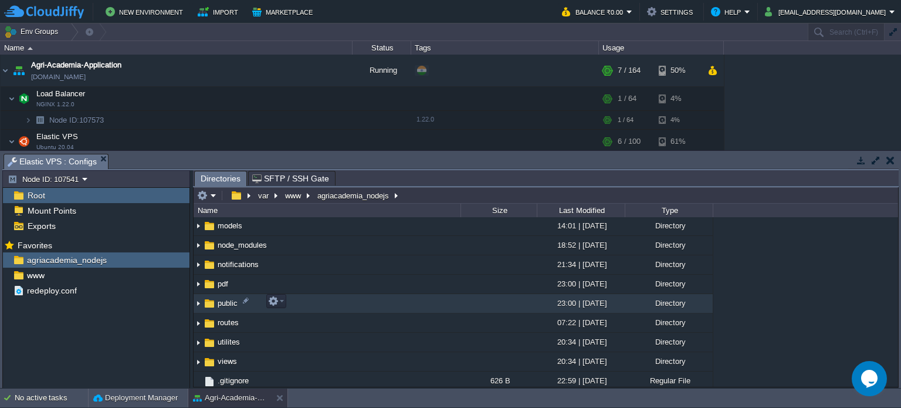
click at [323, 304] on td "public" at bounding box center [327, 303] width 267 height 19
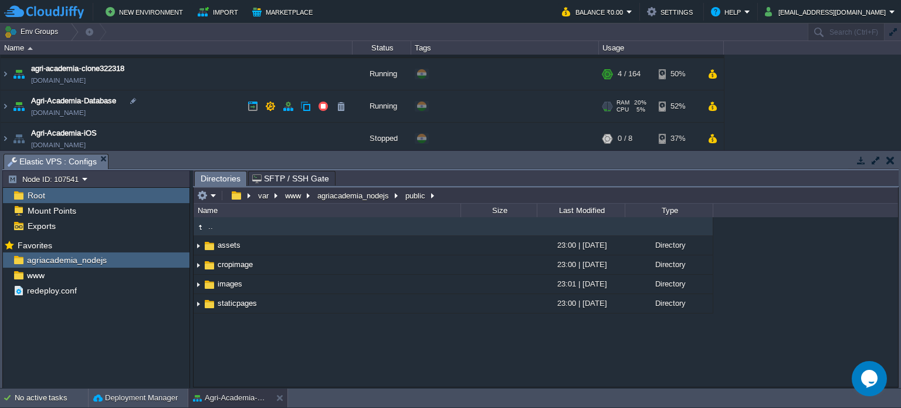
scroll to position [115, 0]
click at [8, 105] on img at bounding box center [5, 106] width 9 height 32
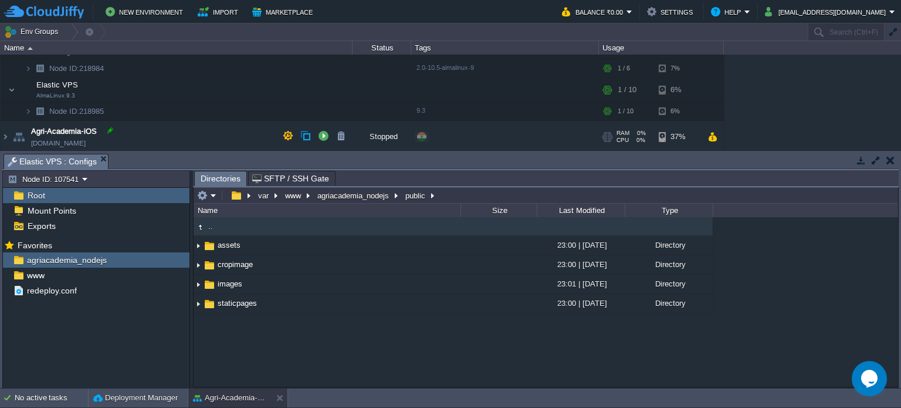
scroll to position [427, 0]
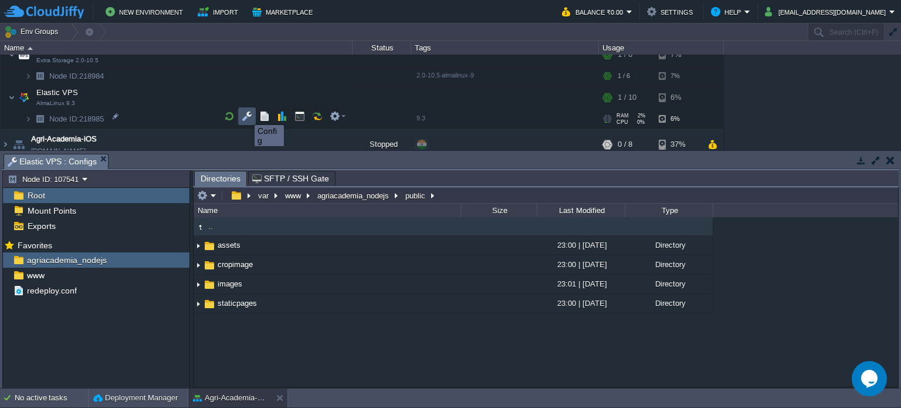
click at [246, 114] on button "button" at bounding box center [247, 116] width 11 height 11
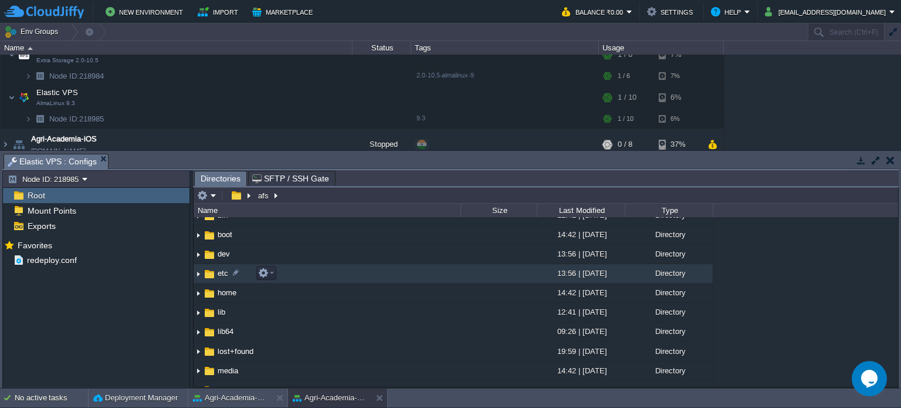
scroll to position [33, 0]
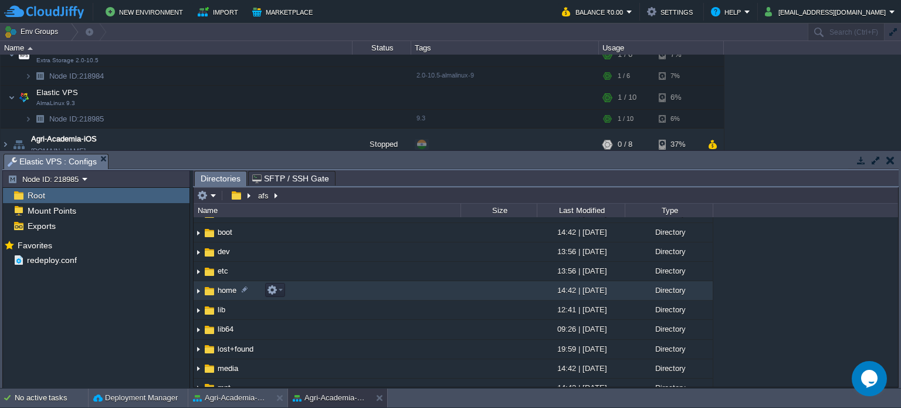
click at [316, 291] on td "home" at bounding box center [327, 290] width 267 height 19
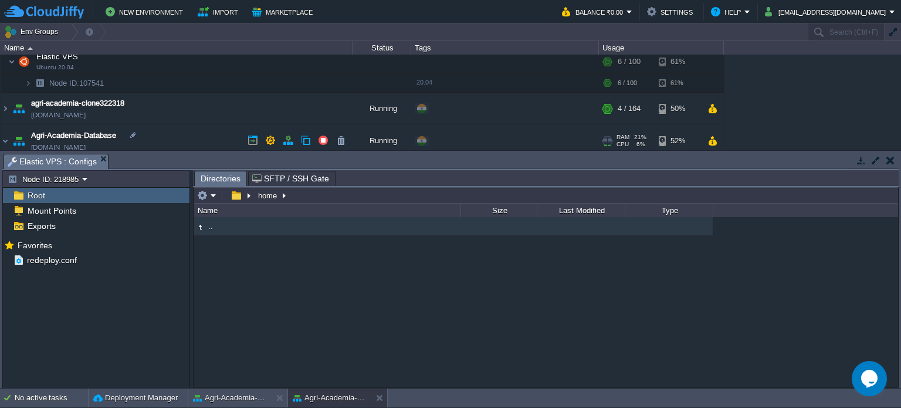
scroll to position [82, 0]
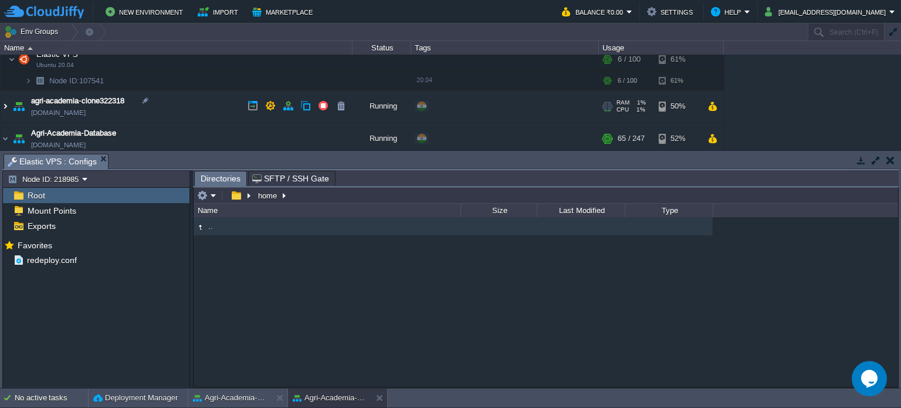
click at [6, 105] on img at bounding box center [5, 106] width 9 height 32
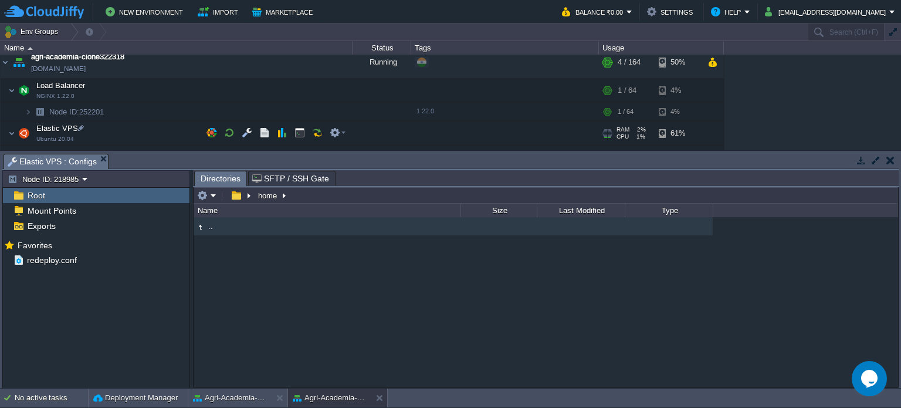
scroll to position [160, 0]
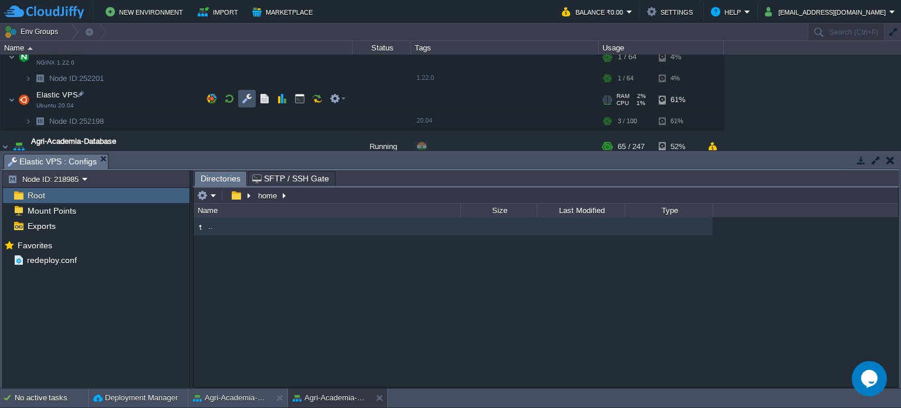
click at [244, 96] on button "button" at bounding box center [247, 98] width 11 height 11
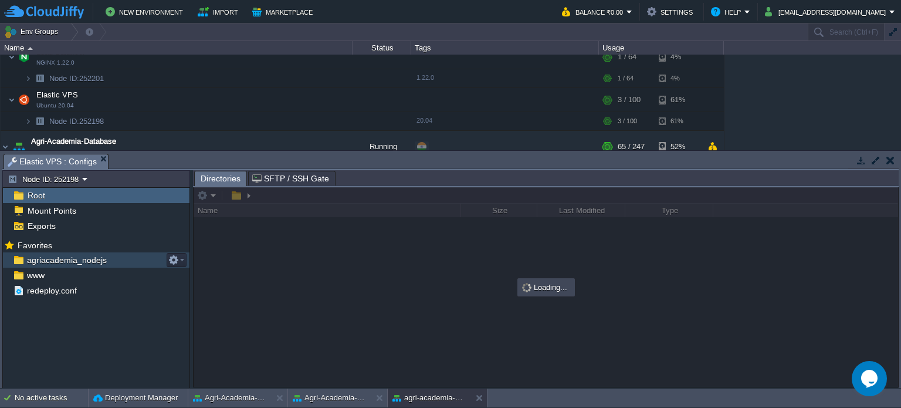
click at [55, 255] on span "agriacademia_nodejs" at bounding box center [67, 260] width 84 height 11
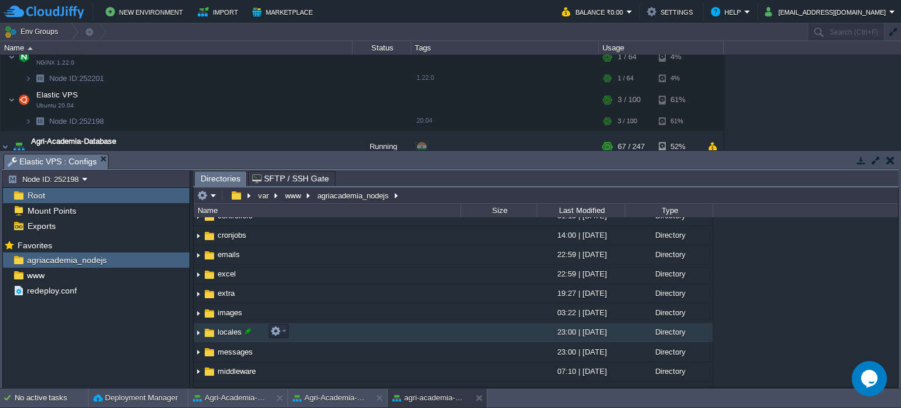
scroll to position [0, 0]
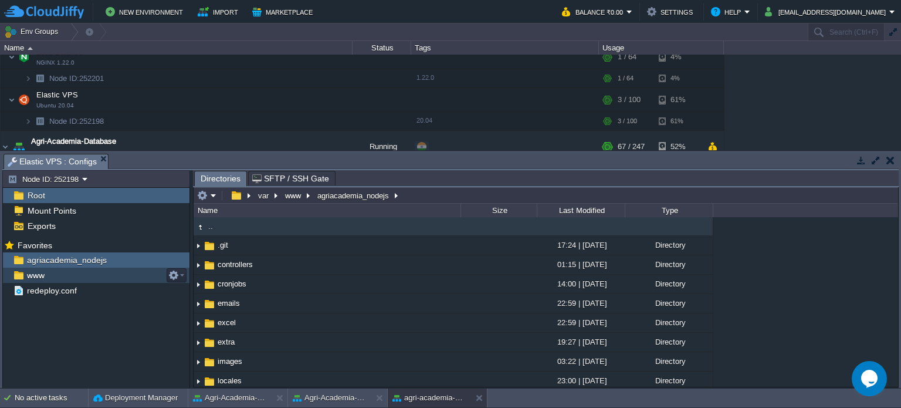
click at [51, 272] on div "www" at bounding box center [96, 275] width 187 height 15
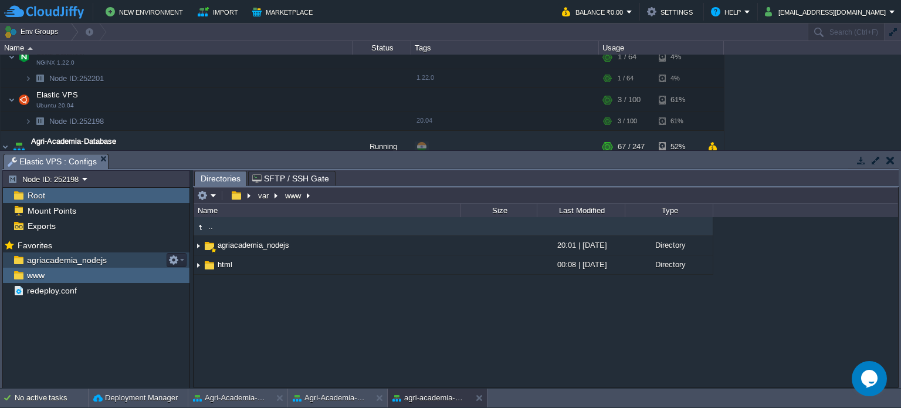
click at [90, 255] on span "agriacademia_nodejs" at bounding box center [67, 260] width 84 height 11
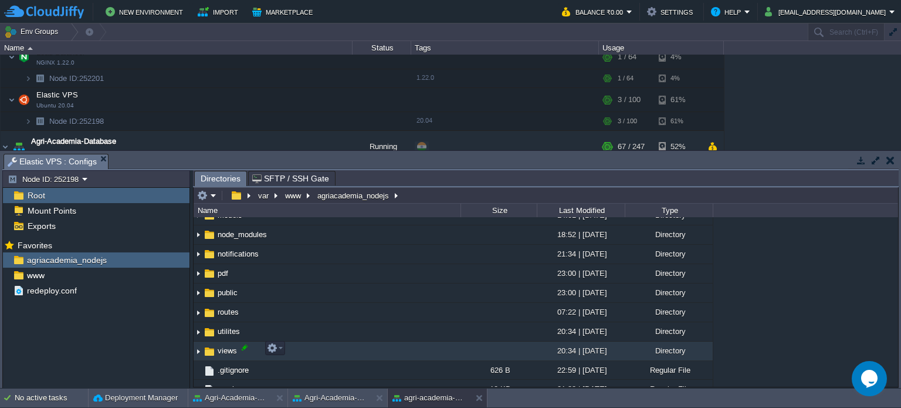
scroll to position [238, 0]
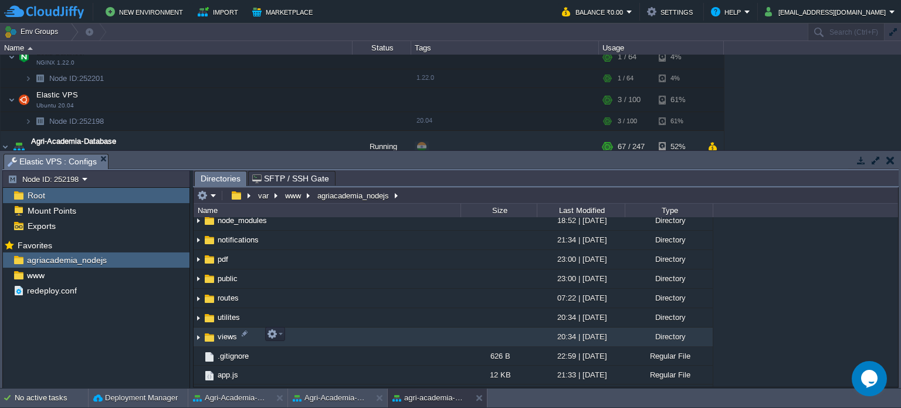
click at [296, 330] on td "views" at bounding box center [327, 336] width 267 height 19
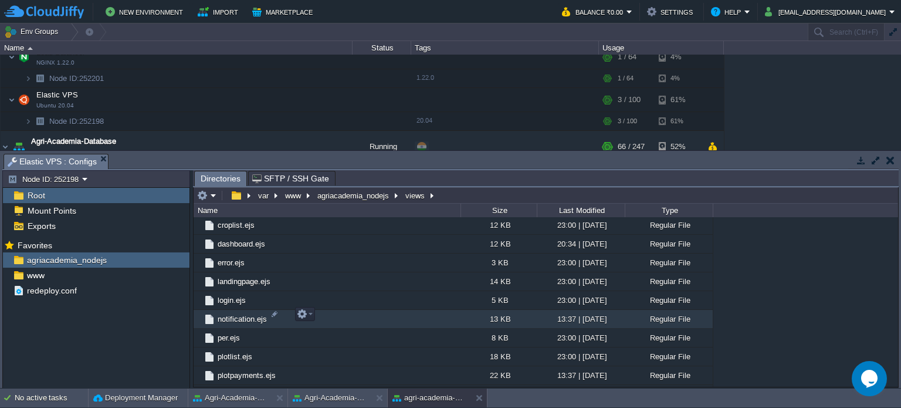
scroll to position [574, 0]
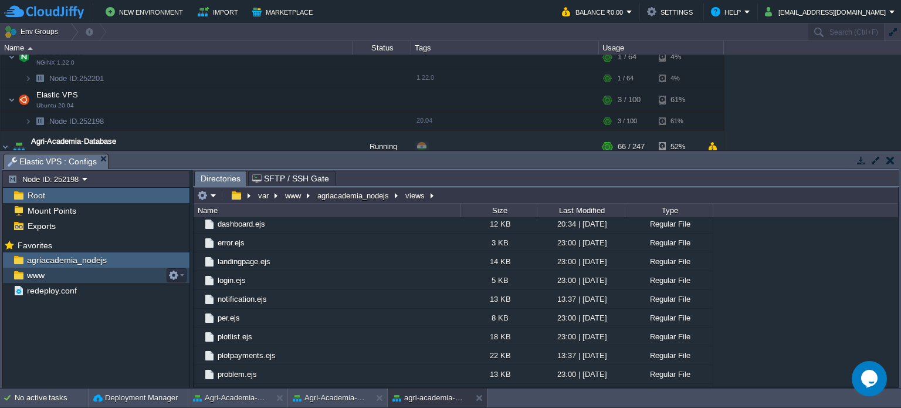
click at [62, 276] on div "www" at bounding box center [96, 275] width 187 height 15
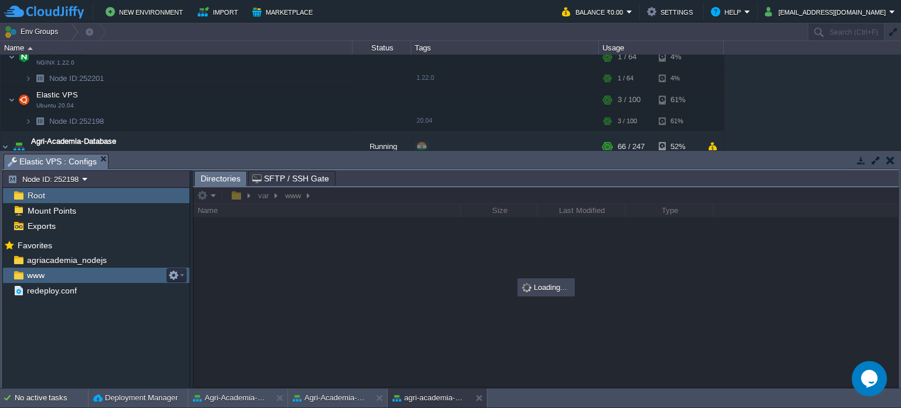
scroll to position [0, 0]
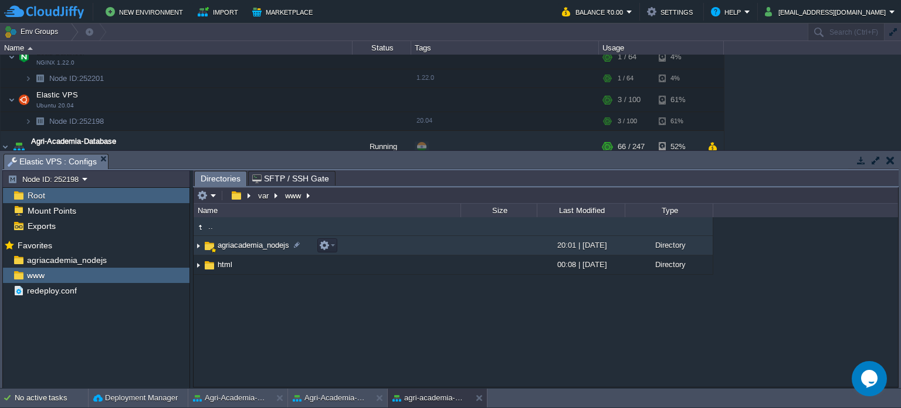
click at [235, 249] on span "agriacademia_nodejs" at bounding box center [253, 245] width 75 height 10
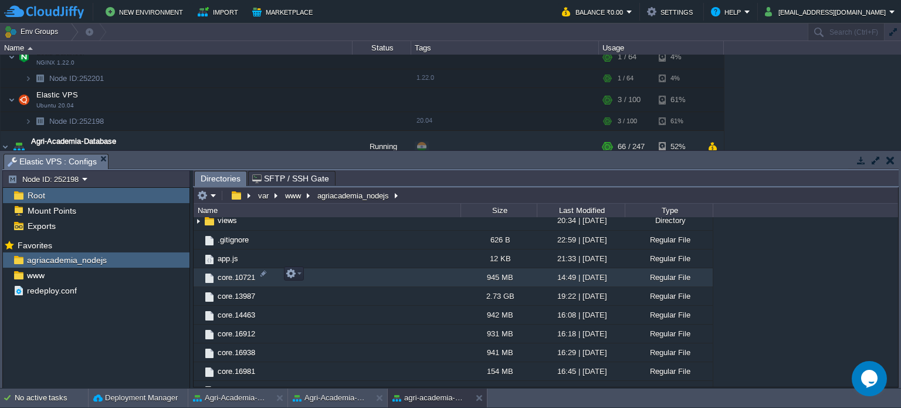
scroll to position [358, 0]
